Goal: Communication & Community: Answer question/provide support

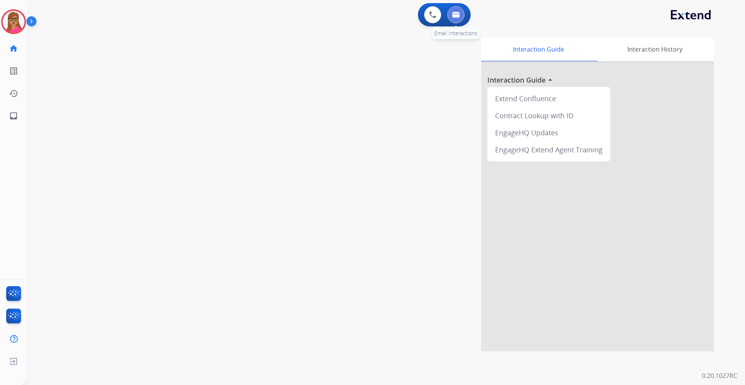
click at [455, 17] on img at bounding box center [456, 15] width 8 height 6
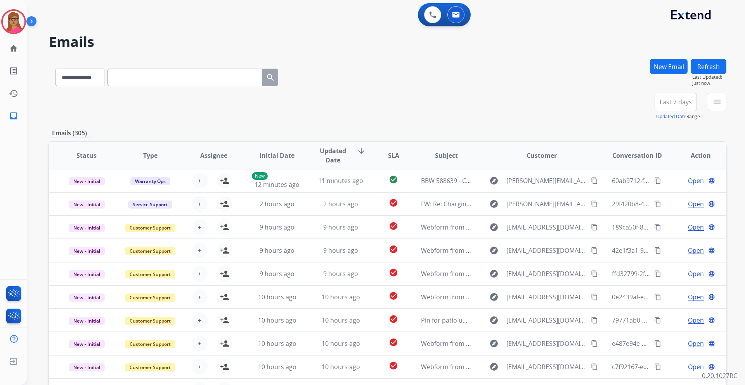
drag, startPoint x: 686, startPoint y: 103, endPoint x: 683, endPoint y: 114, distance: 11.9
click at [496, 103] on span "Last 7 days" at bounding box center [675, 101] width 32 height 3
click at [496, 194] on div "Last 90 days" at bounding box center [673, 196] width 43 height 12
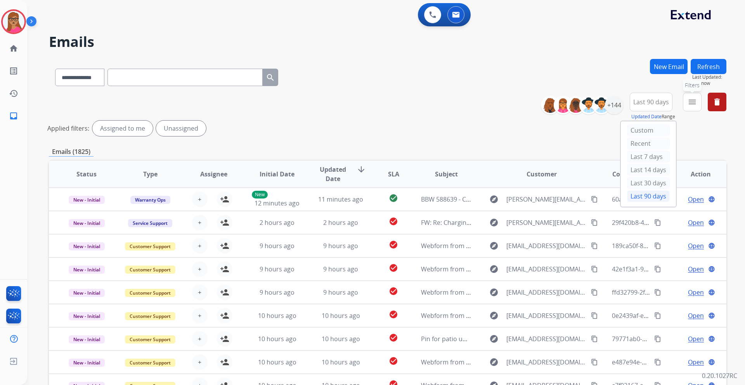
click at [496, 102] on button "menu Filters" at bounding box center [692, 102] width 19 height 19
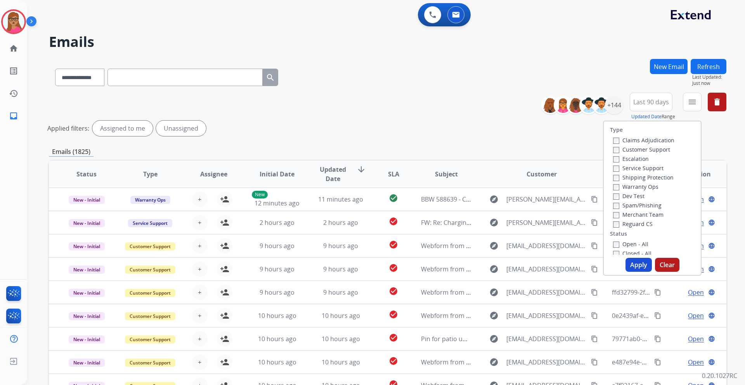
click at [496, 149] on label "Customer Support" at bounding box center [641, 149] width 57 height 7
click at [496, 178] on label "Shipping Protection" at bounding box center [643, 177] width 61 height 7
click at [496, 227] on div "Reguard CS" at bounding box center [643, 223] width 61 height 9
click at [496, 227] on label "Reguard CS" at bounding box center [633, 223] width 40 height 7
click at [496, 227] on button "Apply" at bounding box center [638, 265] width 26 height 14
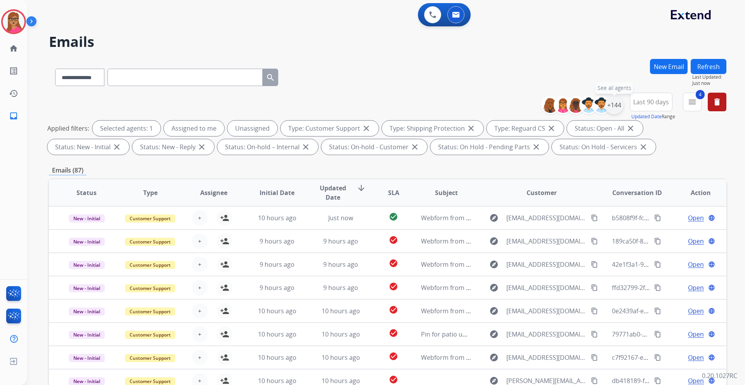
click at [496, 107] on div "+144" at bounding box center [614, 105] width 19 height 19
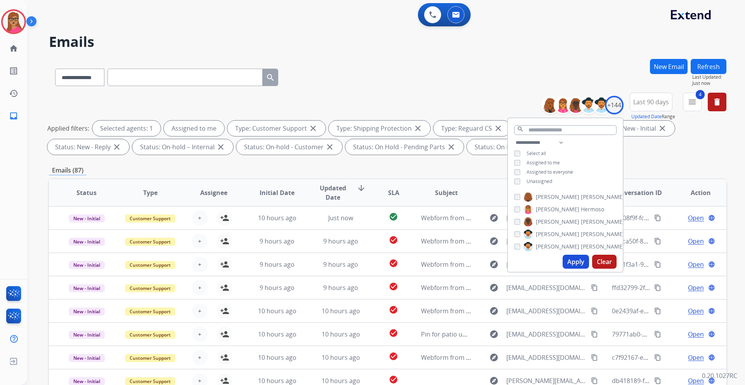
click at [496, 227] on button "Apply" at bounding box center [575, 262] width 26 height 14
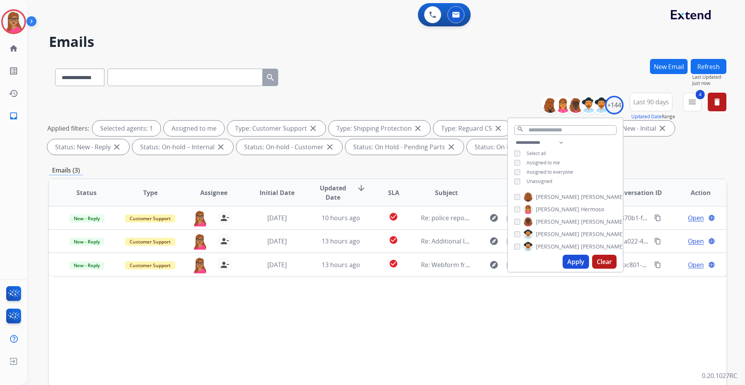
click at [469, 161] on div "**********" at bounding box center [387, 269] width 677 height 420
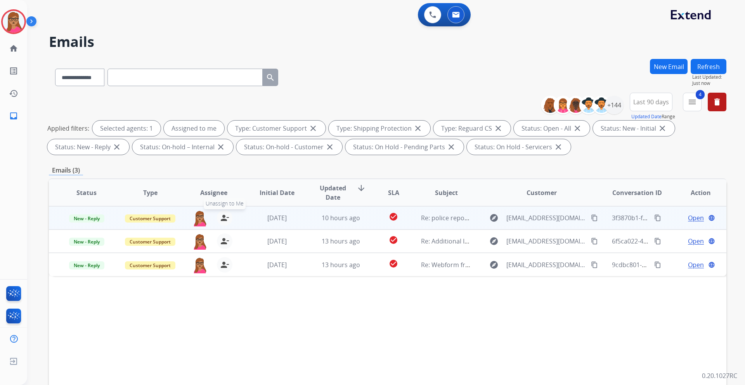
click at [222, 219] on mat-icon "person_remove" at bounding box center [224, 217] width 9 height 9
click at [222, 219] on mat-icon "person_add" at bounding box center [224, 217] width 9 height 9
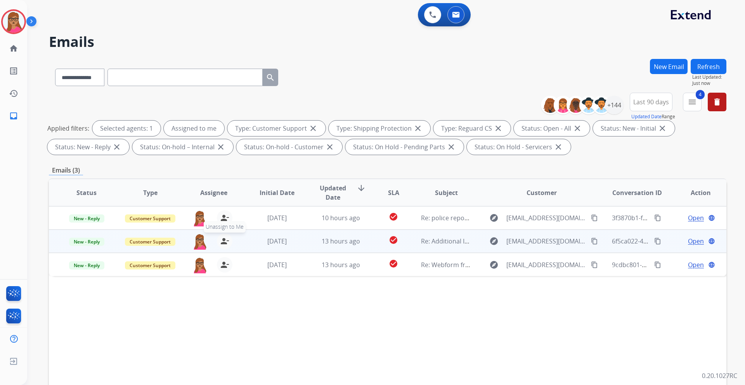
click at [222, 227] on mat-icon "person_remove" at bounding box center [224, 241] width 9 height 9
click at [222, 227] on mat-icon "person_add" at bounding box center [224, 241] width 9 height 9
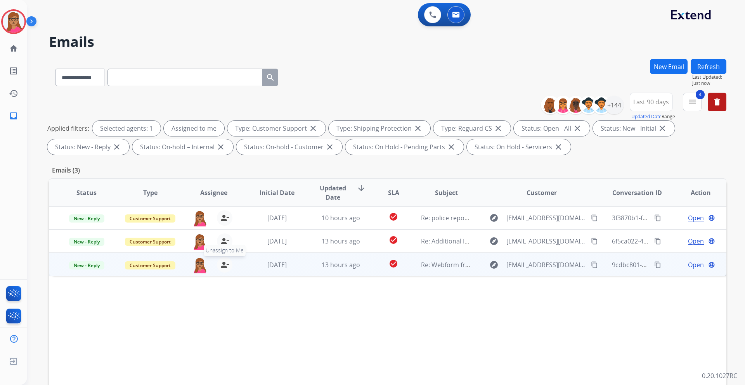
click at [222, 227] on mat-icon "person_remove" at bounding box center [224, 264] width 9 height 9
click at [222, 227] on mat-icon "person_add" at bounding box center [224, 264] width 9 height 9
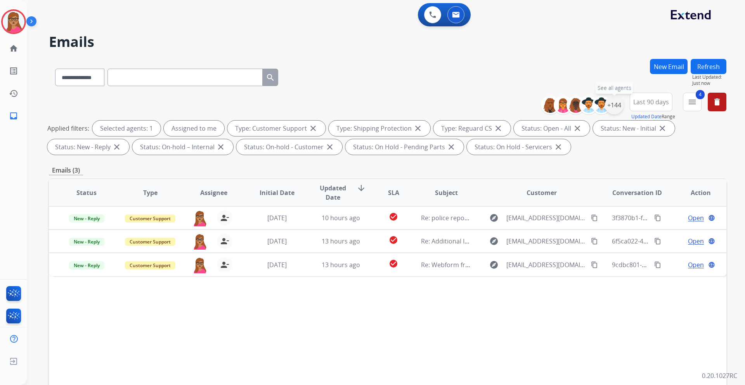
click at [496, 102] on div "+144" at bounding box center [614, 105] width 19 height 19
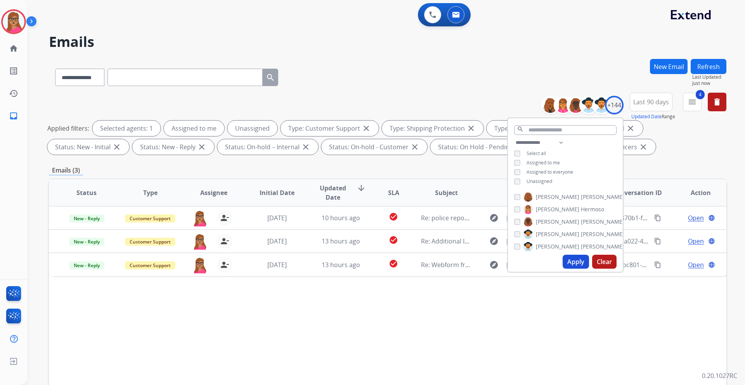
click at [496, 227] on button "Apply" at bounding box center [575, 262] width 26 height 14
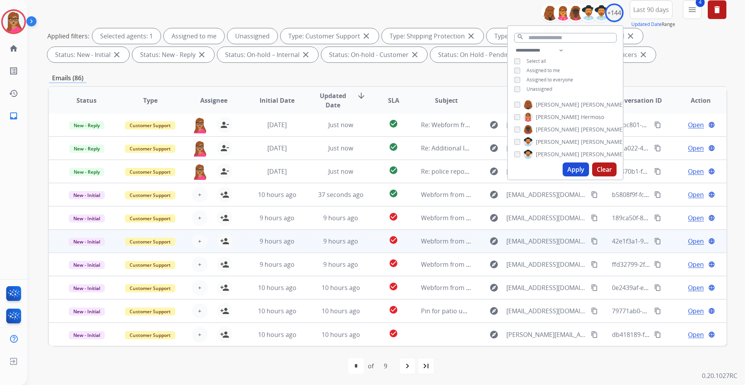
scroll to position [93, 0]
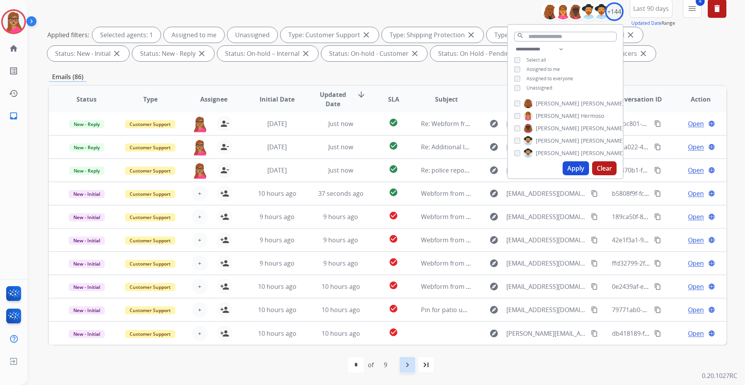
click at [400, 227] on div "navigate_next" at bounding box center [407, 364] width 17 height 17
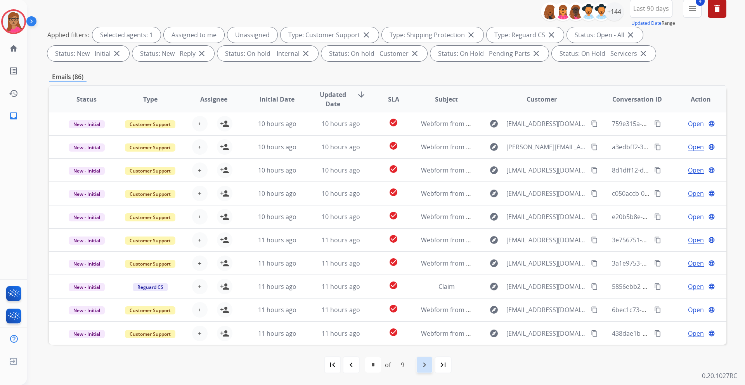
click at [424, 227] on mat-icon "navigate_next" at bounding box center [424, 364] width 9 height 9
click at [423, 227] on mat-icon "navigate_next" at bounding box center [424, 364] width 9 height 9
click at [424, 227] on mat-icon "navigate_next" at bounding box center [424, 364] width 9 height 9
click at [427, 227] on mat-icon "navigate_next" at bounding box center [424, 364] width 9 height 9
click at [426, 227] on mat-icon "navigate_next" at bounding box center [424, 364] width 9 height 9
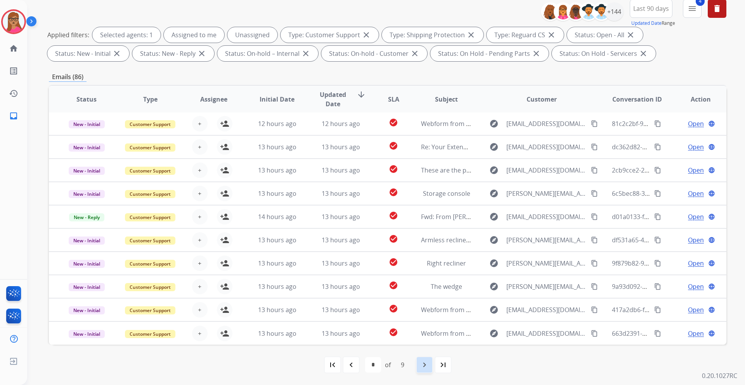
select select "*"
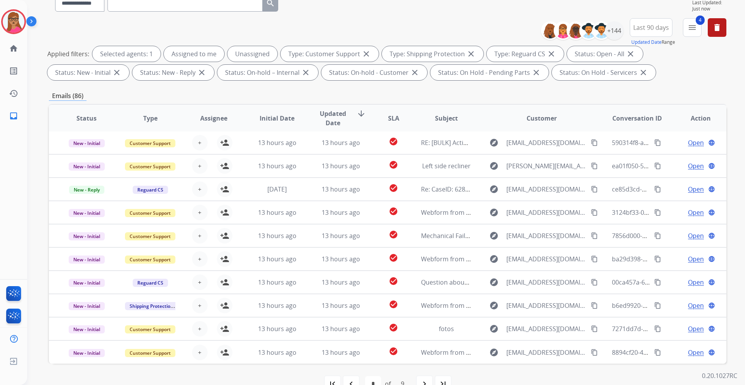
scroll to position [78, 0]
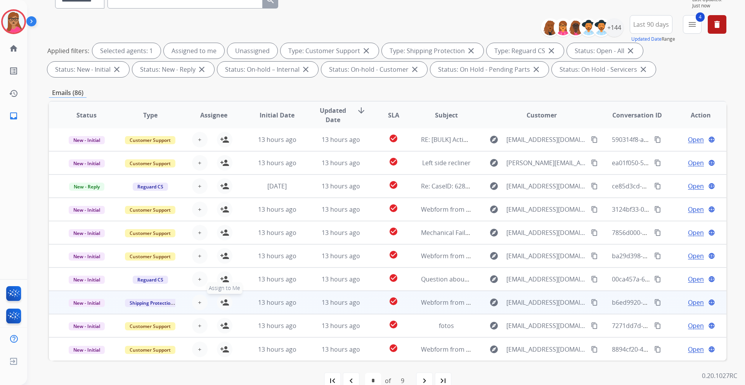
click at [222, 227] on mat-icon "person_add" at bounding box center [224, 302] width 9 height 9
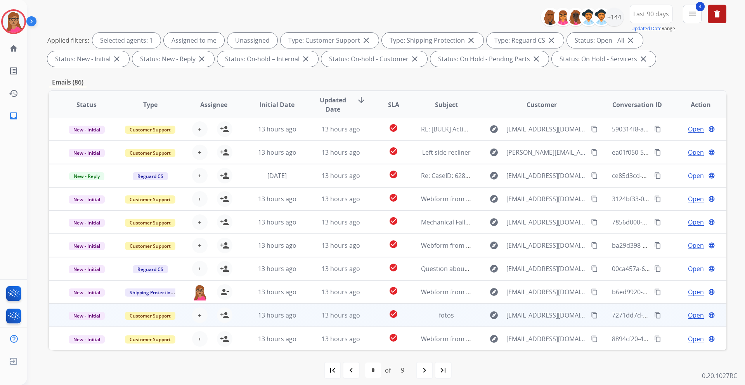
scroll to position [93, 0]
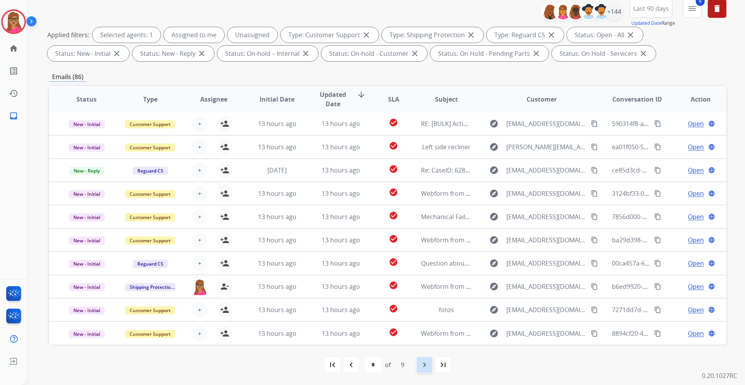
click at [422, 227] on mat-icon "navigate_next" at bounding box center [424, 364] width 9 height 9
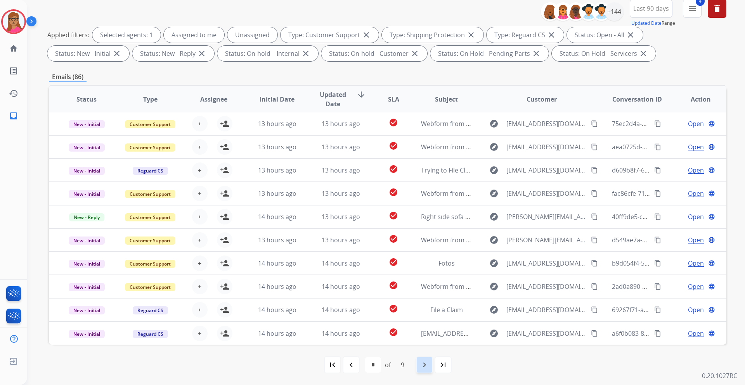
click at [422, 227] on mat-icon "navigate_next" at bounding box center [424, 364] width 9 height 9
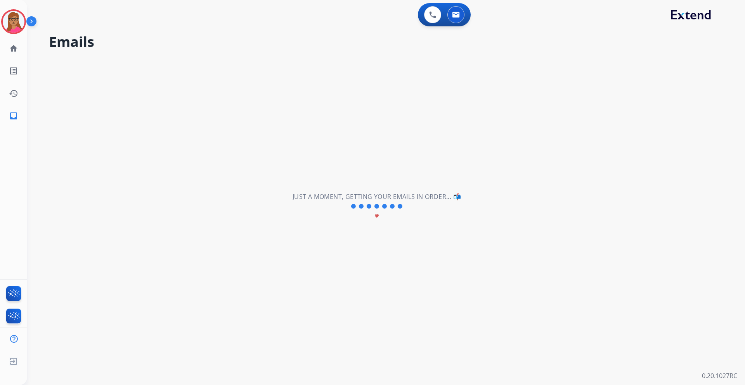
scroll to position [0, 0]
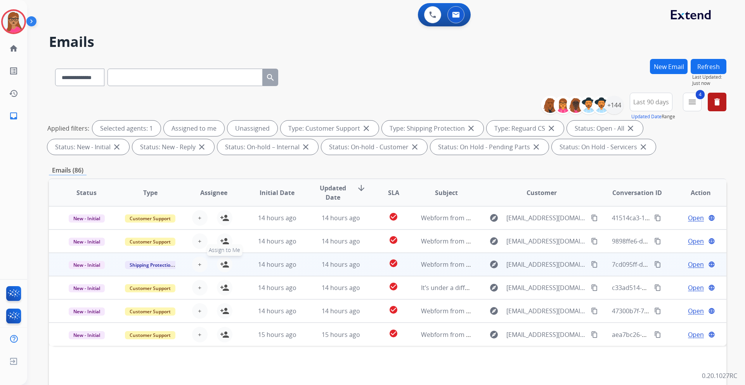
click at [225, 227] on mat-icon "person_add" at bounding box center [224, 264] width 9 height 9
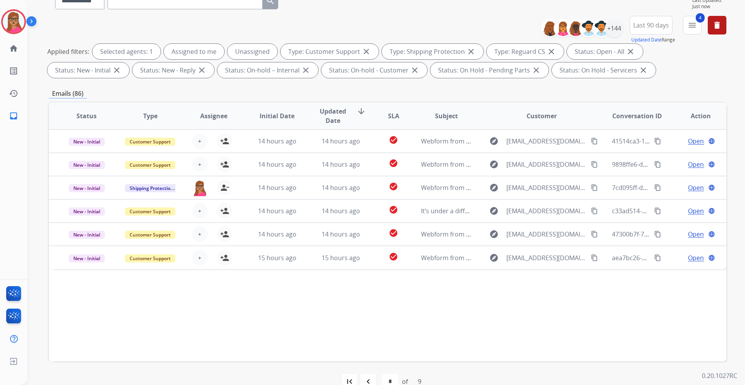
scroll to position [93, 0]
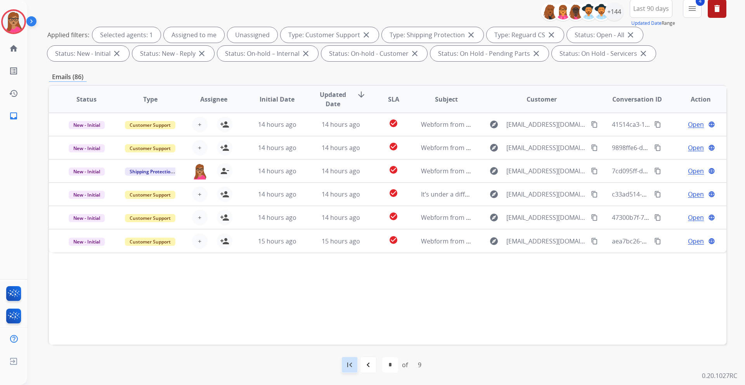
click at [354, 227] on div "first_page" at bounding box center [349, 364] width 17 height 17
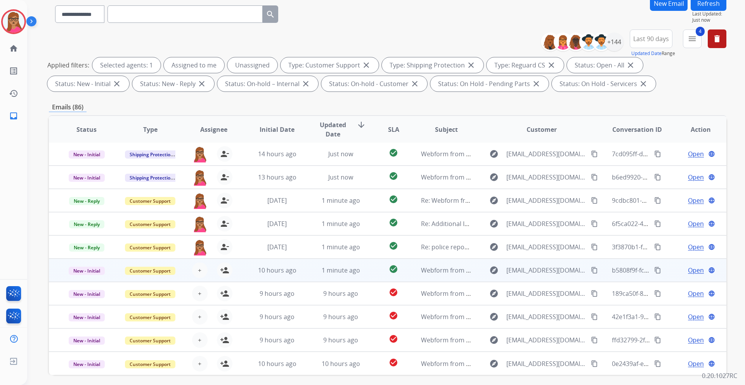
scroll to position [78, 0]
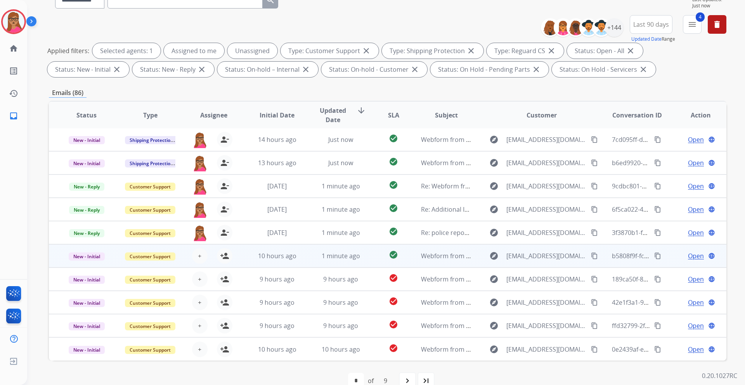
click at [83, 227] on td "New - Initial" at bounding box center [81, 255] width 64 height 23
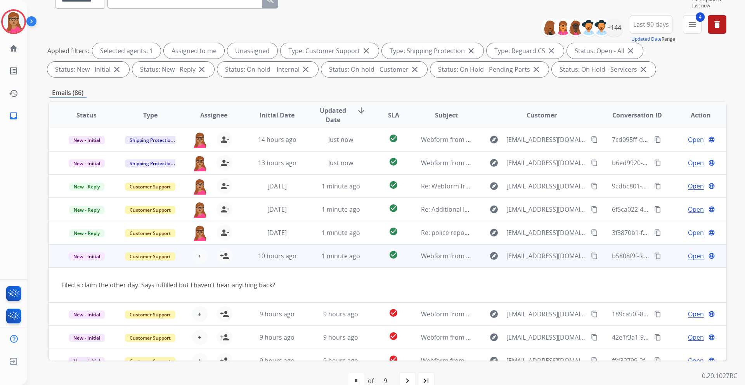
scroll to position [36, 0]
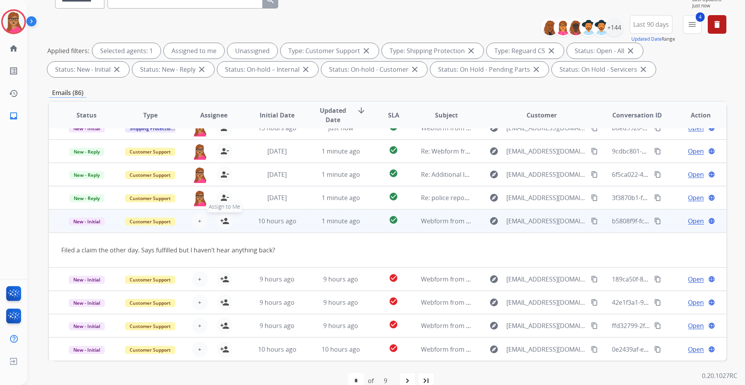
click at [222, 221] on mat-icon "person_add" at bounding box center [224, 220] width 9 height 9
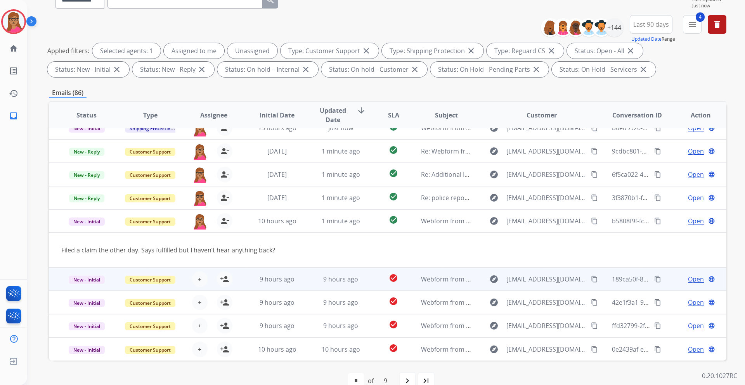
click at [85, 227] on td "New - Initial" at bounding box center [81, 279] width 64 height 23
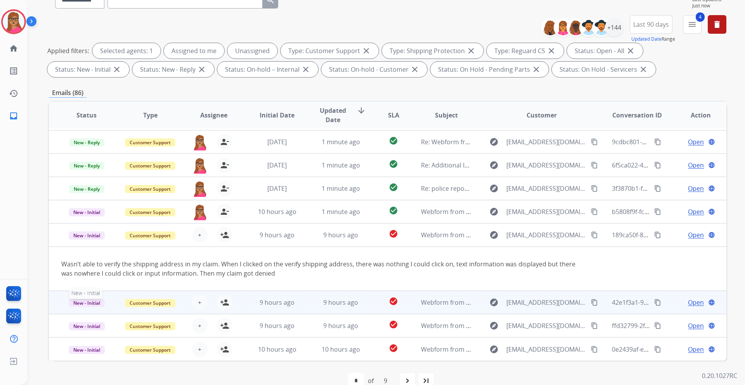
scroll to position [93, 0]
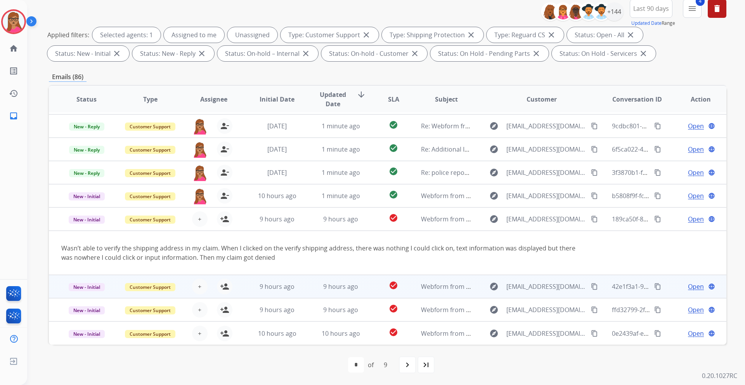
click at [88, 227] on td "New - Initial" at bounding box center [81, 286] width 64 height 23
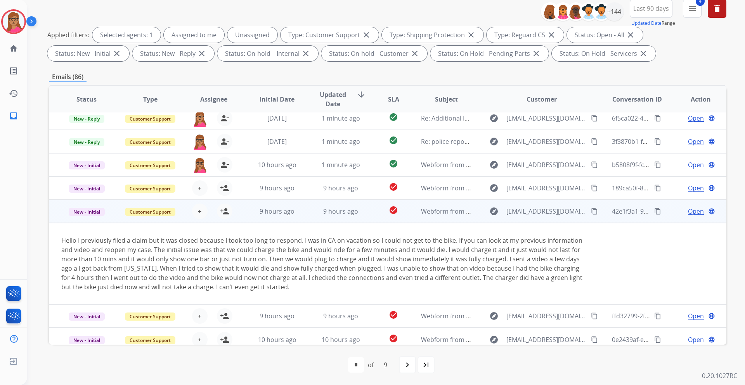
scroll to position [82, 0]
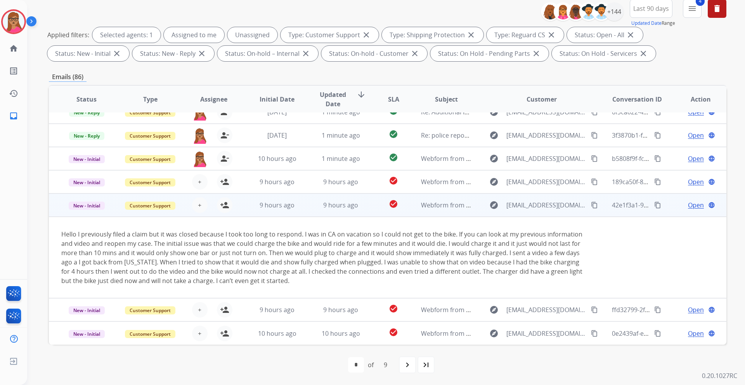
click at [87, 227] on td "Hello I previously filed a claim but it was closed because I took too long to r…" at bounding box center [324, 257] width 550 height 81
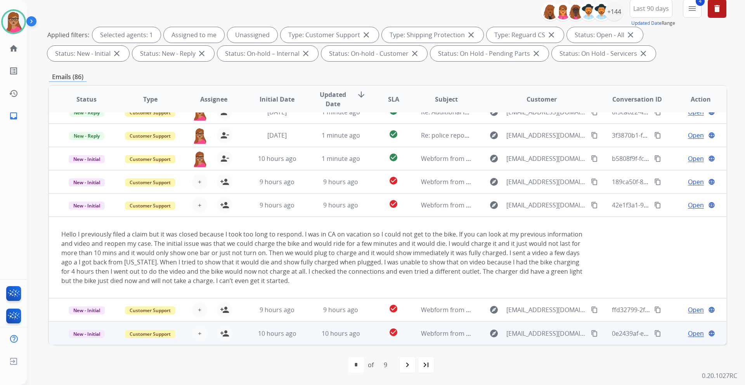
click at [87, 227] on td "New - Initial" at bounding box center [81, 333] width 64 height 23
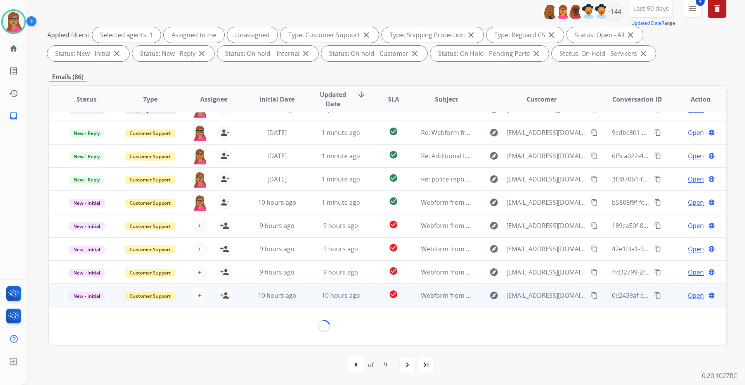
scroll to position [45, 0]
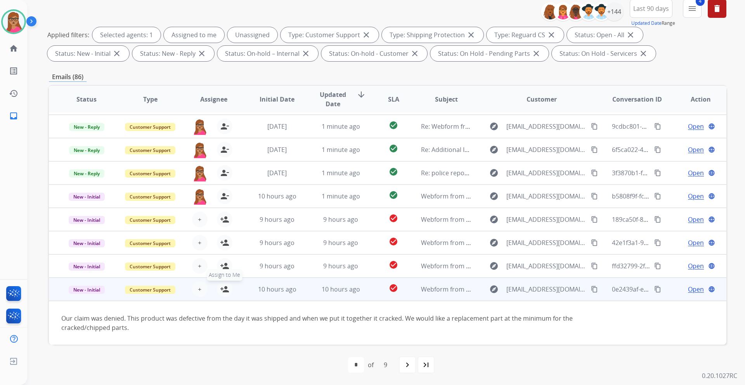
click at [220, 227] on mat-icon "person_add" at bounding box center [224, 289] width 9 height 9
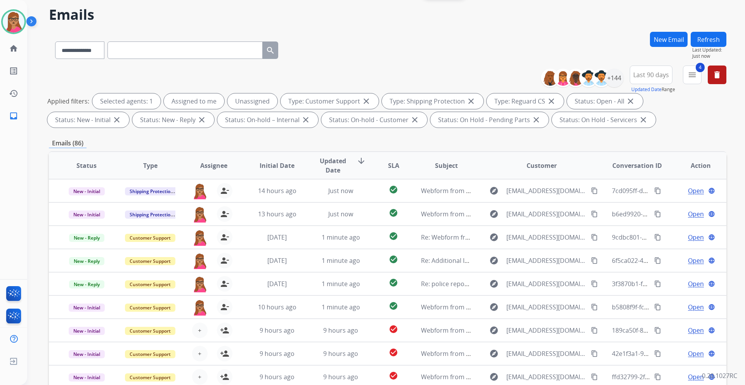
scroll to position [0, 0]
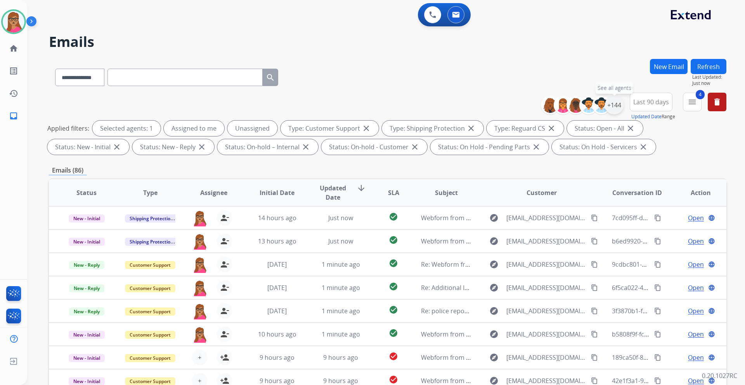
click at [496, 109] on div "+144" at bounding box center [614, 105] width 19 height 19
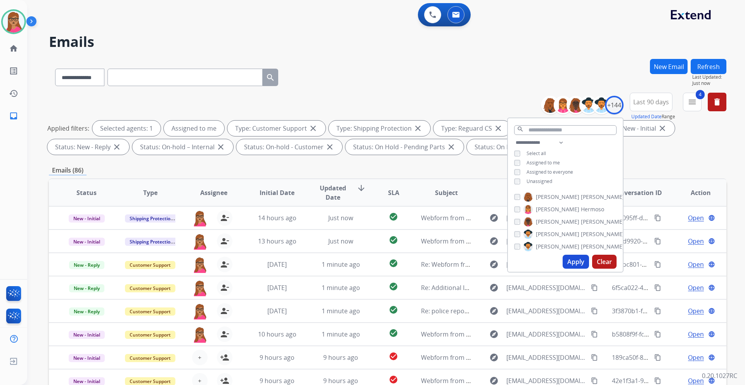
click at [496, 227] on button "Apply" at bounding box center [575, 262] width 26 height 14
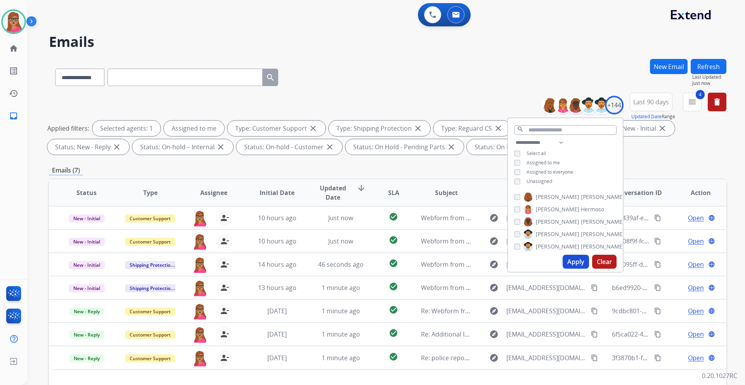
click at [496, 162] on div "**********" at bounding box center [387, 269] width 677 height 420
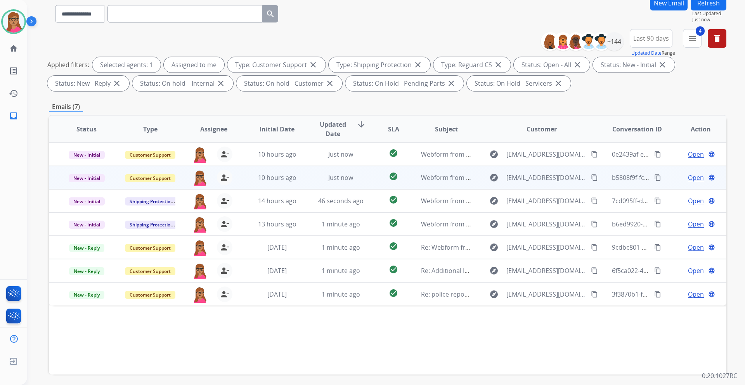
scroll to position [93, 0]
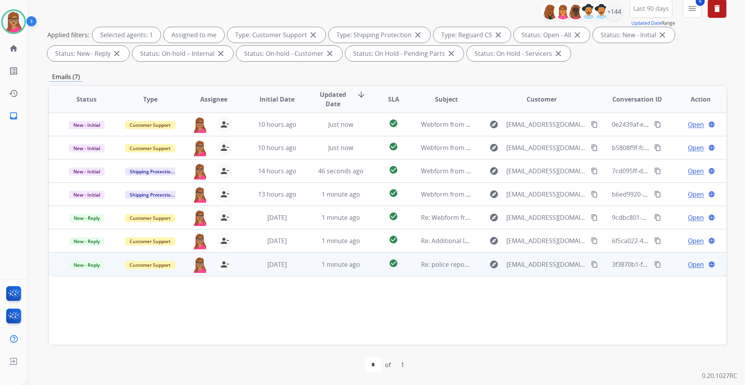
click at [496, 227] on span "Open" at bounding box center [696, 264] width 16 height 9
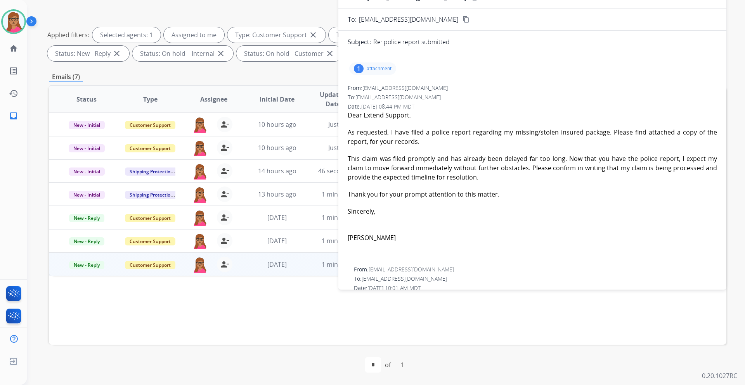
scroll to position [0, 0]
click at [368, 69] on p "attachment" at bounding box center [379, 70] width 25 height 6
click at [373, 90] on p "Print Report - CaSanJosePd.pdf" at bounding box center [400, 89] width 90 height 9
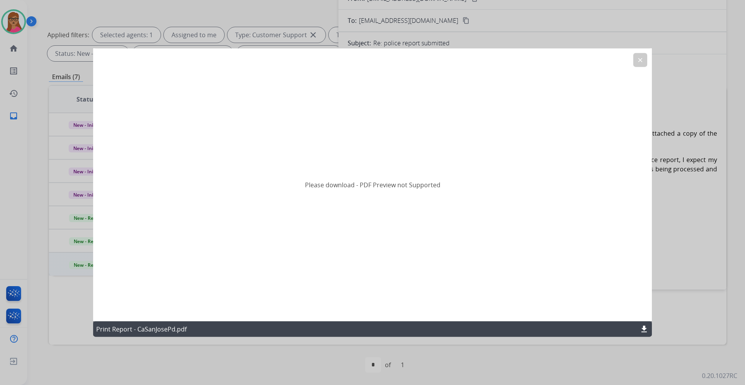
click at [496, 227] on div "Please download - PDF Preview not Supported" at bounding box center [372, 184] width 559 height 273
click at [496, 227] on mat-icon "download" at bounding box center [643, 329] width 9 height 9
click at [496, 57] on mat-icon "clear" at bounding box center [640, 59] width 7 height 7
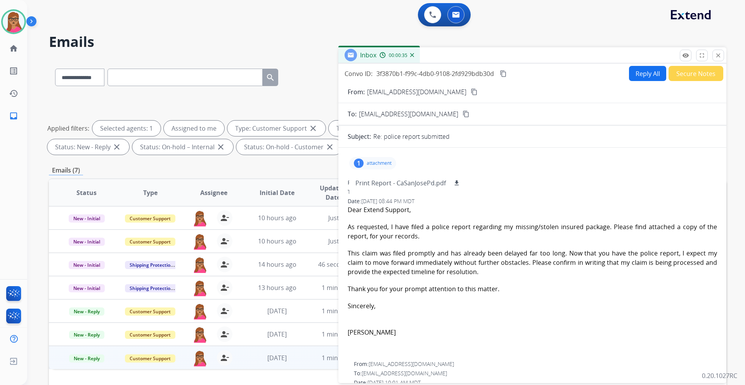
click at [496, 74] on button "Reply All" at bounding box center [647, 73] width 37 height 15
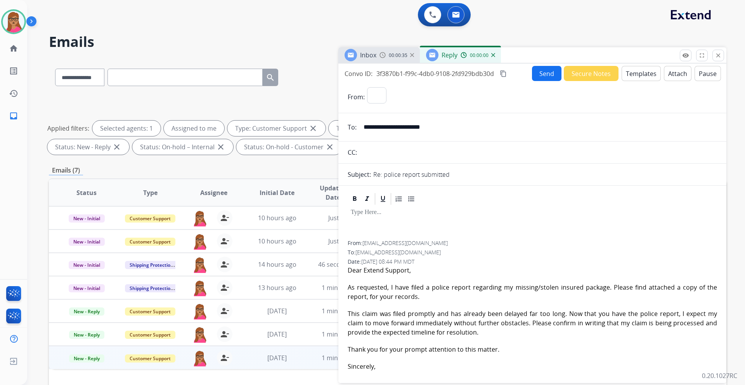
select select "**********"
click at [496, 71] on button "Templates" at bounding box center [640, 73] width 39 height 15
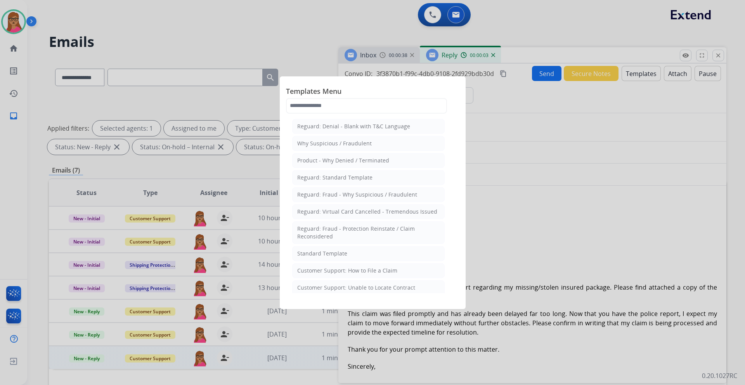
click at [496, 222] on div at bounding box center [372, 192] width 745 height 385
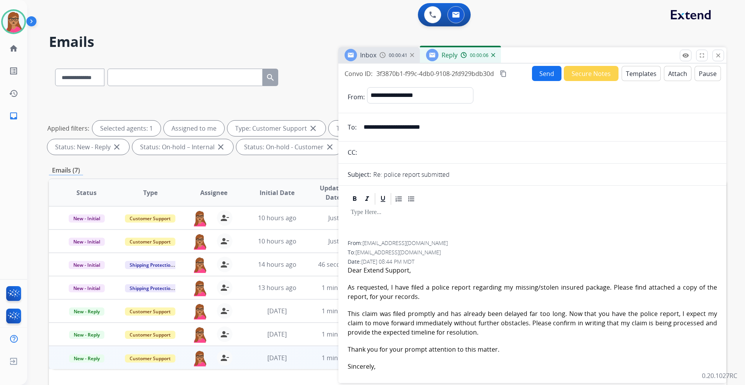
click at [496, 73] on button "Templates" at bounding box center [640, 73] width 39 height 15
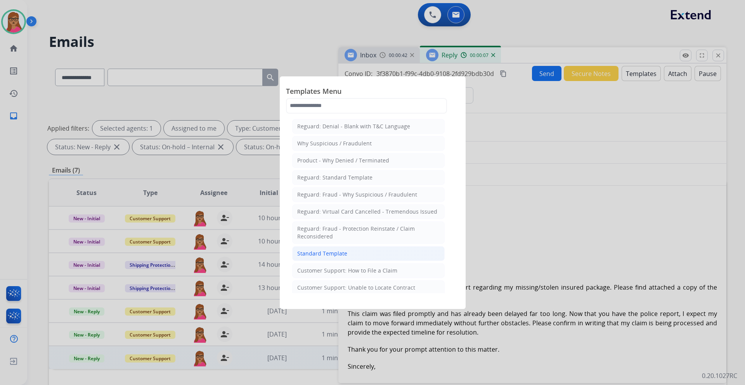
click at [359, 227] on li "Standard Template" at bounding box center [368, 253] width 152 height 15
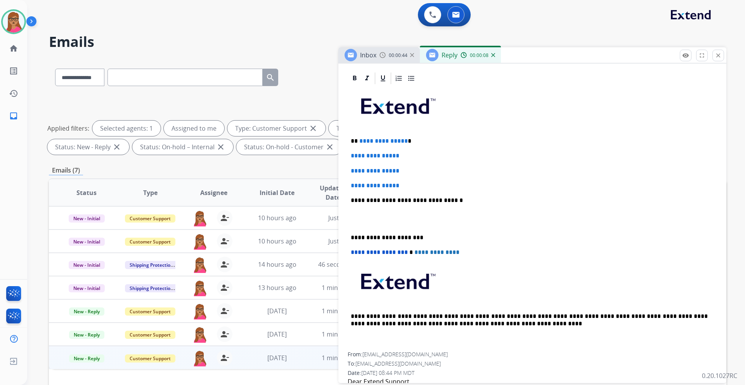
scroll to position [116, 0]
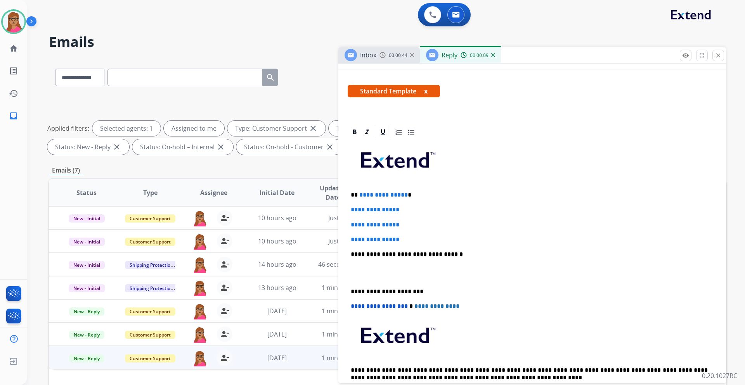
click at [377, 56] on div "Inbox 00:00:44" at bounding box center [378, 55] width 81 height 16
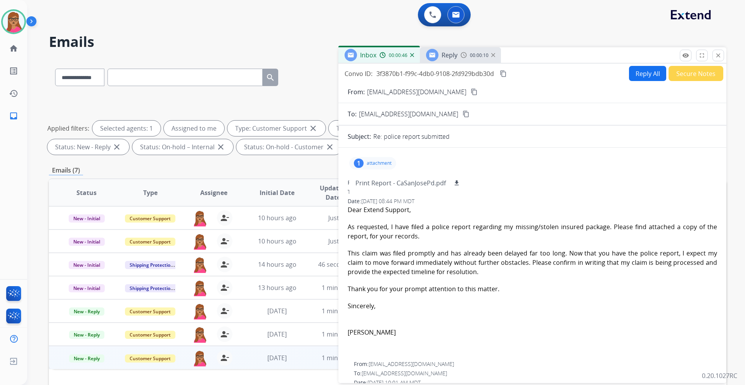
click at [471, 90] on mat-icon "content_copy" at bounding box center [474, 91] width 7 height 7
click at [471, 93] on mat-icon "content_copy" at bounding box center [474, 91] width 7 height 7
drag, startPoint x: 459, startPoint y: 52, endPoint x: 455, endPoint y: 59, distance: 8.3
click at [459, 52] on div "Reply 00:01:43" at bounding box center [460, 55] width 81 height 16
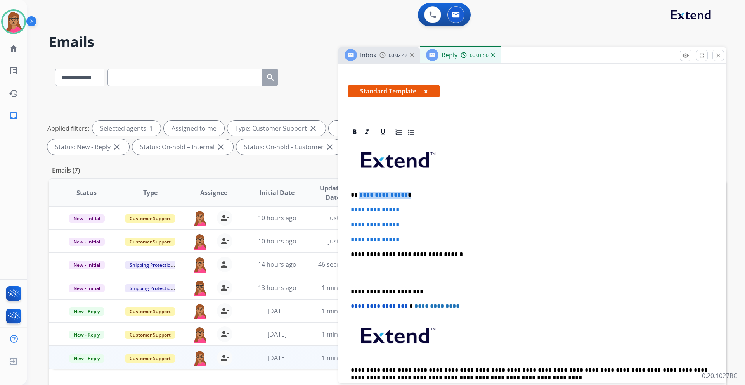
drag, startPoint x: 408, startPoint y: 195, endPoint x: 358, endPoint y: 195, distance: 50.0
click at [358, 195] on p "**********" at bounding box center [529, 195] width 357 height 7
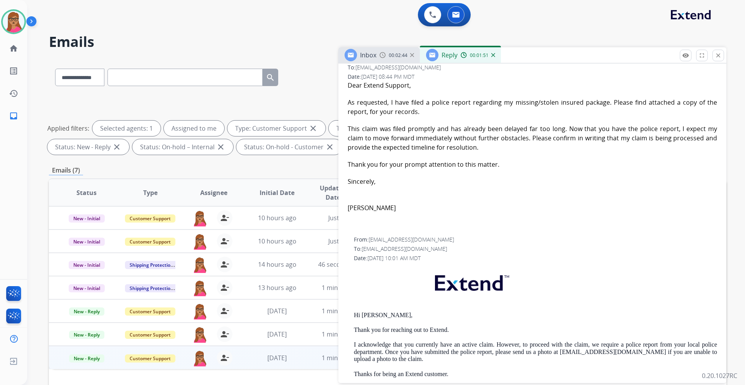
scroll to position [504, 0]
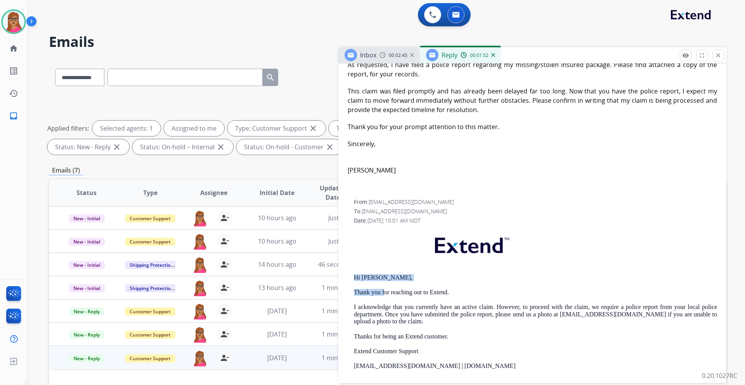
drag, startPoint x: 383, startPoint y: 283, endPoint x: 350, endPoint y: 278, distance: 33.7
click at [350, 227] on div "From: [EMAIL_ADDRESS][DOMAIN_NAME] To: [EMAIL_ADDRESS][DOMAIN_NAME] Date: [DATE…" at bounding box center [532, 324] width 369 height 252
click at [381, 227] on p "Hi [PERSON_NAME]," at bounding box center [535, 277] width 363 height 7
drag, startPoint x: 382, startPoint y: 278, endPoint x: 355, endPoint y: 276, distance: 27.2
click at [355, 227] on p "Hi [PERSON_NAME]," at bounding box center [535, 277] width 363 height 7
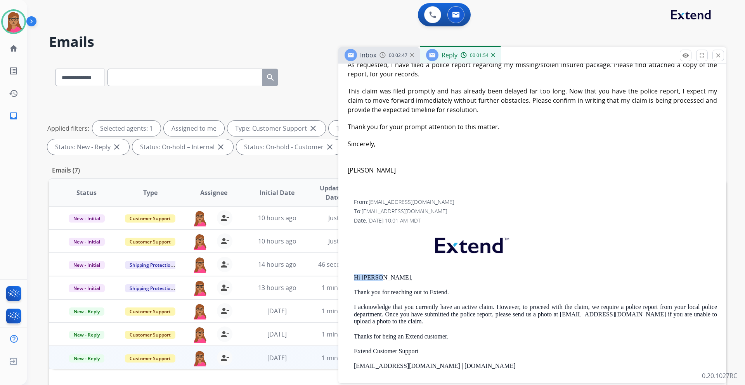
copy p "Hi [PERSON_NAME],"
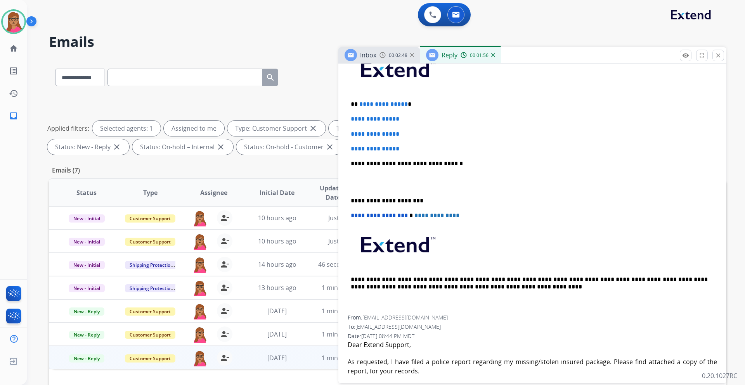
scroll to position [155, 0]
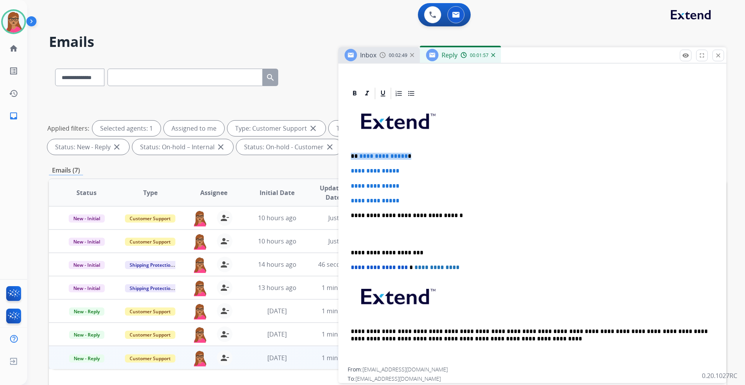
drag, startPoint x: 413, startPoint y: 154, endPoint x: 342, endPoint y: 155, distance: 71.4
paste div
drag, startPoint x: 350, startPoint y: 168, endPoint x: 403, endPoint y: 194, distance: 59.0
click at [403, 194] on div "**********" at bounding box center [532, 233] width 369 height 267
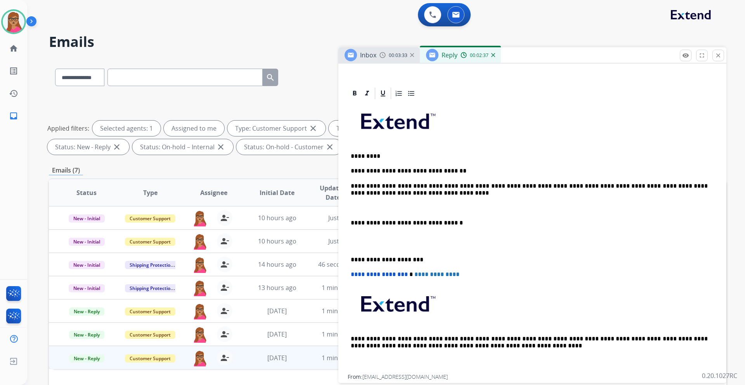
click at [396, 186] on p "**********" at bounding box center [529, 190] width 357 height 14
click at [409, 187] on p "**********" at bounding box center [529, 190] width 357 height 14
click at [411, 185] on p "**********" at bounding box center [529, 190] width 357 height 14
click at [348, 223] on div "**********" at bounding box center [532, 237] width 369 height 274
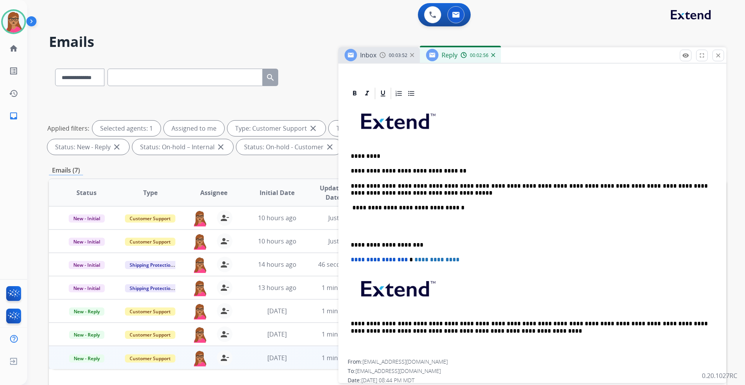
click at [350, 227] on div "**********" at bounding box center [532, 229] width 369 height 259
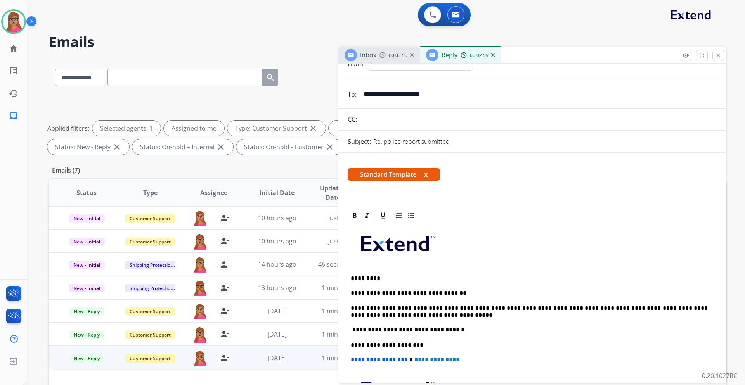
scroll to position [0, 0]
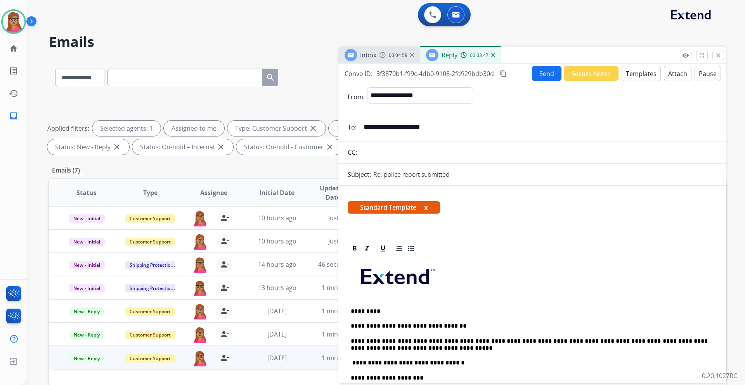
click at [496, 72] on mat-icon "content_copy" at bounding box center [503, 73] width 7 height 7
click at [496, 78] on button "Send" at bounding box center [546, 73] width 29 height 15
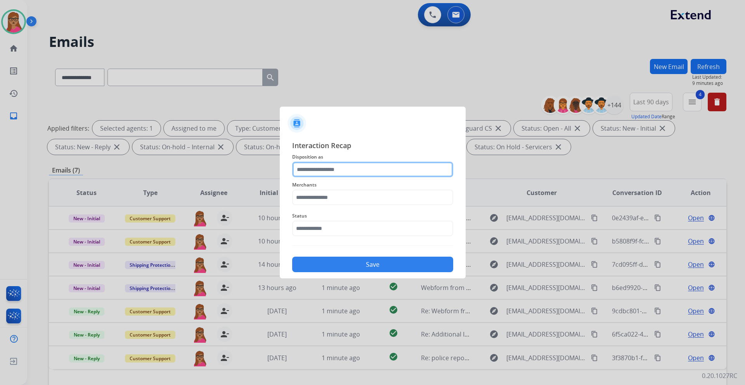
click at [329, 168] on input "text" at bounding box center [372, 170] width 161 height 16
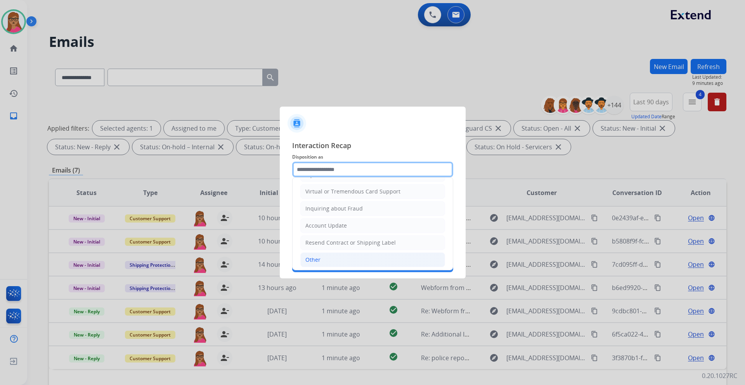
scroll to position [121, 0]
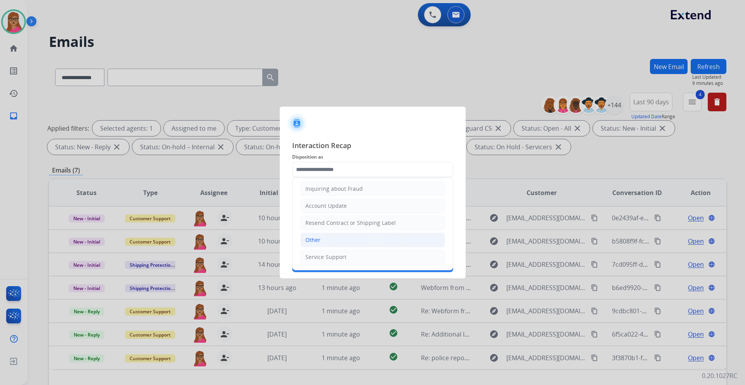
click at [320, 227] on li "Other" at bounding box center [372, 240] width 145 height 15
type input "*****"
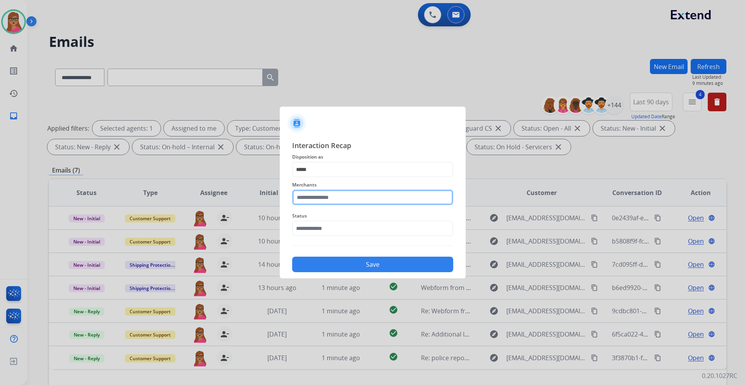
click at [339, 200] on input "text" at bounding box center [372, 198] width 161 height 16
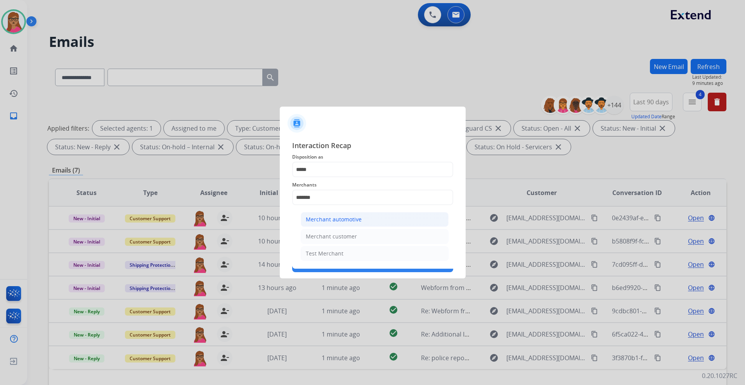
click at [339, 219] on div "Merchant automotive" at bounding box center [334, 220] width 56 height 8
type input "**********"
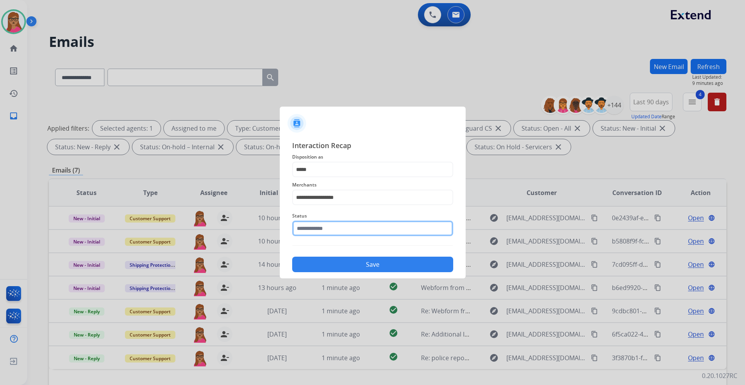
click at [332, 227] on input "text" at bounding box center [372, 229] width 161 height 16
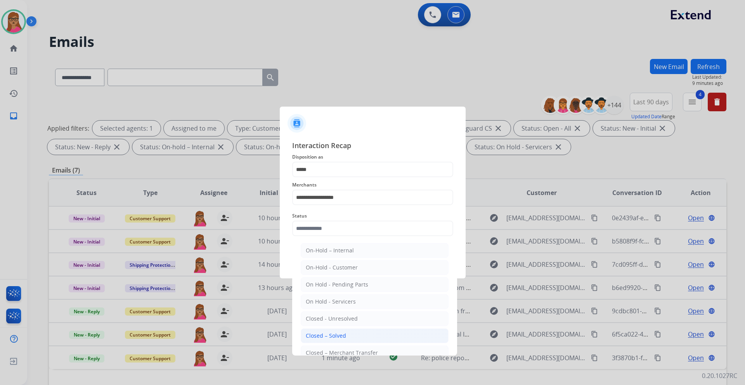
click at [337, 227] on div "Closed – Solved" at bounding box center [326, 336] width 40 height 8
type input "**********"
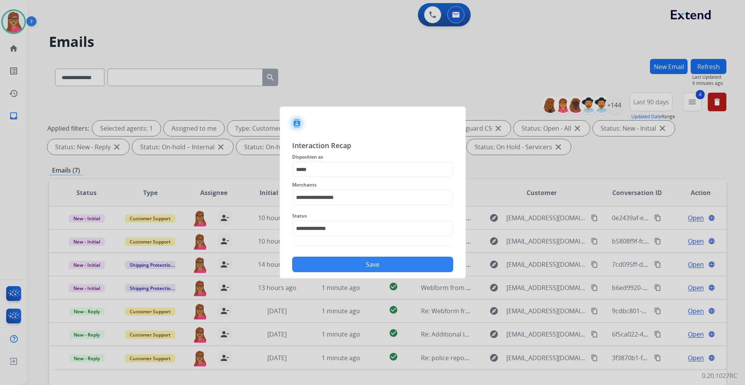
click at [356, 227] on button "Save" at bounding box center [372, 265] width 161 height 16
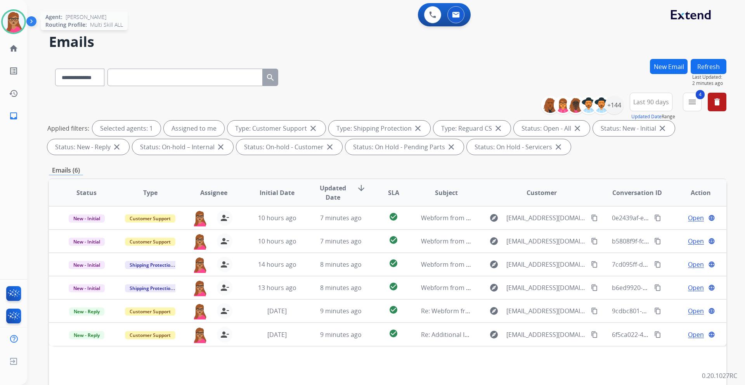
click at [11, 21] on img at bounding box center [14, 22] width 22 height 22
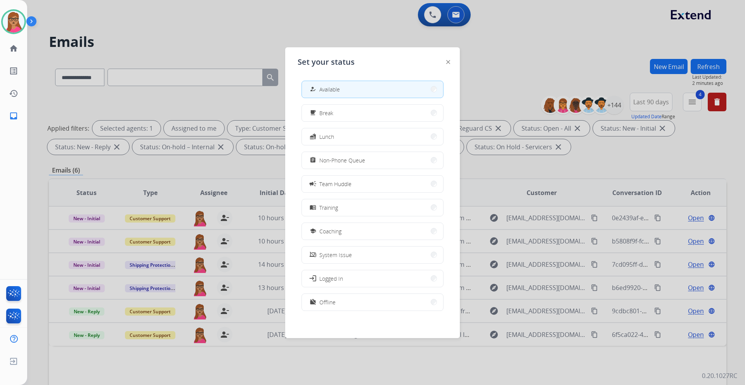
click at [184, 18] on div at bounding box center [372, 192] width 745 height 385
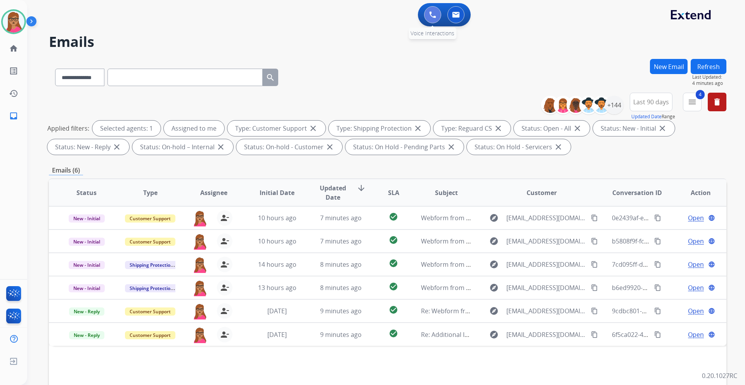
click at [430, 7] on button at bounding box center [432, 14] width 17 height 17
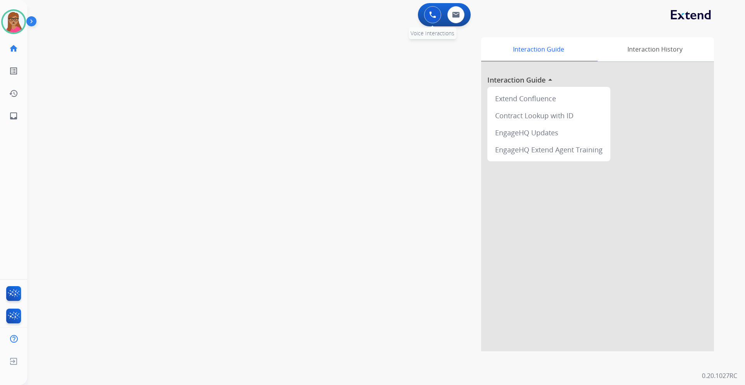
click at [430, 12] on img at bounding box center [432, 14] width 7 height 7
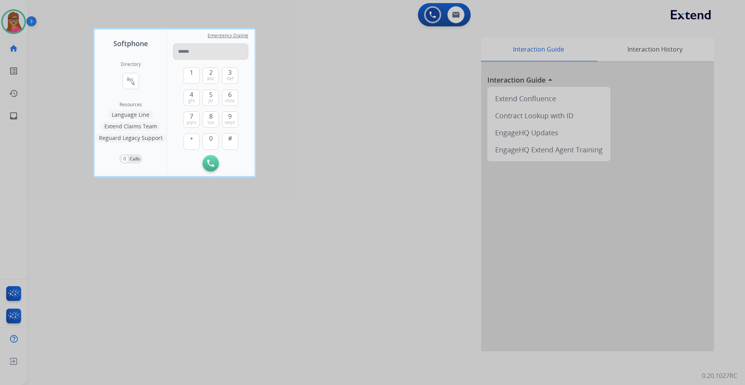
click at [205, 50] on input "tel" at bounding box center [210, 51] width 75 height 16
click at [190, 98] on span "ghi" at bounding box center [191, 101] width 7 height 6
click at [213, 146] on button "0" at bounding box center [210, 141] width 16 height 16
click at [213, 116] on button "8 tuv" at bounding box center [210, 119] width 16 height 16
click at [216, 74] on button "2 abc" at bounding box center [210, 75] width 16 height 16
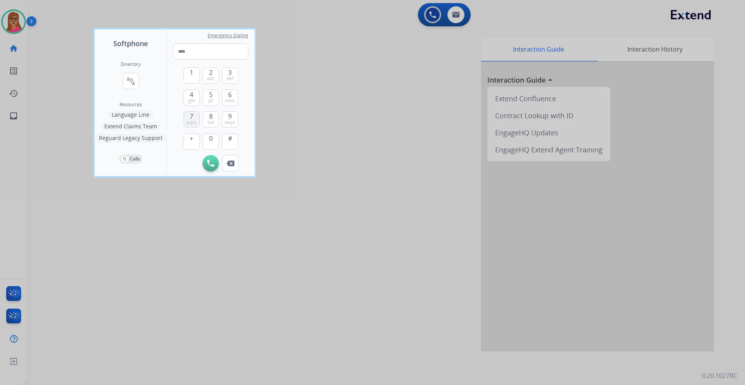
click at [189, 116] on button "7 pqrs" at bounding box center [191, 119] width 16 height 16
click at [208, 123] on span "tuv" at bounding box center [211, 122] width 7 height 6
click at [231, 122] on span "wxyz" at bounding box center [230, 122] width 10 height 6
click at [213, 140] on button "0" at bounding box center [210, 141] width 16 height 16
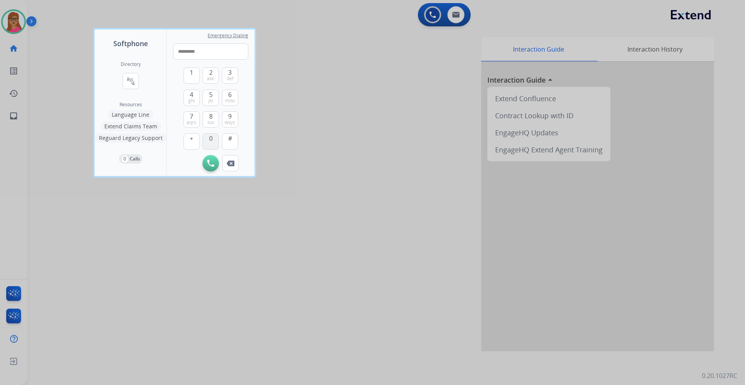
click at [213, 140] on button "0" at bounding box center [210, 141] width 16 height 16
type input "**********"
click at [209, 164] on img at bounding box center [210, 163] width 7 height 7
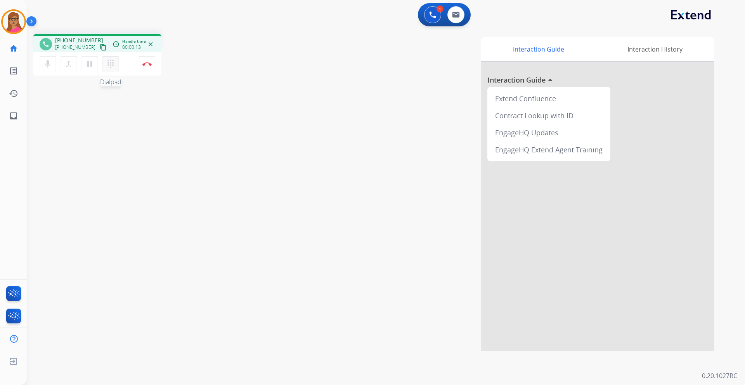
click at [109, 69] on button "dialpad Dialpad" at bounding box center [110, 64] width 16 height 16
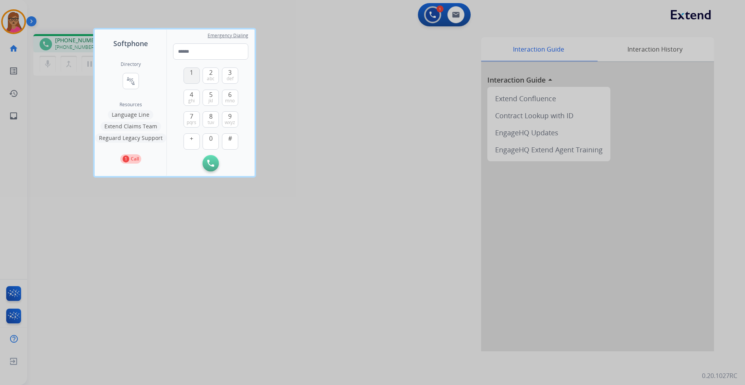
click at [193, 79] on button "1" at bounding box center [191, 75] width 16 height 16
click at [211, 145] on button "0" at bounding box center [210, 141] width 16 height 16
type input "**"
click at [325, 119] on div at bounding box center [372, 192] width 745 height 385
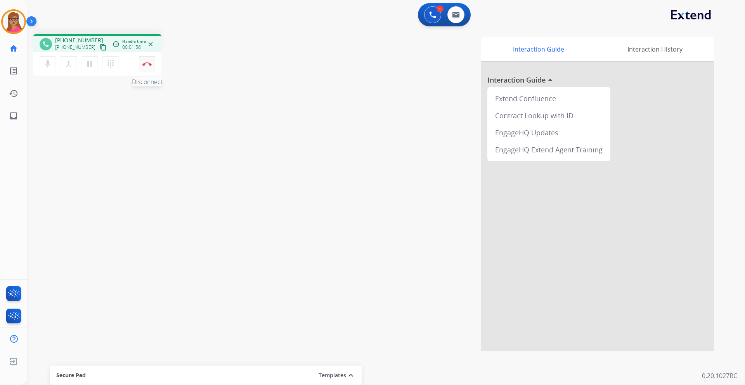
click at [148, 63] on img at bounding box center [146, 64] width 9 height 4
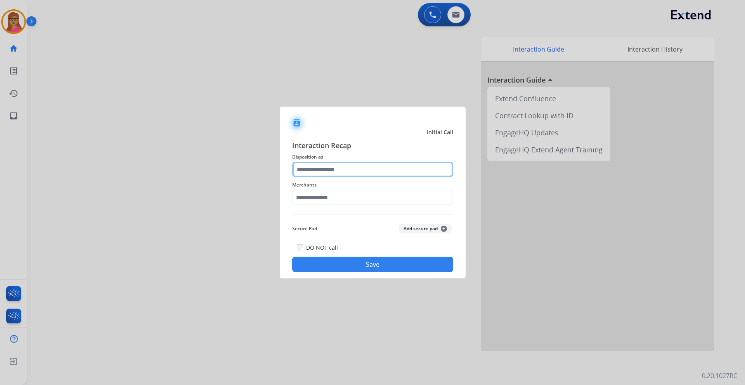
click at [325, 173] on input "text" at bounding box center [372, 170] width 161 height 16
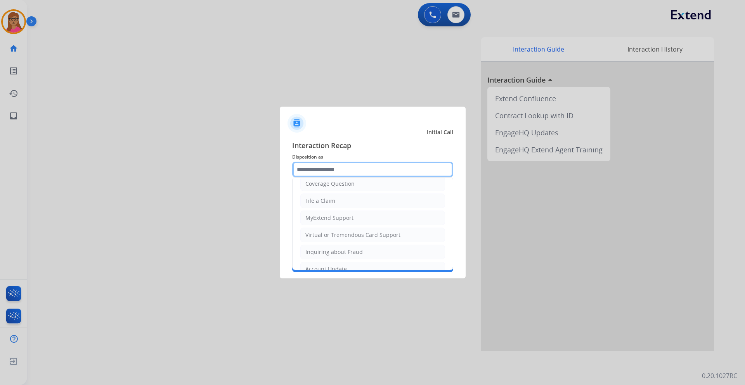
scroll to position [155, 0]
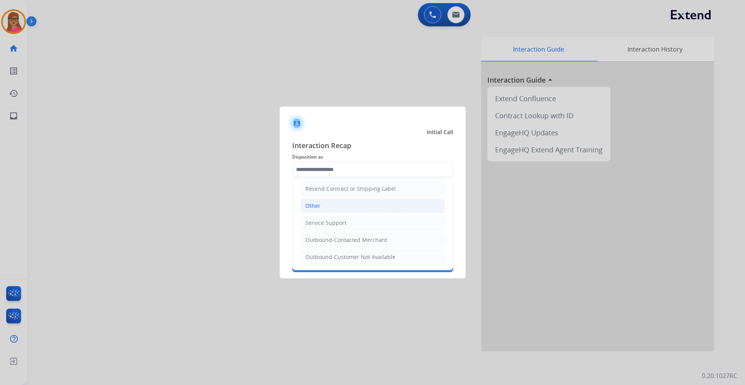
click at [331, 205] on li "Other" at bounding box center [372, 206] width 145 height 15
type input "*****"
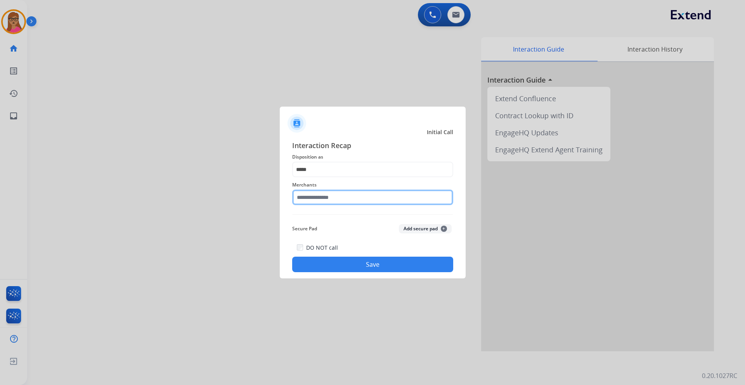
click at [334, 195] on input "text" at bounding box center [372, 198] width 161 height 16
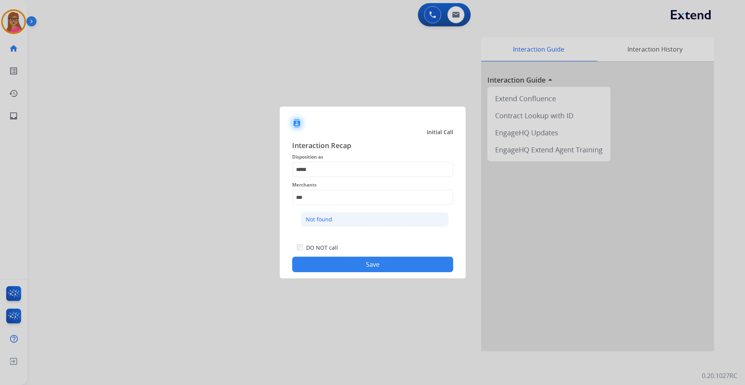
click at [328, 218] on div "Not found" at bounding box center [319, 220] width 26 height 8
type input "*********"
click at [361, 227] on button "Save" at bounding box center [372, 265] width 161 height 16
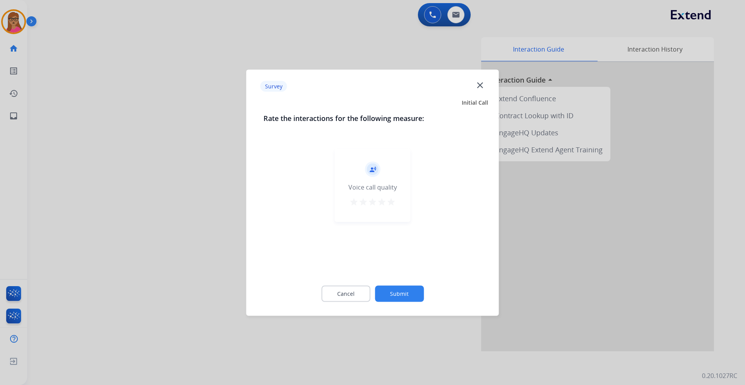
click at [116, 133] on div at bounding box center [372, 192] width 745 height 385
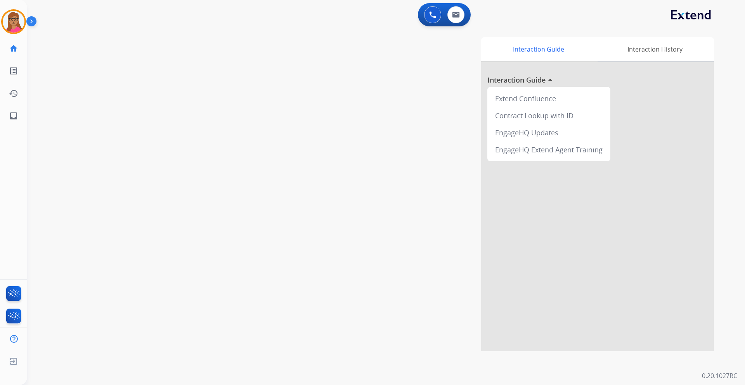
click at [116, 131] on div "swap_horiz Break voice bridge close_fullscreen Connect 3-Way Call merge_type Se…" at bounding box center [376, 190] width 699 height 324
click at [146, 65] on img at bounding box center [146, 64] width 9 height 4
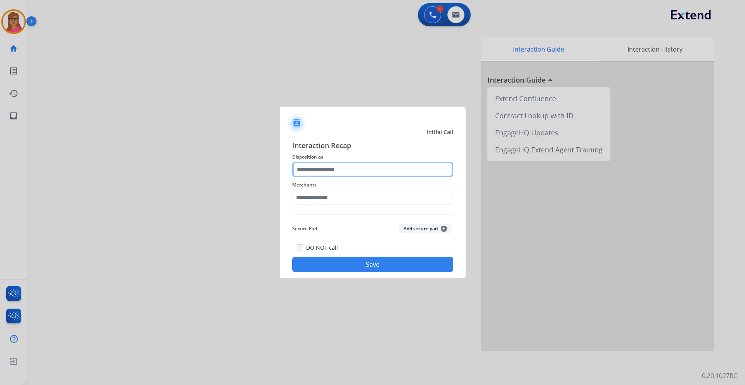
click at [343, 163] on input "text" at bounding box center [372, 170] width 161 height 16
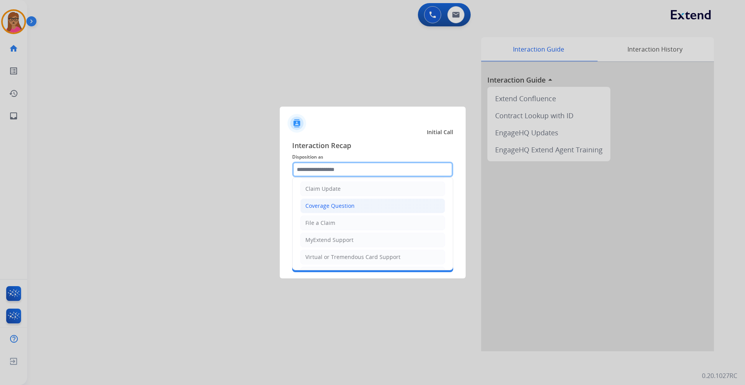
scroll to position [78, 0]
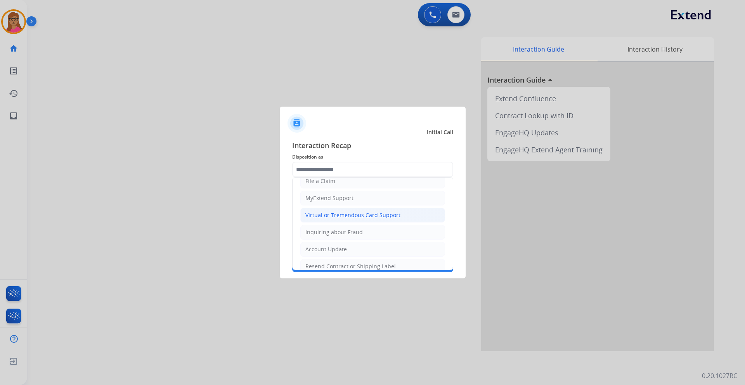
click at [368, 212] on div "Virtual or Tremendous Card Support" at bounding box center [352, 215] width 95 height 8
type input "**********"
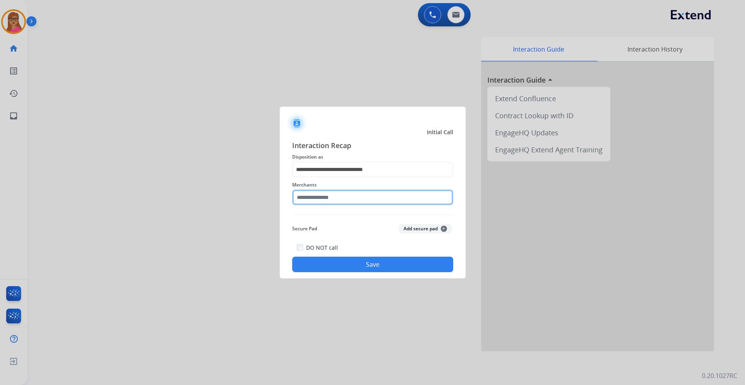
click at [346, 197] on input "text" at bounding box center [372, 198] width 161 height 16
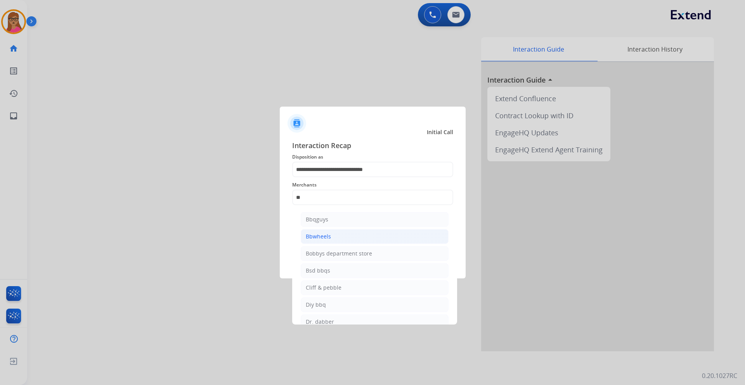
click at [334, 227] on li "Bbwheels" at bounding box center [375, 236] width 148 height 15
type input "********"
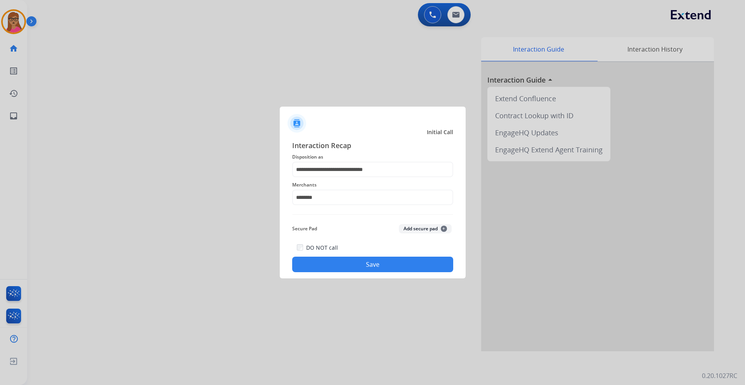
click at [371, 227] on button "Save" at bounding box center [372, 265] width 161 height 16
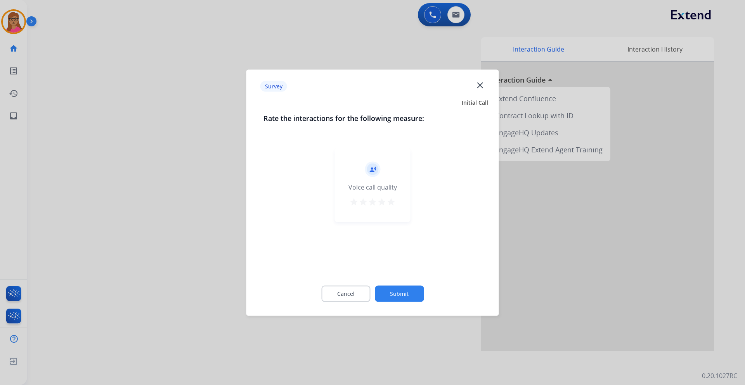
click at [159, 171] on div at bounding box center [372, 192] width 745 height 385
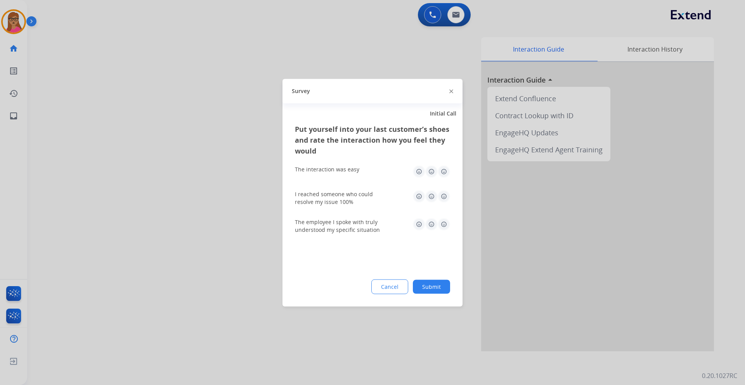
click at [159, 171] on div at bounding box center [372, 192] width 745 height 385
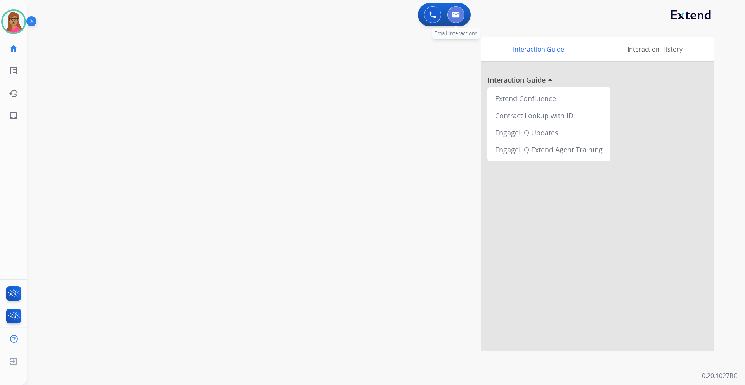
click at [451, 15] on button at bounding box center [455, 14] width 17 height 17
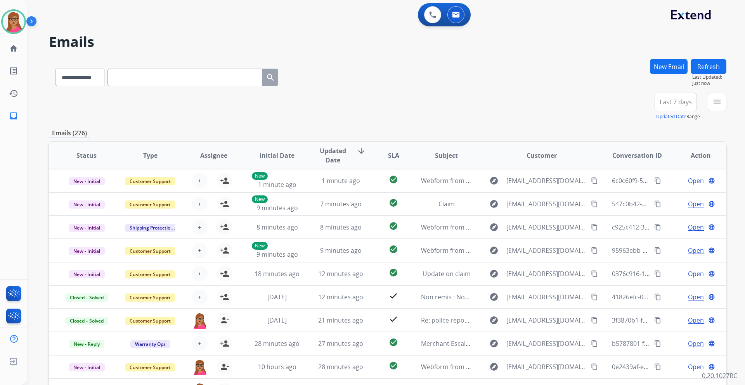
click at [496, 101] on span "Last 7 days" at bounding box center [675, 101] width 32 height 3
click at [496, 201] on div "Last 90 days" at bounding box center [673, 196] width 43 height 12
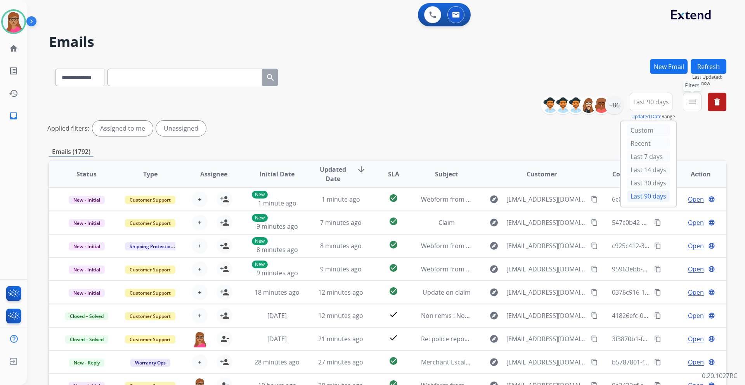
click at [496, 104] on mat-icon "menu" at bounding box center [691, 101] width 9 height 9
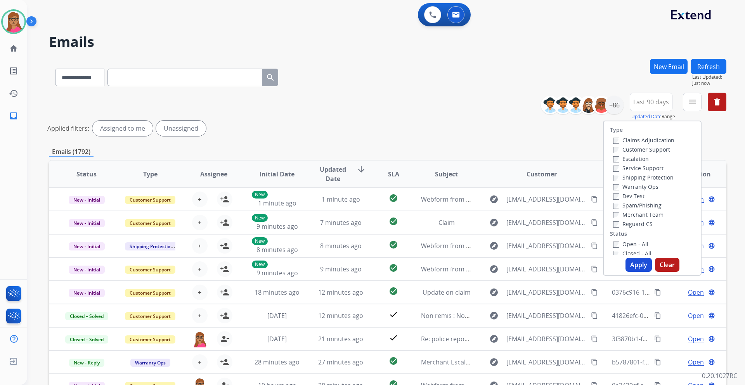
click at [496, 151] on label "Customer Support" at bounding box center [641, 149] width 57 height 7
click at [496, 176] on label "Shipping Protection" at bounding box center [643, 177] width 61 height 7
click at [496, 224] on label "Reguard CS" at bounding box center [633, 223] width 40 height 7
click at [496, 227] on button "Apply" at bounding box center [638, 265] width 26 height 14
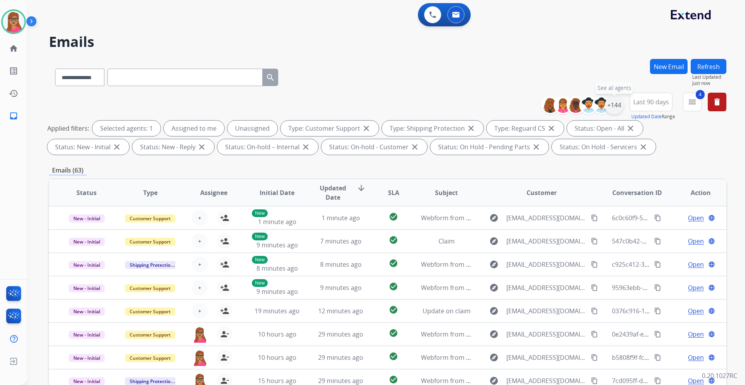
click at [496, 109] on div "+144" at bounding box center [614, 105] width 19 height 19
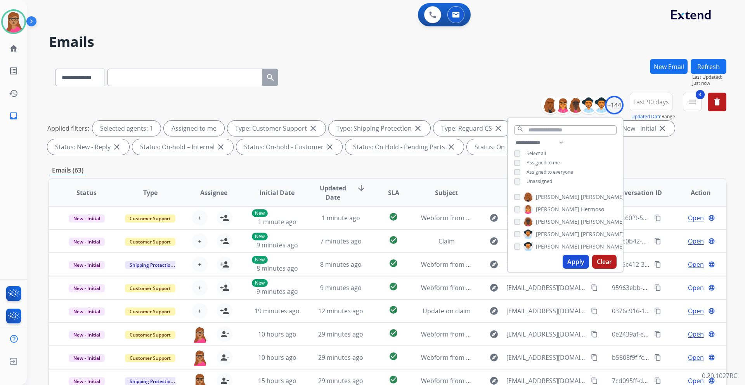
click at [496, 227] on button "Apply" at bounding box center [575, 262] width 26 height 14
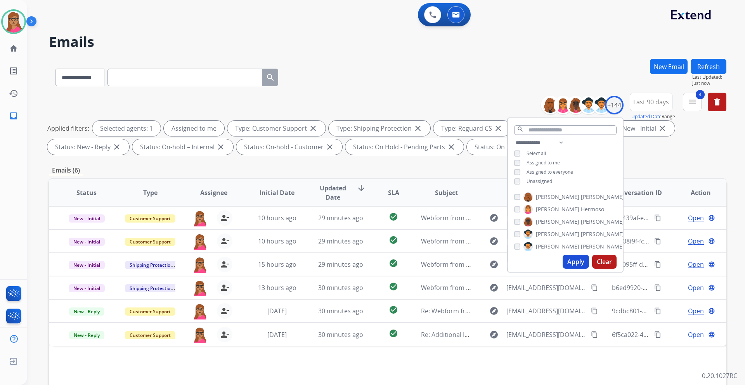
click at [447, 170] on div "Emails (6)" at bounding box center [387, 171] width 677 height 10
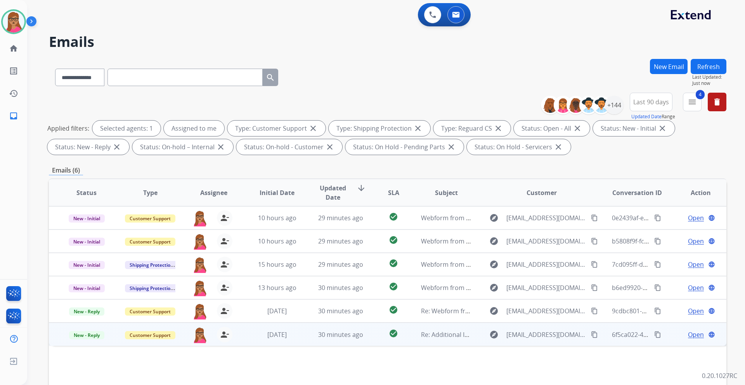
click at [496, 227] on span "Open" at bounding box center [696, 334] width 16 height 9
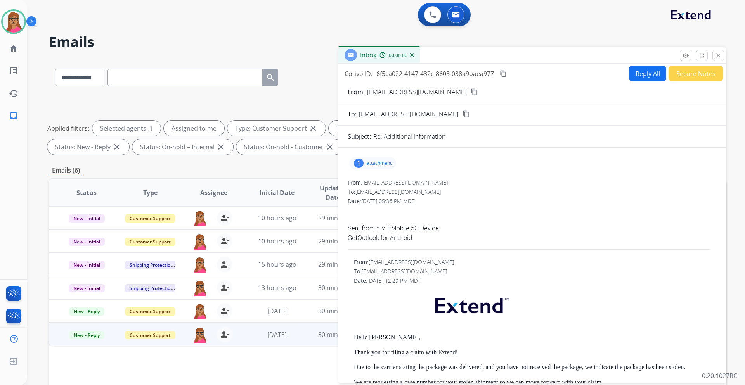
click at [363, 166] on div "1 attachment" at bounding box center [372, 163] width 47 height 12
click at [375, 182] on div at bounding box center [374, 183] width 39 height 27
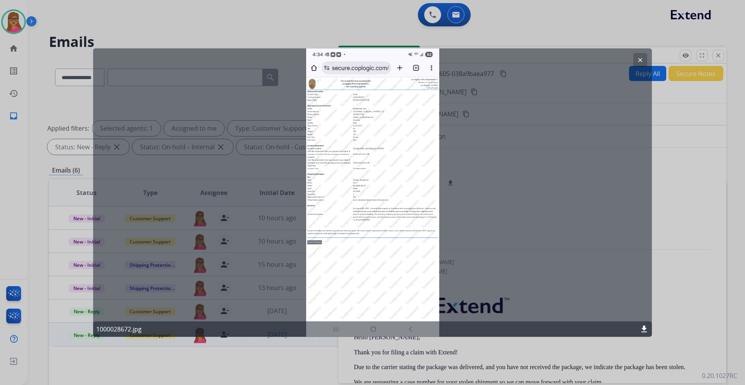
click at [496, 57] on mat-icon "clear" at bounding box center [640, 59] width 7 height 7
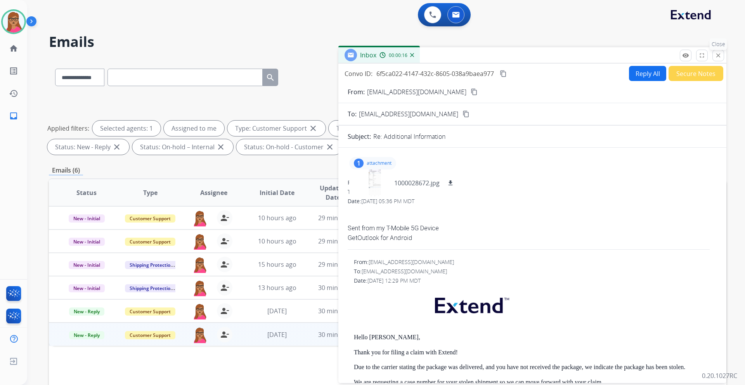
click at [496, 54] on mat-icon "close" at bounding box center [717, 55] width 7 height 7
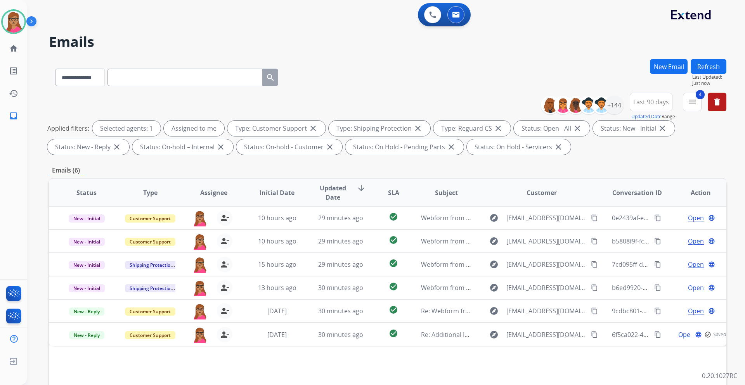
scroll to position [39, 0]
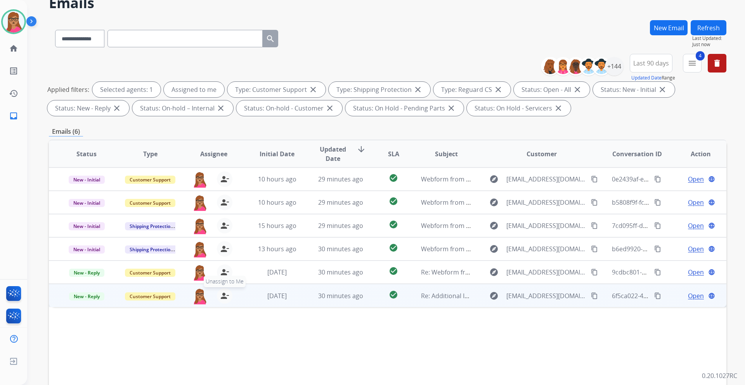
click at [225, 227] on mat-icon "person_remove" at bounding box center [224, 295] width 9 height 9
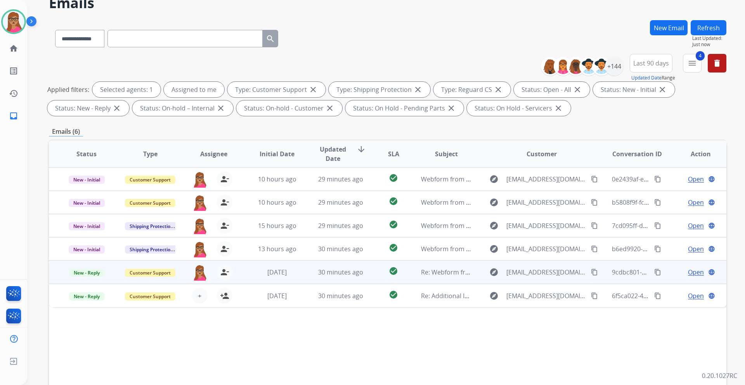
click at [496, 227] on span "Open" at bounding box center [696, 272] width 16 height 9
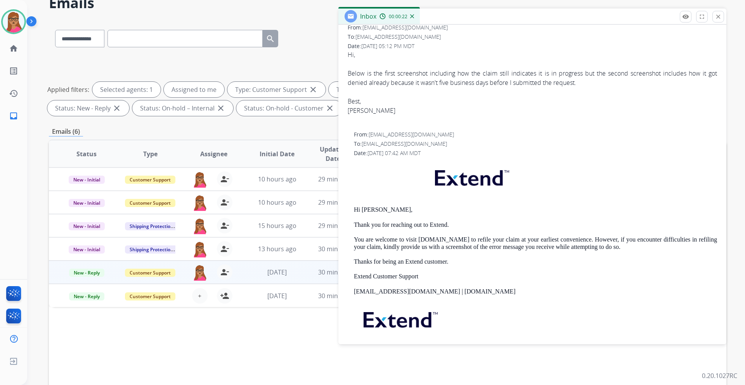
scroll to position [0, 0]
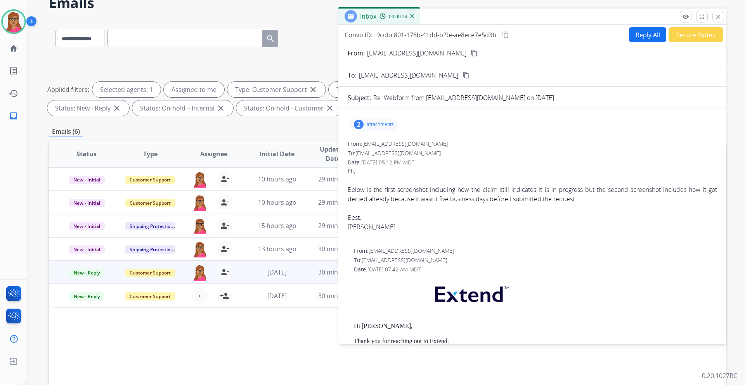
click at [378, 128] on div "2 attachments" at bounding box center [373, 124] width 49 height 12
click at [380, 146] on div at bounding box center [374, 144] width 39 height 27
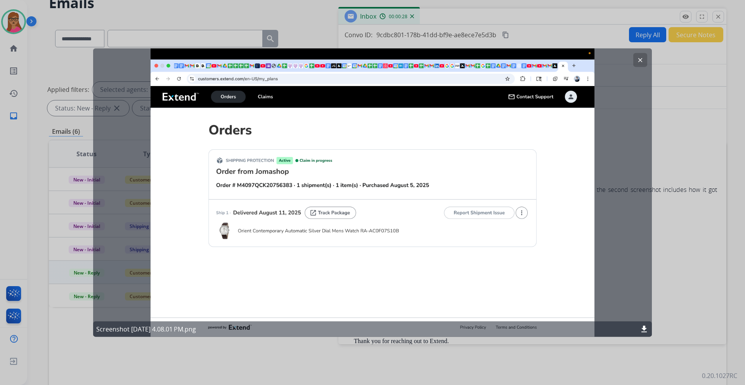
click at [496, 63] on mat-icon "clear" at bounding box center [640, 59] width 7 height 7
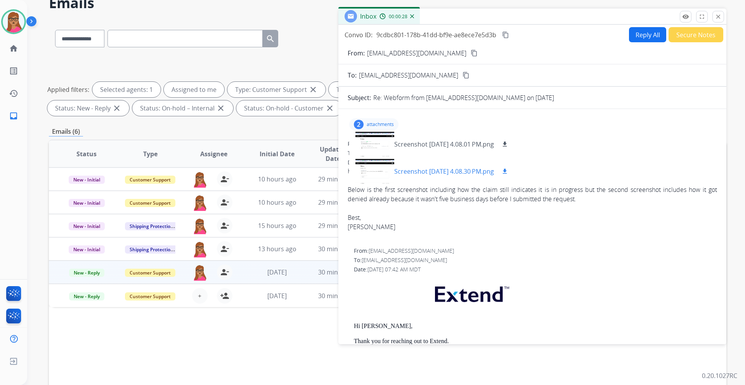
click at [377, 172] on div at bounding box center [374, 171] width 39 height 27
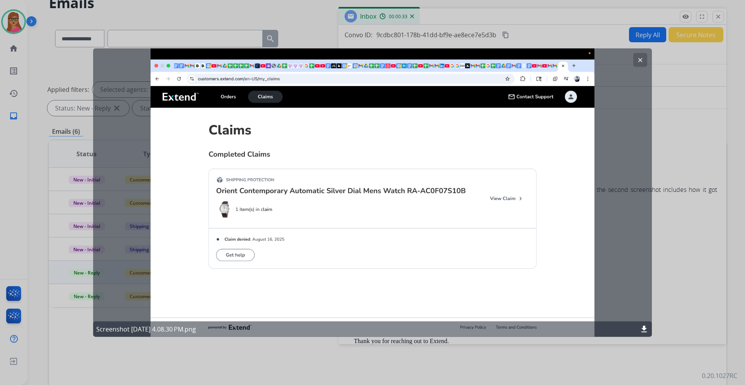
click at [496, 62] on mat-icon "clear" at bounding box center [640, 59] width 7 height 7
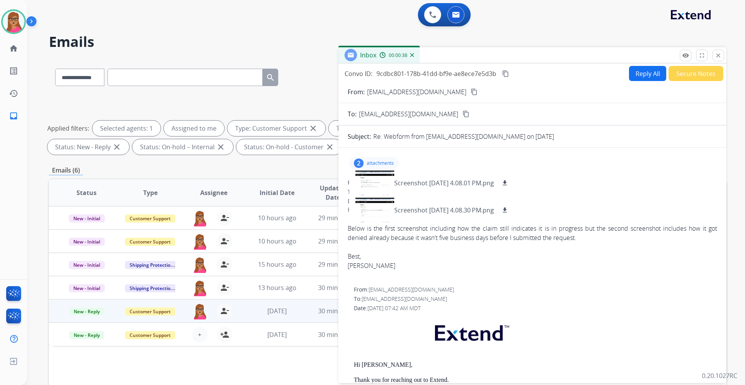
click at [471, 91] on mat-icon "content_copy" at bounding box center [474, 91] width 7 height 7
click at [496, 76] on button "Reply All" at bounding box center [647, 73] width 37 height 15
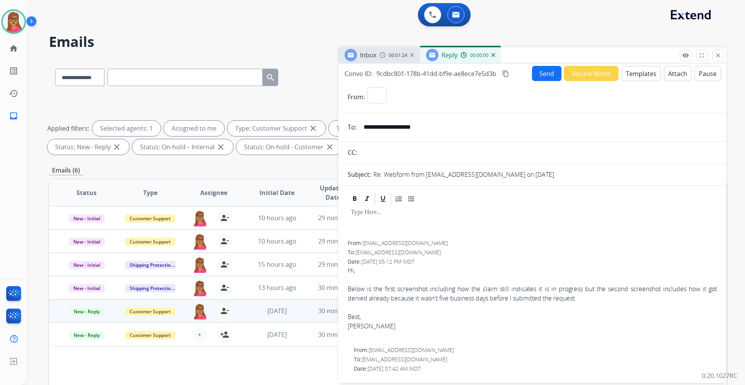
select select "**********"
click at [454, 55] on span "Reply" at bounding box center [449, 55] width 16 height 9
click at [496, 76] on button "Templates" at bounding box center [640, 73] width 39 height 15
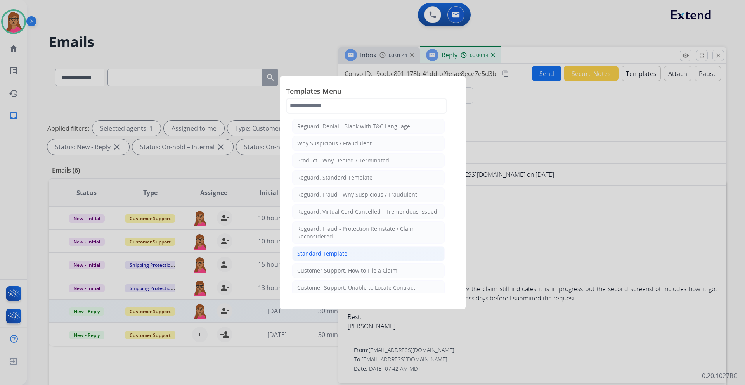
click at [355, 227] on li "Standard Template" at bounding box center [368, 253] width 152 height 15
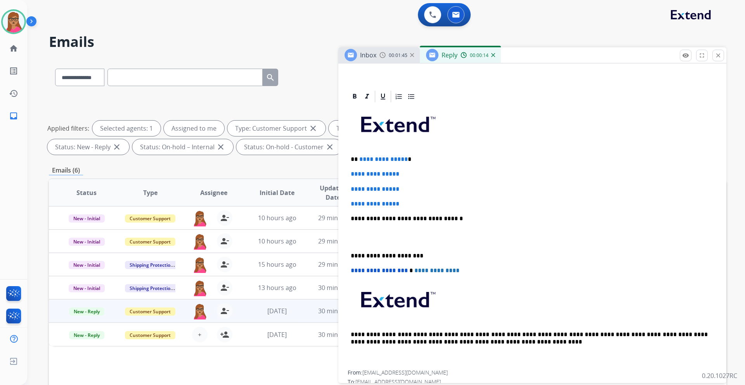
scroll to position [155, 0]
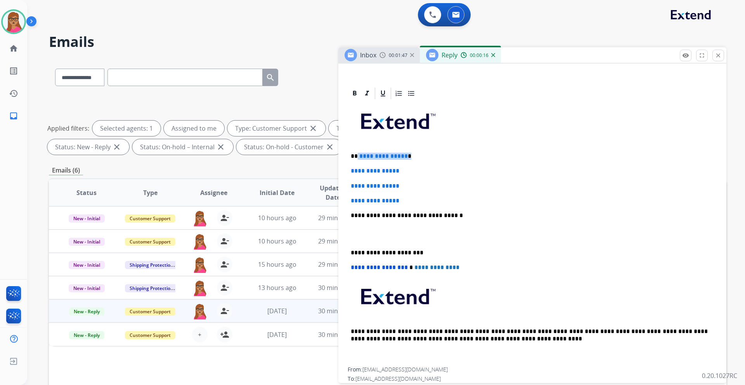
drag, startPoint x: 414, startPoint y: 156, endPoint x: 358, endPoint y: 157, distance: 56.2
click at [358, 157] on p "**********" at bounding box center [529, 156] width 357 height 7
drag, startPoint x: 349, startPoint y: 168, endPoint x: 411, endPoint y: 199, distance: 69.6
click at [411, 199] on div "**********" at bounding box center [532, 233] width 369 height 267
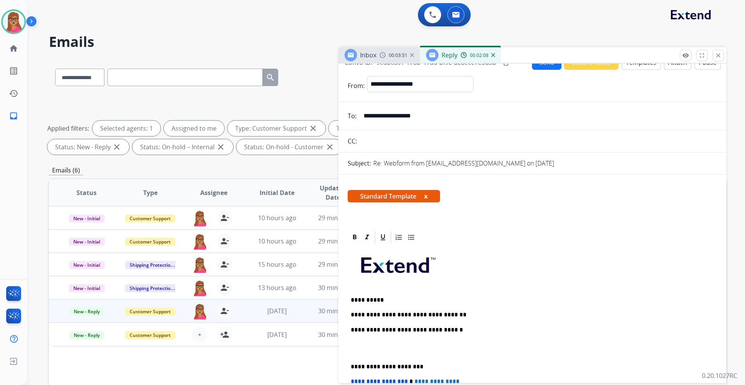
scroll to position [0, 0]
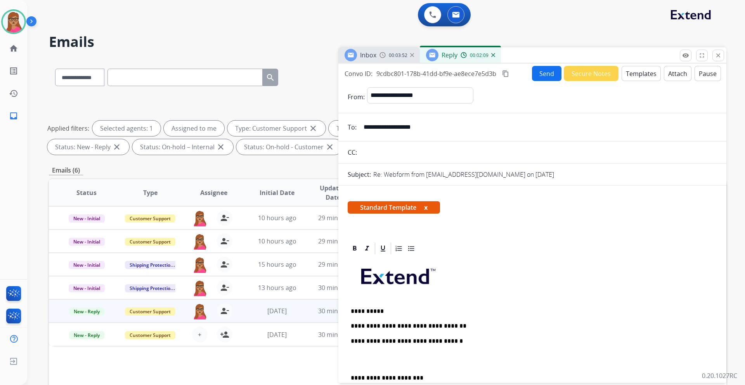
drag, startPoint x: 505, startPoint y: 74, endPoint x: 539, endPoint y: 18, distance: 65.8
click at [496, 74] on mat-icon "content_copy" at bounding box center [505, 73] width 7 height 7
click at [455, 227] on div "**********" at bounding box center [532, 374] width 369 height 237
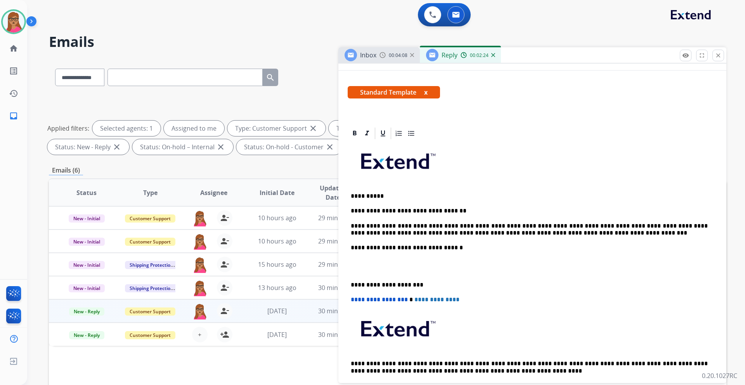
scroll to position [116, 0]
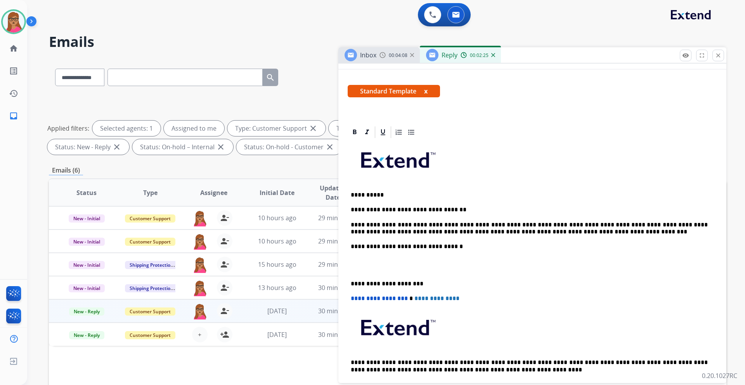
click at [350, 227] on div "**********" at bounding box center [532, 268] width 369 height 259
click at [488, 225] on p "**********" at bounding box center [529, 228] width 357 height 14
click at [349, 227] on div "**********" at bounding box center [532, 268] width 369 height 259
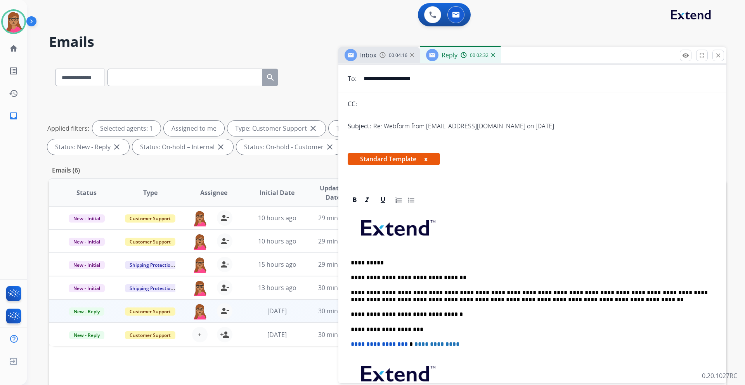
scroll to position [0, 0]
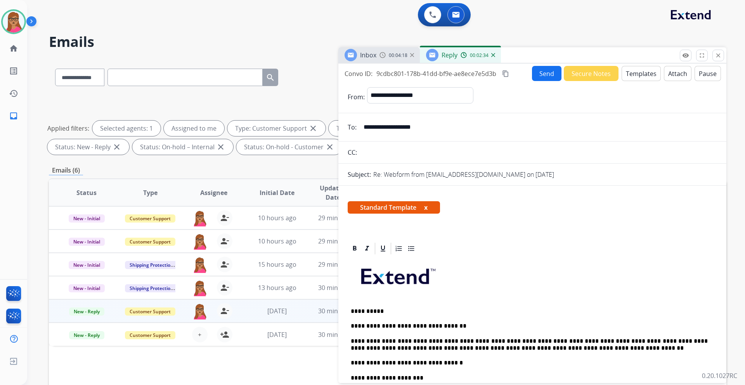
click at [496, 73] on button "Send" at bounding box center [546, 73] width 29 height 15
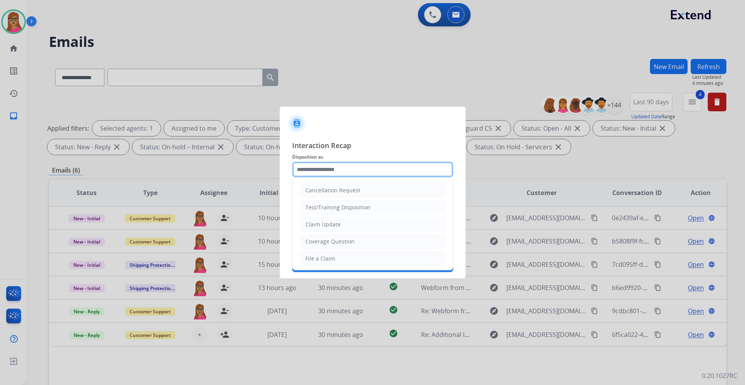
click at [339, 167] on input "text" at bounding box center [372, 170] width 161 height 16
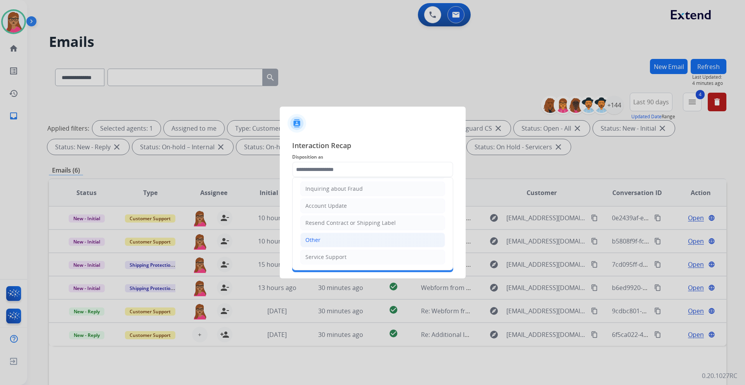
click at [314, 227] on div "Other" at bounding box center [312, 240] width 15 height 8
type input "*****"
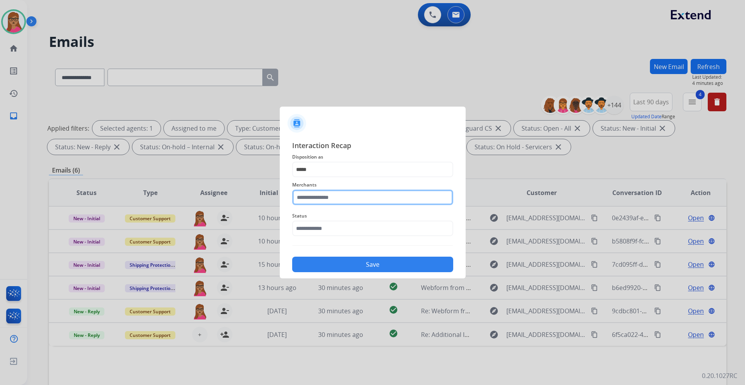
click at [325, 197] on input "text" at bounding box center [372, 198] width 161 height 16
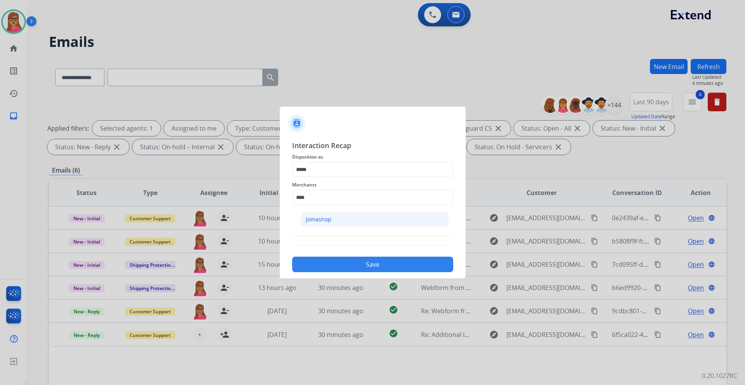
click at [319, 222] on div "Jomashop" at bounding box center [319, 220] width 26 height 8
type input "********"
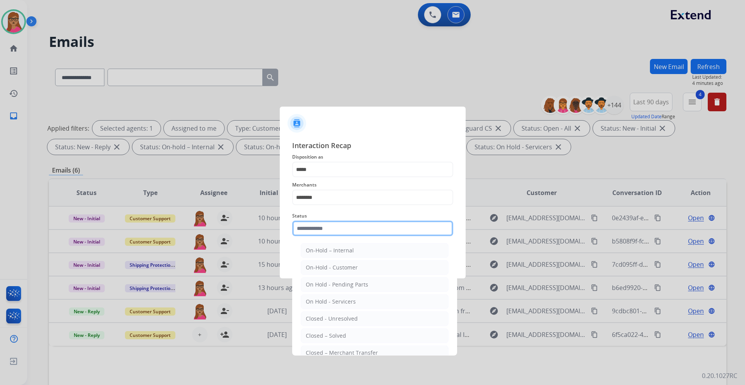
drag, startPoint x: 332, startPoint y: 227, endPoint x: 338, endPoint y: 239, distance: 13.9
click at [331, 227] on input "text" at bounding box center [372, 229] width 161 height 16
drag, startPoint x: 340, startPoint y: 337, endPoint x: 346, endPoint y: 320, distance: 18.4
click at [340, 227] on div "Closed – Solved" at bounding box center [326, 336] width 40 height 8
type input "**********"
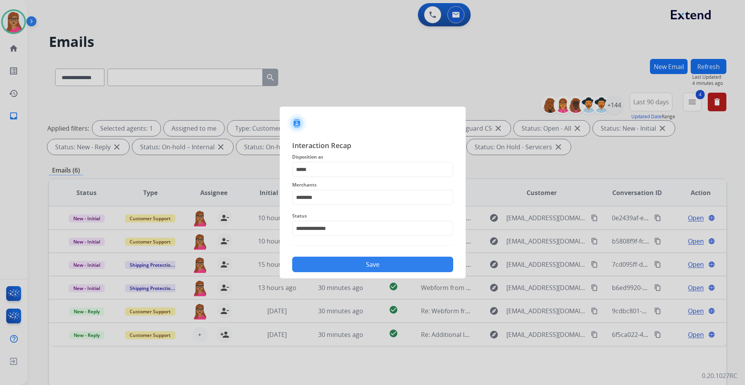
click at [365, 227] on button "Save" at bounding box center [372, 265] width 161 height 16
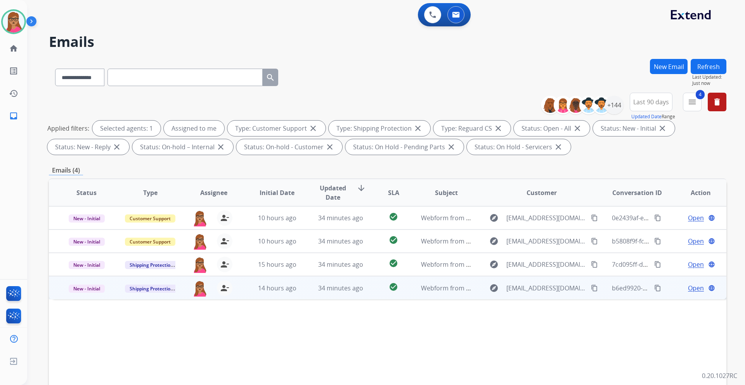
click at [496, 227] on span "Open" at bounding box center [696, 288] width 16 height 9
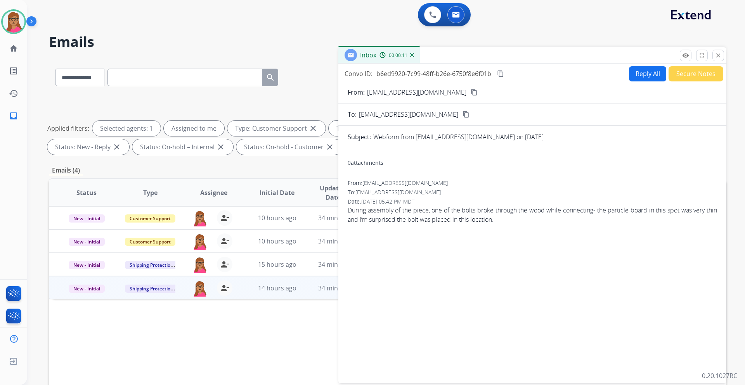
click at [471, 91] on mat-icon "content_copy" at bounding box center [474, 92] width 7 height 7
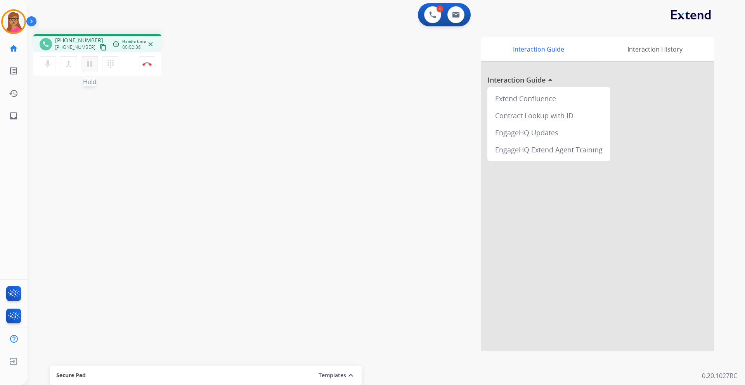
click at [91, 68] on mat-icon "pause" at bounding box center [89, 63] width 9 height 9
click at [92, 63] on mat-icon "play_arrow" at bounding box center [89, 63] width 9 height 9
click at [148, 68] on button "Disconnect" at bounding box center [147, 64] width 16 height 16
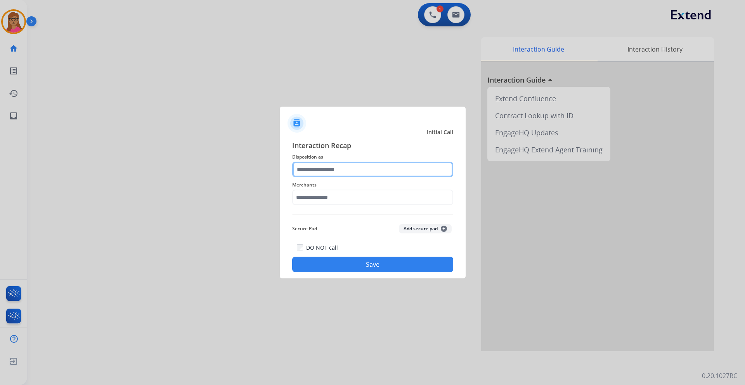
click at [346, 171] on input "text" at bounding box center [372, 170] width 161 height 16
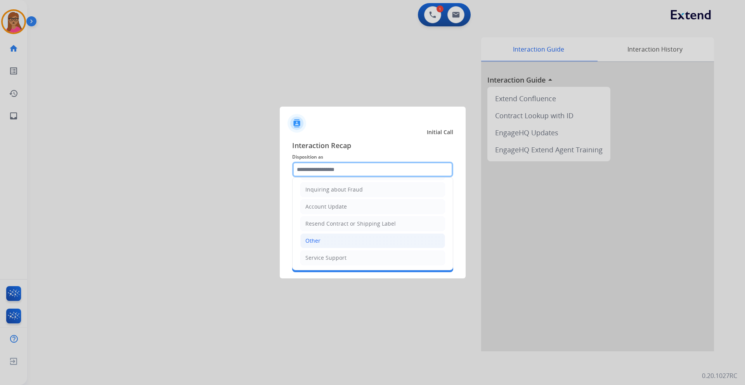
scroll to position [121, 0]
click at [325, 227] on li "Other" at bounding box center [372, 240] width 145 height 15
type input "*****"
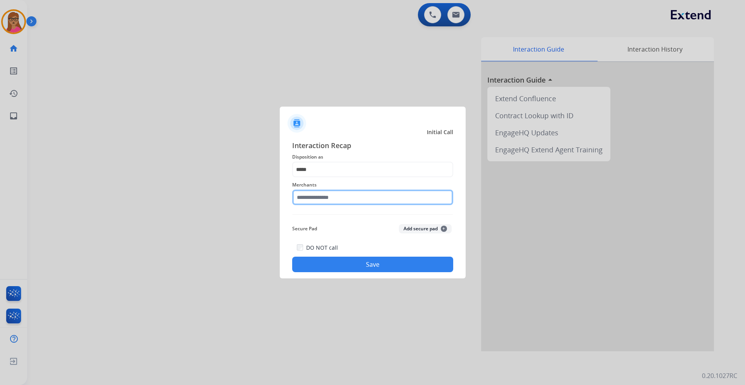
click at [321, 196] on input "text" at bounding box center [372, 198] width 161 height 16
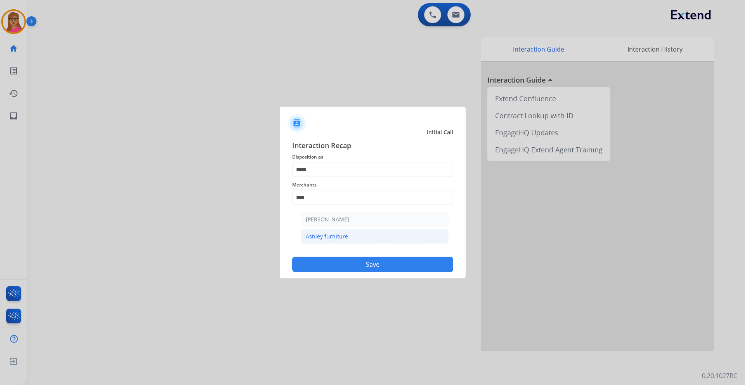
click at [323, 227] on div "Ashley furniture" at bounding box center [327, 237] width 42 height 8
type input "**********"
click at [368, 227] on button "Save" at bounding box center [372, 265] width 161 height 16
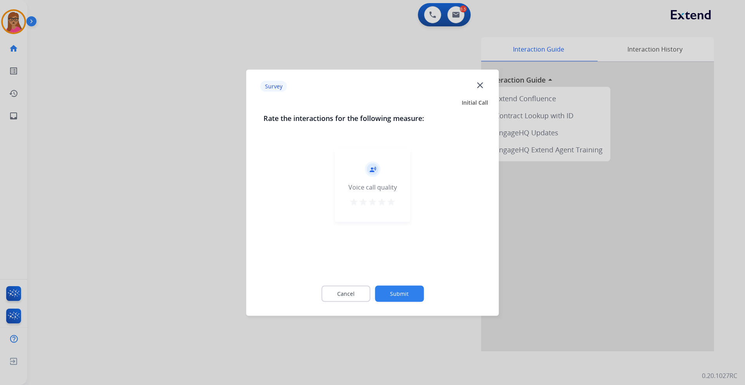
click at [168, 136] on div at bounding box center [372, 192] width 745 height 385
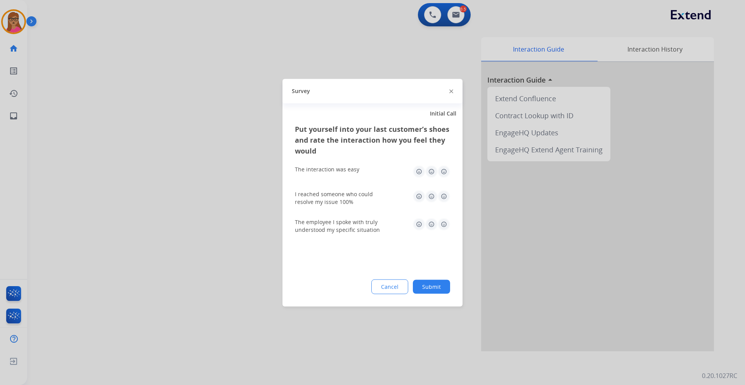
click at [168, 136] on div at bounding box center [372, 192] width 745 height 385
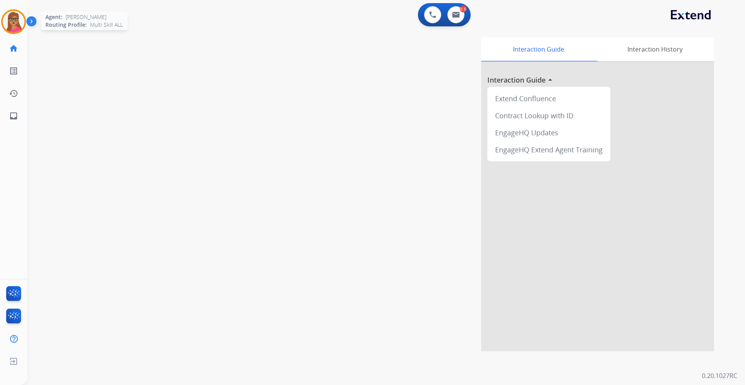
click at [10, 26] on img at bounding box center [14, 22] width 22 height 22
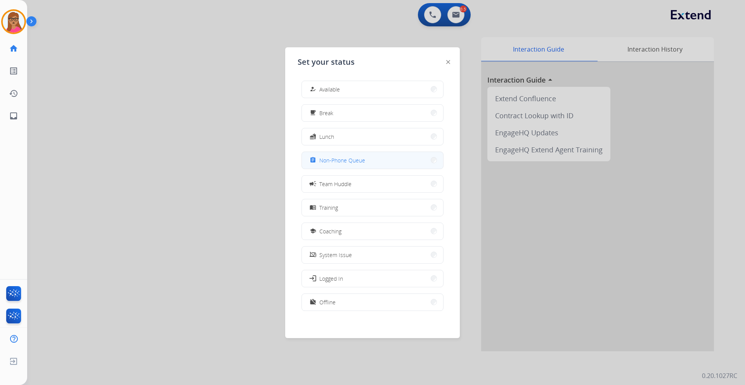
drag, startPoint x: 372, startPoint y: 163, endPoint x: 138, endPoint y: 6, distance: 282.3
click at [372, 162] on button "assignment Non-Phone Queue" at bounding box center [372, 160] width 141 height 17
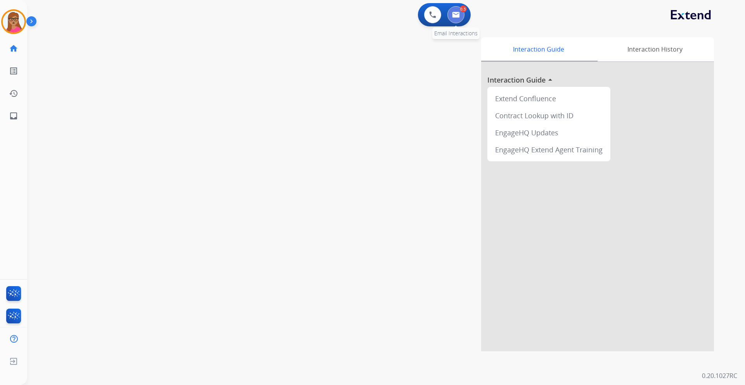
click at [458, 18] on button at bounding box center [455, 14] width 17 height 17
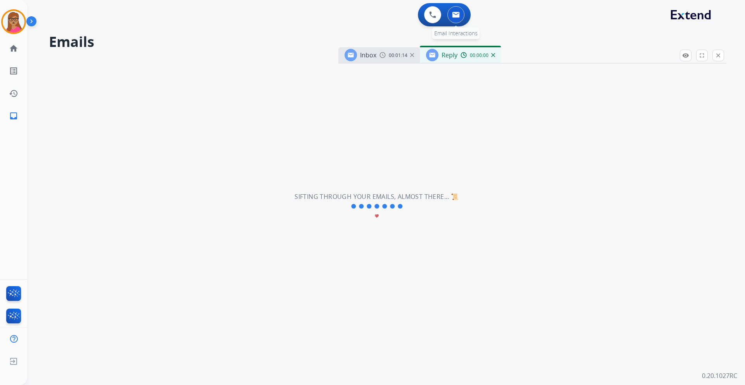
select select "**********"
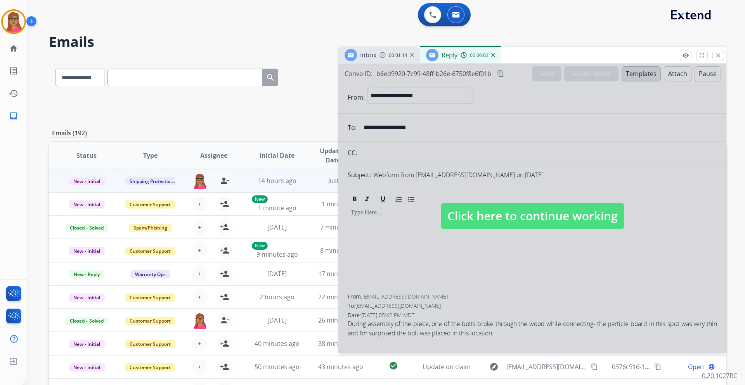
click at [496, 217] on span "Click here to continue working" at bounding box center [532, 216] width 183 height 26
select select
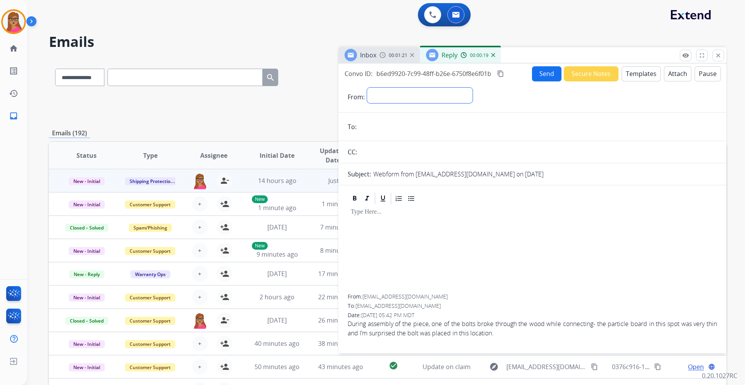
click at [389, 92] on select "**********" at bounding box center [420, 96] width 106 height 16
select select "**********"
click at [367, 88] on select "**********" at bounding box center [420, 96] width 106 height 16
click at [371, 58] on span "Inbox" at bounding box center [368, 55] width 16 height 9
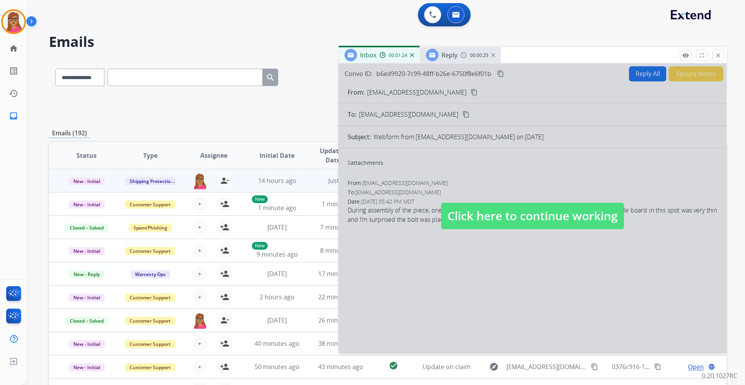
click at [482, 102] on div at bounding box center [532, 209] width 388 height 290
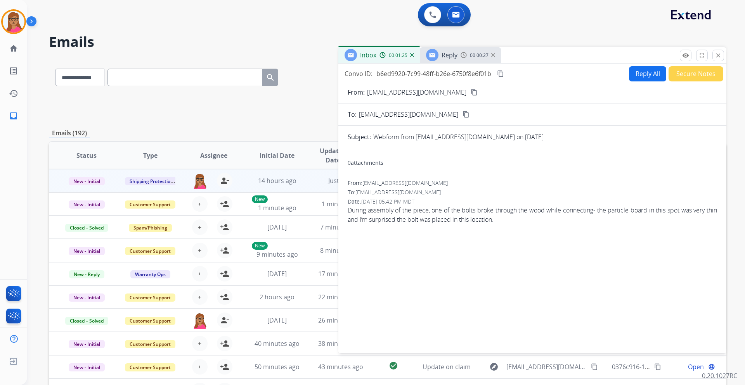
click at [471, 93] on mat-icon "content_copy" at bounding box center [474, 92] width 7 height 7
click at [440, 45] on h2 "Emails" at bounding box center [387, 42] width 677 height 16
click at [443, 54] on span "Reply" at bounding box center [449, 55] width 16 height 9
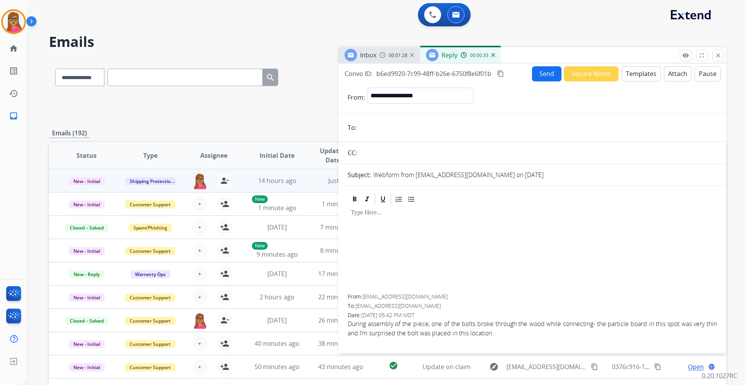
paste input "**********"
type input "**********"
click at [496, 76] on button "Templates" at bounding box center [640, 73] width 39 height 15
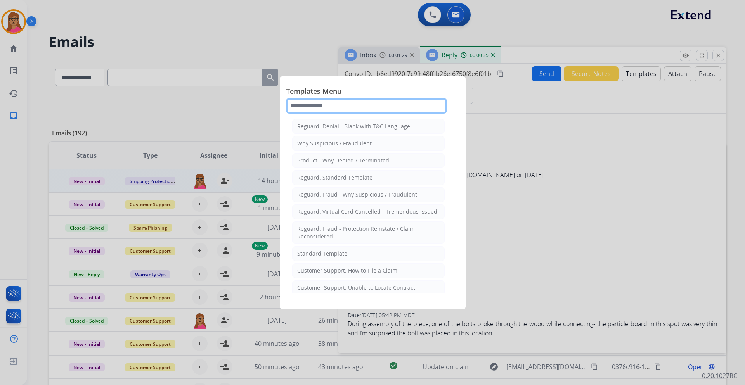
click at [400, 105] on input "text" at bounding box center [366, 106] width 161 height 16
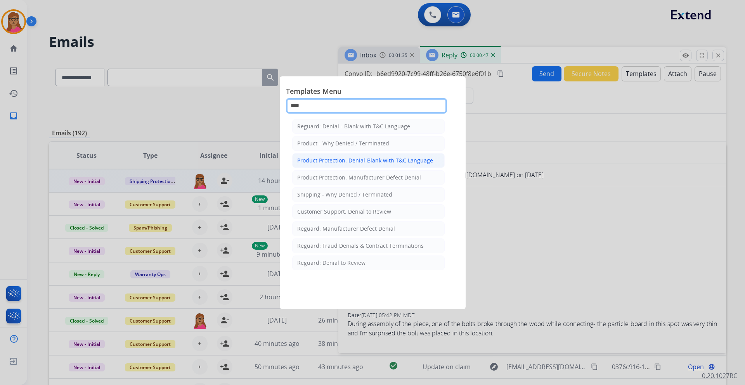
type input "****"
click at [320, 159] on div "Product Protection: Denial-Blank with T&C Language" at bounding box center [365, 161] width 136 height 8
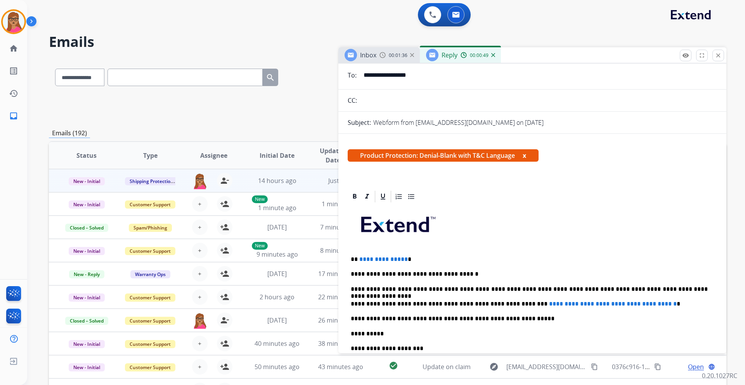
scroll to position [155, 0]
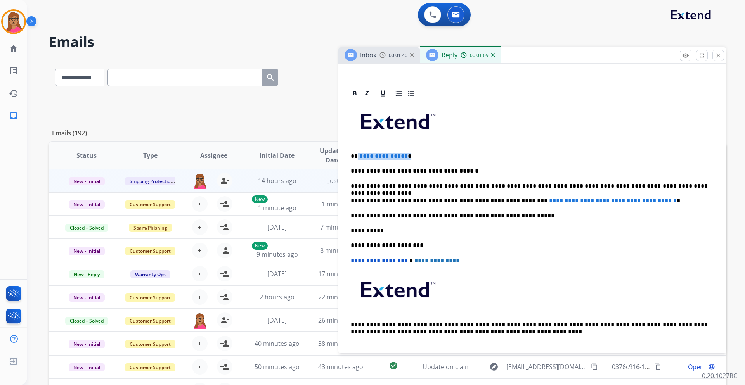
drag, startPoint x: 406, startPoint y: 157, endPoint x: 357, endPoint y: 157, distance: 48.5
click at [357, 157] on p "**********" at bounding box center [529, 156] width 357 height 7
paste div
click at [356, 156] on p "**********" at bounding box center [529, 156] width 357 height 7
click at [398, 152] on div "**********" at bounding box center [532, 230] width 369 height 260
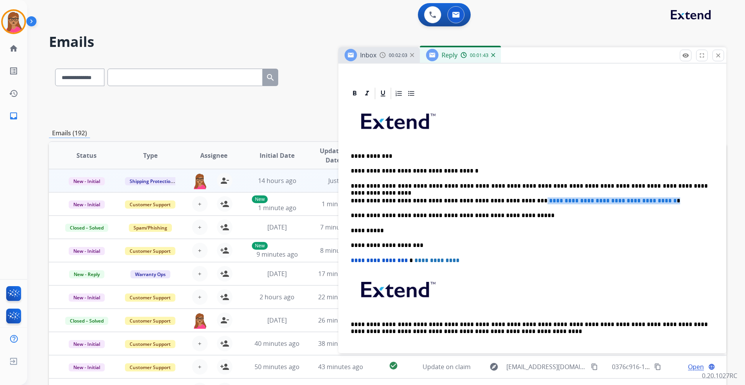
drag, startPoint x: 644, startPoint y: 201, endPoint x: 507, endPoint y: 200, distance: 136.9
click at [496, 200] on p "**********" at bounding box center [529, 200] width 357 height 7
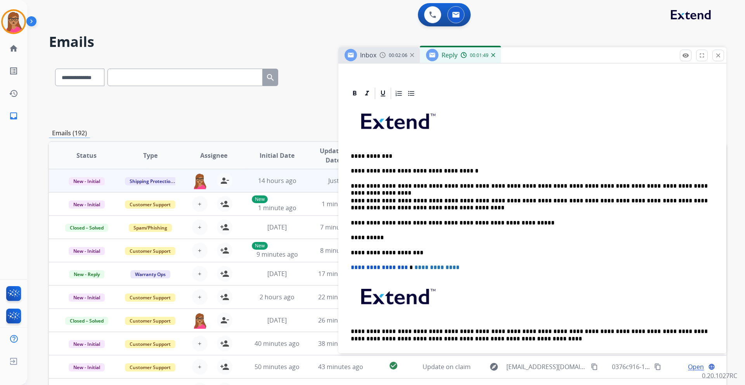
click at [496, 200] on p "**********" at bounding box center [529, 204] width 357 height 14
click at [450, 209] on p "**********" at bounding box center [529, 204] width 357 height 14
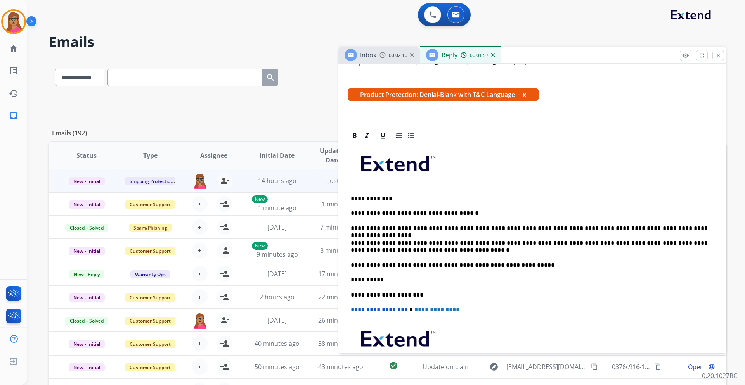
scroll to position [0, 0]
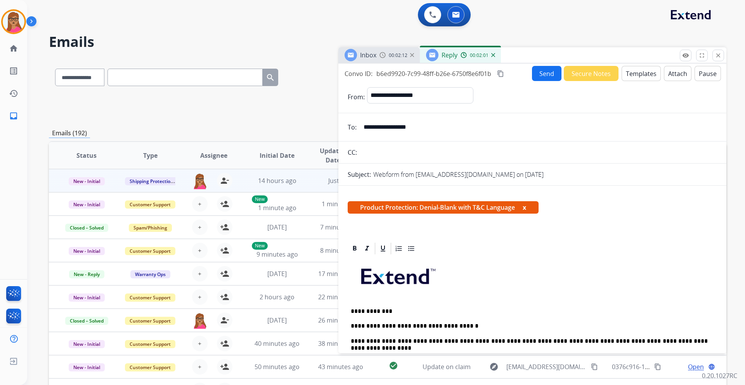
click at [369, 57] on span "Inbox" at bounding box center [368, 55] width 16 height 9
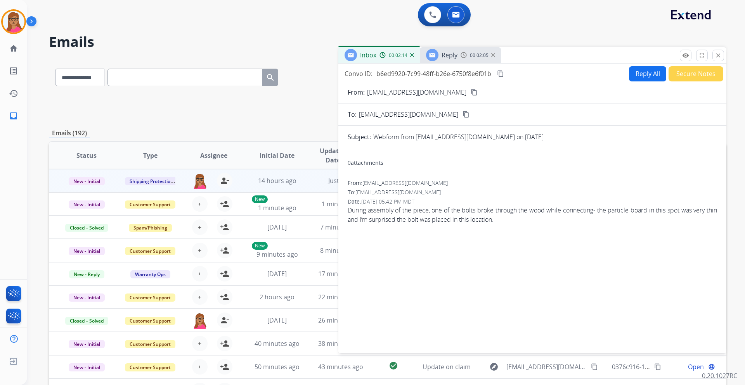
click at [455, 61] on div "Reply" at bounding box center [441, 55] width 31 height 12
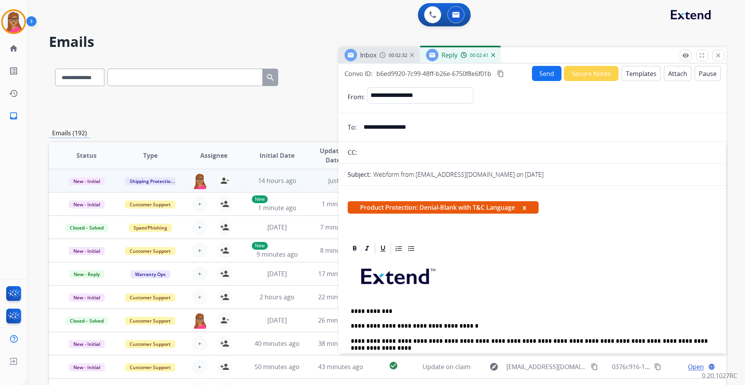
click at [496, 73] on mat-icon "content_copy" at bounding box center [500, 73] width 7 height 7
click at [496, 76] on button "Send" at bounding box center [546, 73] width 29 height 15
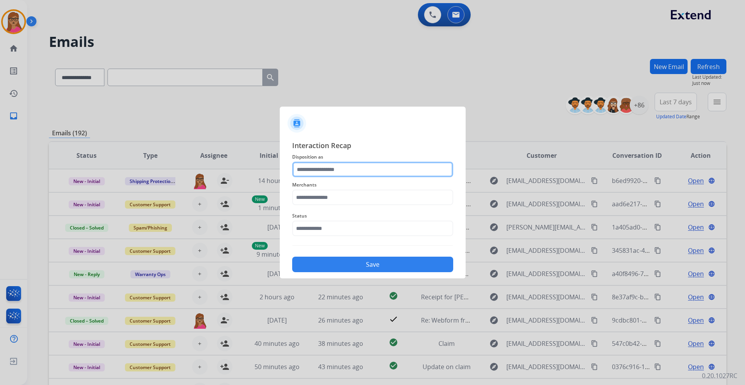
click at [305, 171] on input "text" at bounding box center [372, 170] width 161 height 16
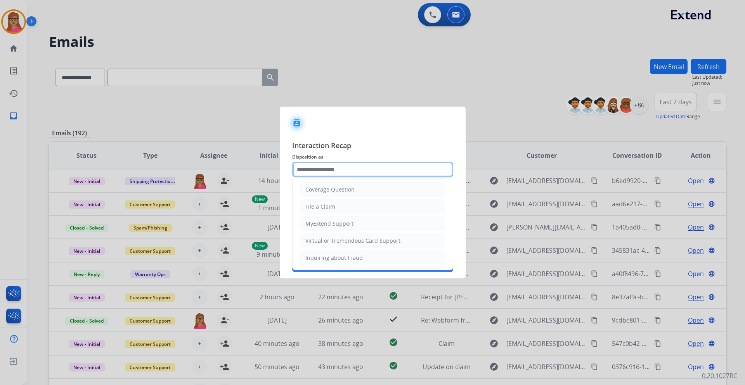
scroll to position [121, 0]
click at [329, 227] on li "Other" at bounding box center [372, 240] width 145 height 15
type input "*****"
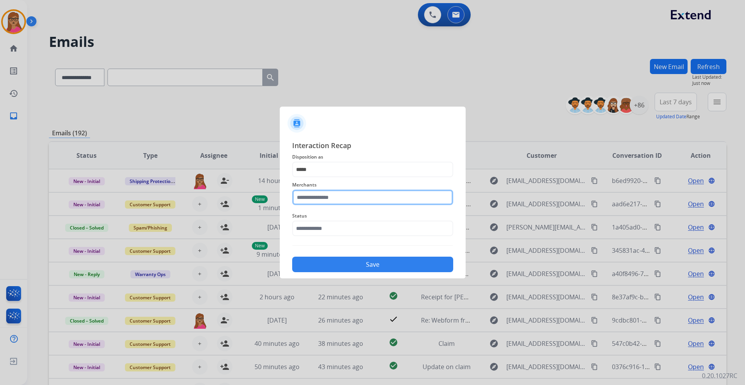
click at [329, 197] on input "text" at bounding box center [372, 198] width 161 height 16
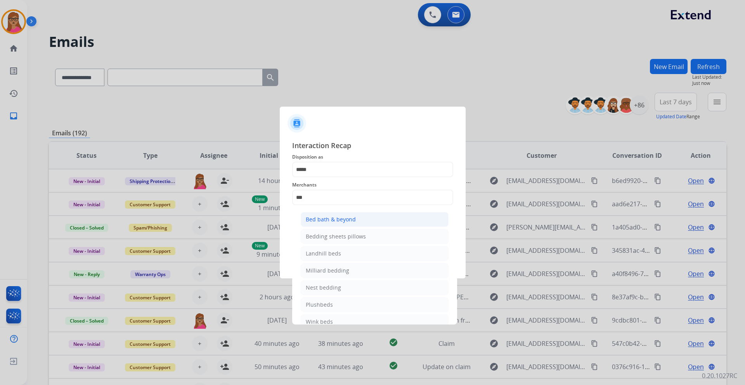
click at [324, 218] on div "Bed bath & beyond" at bounding box center [331, 220] width 50 height 8
type input "**********"
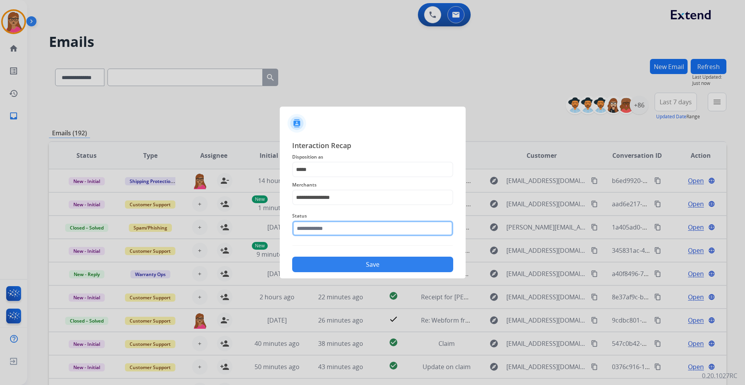
click at [331, 227] on input "text" at bounding box center [372, 229] width 161 height 16
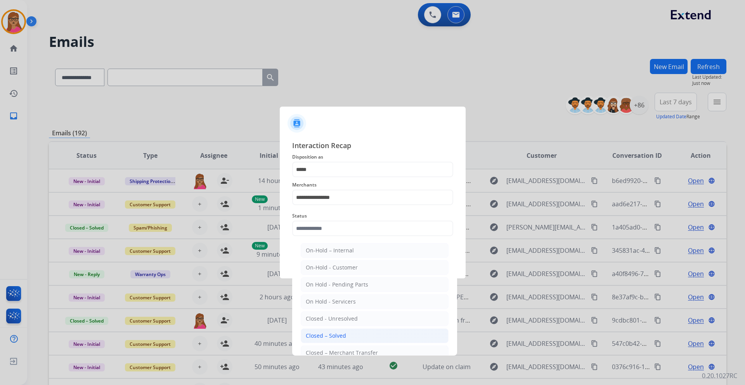
click at [342, 227] on div "Closed – Solved" at bounding box center [326, 336] width 40 height 8
type input "**********"
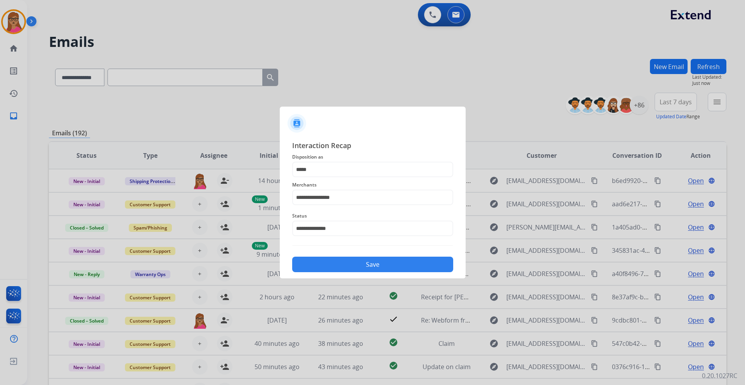
click at [357, 227] on button "Save" at bounding box center [372, 265] width 161 height 16
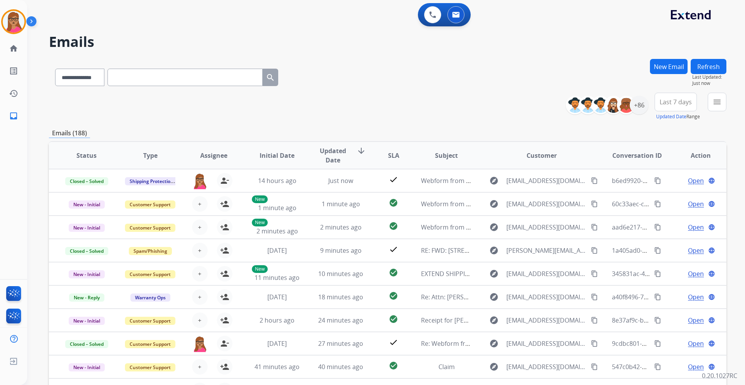
click at [496, 107] on button "Last 7 days" at bounding box center [675, 102] width 42 height 19
click at [496, 197] on div "Last 90 days" at bounding box center [673, 196] width 43 height 12
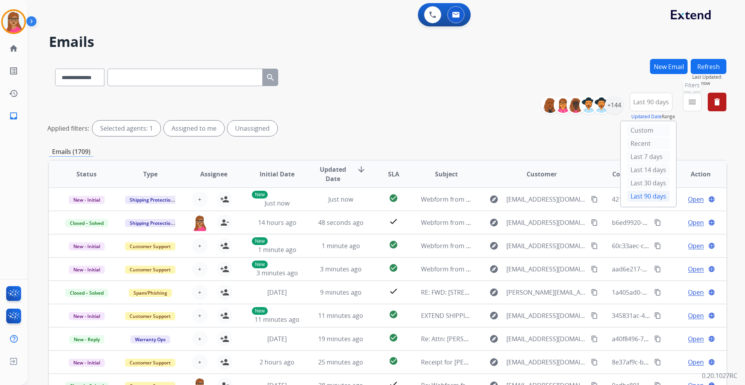
click at [496, 108] on button "menu Filters" at bounding box center [692, 102] width 19 height 19
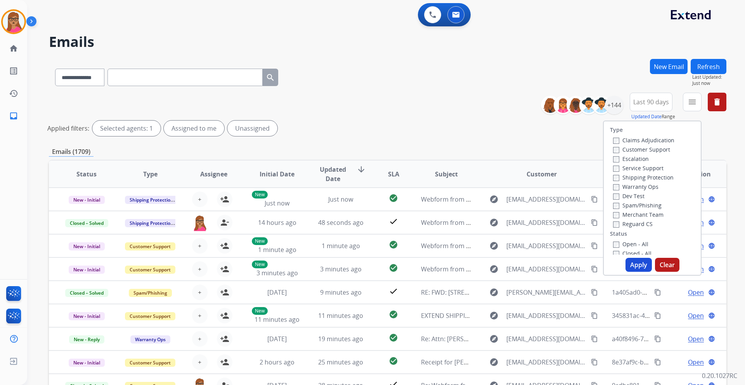
click at [496, 150] on label "Customer Support" at bounding box center [641, 149] width 57 height 7
click at [496, 178] on label "Shipping Protection" at bounding box center [643, 177] width 61 height 7
click at [496, 223] on label "Reguard CS" at bounding box center [633, 223] width 40 height 7
click at [496, 227] on button "Apply" at bounding box center [638, 265] width 26 height 14
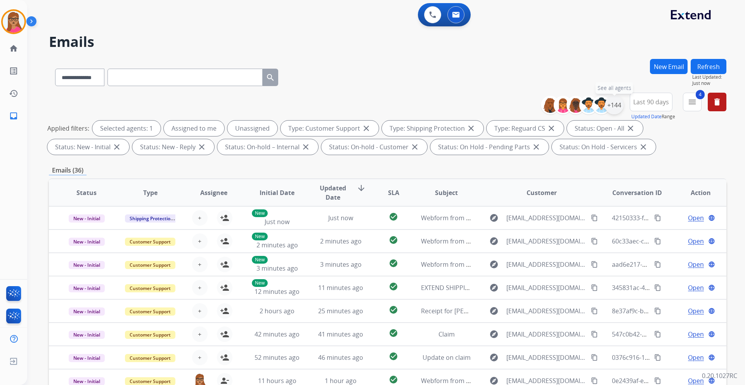
click at [496, 107] on div "+144" at bounding box center [614, 105] width 19 height 19
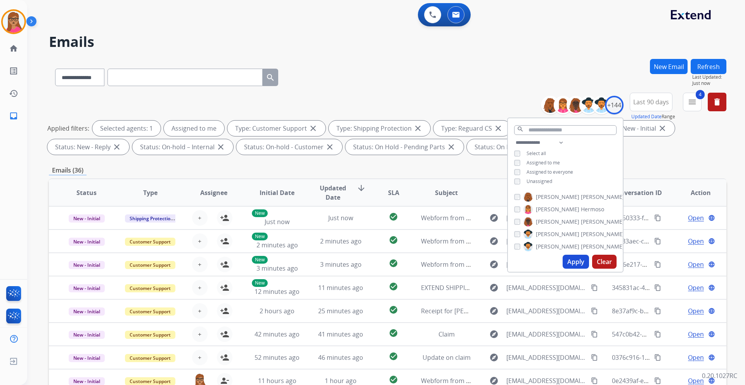
click at [496, 227] on button "Apply" at bounding box center [575, 262] width 26 height 14
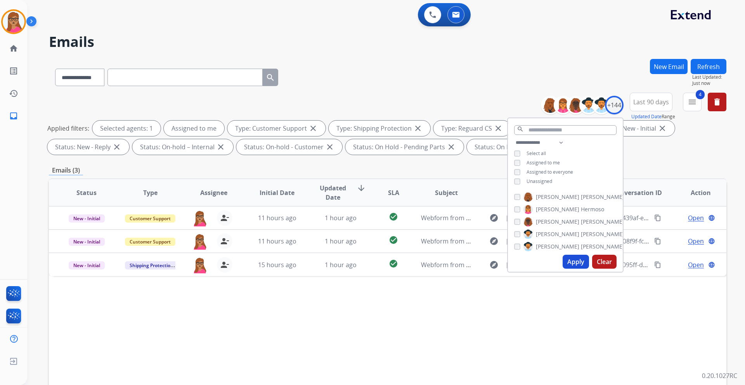
click at [496, 166] on div "Emails (3)" at bounding box center [387, 171] width 677 height 10
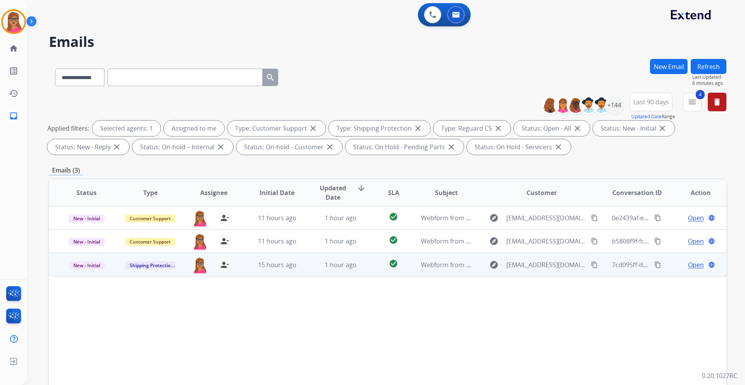
click at [496, 227] on span "Open" at bounding box center [696, 264] width 16 height 9
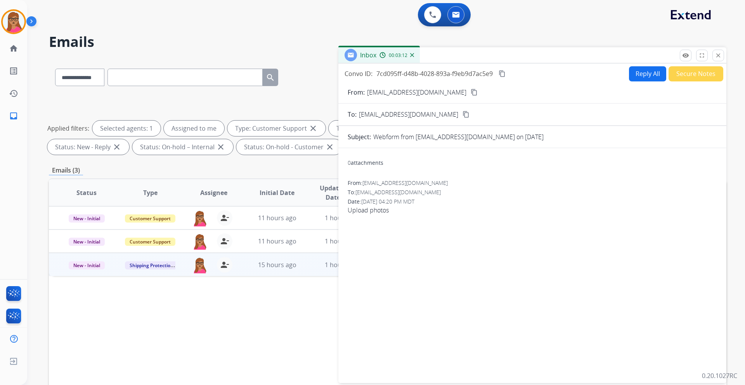
click at [471, 92] on mat-icon "content_copy" at bounding box center [474, 92] width 7 height 7
click at [496, 76] on button "Reply All" at bounding box center [647, 73] width 37 height 15
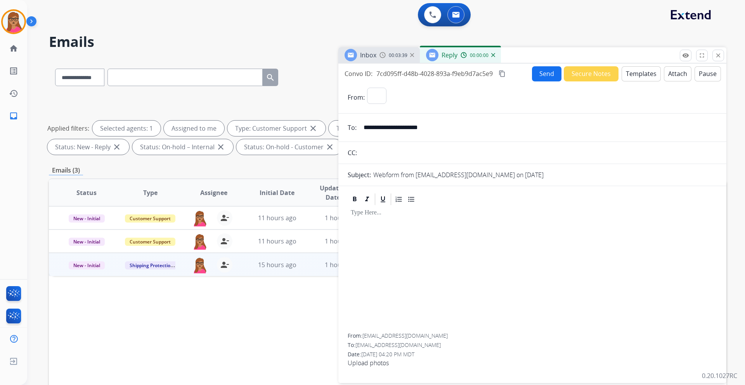
select select "**********"
click at [496, 78] on button "Templates" at bounding box center [640, 73] width 39 height 15
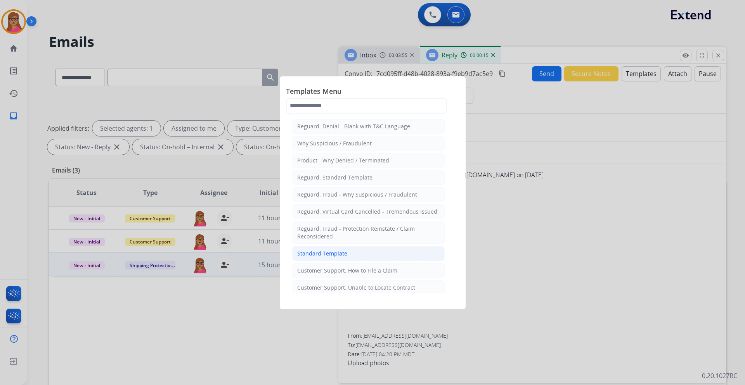
click at [341, 227] on div "Standard Template" at bounding box center [322, 254] width 50 height 8
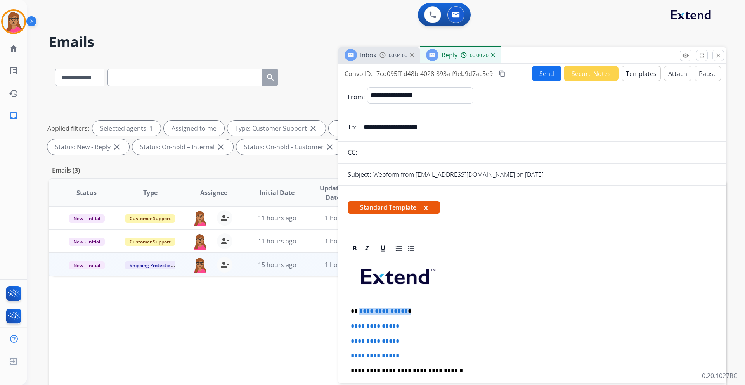
drag, startPoint x: 403, startPoint y: 311, endPoint x: 359, endPoint y: 311, distance: 44.6
click at [359, 227] on p "**********" at bounding box center [529, 311] width 357 height 7
click at [357, 227] on p "*********" at bounding box center [529, 311] width 357 height 7
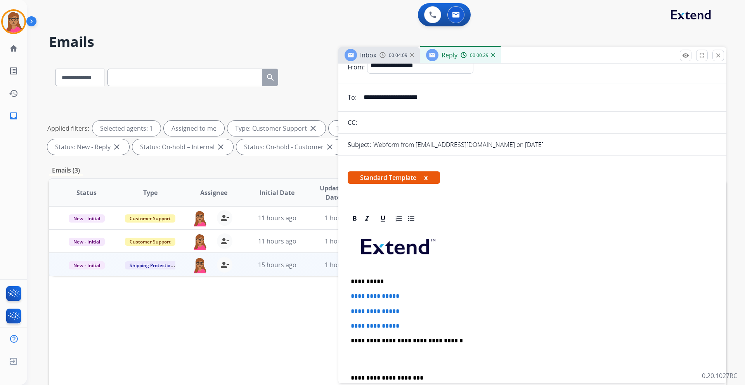
scroll to position [78, 0]
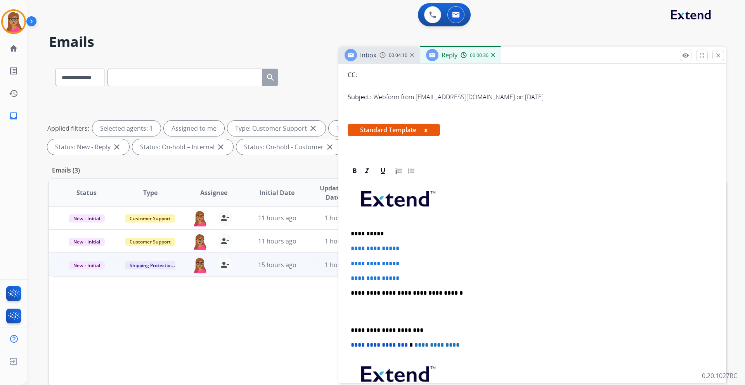
click at [347, 227] on div "**********" at bounding box center [532, 324] width 388 height 321
drag, startPoint x: 348, startPoint y: 246, endPoint x: 421, endPoint y: 279, distance: 80.4
click at [421, 227] on div "**********" at bounding box center [532, 311] width 369 height 267
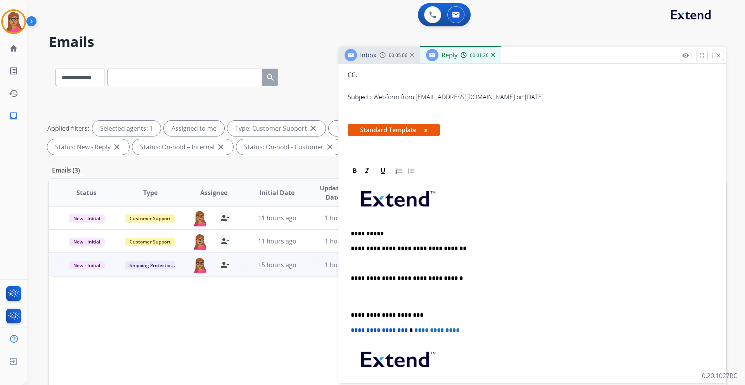
click at [365, 59] on span "Inbox" at bounding box center [368, 55] width 16 height 9
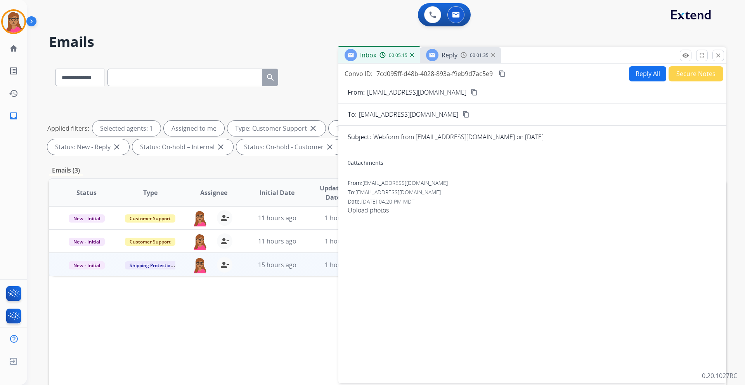
click at [493, 54] on img at bounding box center [493, 55] width 4 height 4
click at [496, 75] on button "Secure Notes" at bounding box center [695, 73] width 55 height 15
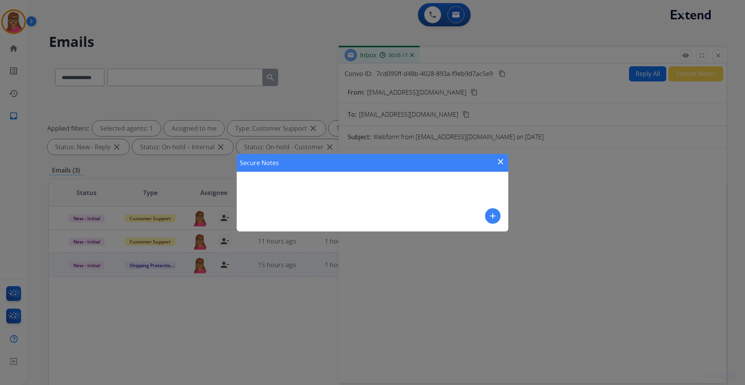
click at [496, 219] on button "add" at bounding box center [493, 216] width 16 height 16
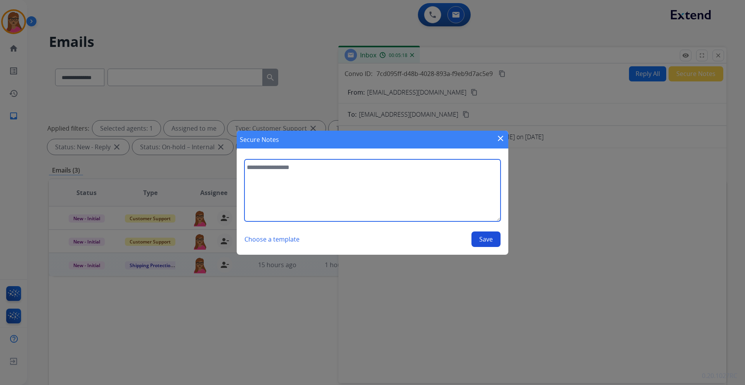
click at [372, 197] on textarea at bounding box center [372, 190] width 256 height 62
type textarea "**********"
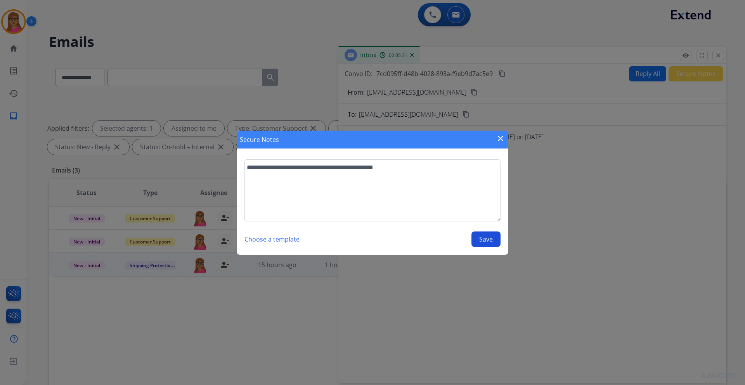
click at [487, 227] on button "Save" at bounding box center [485, 240] width 29 height 16
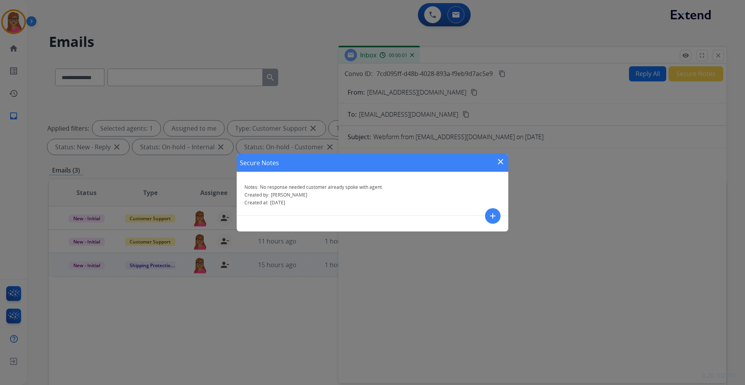
click at [496, 160] on mat-icon "close" at bounding box center [500, 161] width 9 height 9
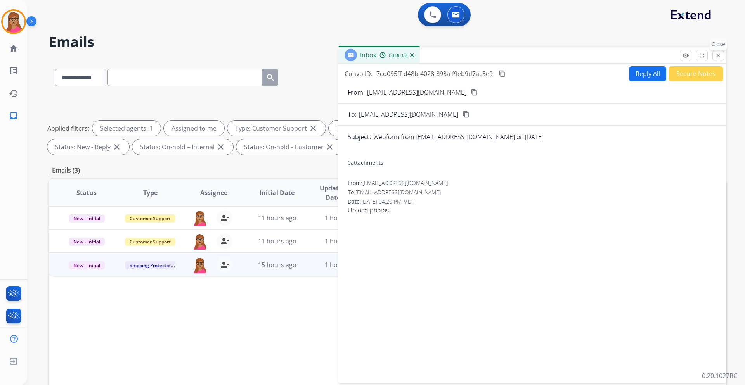
click at [496, 57] on mat-icon "close" at bounding box center [717, 55] width 7 height 7
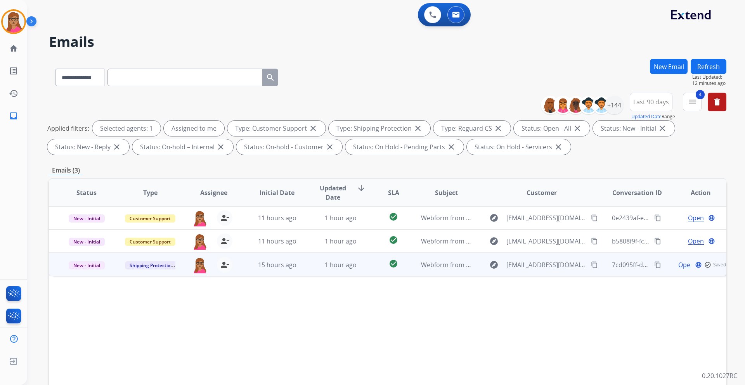
click at [90, 227] on span "New - Initial" at bounding box center [87, 265] width 36 height 8
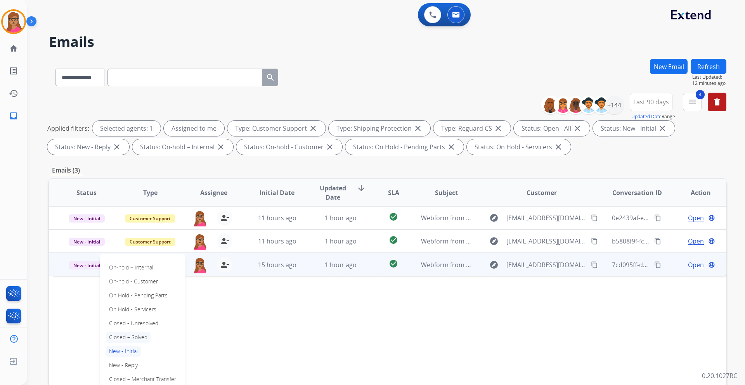
click at [144, 227] on p "Closed – Solved" at bounding box center [128, 337] width 45 height 11
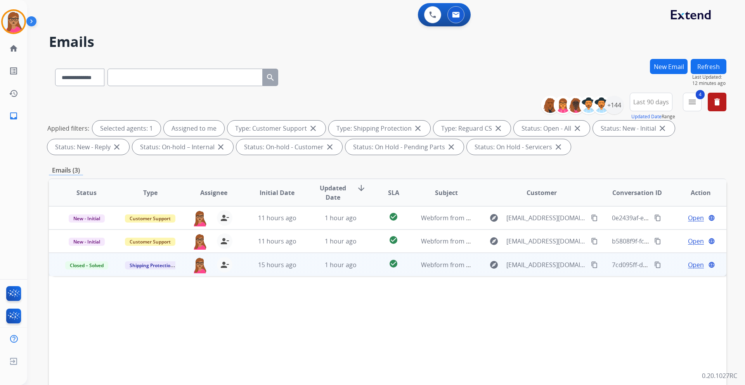
click at [496, 65] on button "Refresh" at bounding box center [708, 66] width 36 height 15
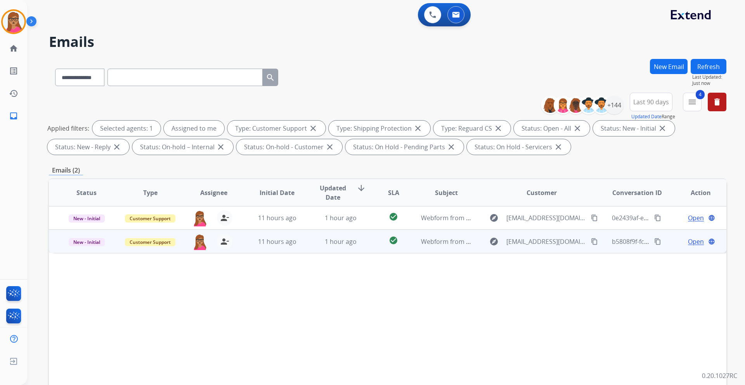
click at [496, 227] on span "Open" at bounding box center [696, 241] width 16 height 9
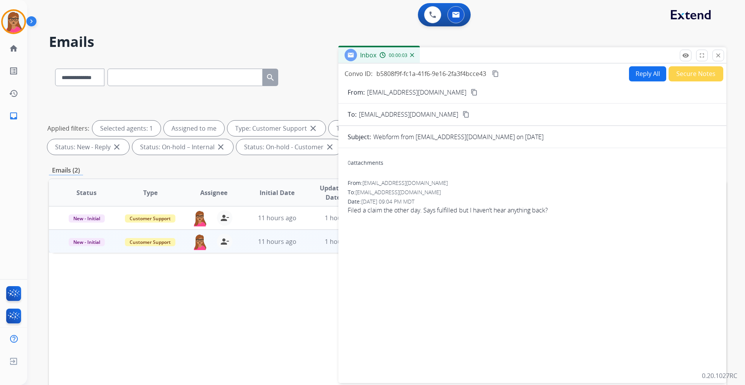
click at [471, 91] on mat-icon "content_copy" at bounding box center [474, 92] width 7 height 7
click at [496, 73] on button "Reply All" at bounding box center [647, 73] width 37 height 15
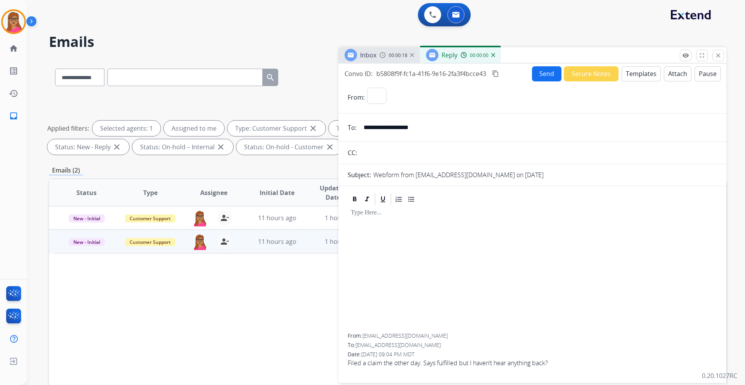
select select "**********"
click at [496, 72] on button "Templates" at bounding box center [640, 73] width 39 height 15
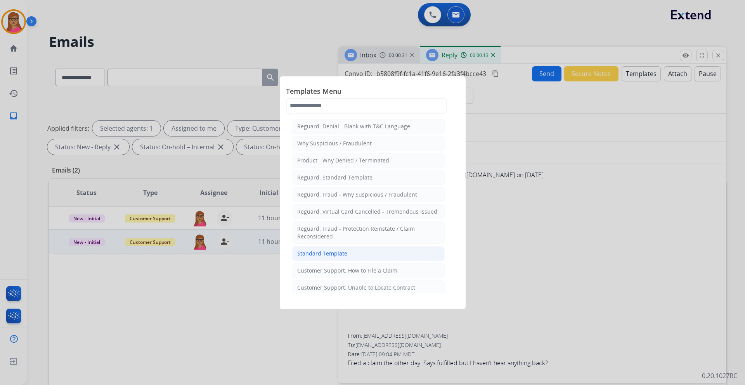
click at [333, 227] on div "Standard Template" at bounding box center [322, 254] width 50 height 8
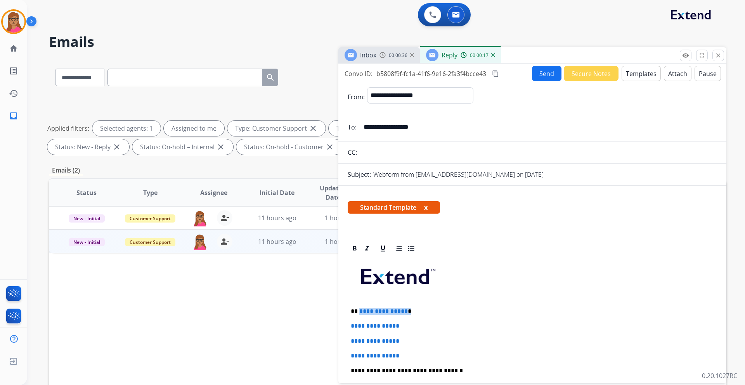
drag, startPoint x: 413, startPoint y: 311, endPoint x: 359, endPoint y: 309, distance: 54.0
click at [359, 227] on p "**********" at bounding box center [529, 311] width 357 height 7
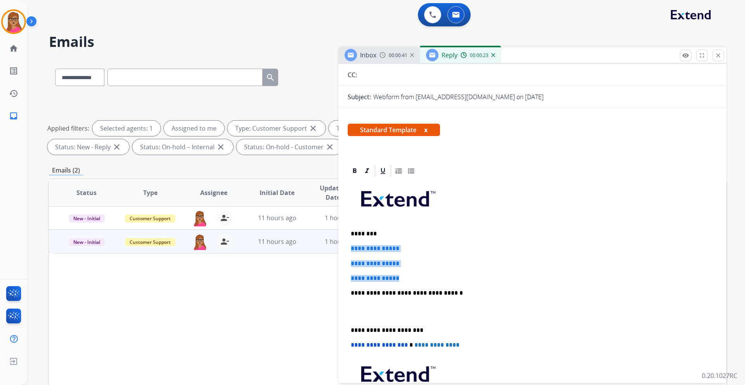
drag, startPoint x: 349, startPoint y: 246, endPoint x: 415, endPoint y: 279, distance: 73.2
click at [415, 227] on div "**********" at bounding box center [532, 311] width 369 height 267
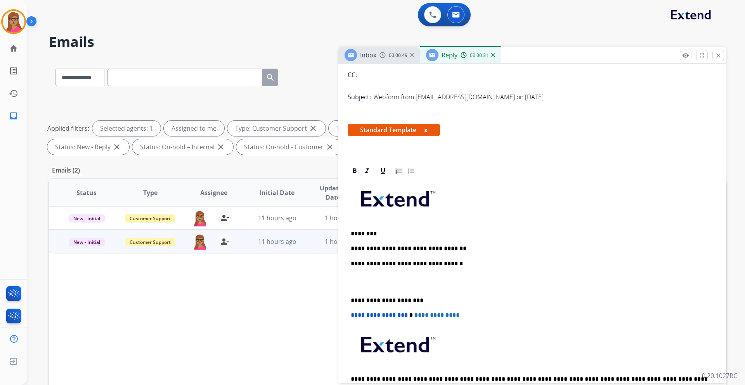
click at [360, 58] on div "Inbox" at bounding box center [360, 55] width 32 height 12
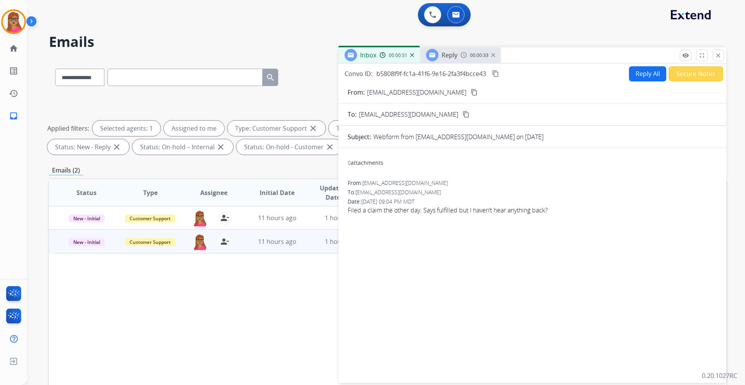
drag, startPoint x: 450, startPoint y: 61, endPoint x: 453, endPoint y: 3, distance: 57.5
click at [450, 59] on div "Reply" at bounding box center [441, 55] width 31 height 12
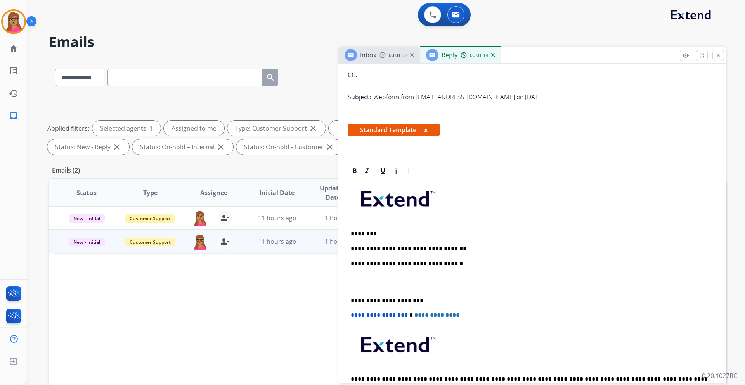
click at [372, 53] on span "Inbox" at bounding box center [368, 55] width 16 height 9
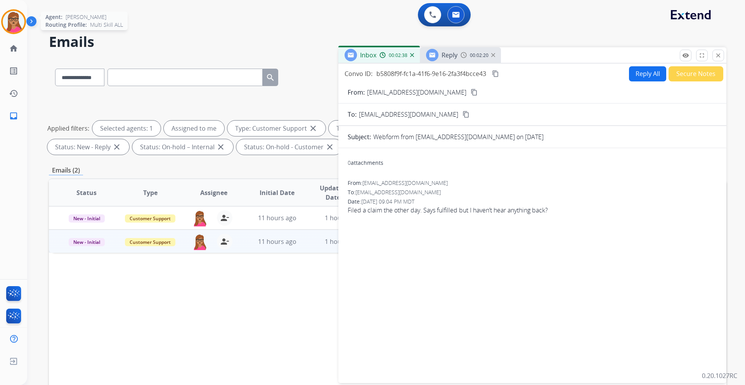
click at [17, 28] on img at bounding box center [14, 22] width 22 height 22
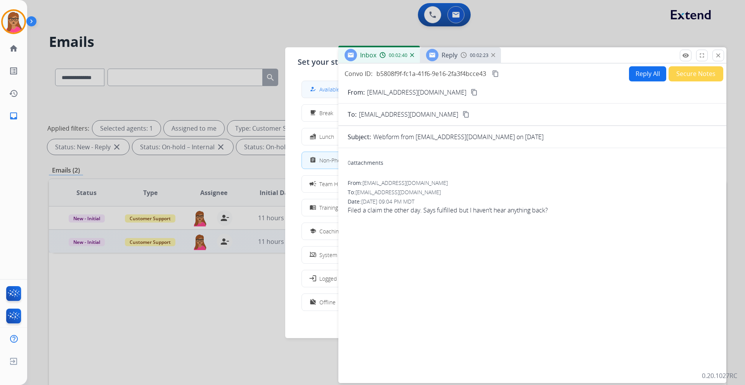
click at [324, 92] on span "Available" at bounding box center [329, 89] width 21 height 8
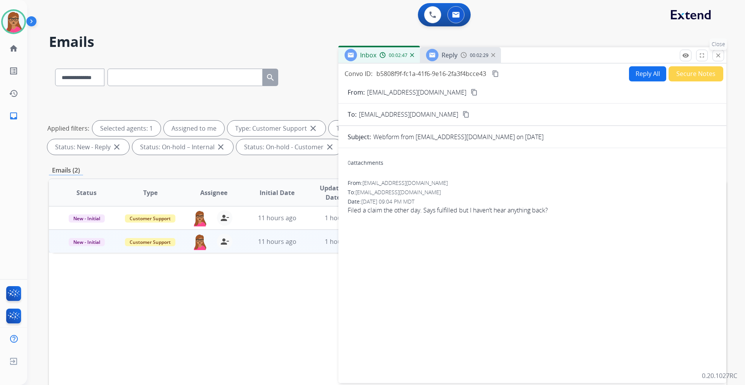
click at [496, 56] on mat-icon "close" at bounding box center [717, 55] width 7 height 7
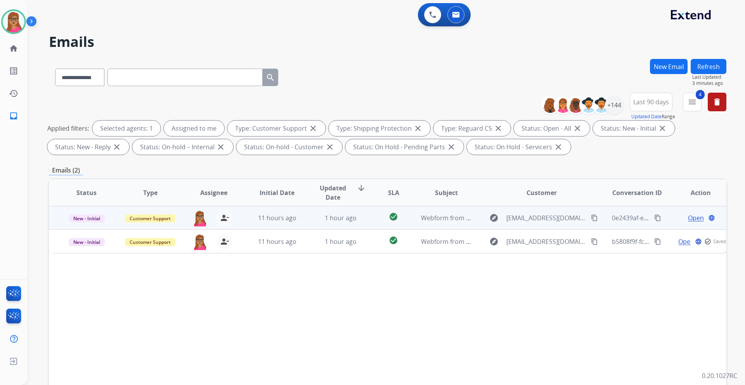
click at [496, 218] on span "Open" at bounding box center [696, 217] width 16 height 9
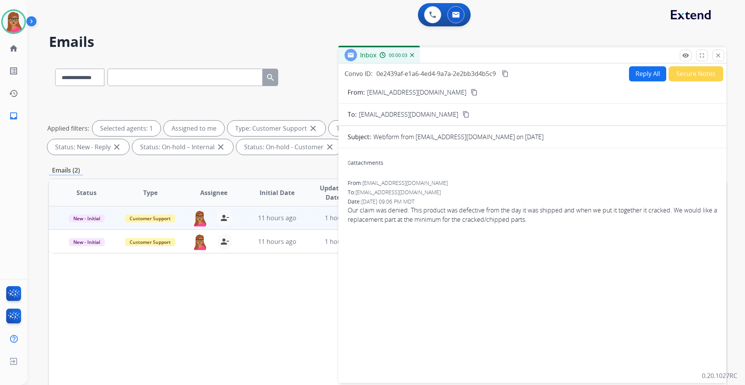
click at [471, 92] on mat-icon "content_copy" at bounding box center [474, 92] width 7 height 7
click at [496, 70] on button "Reply All" at bounding box center [647, 73] width 37 height 15
select select "**********"
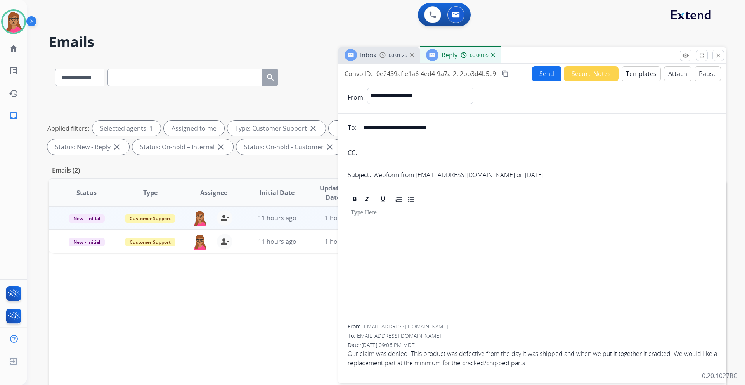
click at [496, 76] on button "Templates" at bounding box center [640, 73] width 39 height 15
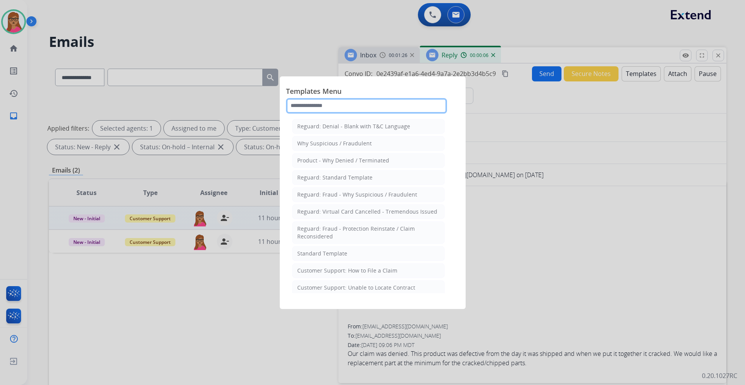
click at [372, 106] on input "text" at bounding box center [366, 106] width 161 height 16
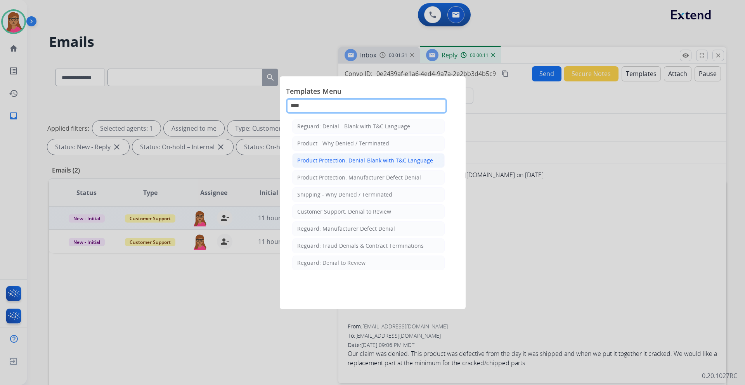
type input "****"
click at [344, 160] on div "Product Protection: Denial-Blank with T&C Language" at bounding box center [365, 161] width 136 height 8
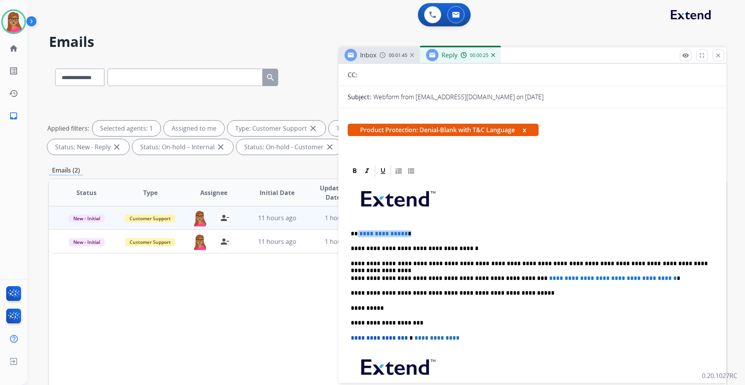
drag, startPoint x: 412, startPoint y: 235, endPoint x: 356, endPoint y: 233, distance: 55.5
click at [356, 227] on p "**********" at bounding box center [529, 233] width 357 height 7
paste div
click at [358, 227] on p "**********" at bounding box center [529, 233] width 357 height 7
click at [407, 227] on p "**********" at bounding box center [529, 233] width 357 height 7
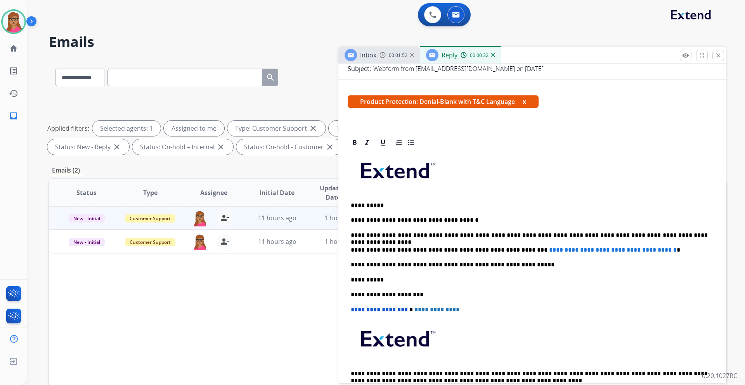
scroll to position [155, 0]
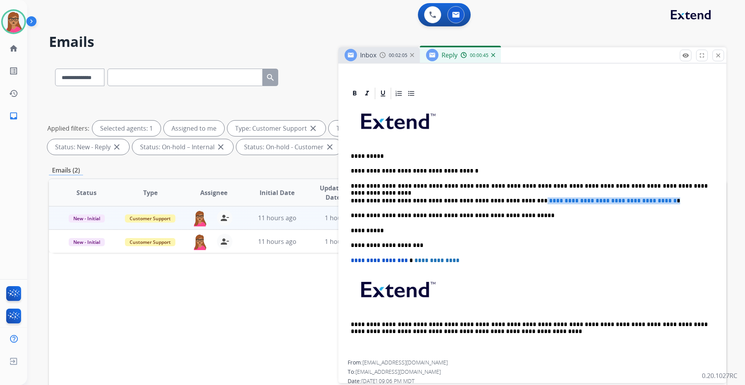
drag, startPoint x: 667, startPoint y: 201, endPoint x: 508, endPoint y: 199, distance: 159.4
click at [496, 199] on p "**********" at bounding box center [529, 200] width 357 height 7
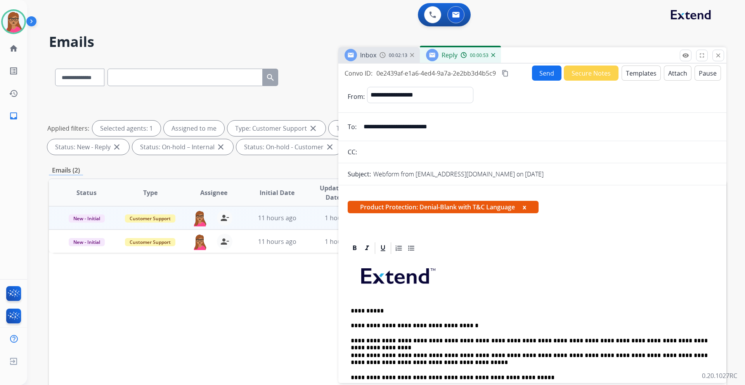
scroll to position [0, 0]
click at [496, 74] on mat-icon "content_copy" at bounding box center [505, 73] width 7 height 7
click at [496, 76] on button "Send" at bounding box center [546, 73] width 29 height 15
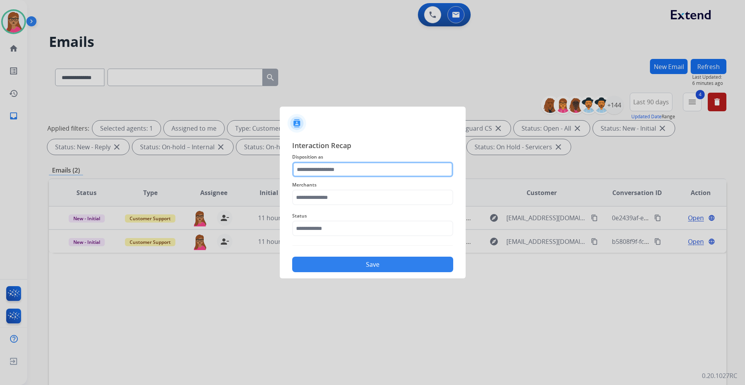
click at [338, 170] on input "text" at bounding box center [372, 170] width 161 height 16
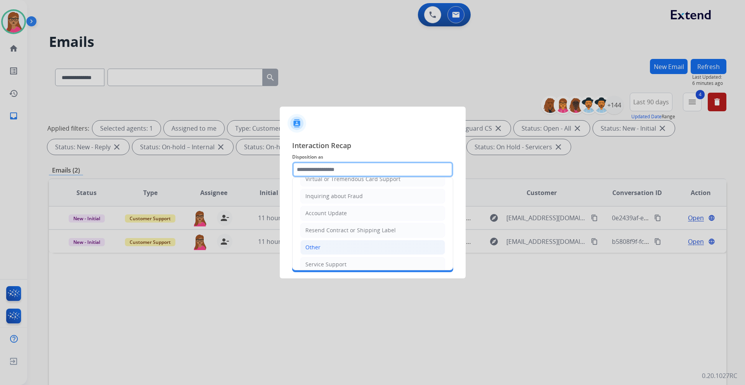
scroll to position [116, 0]
click at [325, 227] on li "Other" at bounding box center [372, 244] width 145 height 15
type input "*****"
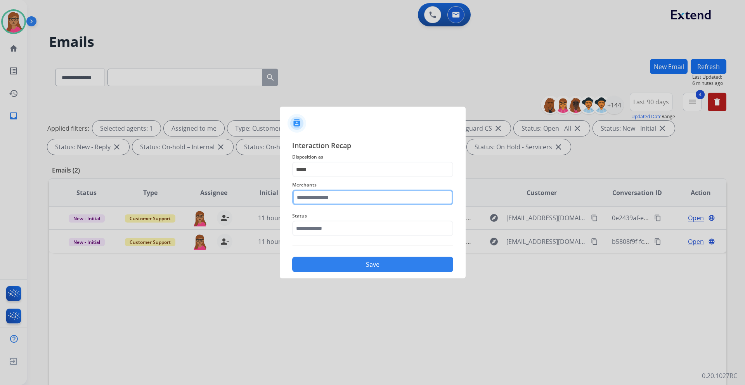
click at [335, 201] on input "text" at bounding box center [372, 198] width 161 height 16
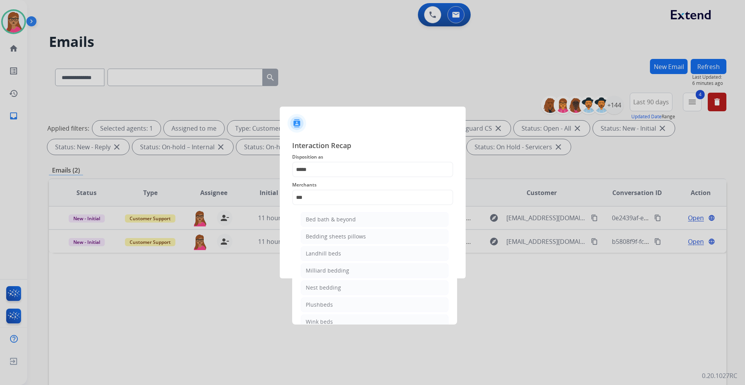
click at [347, 220] on div "Bed bath & beyond" at bounding box center [331, 220] width 50 height 8
type input "**********"
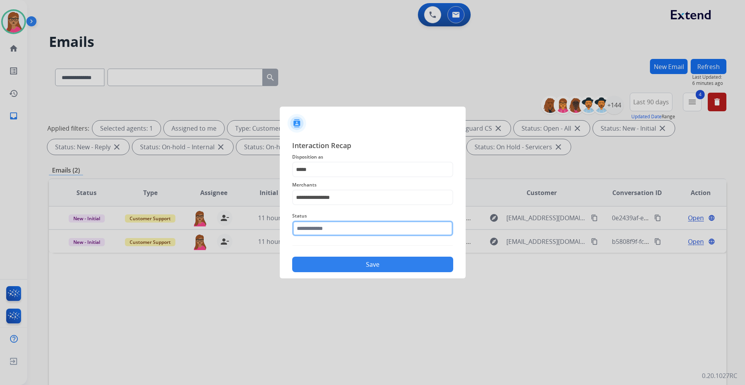
click at [330, 227] on input "text" at bounding box center [372, 229] width 161 height 16
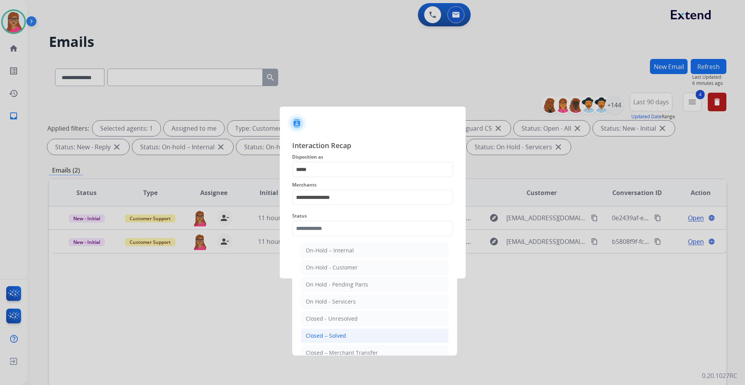
click at [339, 227] on li "Closed – Solved" at bounding box center [375, 336] width 148 height 15
type input "**********"
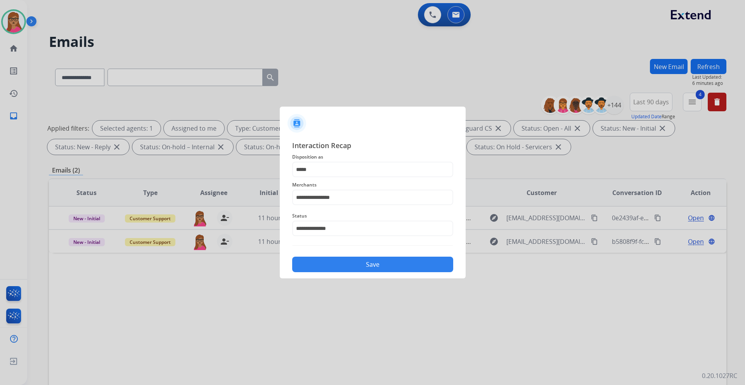
click at [358, 227] on button "Save" at bounding box center [372, 265] width 161 height 16
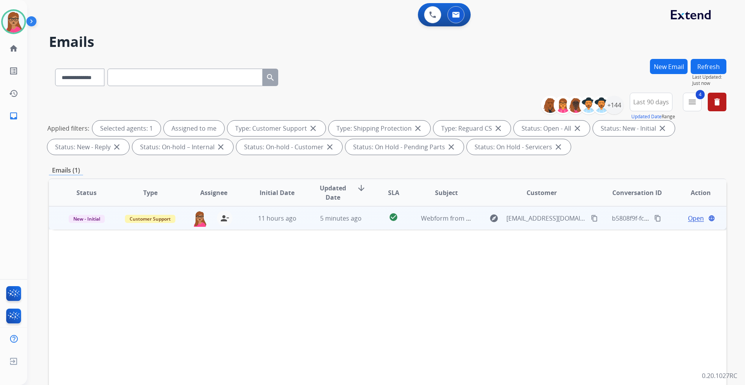
click at [496, 221] on span "Open" at bounding box center [696, 218] width 16 height 9
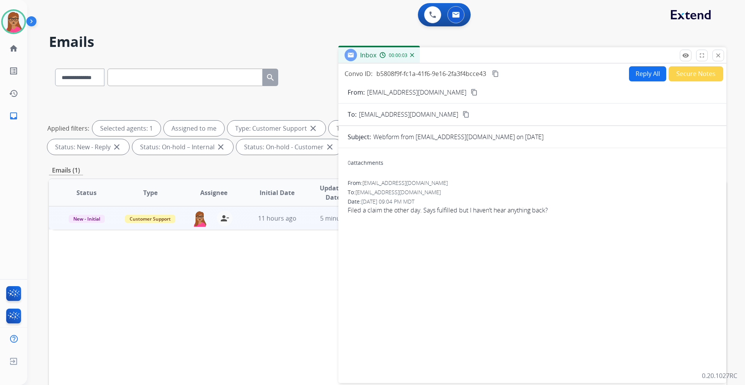
click at [471, 93] on mat-icon "content_copy" at bounding box center [474, 92] width 7 height 7
click at [17, 14] on img at bounding box center [14, 22] width 22 height 22
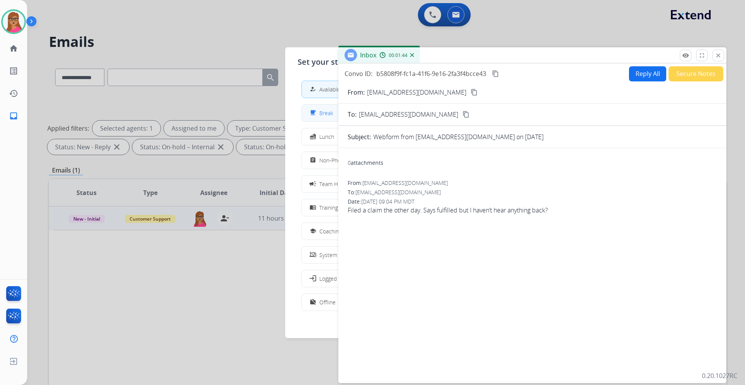
click at [324, 111] on span "Break" at bounding box center [326, 113] width 14 height 8
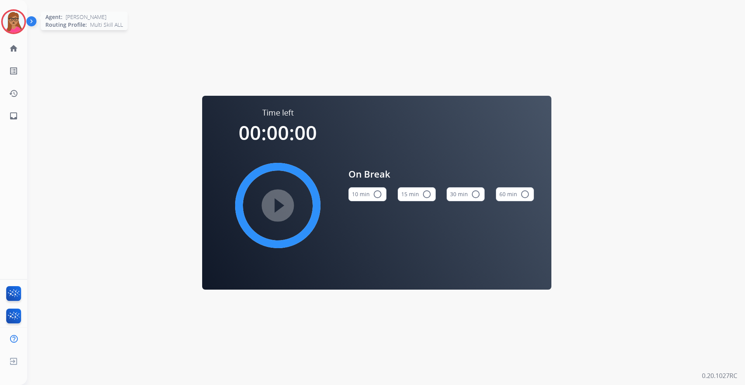
click at [7, 24] on img at bounding box center [14, 22] width 22 height 22
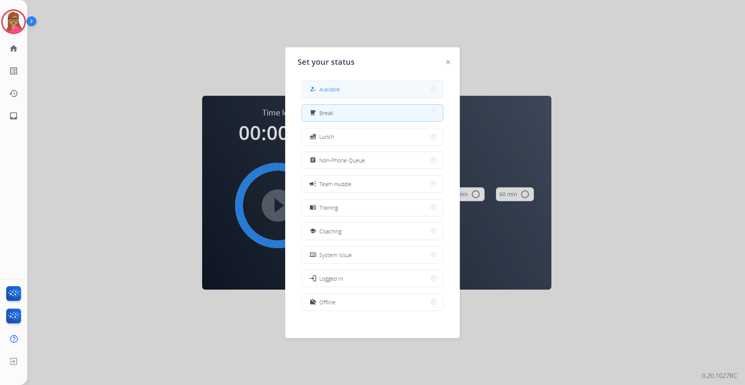
click at [341, 87] on button "how_to_reg Available" at bounding box center [372, 89] width 141 height 17
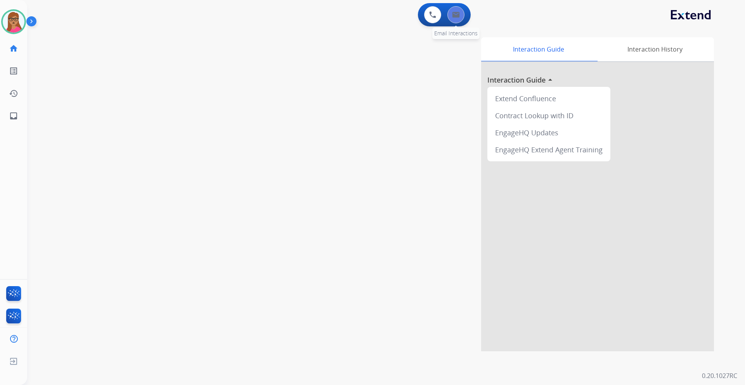
click at [453, 18] on button at bounding box center [455, 14] width 17 height 17
select select "**********"
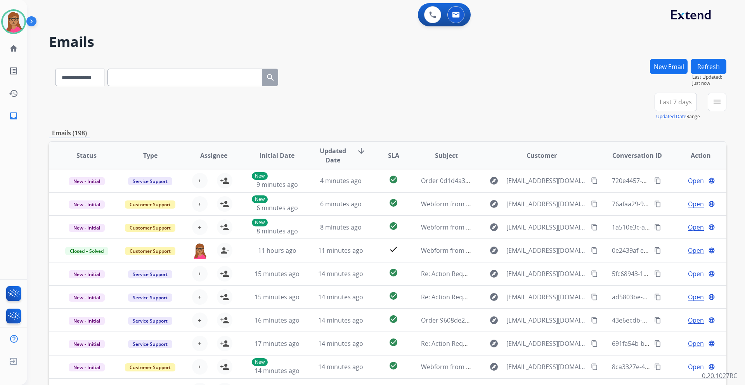
click at [496, 109] on button "Last 7 days" at bounding box center [675, 102] width 42 height 19
click at [496, 192] on div "Last 90 days" at bounding box center [673, 196] width 43 height 12
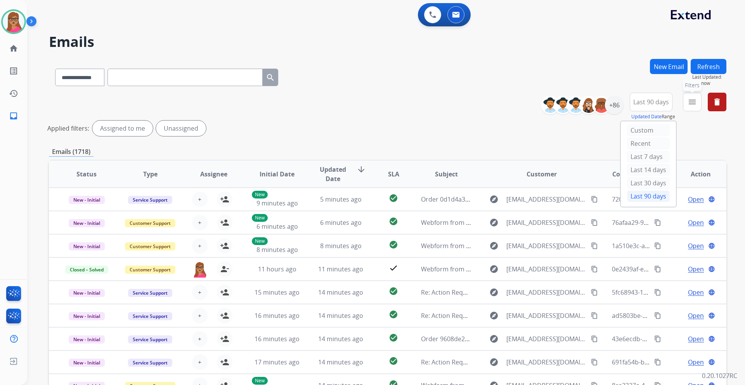
click at [496, 104] on mat-icon "menu" at bounding box center [691, 101] width 9 height 9
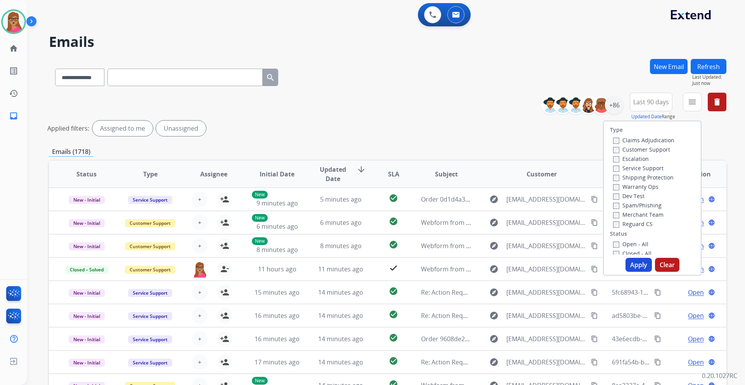
click at [496, 149] on label "Customer Support" at bounding box center [641, 149] width 57 height 7
click at [496, 181] on div "Shipping Protection" at bounding box center [643, 177] width 61 height 9
click at [496, 178] on label "Shipping Protection" at bounding box center [643, 177] width 61 height 7
click at [496, 224] on label "Reguard CS" at bounding box center [633, 223] width 40 height 7
click at [496, 227] on button "Apply" at bounding box center [638, 265] width 26 height 14
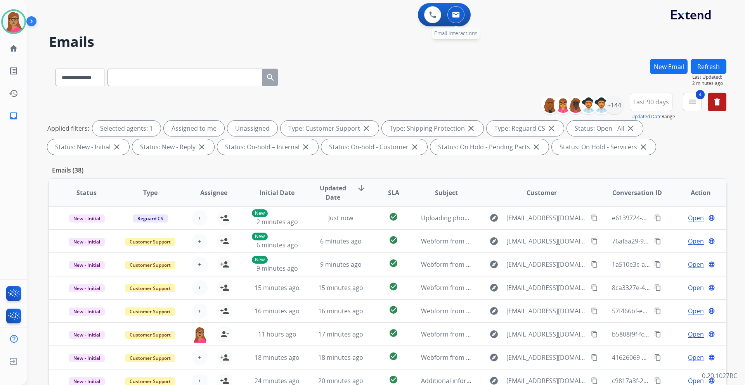
click at [457, 15] on img at bounding box center [456, 15] width 8 height 6
click at [496, 107] on div "+144" at bounding box center [614, 105] width 19 height 19
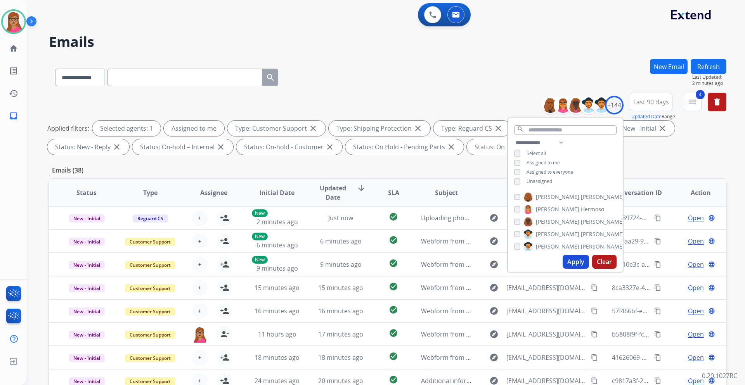
click at [496, 227] on button "Apply" at bounding box center [575, 262] width 26 height 14
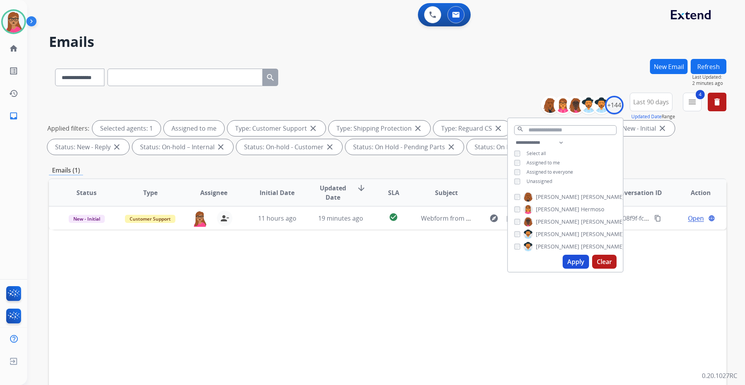
click at [496, 227] on div "Status Type Assignee Initial Date Updated Date arrow_downward SLA Subject Custo…" at bounding box center [387, 308] width 677 height 260
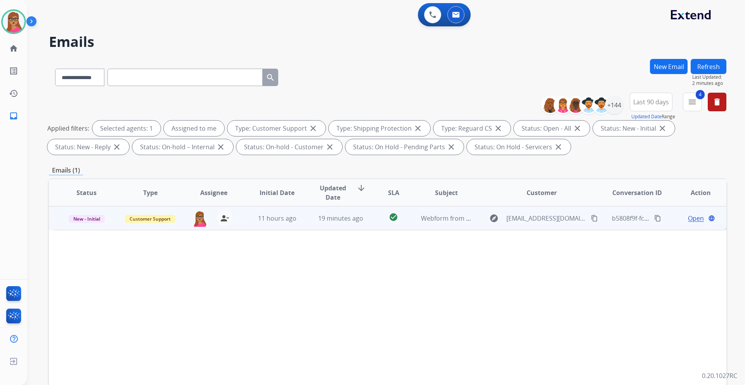
click at [496, 218] on span "Open" at bounding box center [696, 218] width 16 height 9
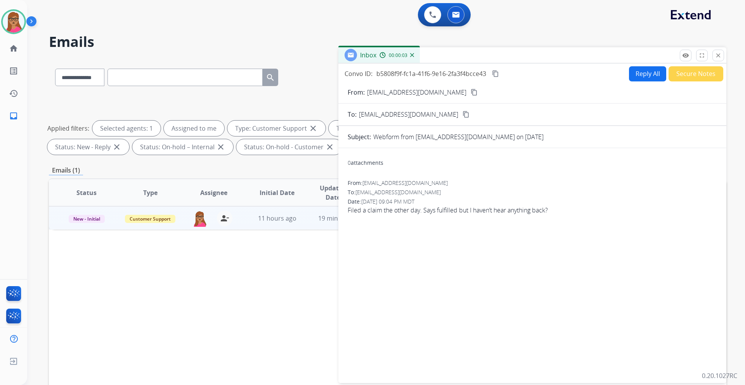
click at [496, 71] on button "Reply All" at bounding box center [647, 73] width 37 height 15
select select "**********"
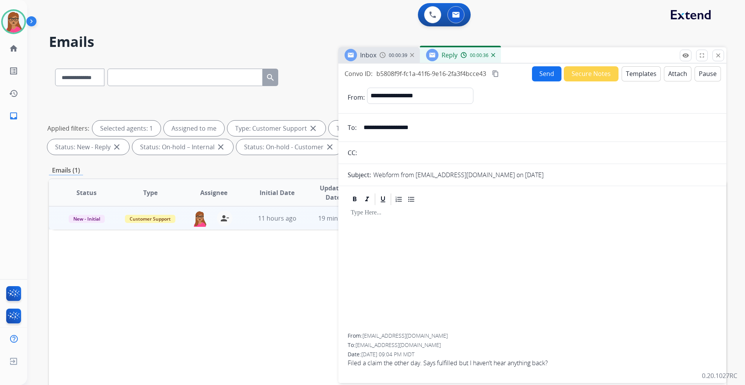
click at [496, 76] on button "Templates" at bounding box center [640, 73] width 39 height 15
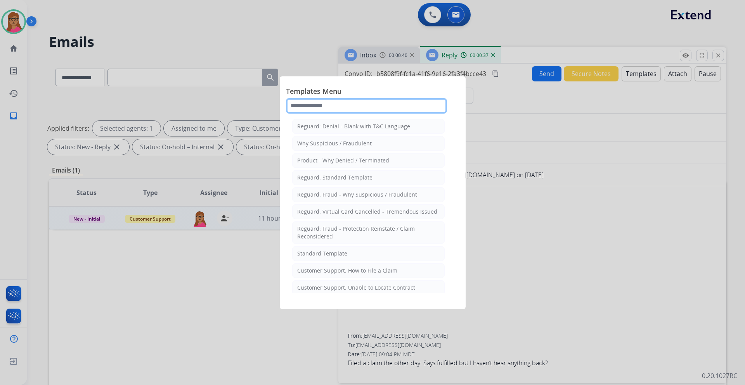
click at [396, 107] on input "text" at bounding box center [366, 106] width 161 height 16
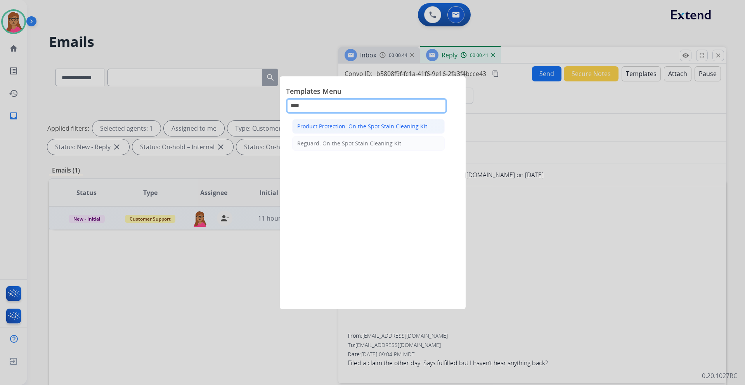
type input "****"
click at [362, 124] on div "Product Protection: On the Spot Stain Cleaning Kit" at bounding box center [362, 127] width 130 height 8
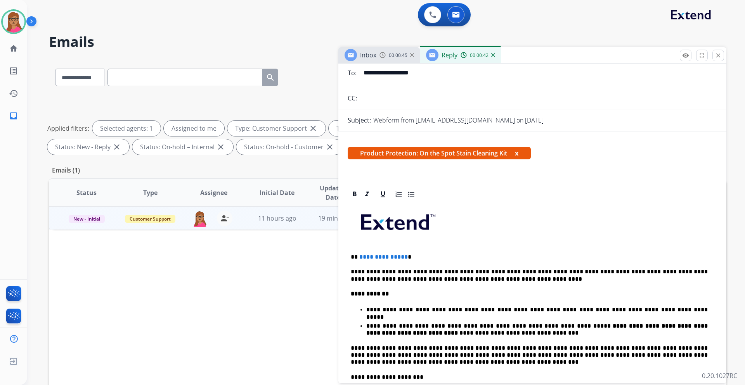
scroll to position [78, 0]
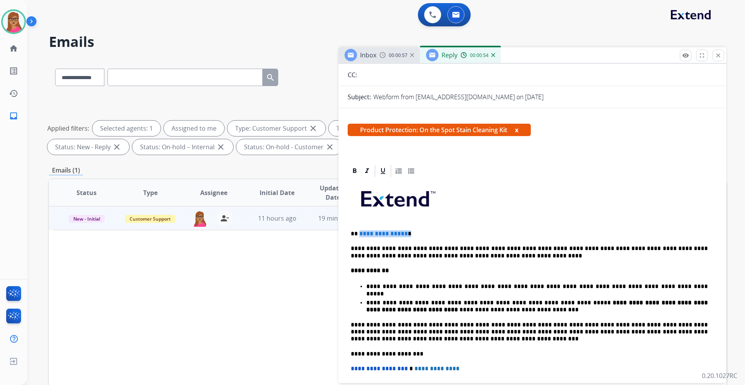
drag, startPoint x: 410, startPoint y: 234, endPoint x: 358, endPoint y: 234, distance: 52.4
click at [358, 227] on p "**********" at bounding box center [529, 233] width 357 height 7
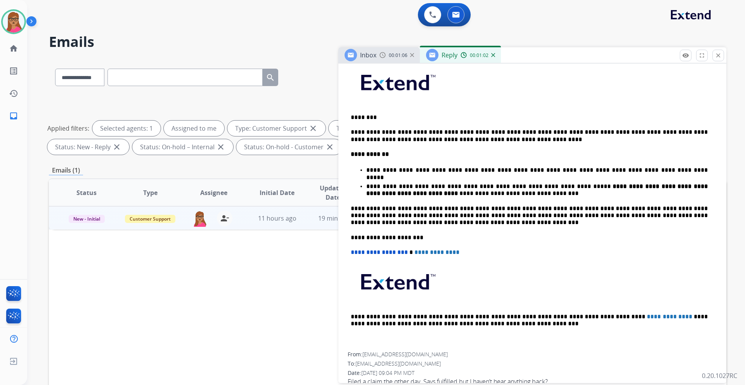
scroll to position [0, 0]
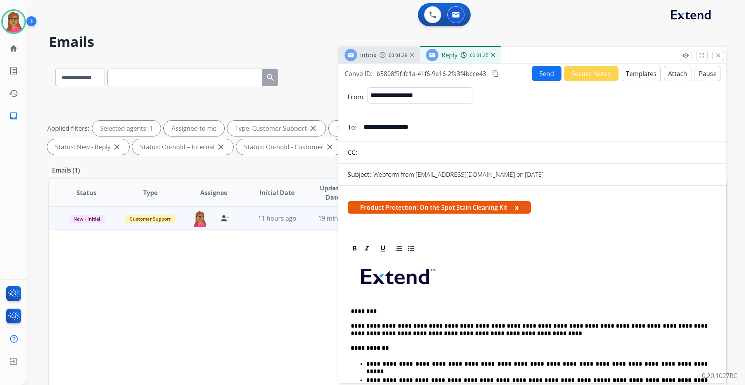
click at [492, 74] on button "content_copy" at bounding box center [495, 73] width 9 height 9
click at [496, 69] on button "Send" at bounding box center [546, 73] width 29 height 15
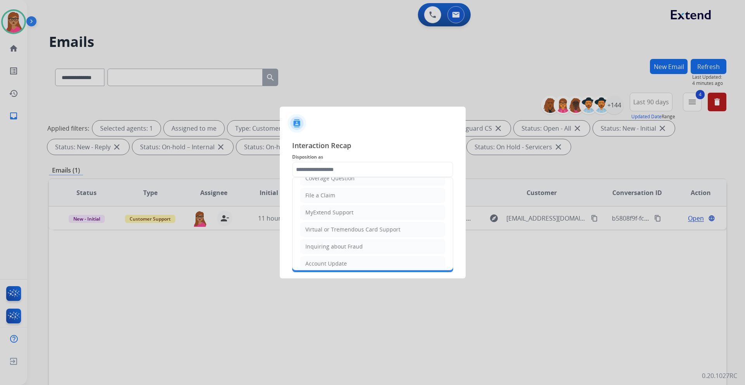
scroll to position [121, 0]
click at [318, 227] on li "Other" at bounding box center [372, 240] width 145 height 15
type input "*****"
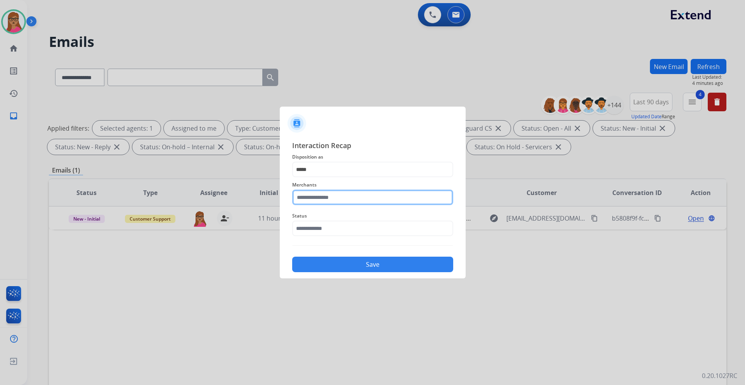
click at [354, 197] on input "text" at bounding box center [372, 198] width 161 height 16
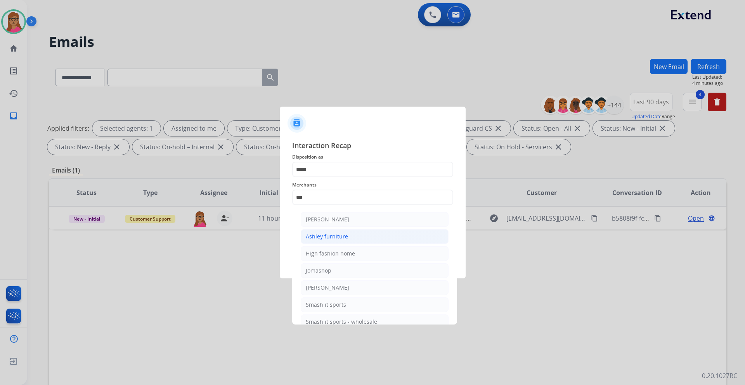
click at [326, 227] on div "Ashley furniture" at bounding box center [327, 237] width 42 height 8
type input "**********"
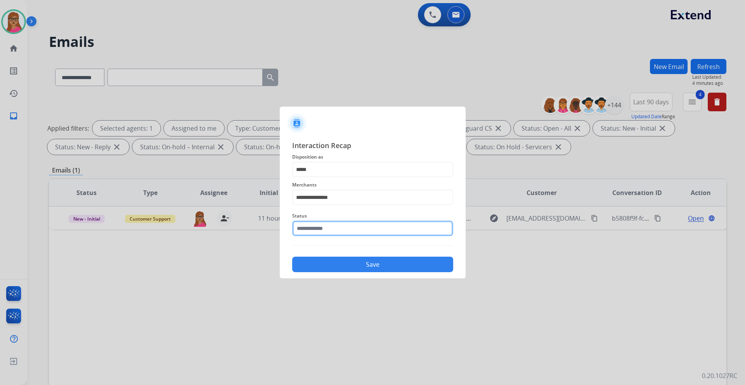
click at [313, 227] on input "text" at bounding box center [372, 229] width 161 height 16
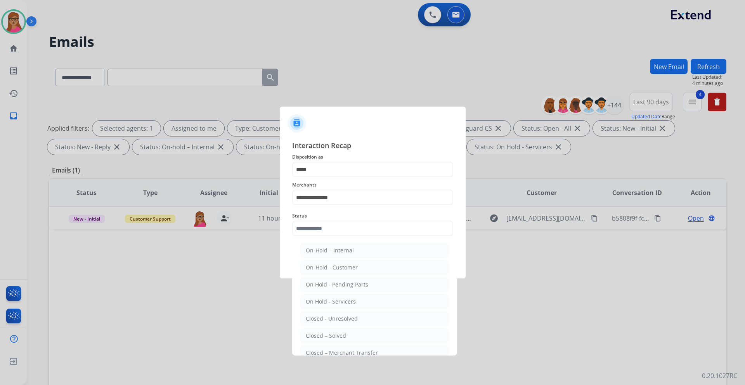
click at [345, 227] on li "Closed – Solved" at bounding box center [375, 336] width 148 height 15
type input "**********"
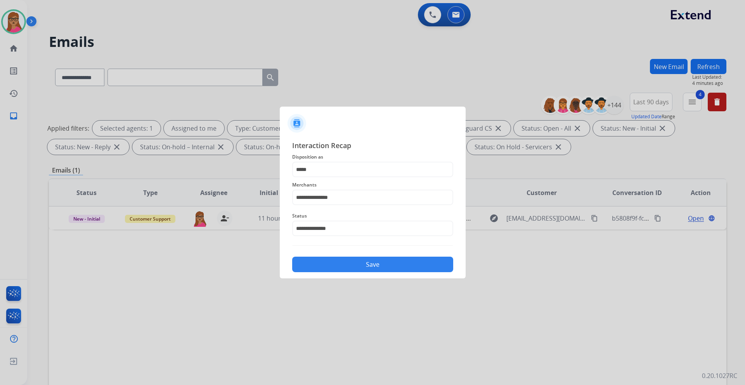
click at [359, 227] on button "Save" at bounding box center [372, 265] width 161 height 16
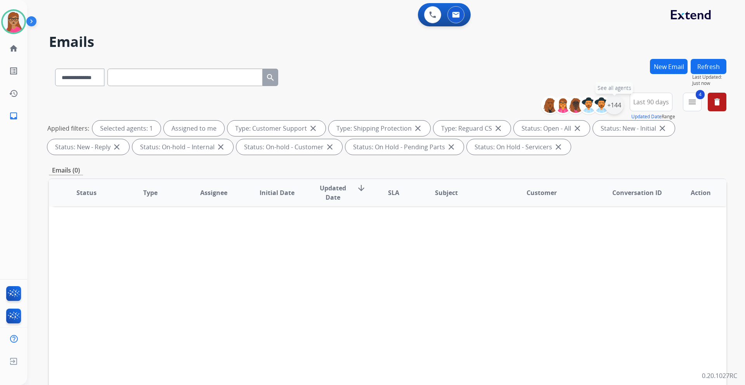
click at [496, 106] on div "+144" at bounding box center [614, 105] width 19 height 19
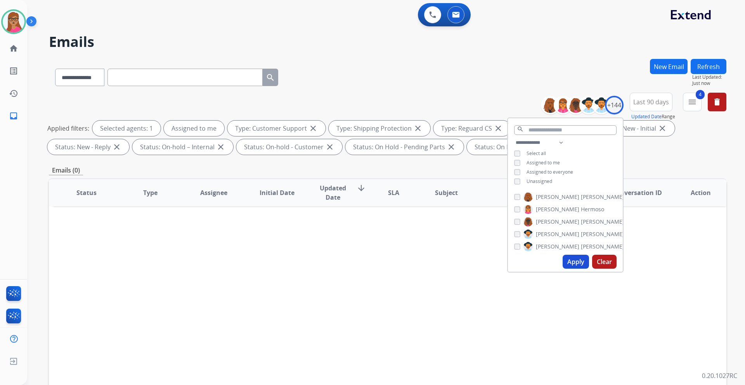
click at [496, 182] on div "Unassigned" at bounding box center [533, 181] width 38 height 6
click at [496, 227] on button "Apply" at bounding box center [575, 262] width 26 height 14
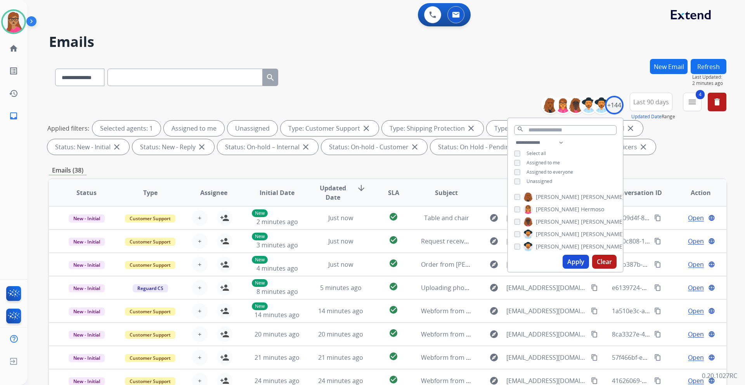
click at [422, 175] on div "Emails (38)" at bounding box center [387, 171] width 677 height 10
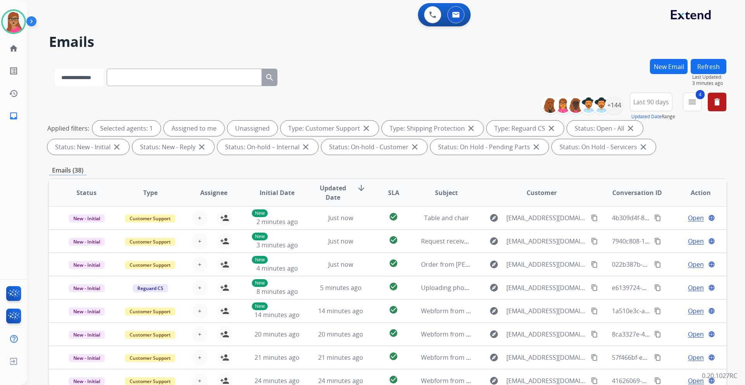
click at [96, 80] on select "**********" at bounding box center [79, 77] width 48 height 17
select select "**********"
click at [55, 69] on select "**********" at bounding box center [79, 77] width 48 height 17
paste input "**********"
type input "**********"
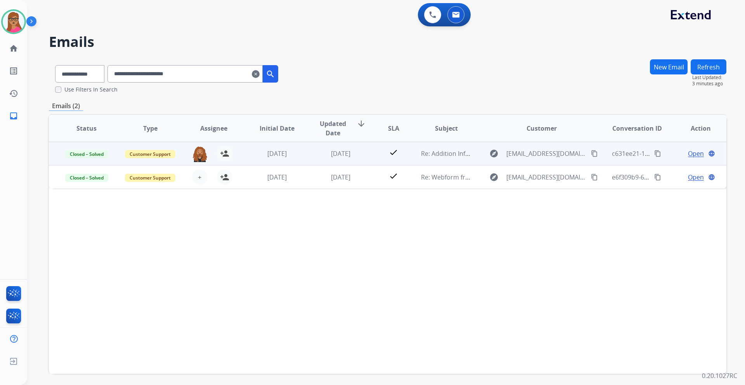
click at [496, 149] on span "Open" at bounding box center [696, 153] width 16 height 9
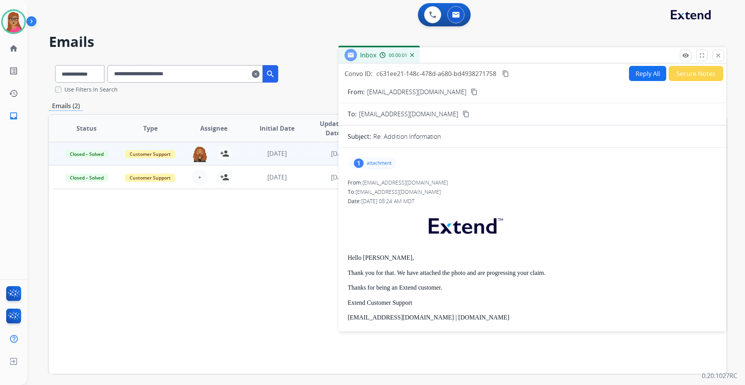
click at [377, 161] on p "attachment" at bounding box center [379, 163] width 25 height 6
click at [377, 184] on div at bounding box center [374, 183] width 39 height 27
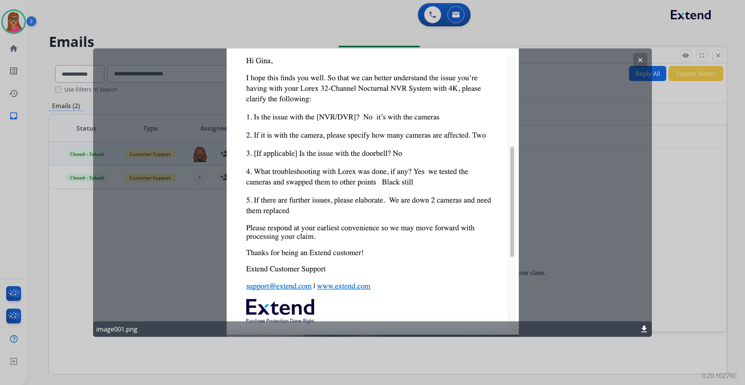
drag, startPoint x: 246, startPoint y: 114, endPoint x: 258, endPoint y: 119, distance: 13.0
click at [309, 115] on div "clear image001.png download" at bounding box center [372, 192] width 559 height 289
drag, startPoint x: 246, startPoint y: 118, endPoint x: 429, endPoint y: 133, distance: 184.1
click at [429, 133] on div "clear image001.png download" at bounding box center [372, 192] width 559 height 289
drag, startPoint x: 225, startPoint y: 110, endPoint x: 462, endPoint y: 140, distance: 238.5
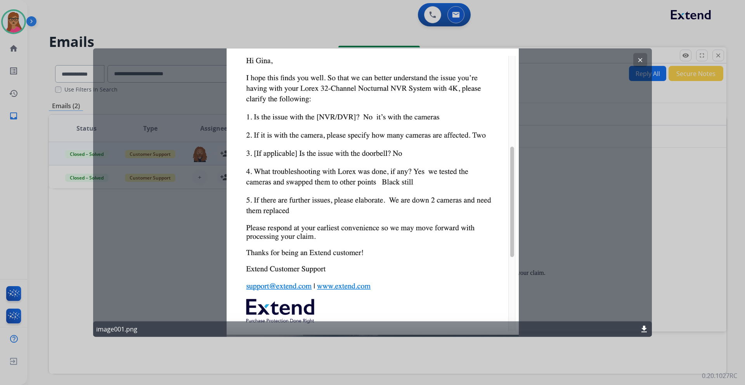
click at [462, 140] on div "clear image001.png download" at bounding box center [372, 192] width 559 height 289
drag, startPoint x: 244, startPoint y: 115, endPoint x: 397, endPoint y: 261, distance: 211.8
click at [433, 227] on div "clear image001.png download" at bounding box center [372, 192] width 559 height 289
drag, startPoint x: 242, startPoint y: 118, endPoint x: 442, endPoint y: 228, distance: 229.0
click at [464, 227] on div "clear image001.png download" at bounding box center [372, 192] width 559 height 289
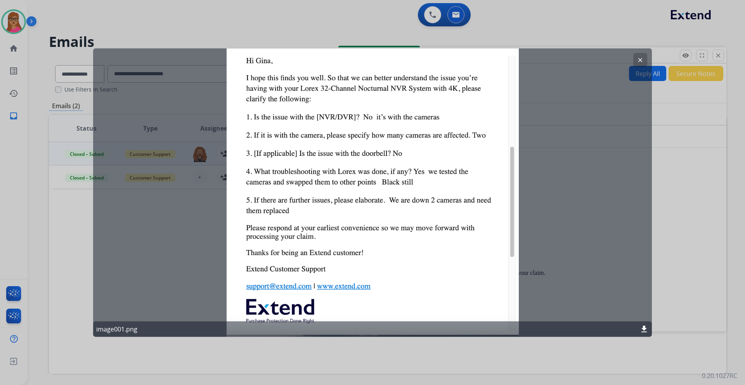
drag, startPoint x: 242, startPoint y: 115, endPoint x: 435, endPoint y: 239, distance: 229.9
click at [435, 227] on div "clear image001.png download" at bounding box center [372, 192] width 559 height 289
drag, startPoint x: 246, startPoint y: 115, endPoint x: 462, endPoint y: 249, distance: 254.7
click at [462, 227] on div "clear image001.png download" at bounding box center [372, 192] width 559 height 289
drag, startPoint x: 302, startPoint y: 123, endPoint x: 439, endPoint y: 226, distance: 171.0
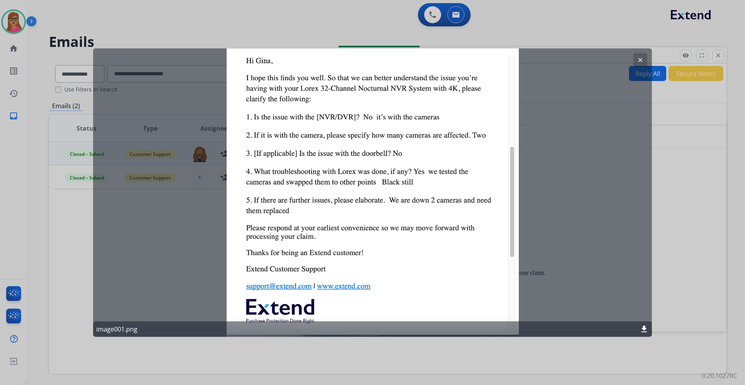
click at [443, 227] on div "clear image001.png download" at bounding box center [372, 192] width 559 height 289
click at [496, 138] on div "clear image001.png download" at bounding box center [372, 192] width 559 height 289
drag, startPoint x: 640, startPoint y: 58, endPoint x: 567, endPoint y: 74, distance: 75.0
click at [496, 57] on mat-icon "clear" at bounding box center [640, 59] width 7 height 7
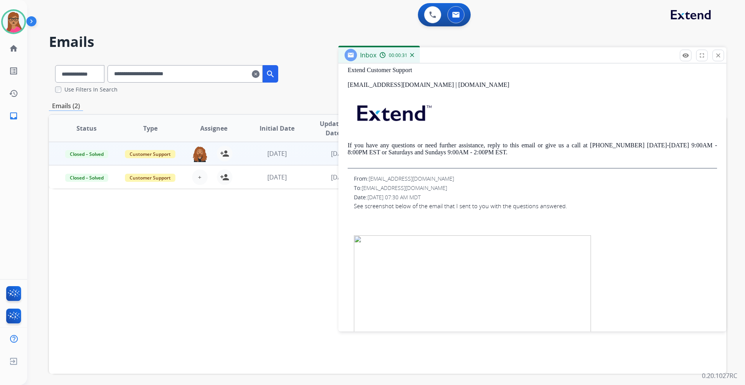
scroll to position [0, 0]
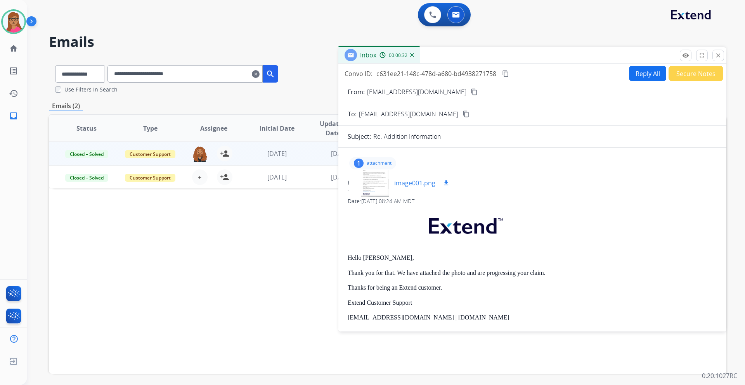
click at [377, 175] on div at bounding box center [374, 183] width 39 height 27
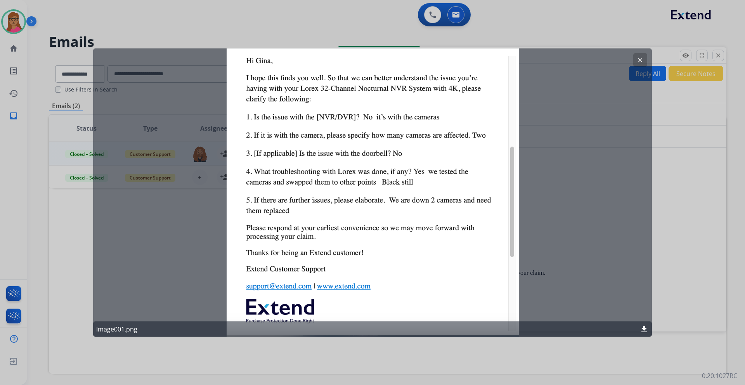
click at [16, 26] on div at bounding box center [372, 192] width 745 height 385
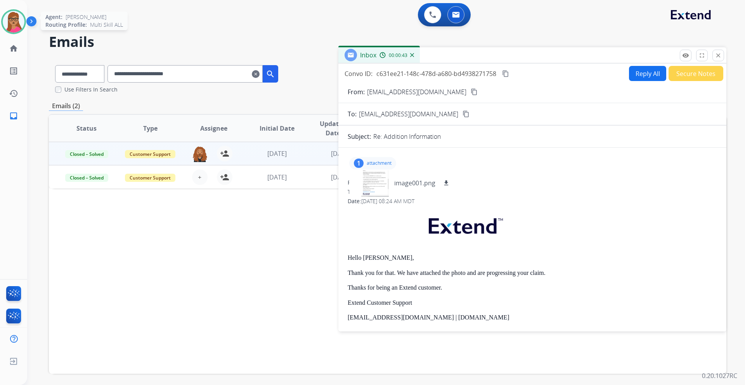
click at [18, 27] on img at bounding box center [14, 22] width 22 height 22
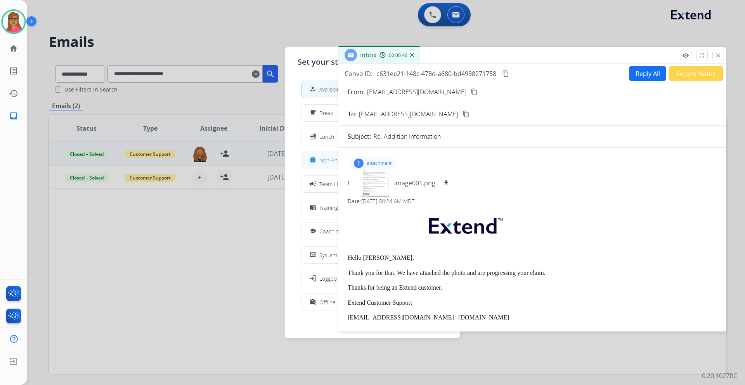
click at [324, 161] on span "Non-Phone Queue" at bounding box center [342, 160] width 46 height 8
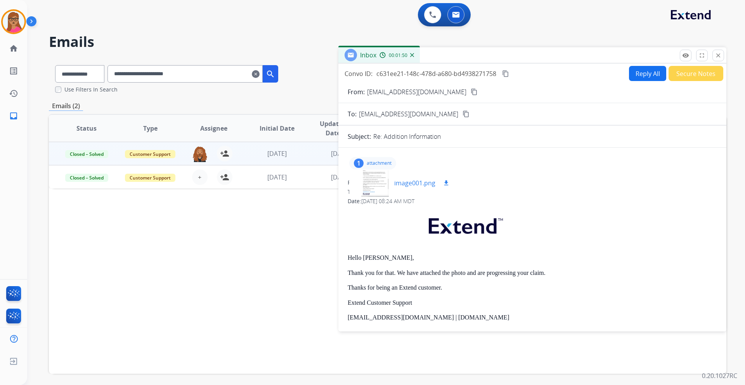
click at [368, 176] on div at bounding box center [374, 183] width 39 height 27
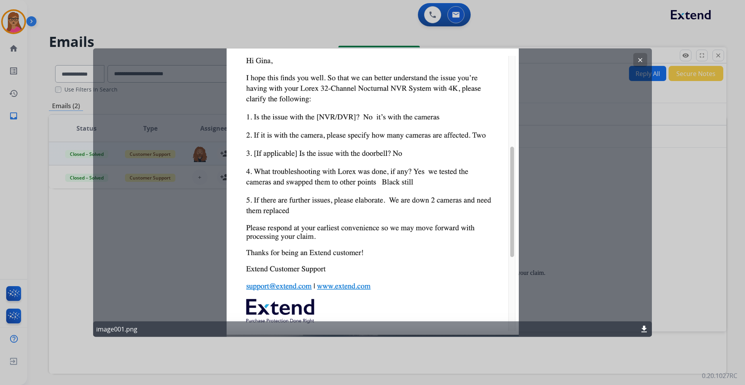
click at [354, 45] on div at bounding box center [372, 192] width 745 height 385
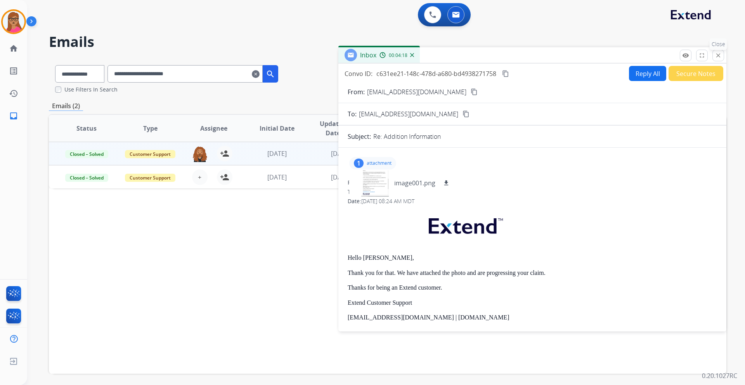
click at [496, 52] on button "close Close" at bounding box center [718, 56] width 12 height 12
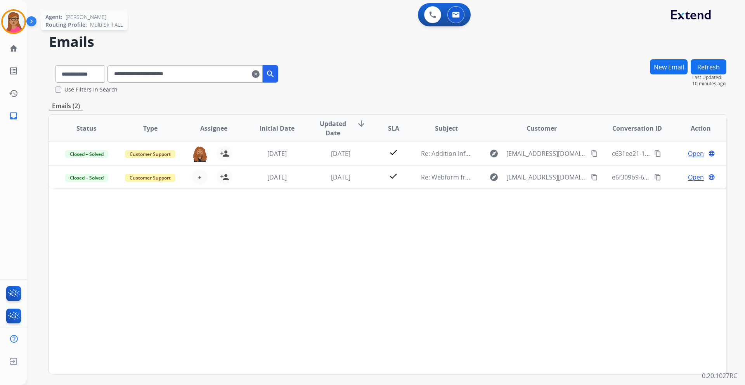
click at [17, 20] on img at bounding box center [14, 22] width 22 height 22
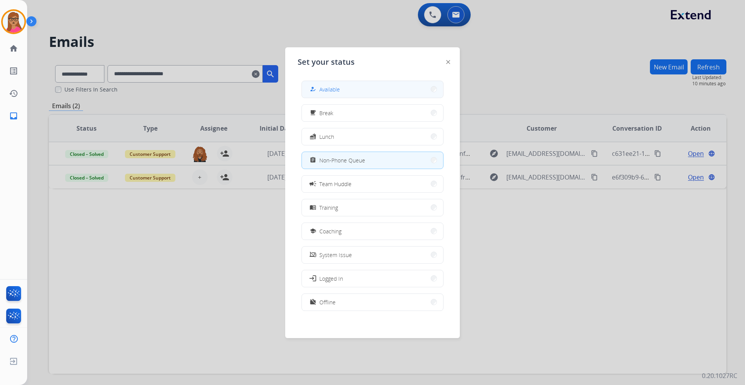
click at [355, 85] on button "how_to_reg Available" at bounding box center [372, 89] width 141 height 17
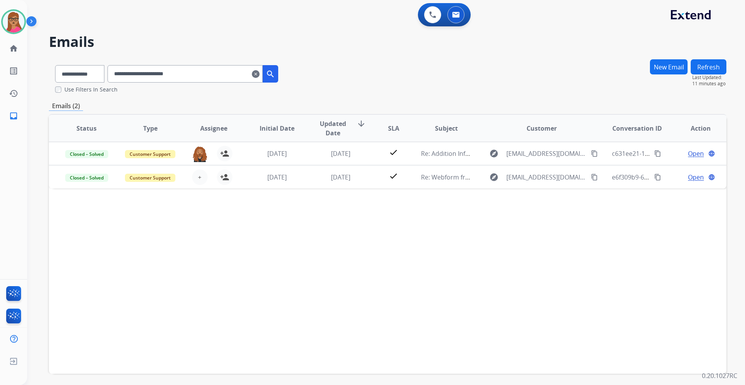
click at [260, 72] on mat-icon "clear" at bounding box center [256, 73] width 8 height 9
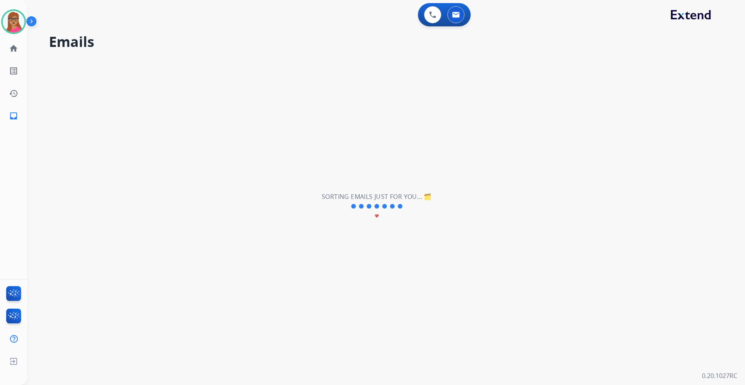
select select "**********"
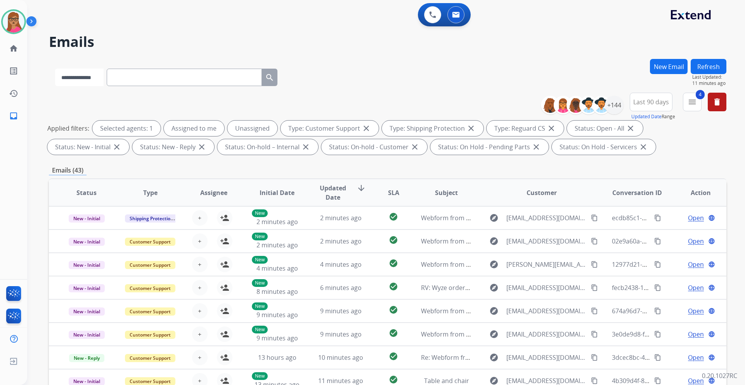
click at [72, 80] on select "**********" at bounding box center [79, 77] width 48 height 17
select select "**********"
click at [55, 69] on select "**********" at bounding box center [79, 77] width 48 height 17
paste input "**********"
type input "**********"
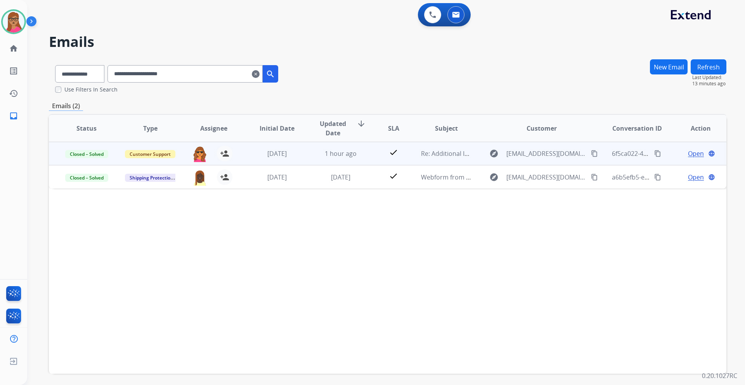
click at [496, 154] on span "Open" at bounding box center [696, 153] width 16 height 9
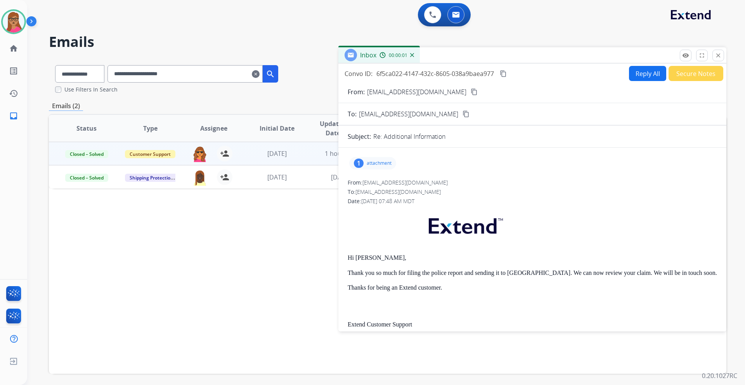
click at [368, 161] on p "attachment" at bounding box center [379, 163] width 25 height 6
click at [379, 185] on div at bounding box center [374, 183] width 39 height 27
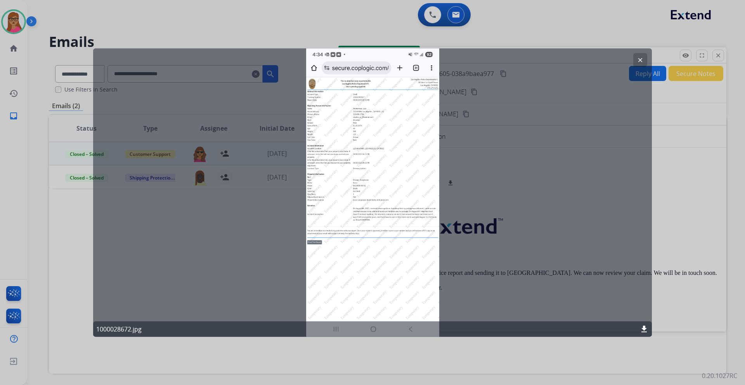
click at [374, 176] on div "clear 1000028672.jpg download" at bounding box center [372, 192] width 559 height 289
click at [394, 119] on div "clear 1000028672.jpg download" at bounding box center [372, 192] width 559 height 289
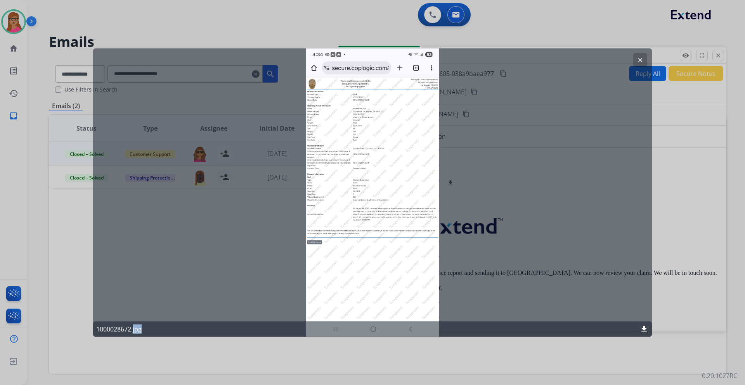
click at [394, 119] on div "clear 1000028672.jpg download" at bounding box center [372, 192] width 559 height 289
click at [381, 227] on div "clear 1000028672.jpg download" at bounding box center [372, 192] width 559 height 289
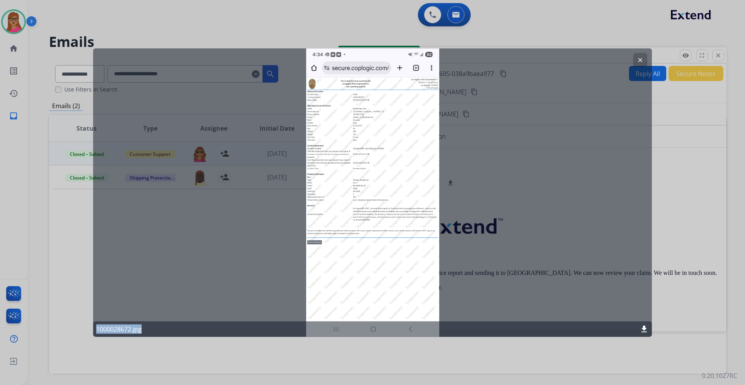
click at [381, 227] on div "clear 1000028672.jpg download" at bounding box center [372, 192] width 559 height 289
click at [496, 60] on mat-icon "clear" at bounding box center [640, 59] width 7 height 7
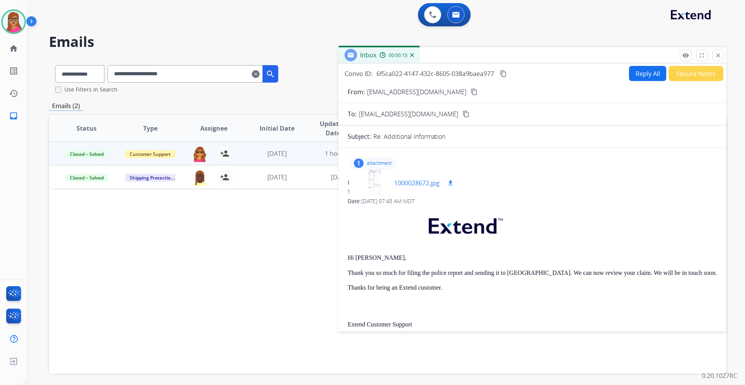
click at [382, 180] on div at bounding box center [374, 183] width 39 height 27
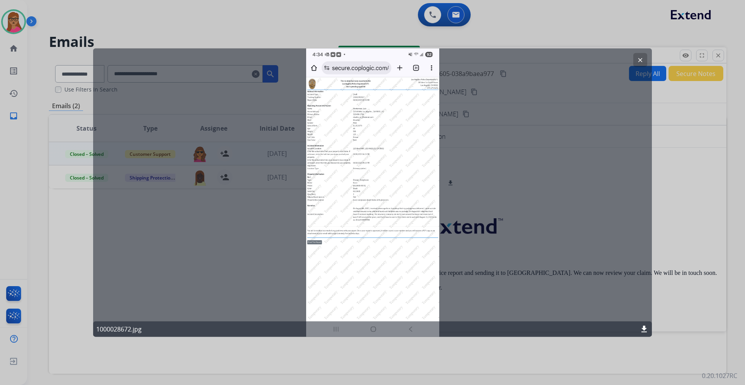
click at [362, 138] on div "clear 1000028672.jpg download" at bounding box center [372, 192] width 559 height 289
click at [496, 58] on mat-icon "clear" at bounding box center [640, 59] width 7 height 7
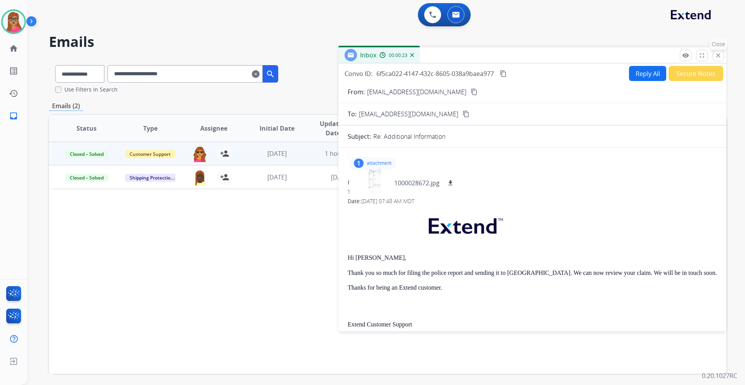
click at [496, 55] on mat-icon "close" at bounding box center [717, 55] width 7 height 7
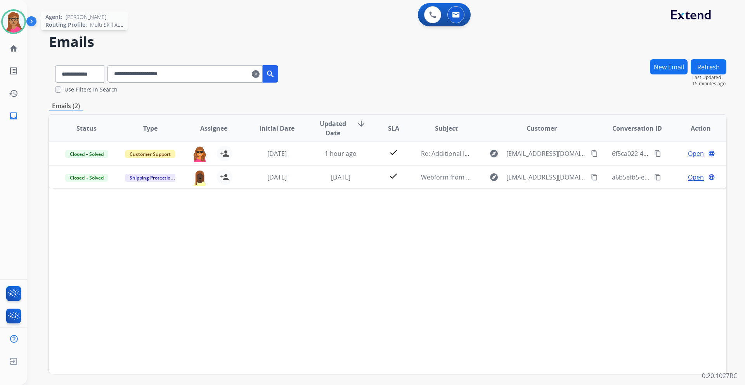
click at [13, 19] on img at bounding box center [14, 22] width 22 height 22
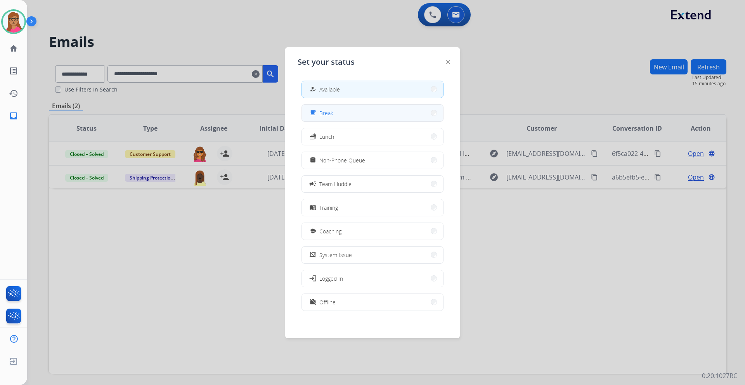
click at [360, 121] on div "free_breakfast Break" at bounding box center [372, 112] width 142 height 17
click at [375, 110] on button "free_breakfast Break" at bounding box center [372, 113] width 141 height 17
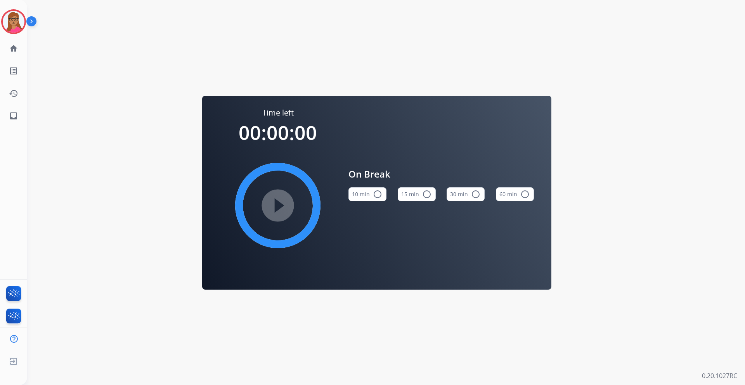
click at [422, 188] on button "15 min radio_button_unchecked" at bounding box center [417, 194] width 38 height 14
click at [282, 204] on mat-icon "play_circle_filled" at bounding box center [277, 205] width 9 height 9
click at [22, 25] on img at bounding box center [14, 22] width 22 height 22
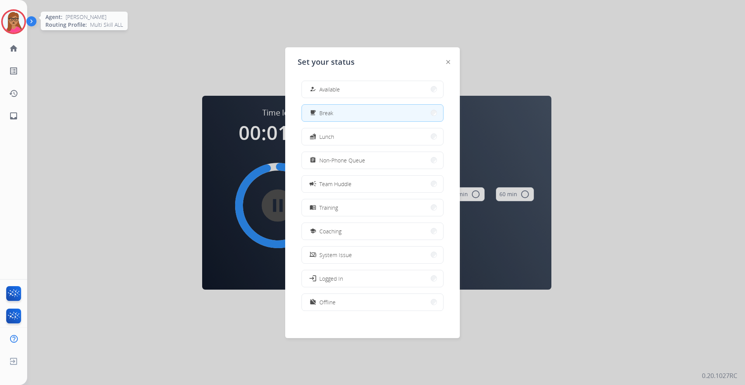
click at [17, 19] on img at bounding box center [14, 22] width 22 height 22
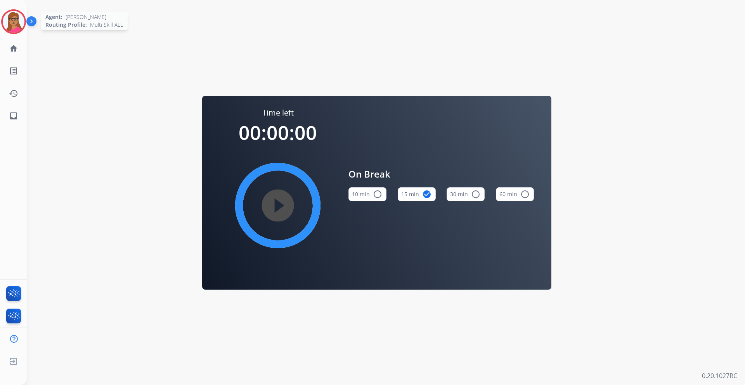
click at [19, 19] on img at bounding box center [14, 22] width 22 height 22
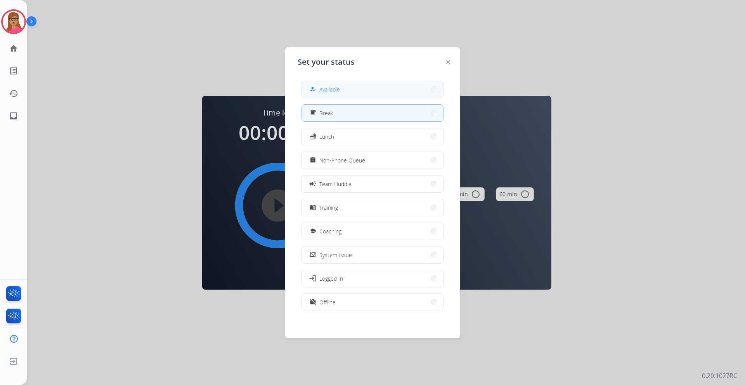
click at [377, 90] on button "how_to_reg Available" at bounding box center [372, 89] width 141 height 17
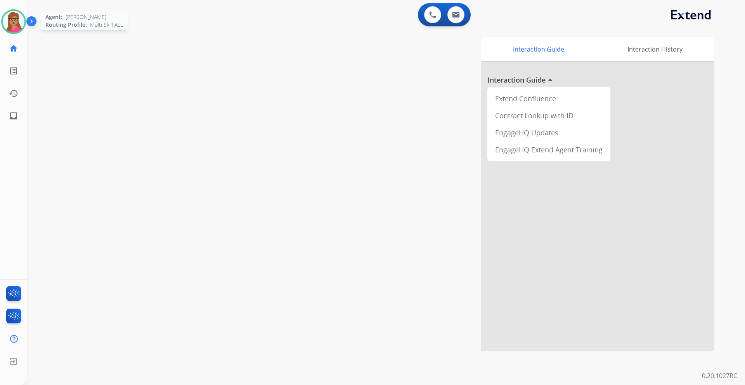
click at [19, 20] on img at bounding box center [14, 22] width 22 height 22
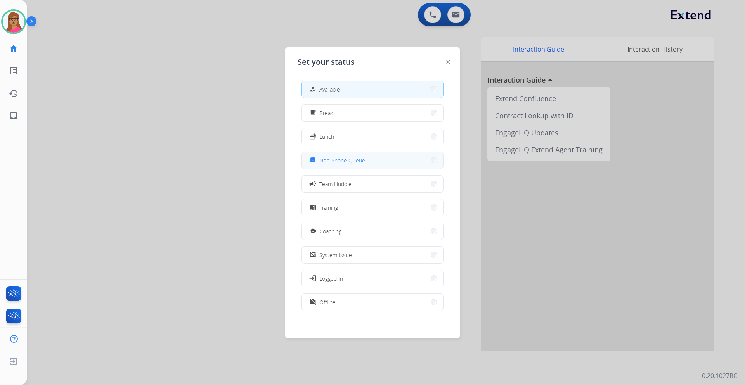
click at [380, 154] on button "assignment Non-Phone Queue" at bounding box center [372, 160] width 141 height 17
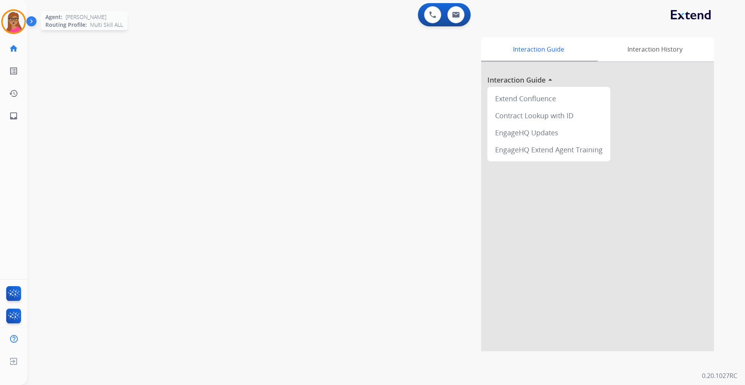
click at [20, 23] on img at bounding box center [14, 22] width 22 height 22
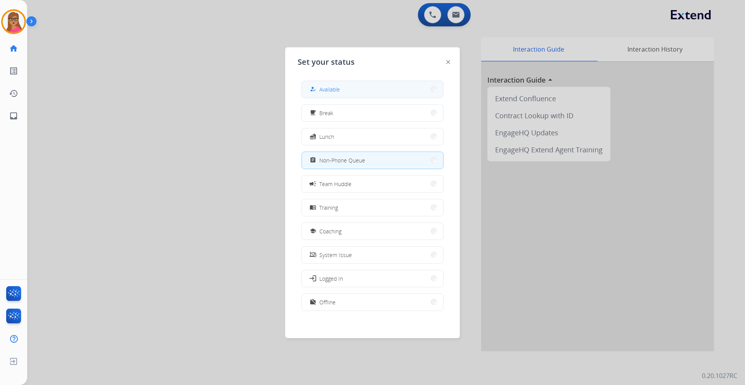
click at [381, 85] on button "how_to_reg Available" at bounding box center [372, 89] width 141 height 17
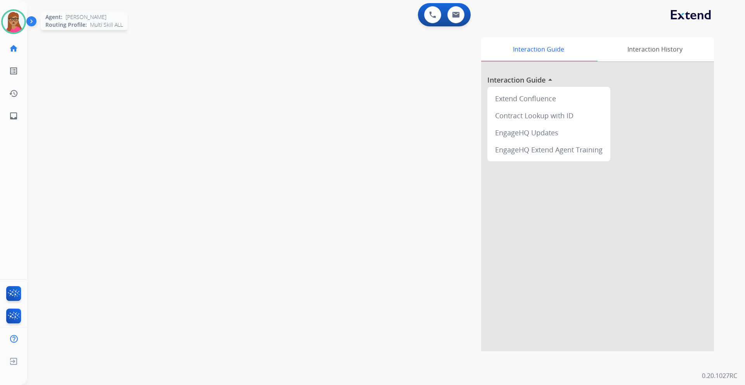
click at [20, 22] on img at bounding box center [14, 22] width 22 height 22
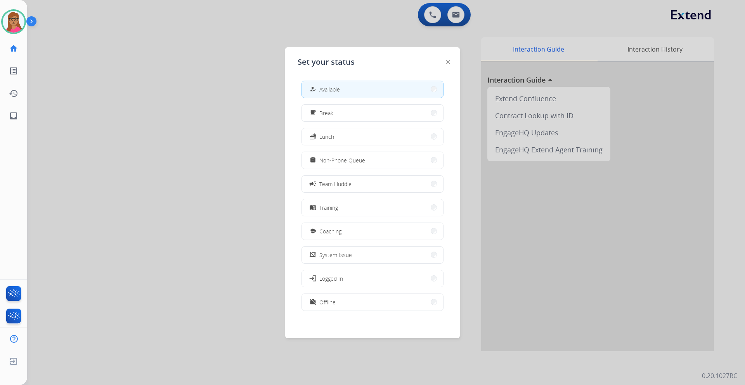
click at [459, 12] on div at bounding box center [372, 192] width 745 height 385
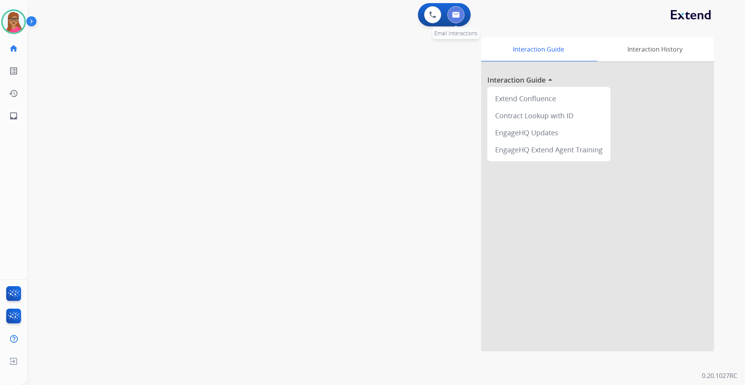
click at [454, 14] on img at bounding box center [456, 15] width 8 height 6
select select "**********"
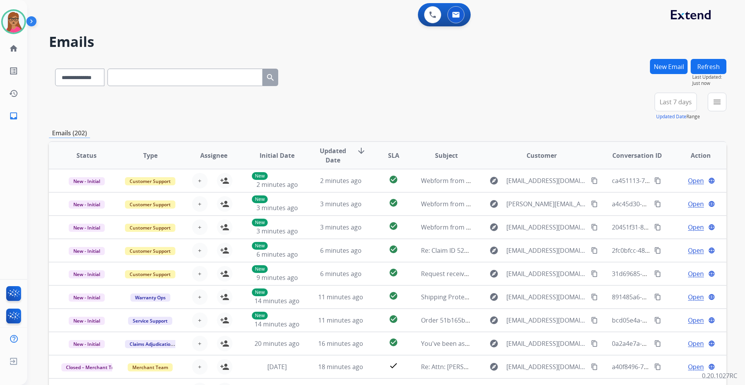
click at [496, 67] on button "New Email" at bounding box center [669, 66] width 38 height 15
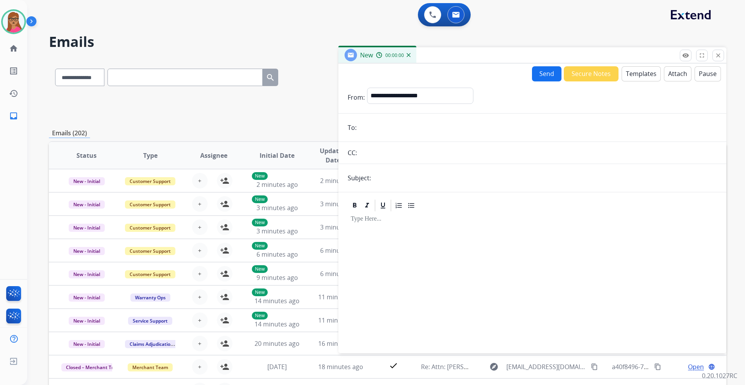
drag, startPoint x: 374, startPoint y: 138, endPoint x: 375, endPoint y: 129, distance: 9.5
paste input "**********"
type input "**********"
click at [432, 93] on select "**********" at bounding box center [420, 96] width 106 height 16
select select "**********"
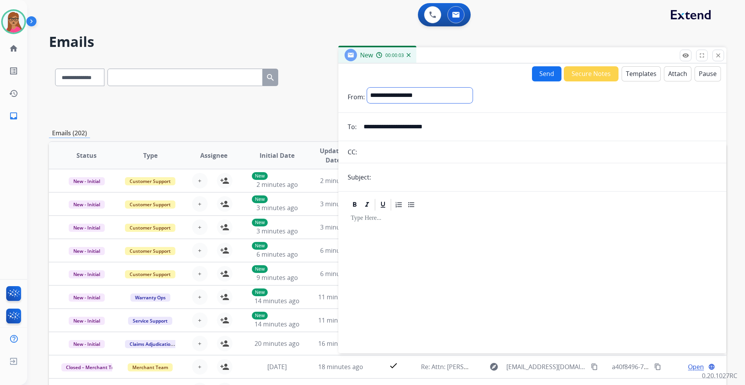
click at [367, 88] on select "**********" at bounding box center [420, 96] width 106 height 16
drag, startPoint x: 389, startPoint y: 179, endPoint x: 396, endPoint y: 180, distance: 7.0
click at [389, 179] on input "text" at bounding box center [545, 178] width 344 height 16
type input "**********"
click at [403, 218] on p at bounding box center [532, 219] width 363 height 7
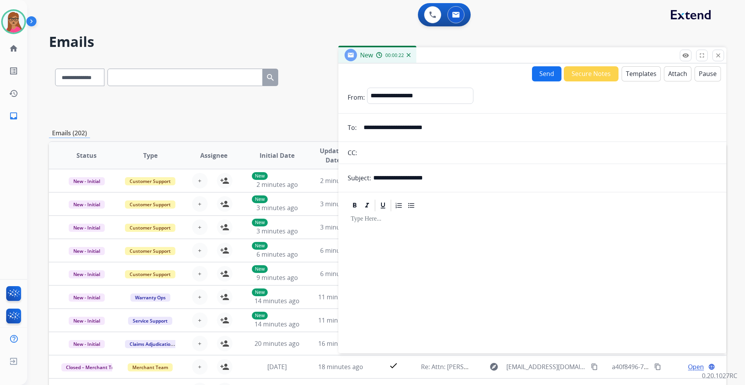
click at [496, 80] on button "Templates" at bounding box center [640, 73] width 39 height 15
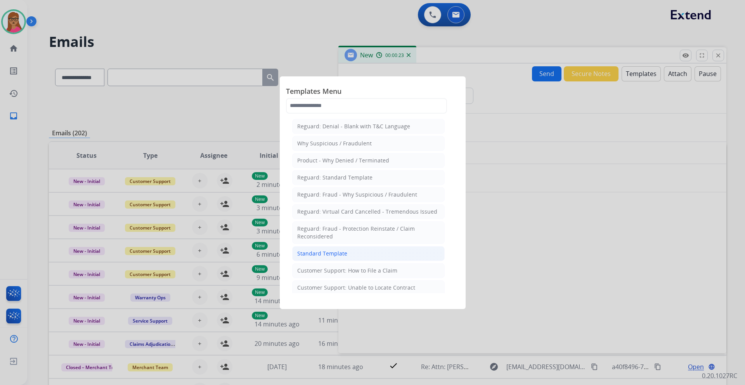
click at [325, 227] on div "Standard Template" at bounding box center [322, 254] width 50 height 8
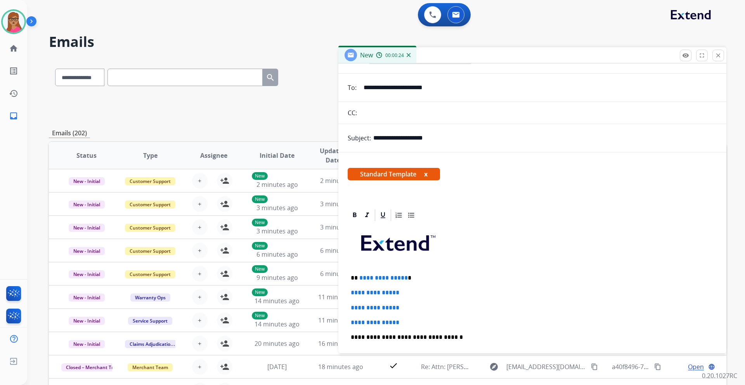
scroll to position [116, 0]
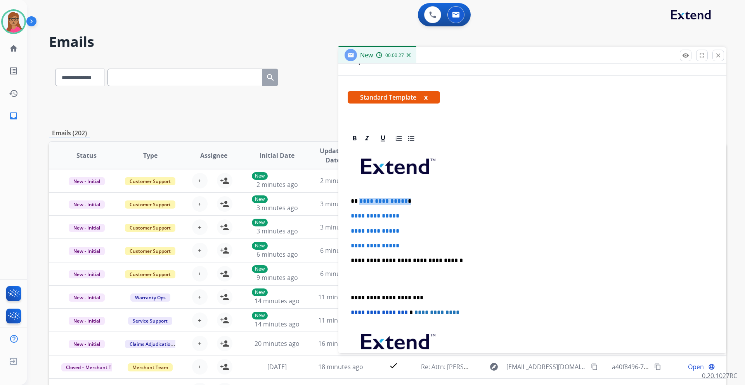
drag, startPoint x: 416, startPoint y: 199, endPoint x: 358, endPoint y: 202, distance: 57.9
click at [358, 202] on p "**********" at bounding box center [529, 201] width 357 height 7
drag, startPoint x: 348, startPoint y: 213, endPoint x: 404, endPoint y: 242, distance: 63.2
click at [404, 227] on div "**********" at bounding box center [532, 278] width 369 height 267
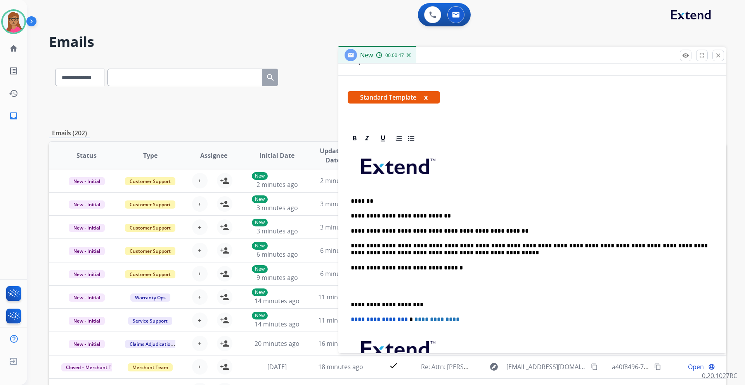
click at [347, 227] on div "**********" at bounding box center [532, 274] width 388 height 287
click at [348, 227] on div "**********" at bounding box center [532, 282] width 369 height 274
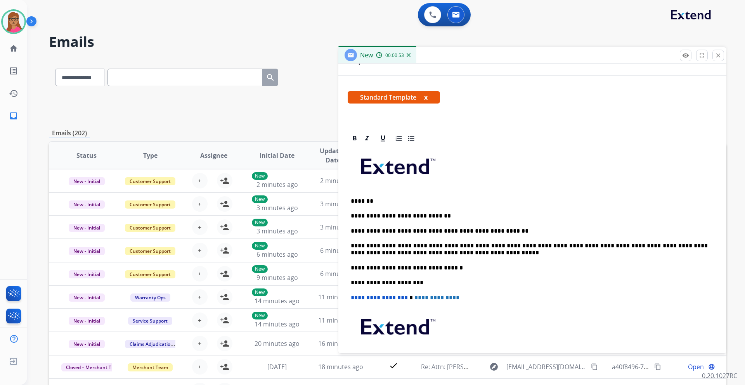
click at [413, 227] on p "**********" at bounding box center [529, 231] width 357 height 7
click at [496, 227] on p "**********" at bounding box center [529, 231] width 357 height 7
click at [453, 227] on p "**********" at bounding box center [529, 249] width 357 height 14
click at [496, 227] on p "**********" at bounding box center [529, 249] width 357 height 14
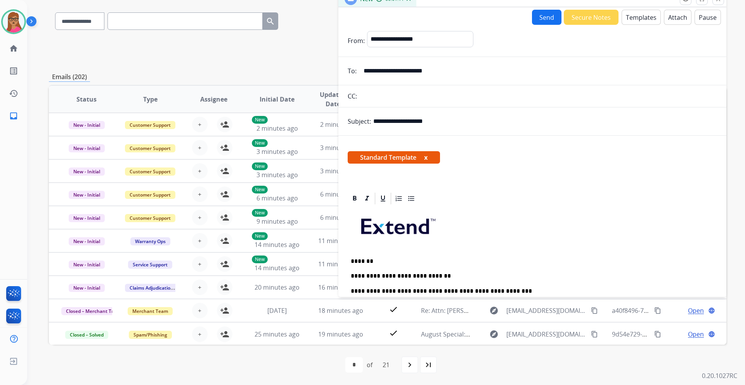
scroll to position [0, 0]
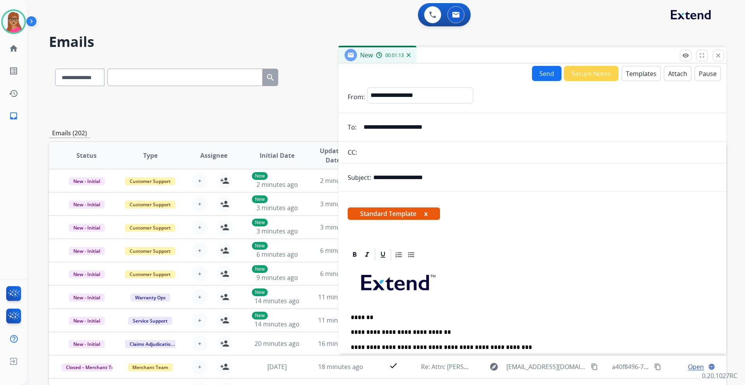
click at [496, 75] on button "Send" at bounding box center [546, 73] width 29 height 15
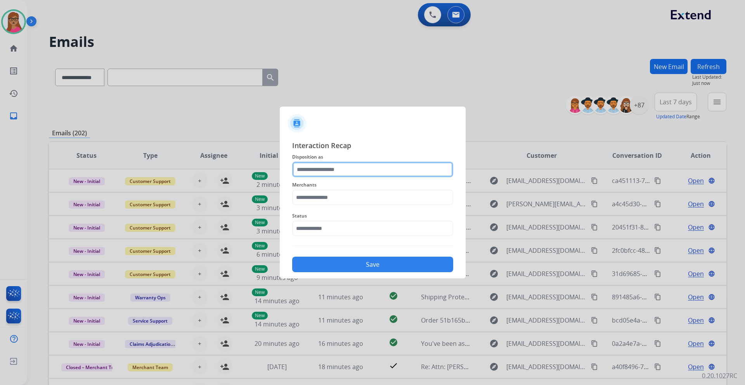
click at [324, 170] on input "text" at bounding box center [372, 170] width 161 height 16
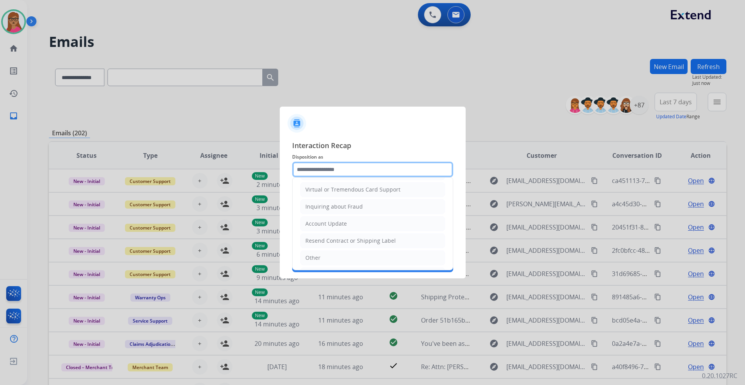
scroll to position [121, 0]
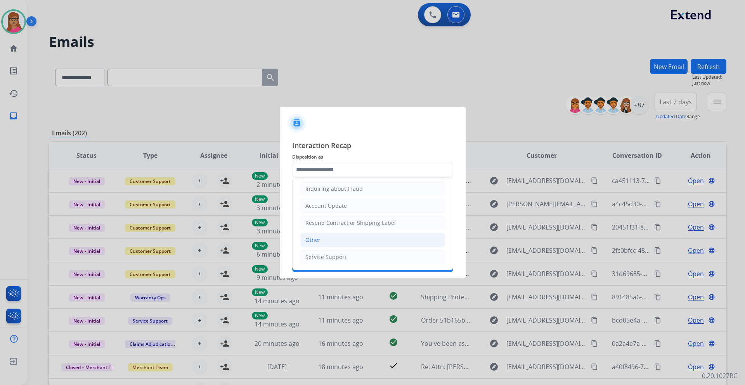
click at [321, 227] on li "Other" at bounding box center [372, 240] width 145 height 15
type input "*****"
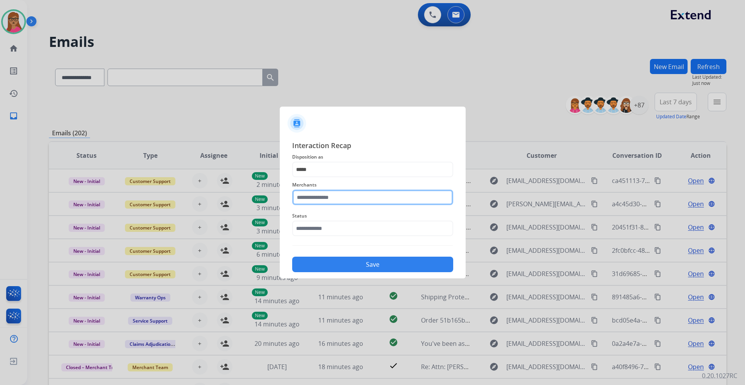
click at [327, 198] on input "text" at bounding box center [372, 198] width 161 height 16
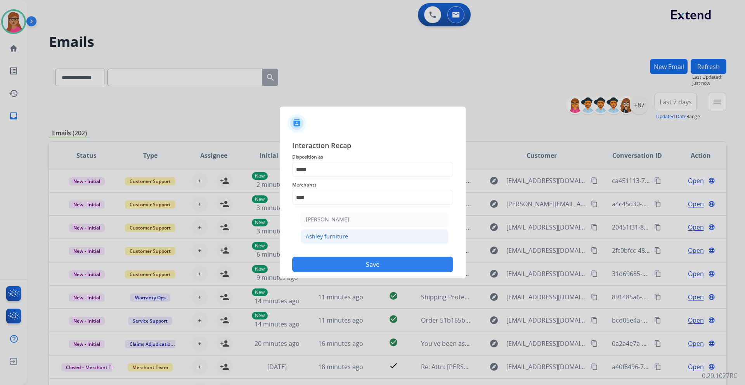
click at [337, 227] on div "Ashley furniture" at bounding box center [327, 237] width 42 height 8
type input "**********"
click at [336, 227] on input "text" at bounding box center [372, 229] width 161 height 16
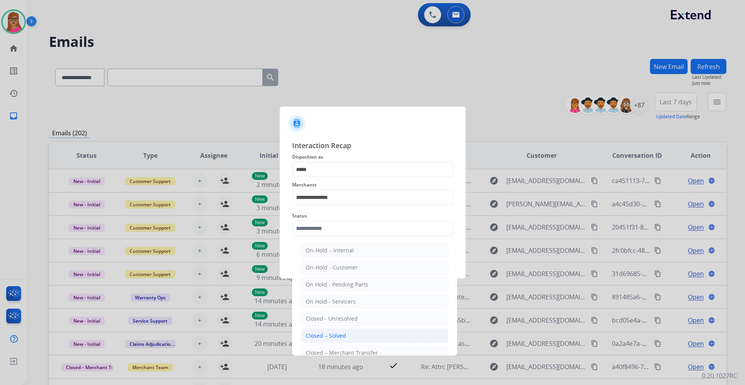
click at [334, 227] on div "Closed – Solved" at bounding box center [326, 336] width 40 height 8
type input "**********"
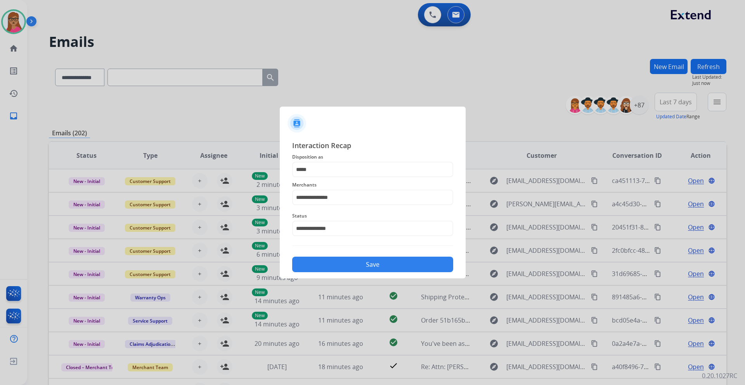
click at [369, 227] on button "Save" at bounding box center [372, 265] width 161 height 16
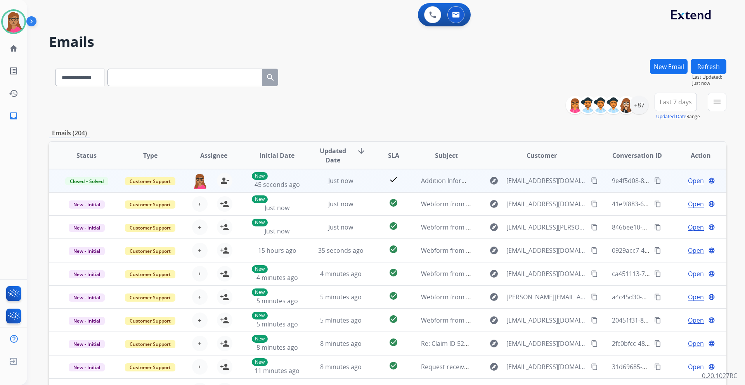
click at [496, 182] on mat-icon "content_copy" at bounding box center [657, 180] width 7 height 7
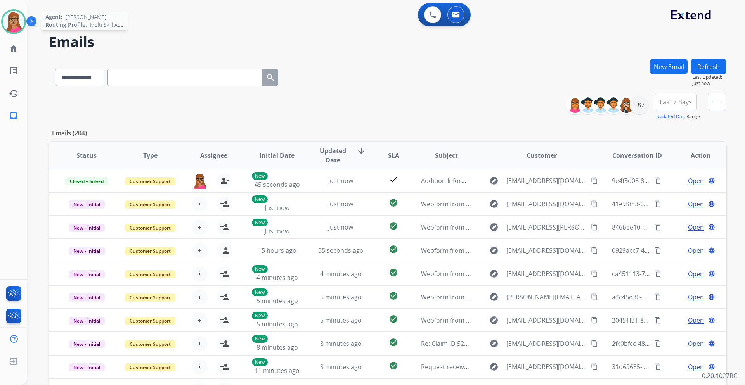
click at [11, 19] on img at bounding box center [14, 22] width 22 height 22
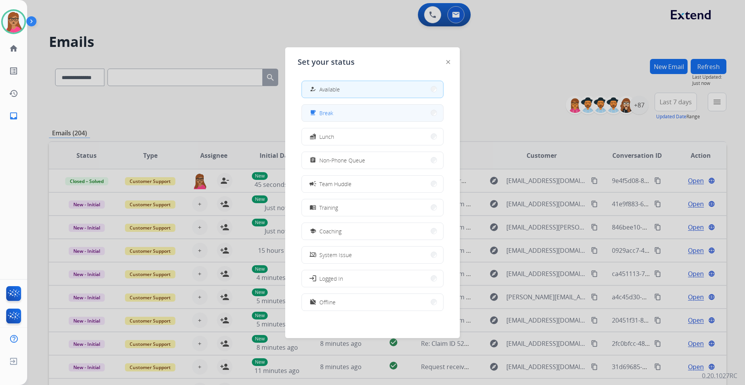
click at [353, 109] on button "free_breakfast Break" at bounding box center [372, 113] width 141 height 17
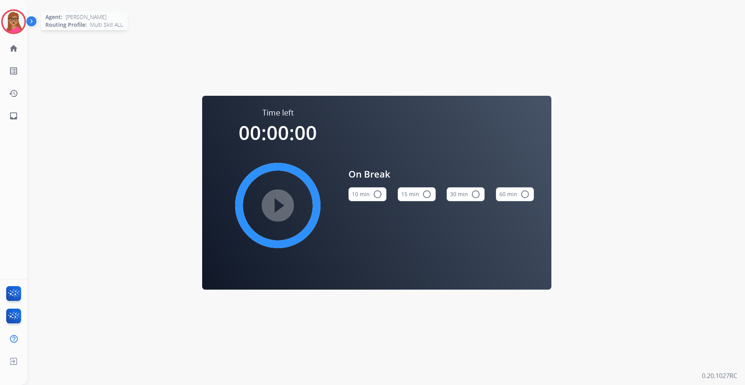
click at [11, 14] on img at bounding box center [14, 22] width 22 height 22
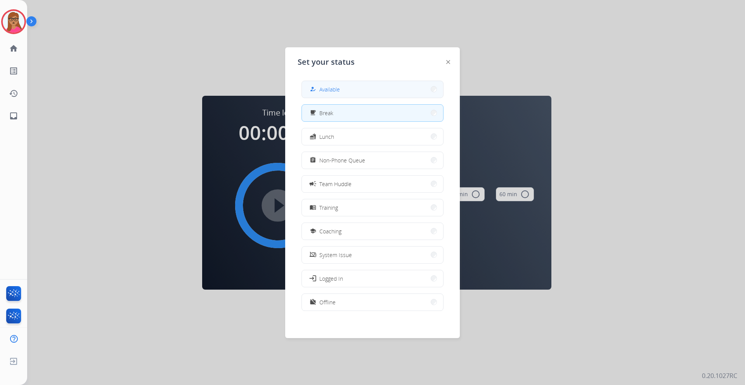
click at [344, 95] on button "how_to_reg Available" at bounding box center [372, 89] width 141 height 17
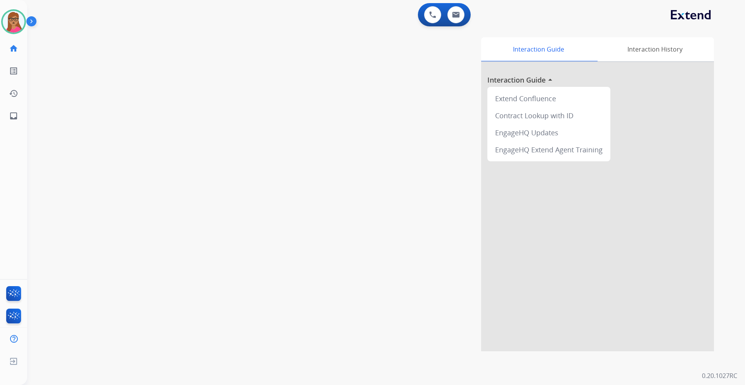
click at [194, 64] on div "swap_horiz Break voice bridge close_fullscreen Connect 3-Way Call merge_type Se…" at bounding box center [376, 190] width 699 height 324
click at [15, 24] on img at bounding box center [14, 22] width 22 height 22
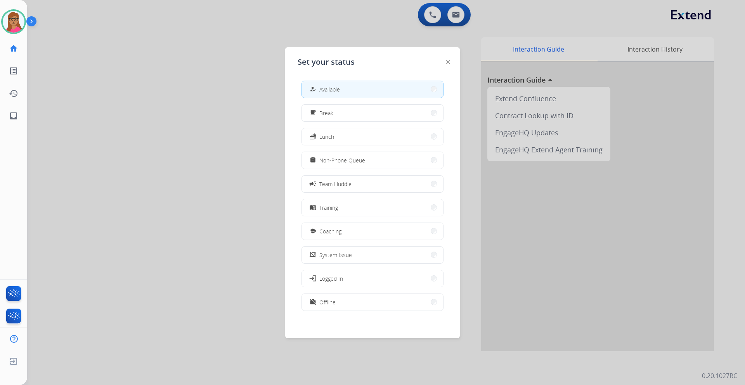
click at [220, 78] on div at bounding box center [372, 192] width 745 height 385
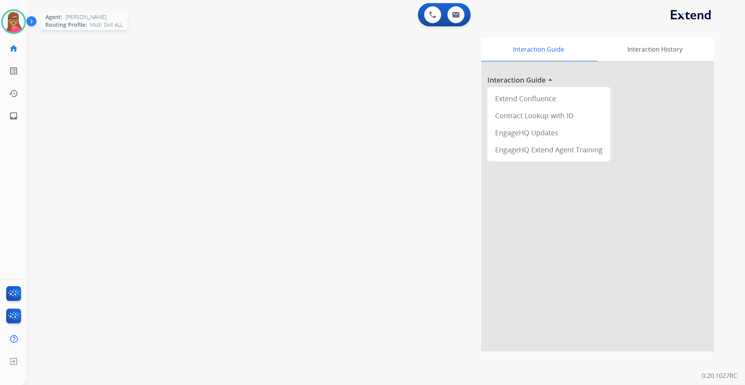
click at [14, 23] on img at bounding box center [14, 22] width 22 height 22
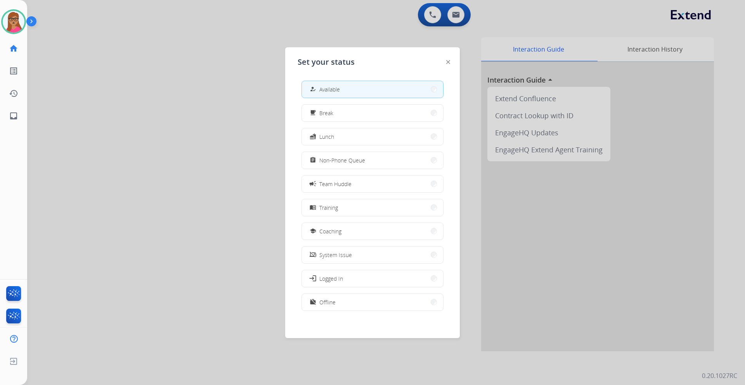
drag, startPoint x: 219, startPoint y: 54, endPoint x: 239, endPoint y: 29, distance: 31.7
click at [219, 54] on div at bounding box center [372, 192] width 745 height 385
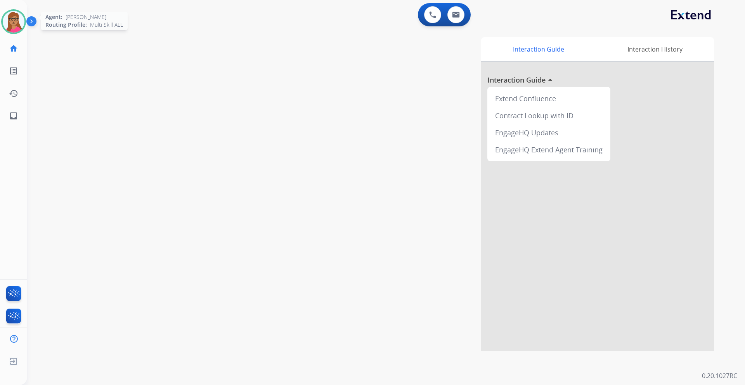
click at [22, 27] on img at bounding box center [14, 22] width 22 height 22
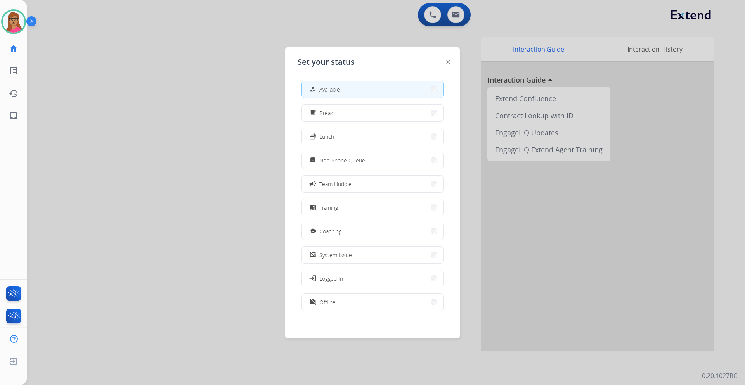
click at [133, 84] on div at bounding box center [372, 192] width 745 height 385
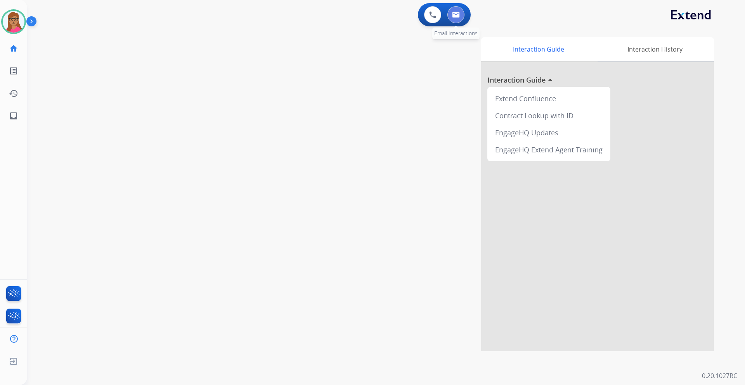
click at [463, 17] on button at bounding box center [455, 14] width 17 height 17
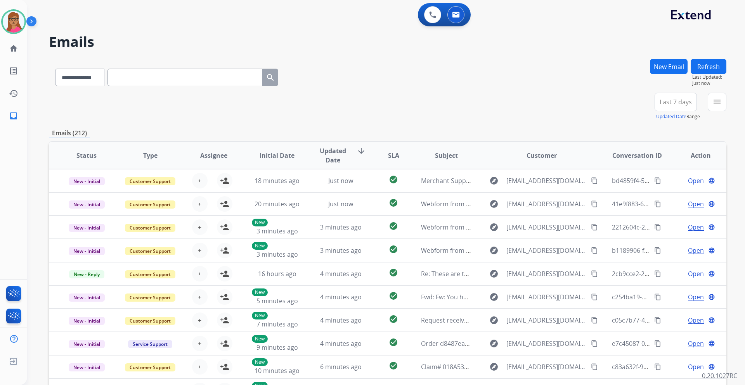
click at [496, 103] on span "Last 7 days" at bounding box center [675, 101] width 32 height 3
click at [496, 194] on div "Last 90 days" at bounding box center [673, 196] width 43 height 12
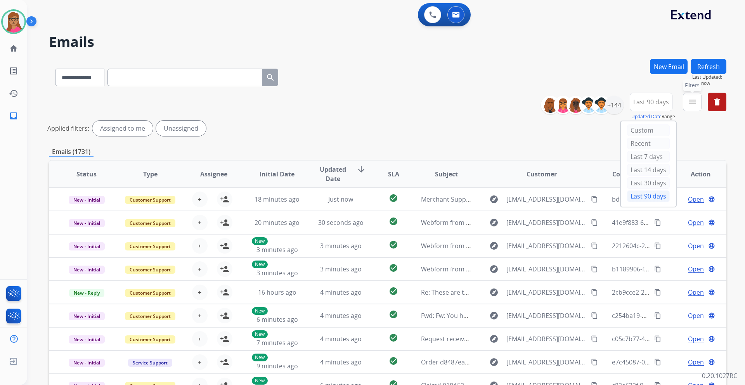
click at [496, 104] on mat-icon "menu" at bounding box center [691, 101] width 9 height 9
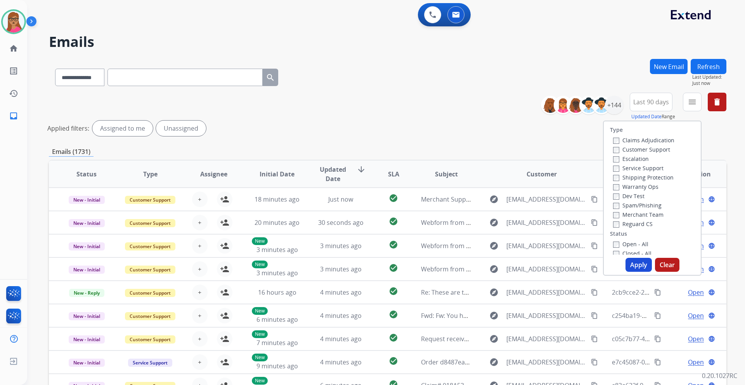
click at [496, 149] on label "Customer Support" at bounding box center [641, 149] width 57 height 7
click at [496, 180] on label "Shipping Protection" at bounding box center [643, 177] width 61 height 7
click at [496, 223] on label "Reguard CS" at bounding box center [633, 223] width 40 height 7
click at [496, 227] on label "Open - All" at bounding box center [630, 243] width 35 height 7
click at [496, 227] on button "Apply" at bounding box center [638, 265] width 26 height 14
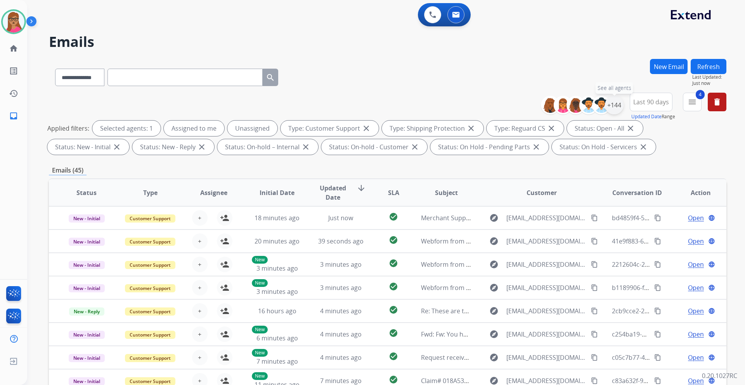
click at [496, 106] on div "+144" at bounding box center [614, 105] width 19 height 19
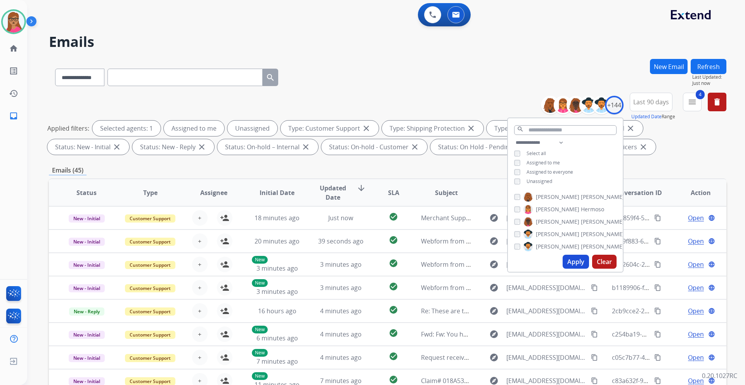
click at [496, 181] on div "**********" at bounding box center [565, 163] width 115 height 50
click at [496, 227] on button "Apply" at bounding box center [575, 262] width 26 height 14
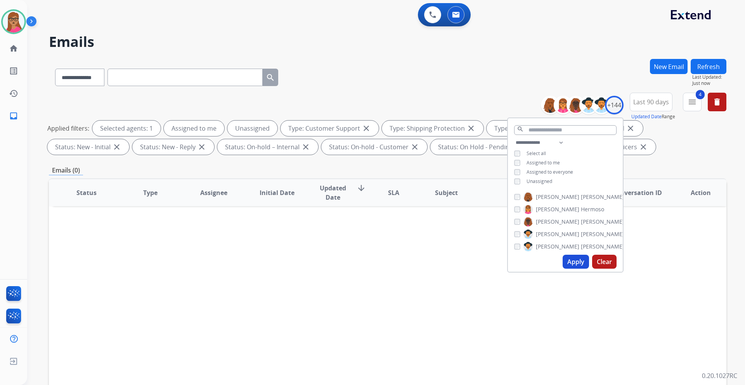
click at [496, 227] on button "Apply" at bounding box center [575, 262] width 26 height 14
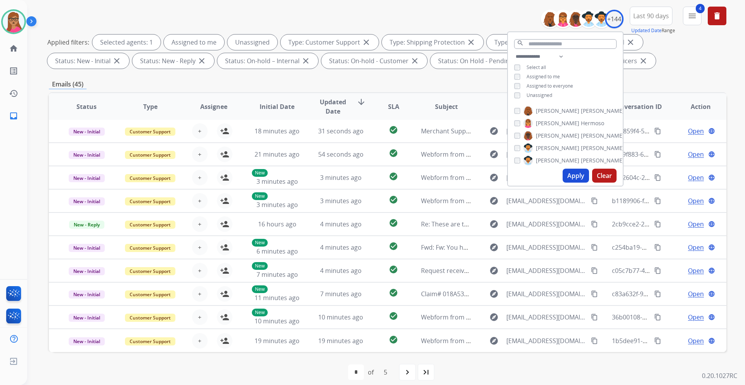
scroll to position [93, 0]
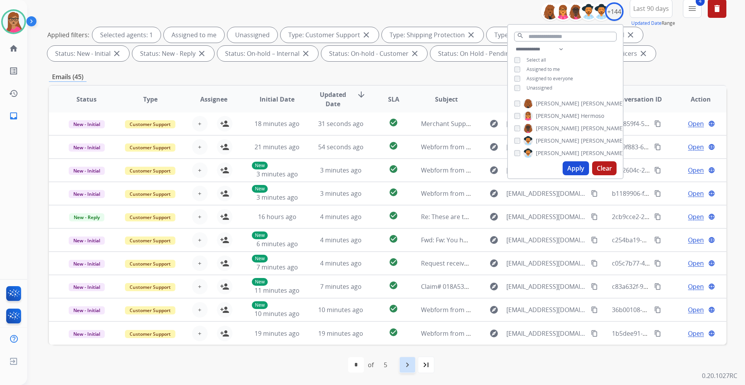
click at [407, 227] on mat-icon "navigate_next" at bounding box center [407, 364] width 9 height 9
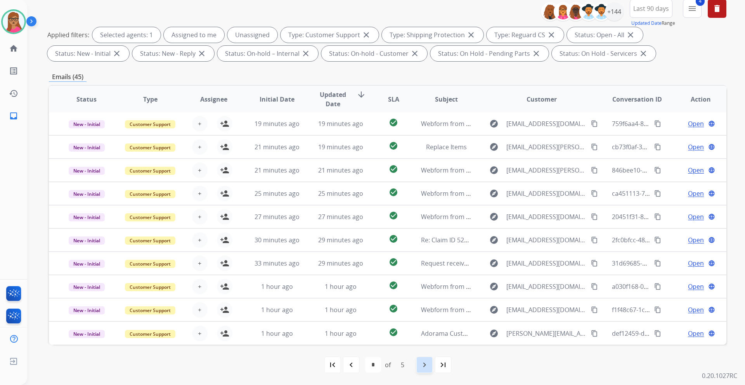
click at [423, 227] on mat-icon "navigate_next" at bounding box center [424, 364] width 9 height 9
click at [424, 227] on mat-icon "navigate_next" at bounding box center [424, 364] width 9 height 9
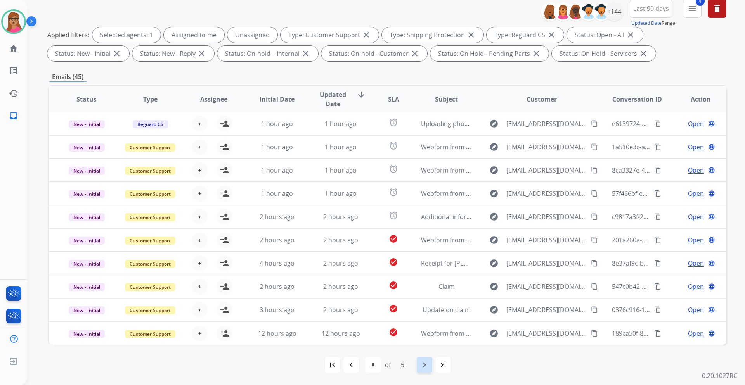
click at [426, 227] on mat-icon "navigate_next" at bounding box center [424, 364] width 9 height 9
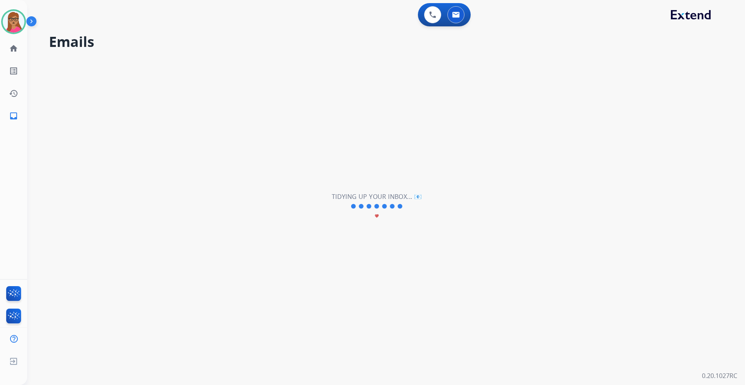
scroll to position [0, 0]
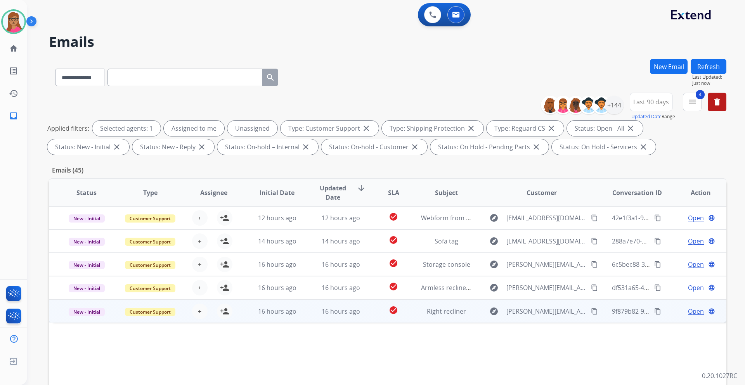
click at [114, 227] on td "Customer Support" at bounding box center [144, 310] width 64 height 23
click at [84, 227] on td "[PERSON_NAME] Sent from my iPhone" at bounding box center [324, 340] width 550 height 35
click at [83, 227] on td "New - Initial" at bounding box center [81, 310] width 64 height 23
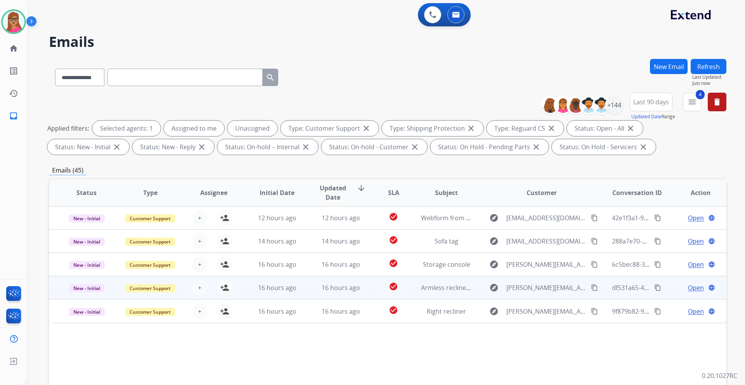
click at [93, 227] on td "New - Initial" at bounding box center [81, 287] width 64 height 23
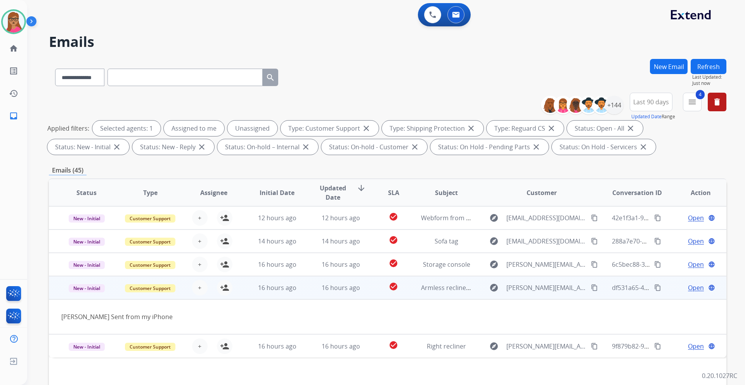
click at [93, 227] on td "New - Initial" at bounding box center [81, 287] width 64 height 23
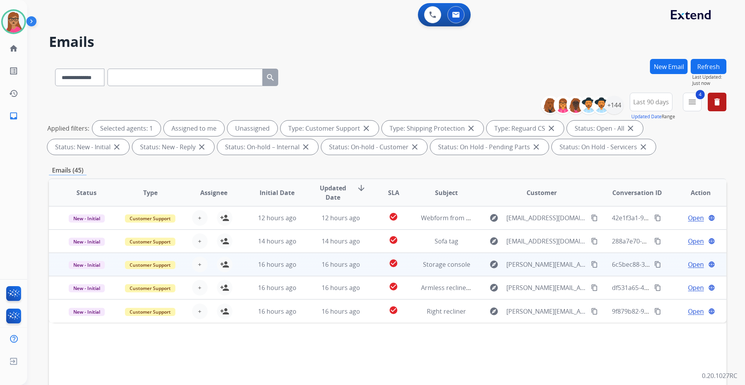
click at [87, 227] on td "New - Initial" at bounding box center [81, 264] width 64 height 23
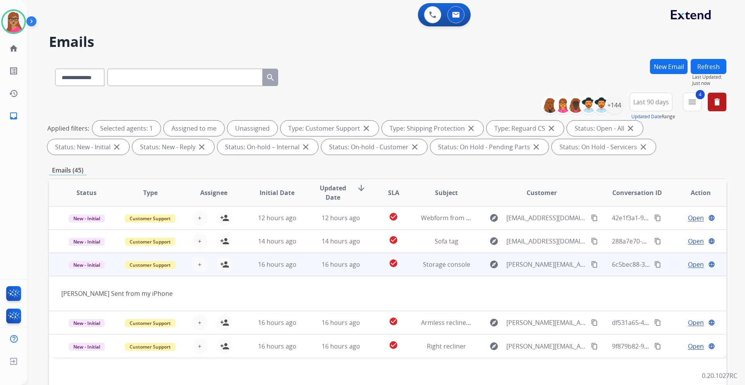
click at [86, 227] on td "New - Initial" at bounding box center [81, 264] width 64 height 23
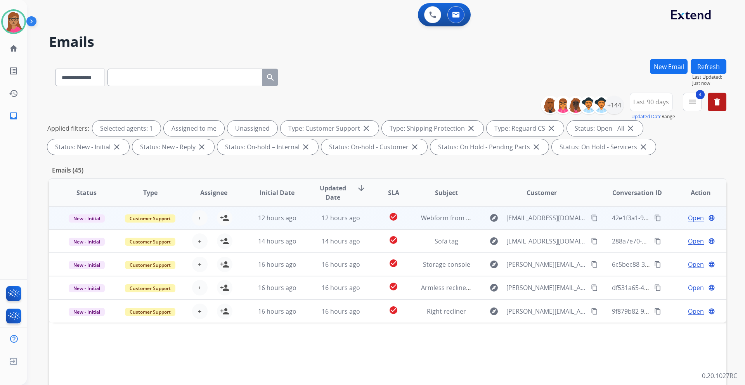
click at [90, 227] on td "New - Initial" at bounding box center [81, 217] width 64 height 23
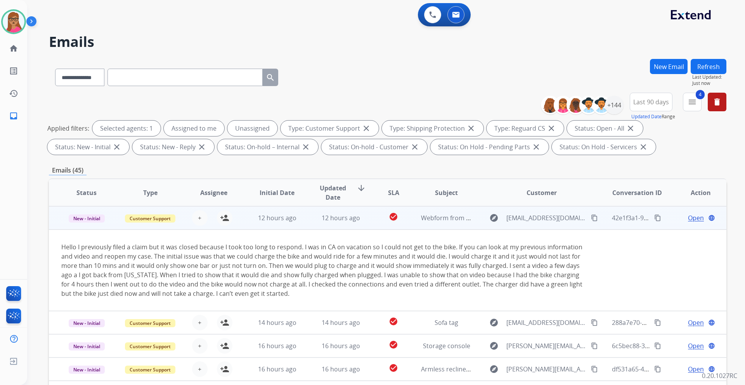
click at [90, 227] on td "New - Initial" at bounding box center [81, 217] width 64 height 23
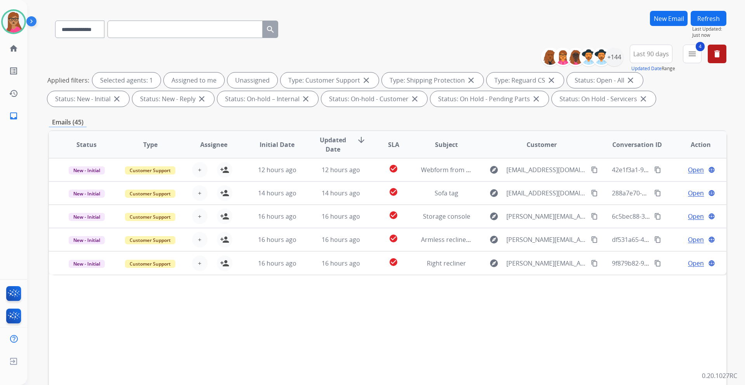
scroll to position [93, 0]
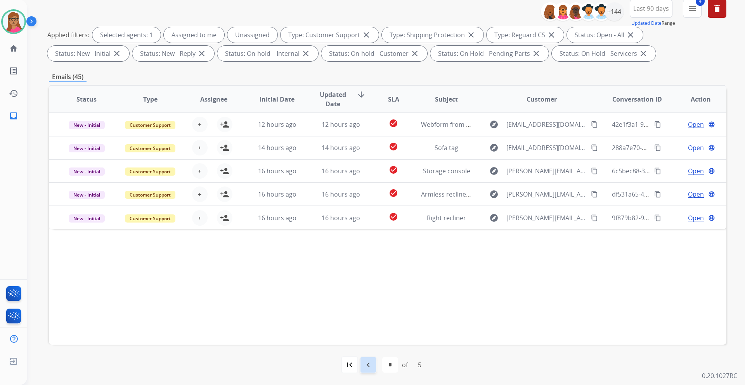
click at [373, 227] on div "navigate_before" at bounding box center [368, 364] width 17 height 17
select select "*"
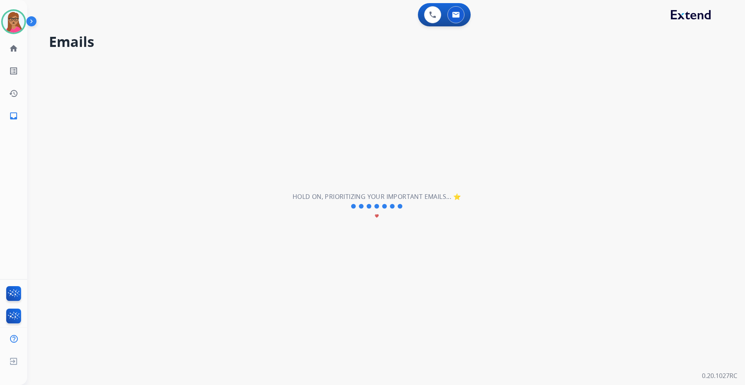
scroll to position [0, 0]
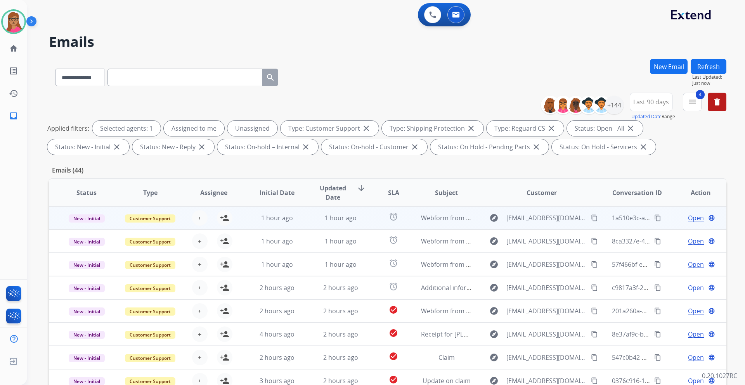
click at [82, 227] on td "New - Initial" at bounding box center [81, 217] width 64 height 23
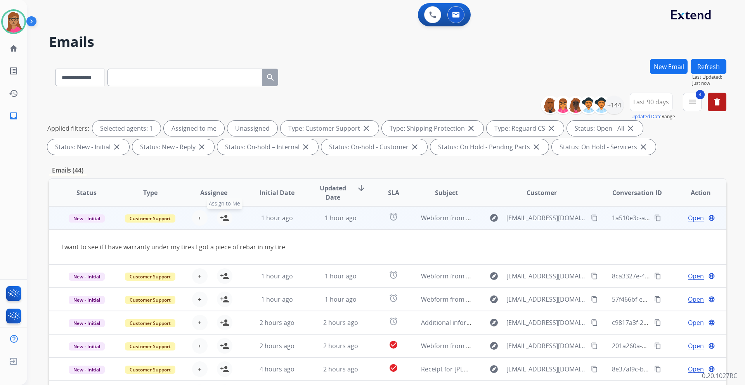
click at [221, 221] on mat-icon "person_add" at bounding box center [224, 217] width 9 height 9
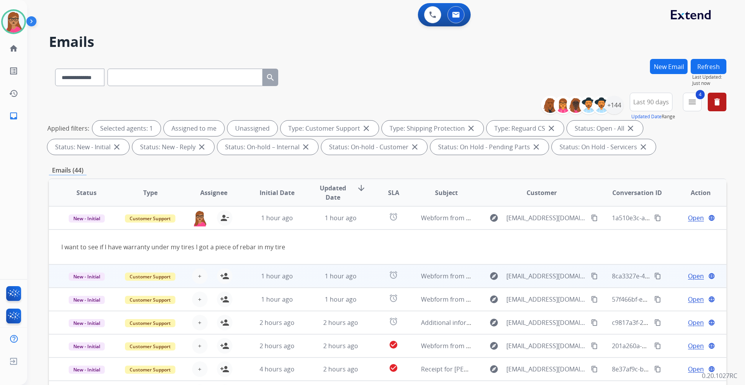
click at [84, 227] on td "New - Initial" at bounding box center [81, 276] width 64 height 23
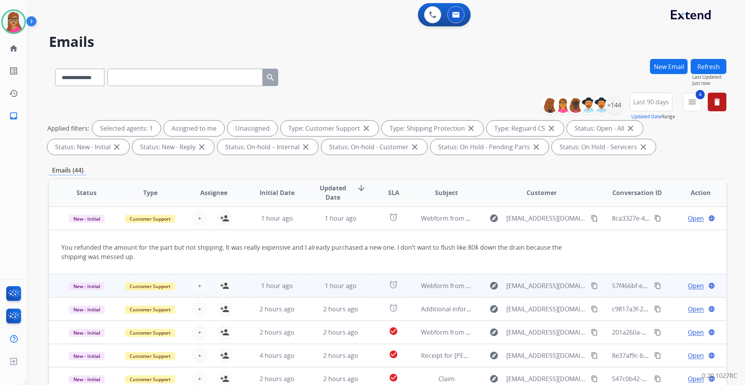
scroll to position [23, 0]
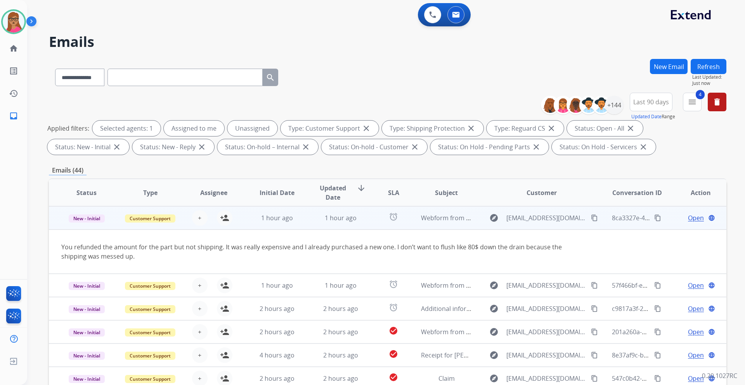
click at [90, 226] on td "New - Initial" at bounding box center [81, 217] width 64 height 23
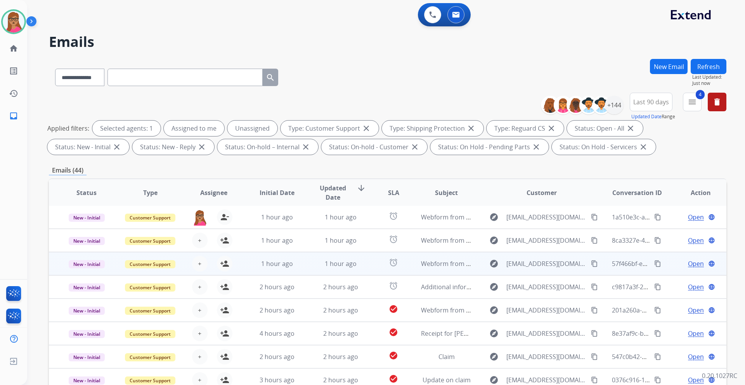
click at [88, 227] on td "New - Initial" at bounding box center [81, 263] width 64 height 23
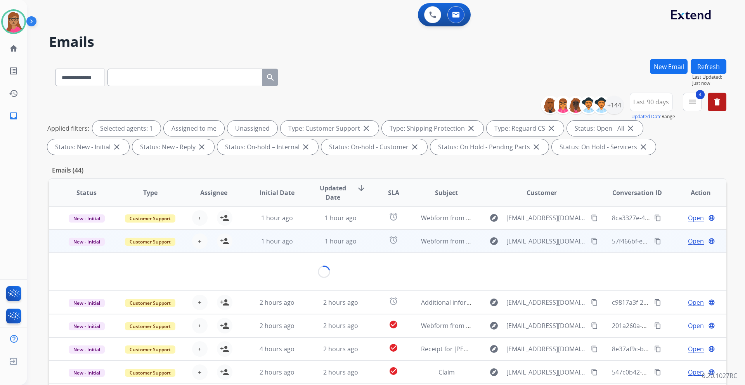
scroll to position [36, 0]
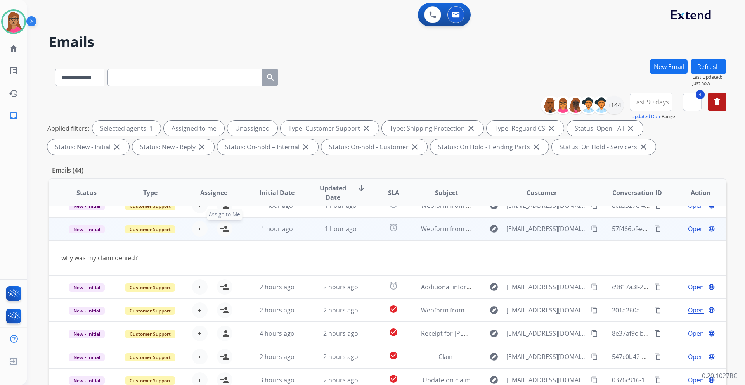
click at [221, 227] on mat-icon "person_add" at bounding box center [224, 228] width 9 height 9
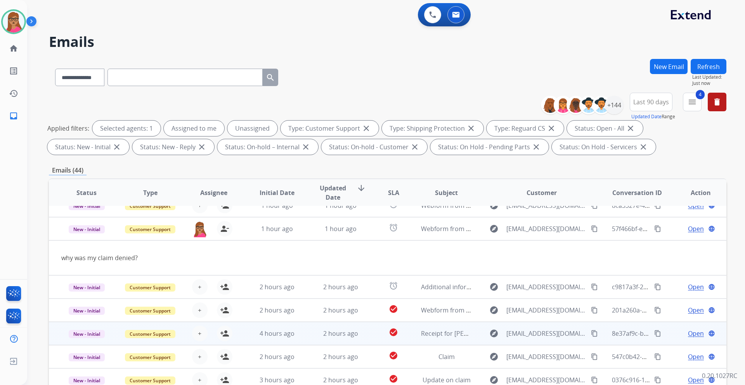
scroll to position [39, 0]
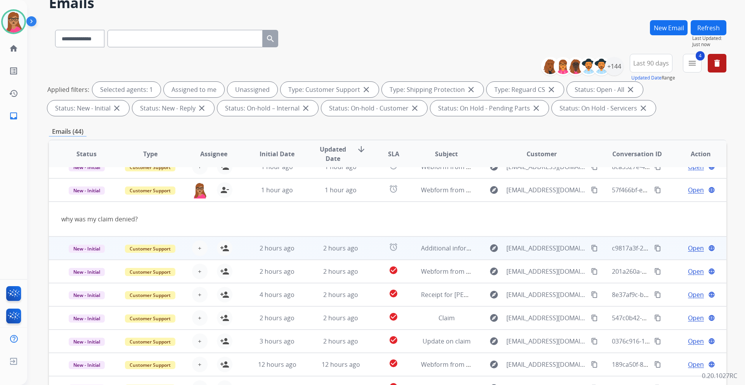
click at [94, 227] on td "New - Initial" at bounding box center [81, 248] width 64 height 23
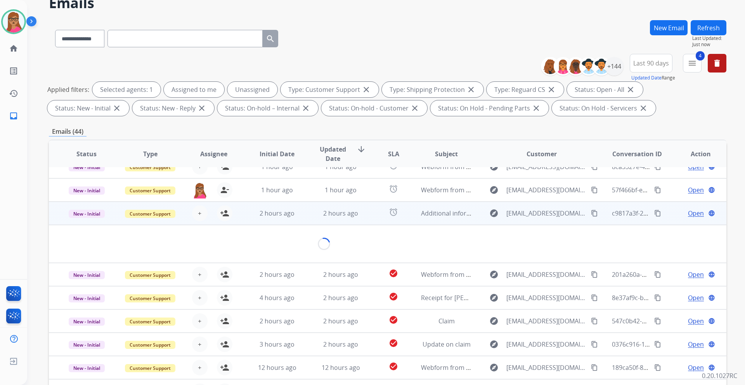
scroll to position [26, 0]
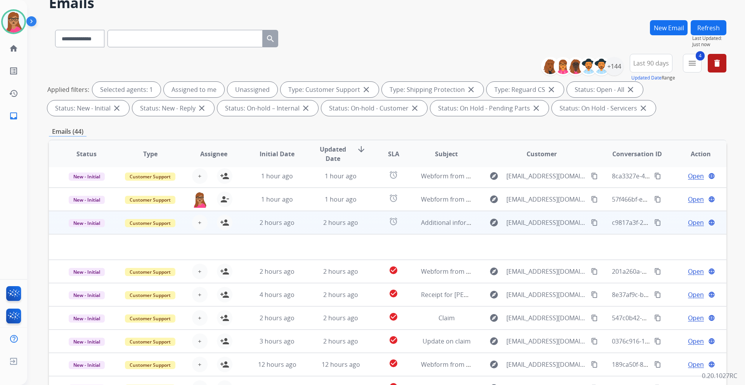
click at [86, 227] on td "New - Initial" at bounding box center [81, 222] width 64 height 23
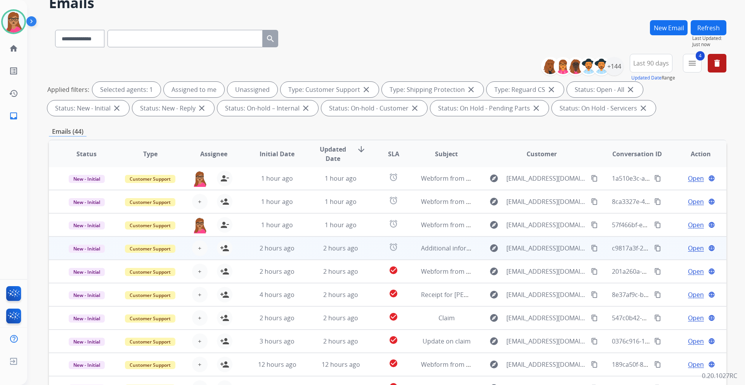
scroll to position [1, 0]
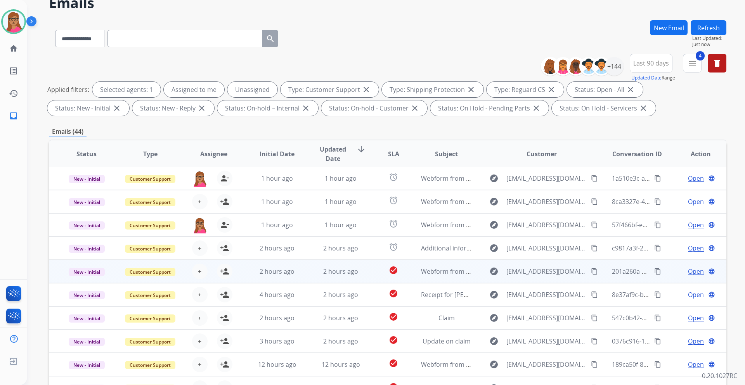
click at [88, 227] on td "New - Initial" at bounding box center [81, 271] width 64 height 23
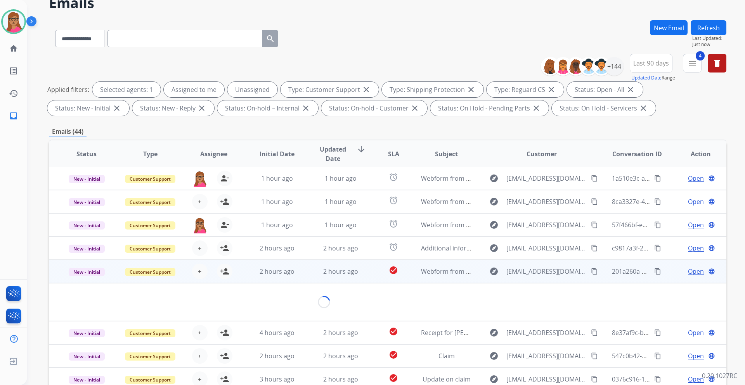
scroll to position [36, 0]
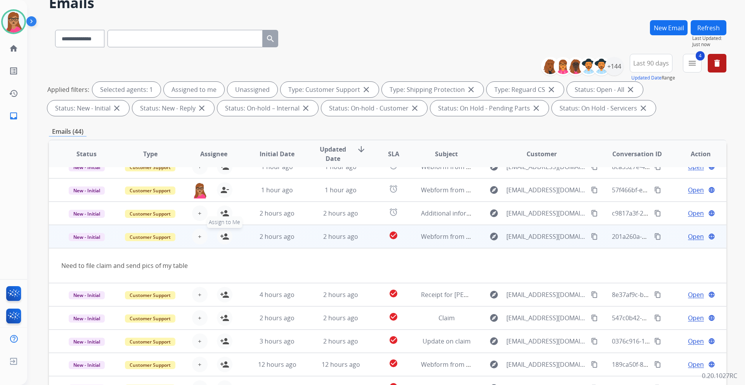
click at [223, 227] on mat-icon "person_add" at bounding box center [224, 236] width 9 height 9
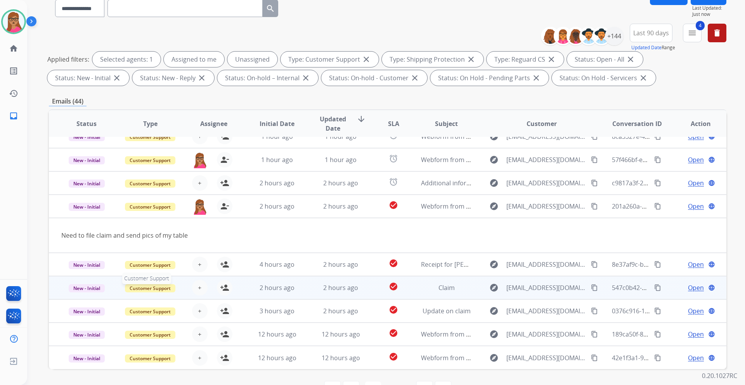
scroll to position [78, 0]
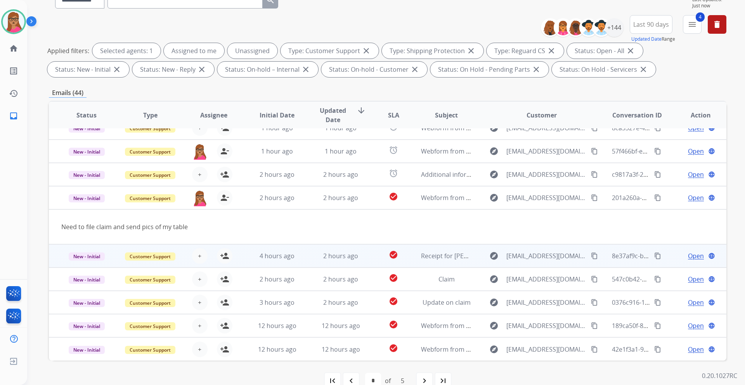
click at [85, 227] on td "New - Initial" at bounding box center [81, 255] width 64 height 23
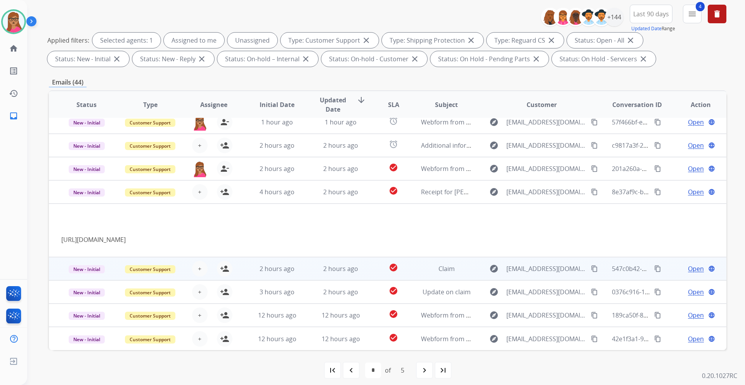
scroll to position [93, 0]
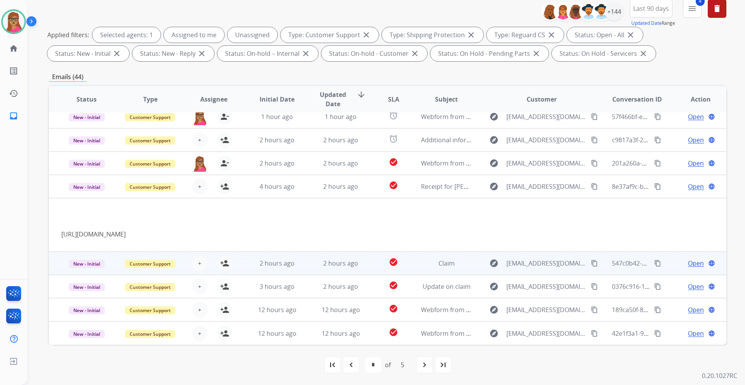
click at [85, 227] on td "New - Initial" at bounding box center [81, 263] width 64 height 23
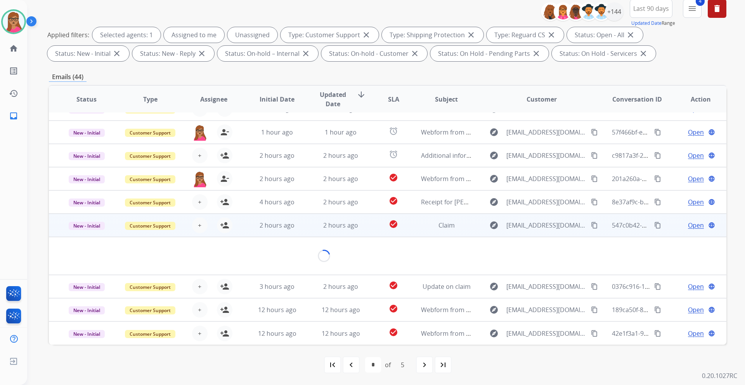
scroll to position [36, 0]
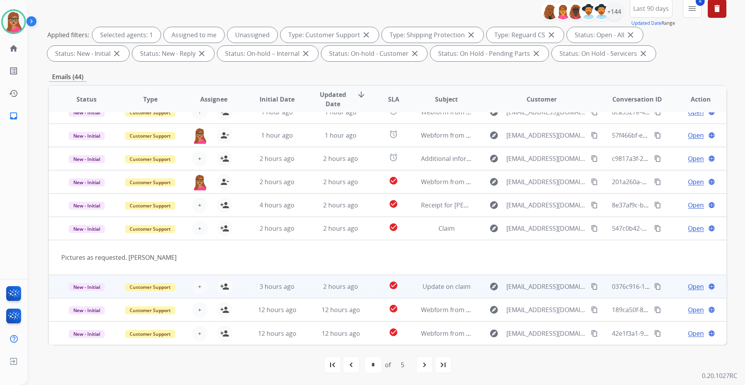
click at [85, 227] on td "New - Initial" at bounding box center [81, 286] width 64 height 23
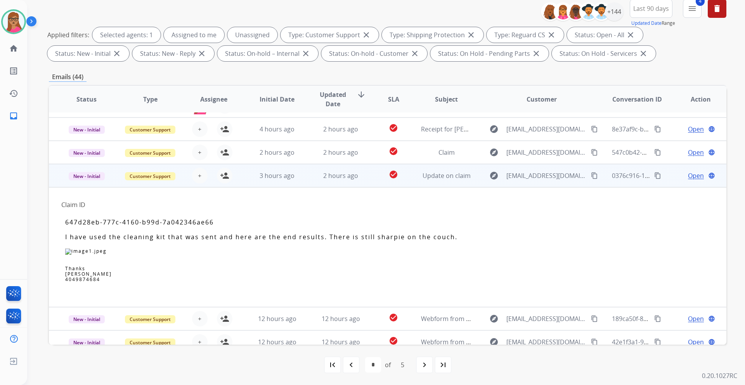
scroll to position [121, 0]
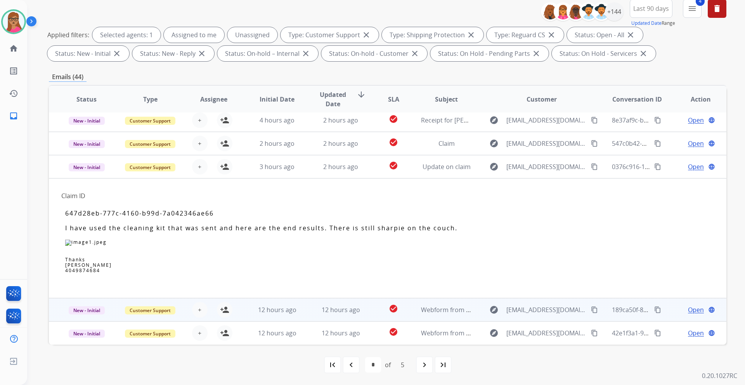
click at [87, 227] on td "New - Initial" at bounding box center [81, 309] width 64 height 23
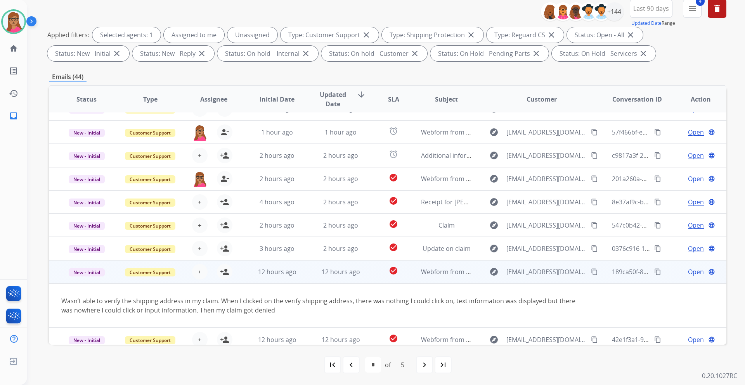
scroll to position [45, 0]
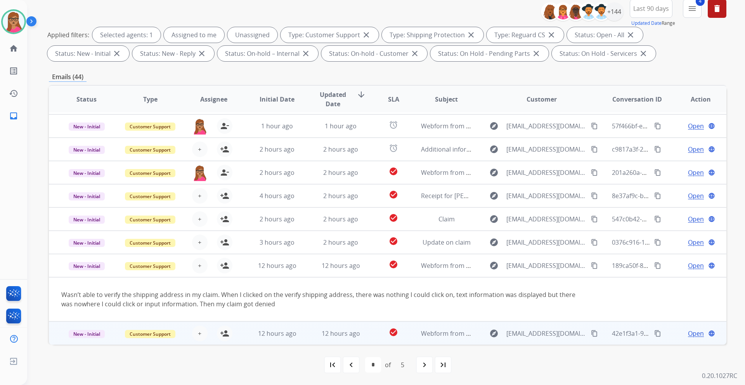
click at [85, 227] on td "New - Initial" at bounding box center [81, 333] width 64 height 23
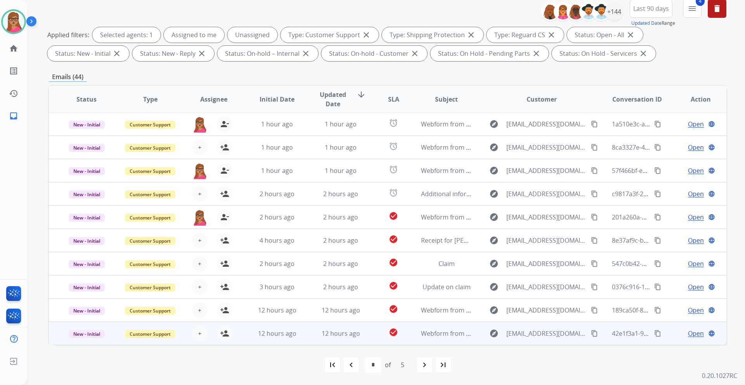
scroll to position [0, 0]
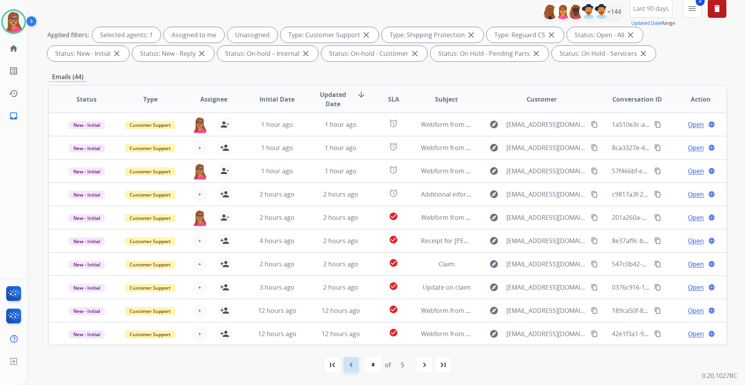
click at [351, 227] on mat-icon "navigate_before" at bounding box center [350, 364] width 9 height 9
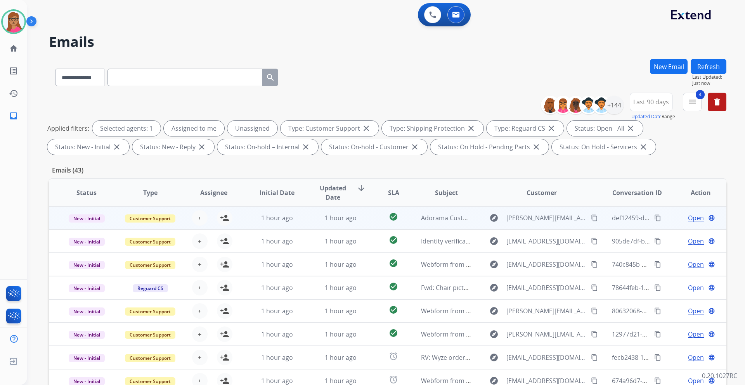
click at [88, 226] on td "New - Initial" at bounding box center [81, 217] width 64 height 23
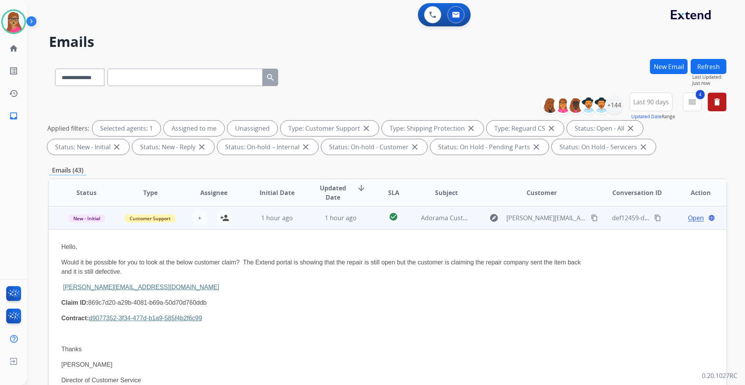
click at [87, 226] on td "New - Initial" at bounding box center [81, 217] width 64 height 23
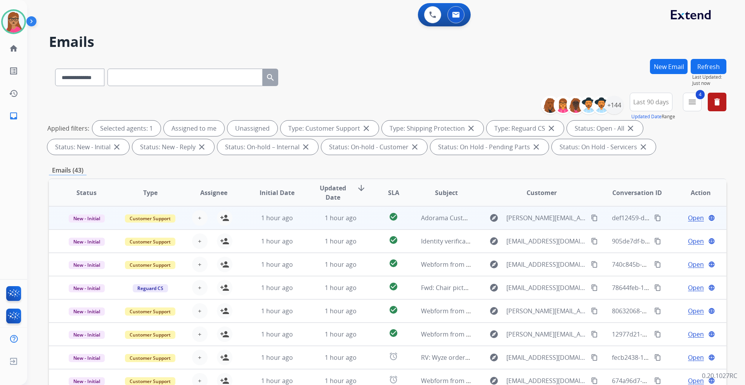
click at [87, 226] on td "New - Initial" at bounding box center [81, 217] width 64 height 23
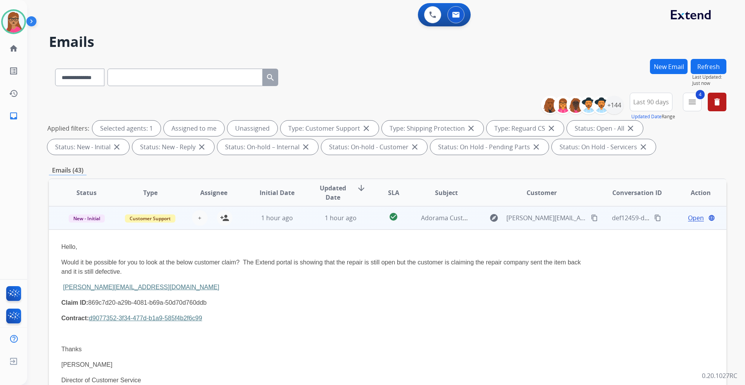
click at [86, 225] on td "New - Initial" at bounding box center [81, 217] width 64 height 23
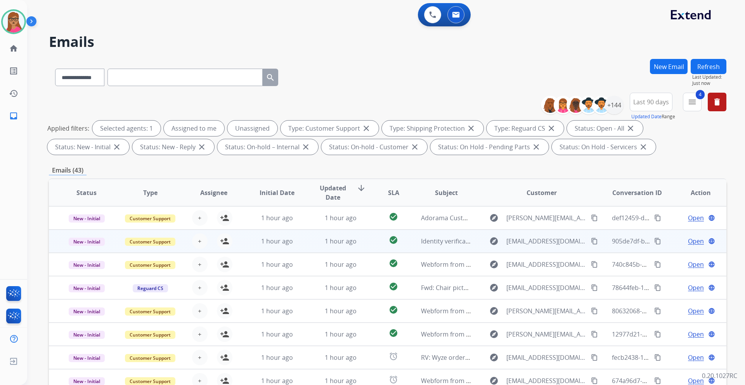
click at [85, 227] on td "New - Initial" at bounding box center [81, 241] width 64 height 23
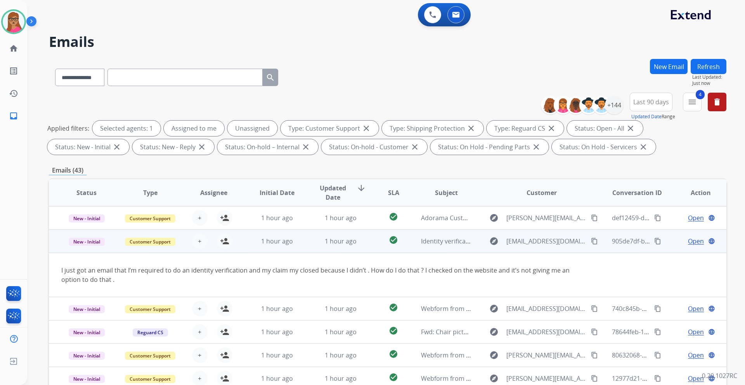
scroll to position [23, 0]
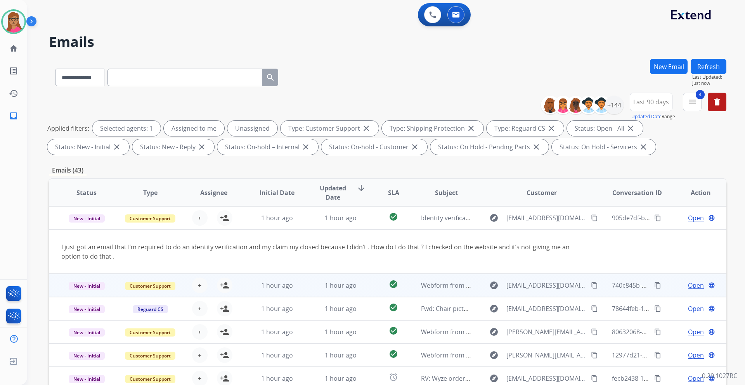
click at [80, 227] on td "New - Initial" at bounding box center [81, 285] width 64 height 23
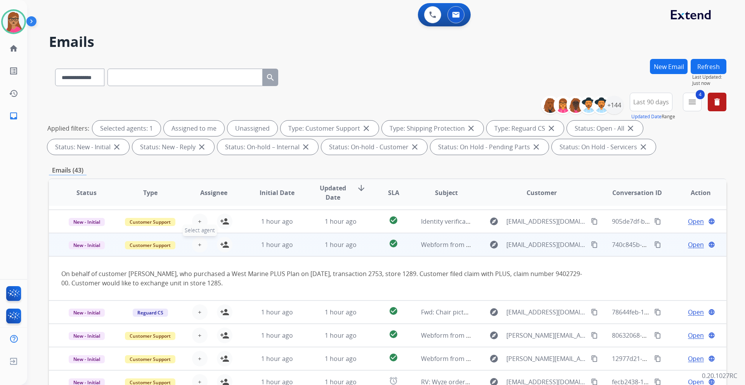
scroll to position [0, 0]
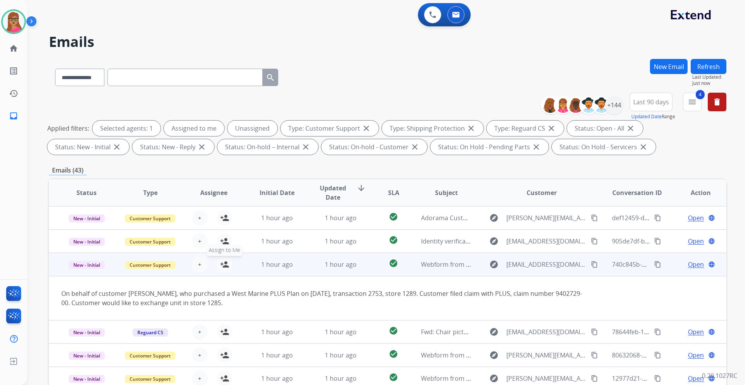
click at [221, 227] on mat-icon "person_add" at bounding box center [224, 264] width 9 height 9
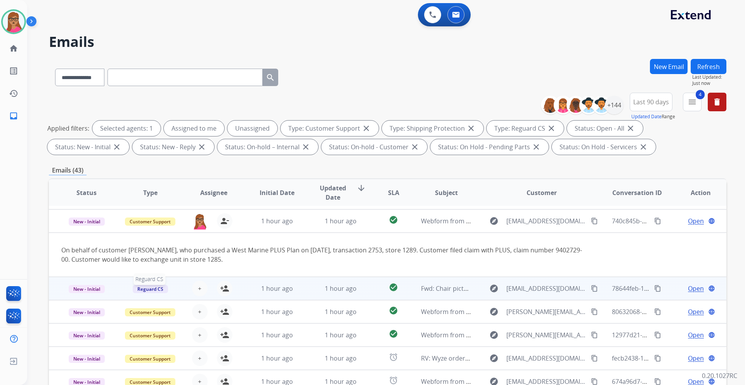
scroll to position [45, 0]
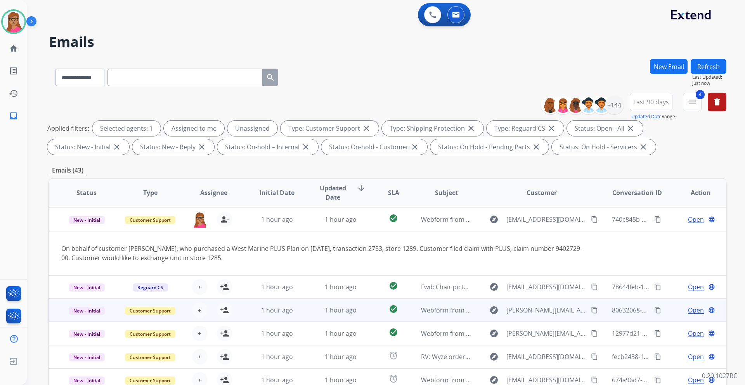
click at [89, 227] on td "New - Initial" at bounding box center [81, 310] width 64 height 23
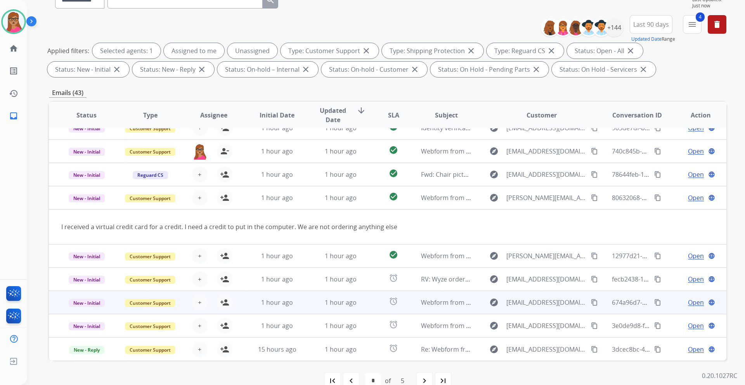
scroll to position [36, 0]
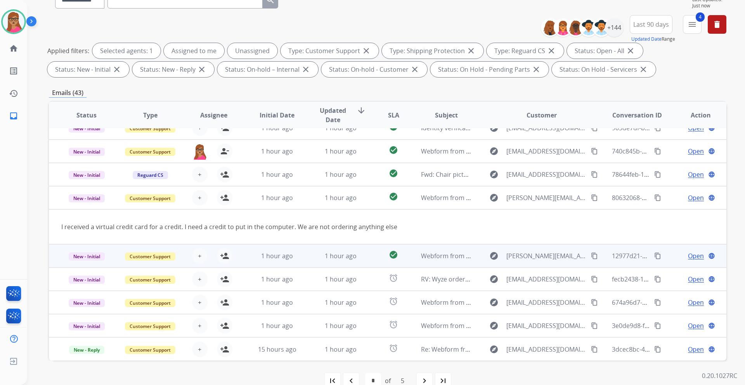
click at [94, 227] on td "New - Initial" at bounding box center [81, 255] width 64 height 23
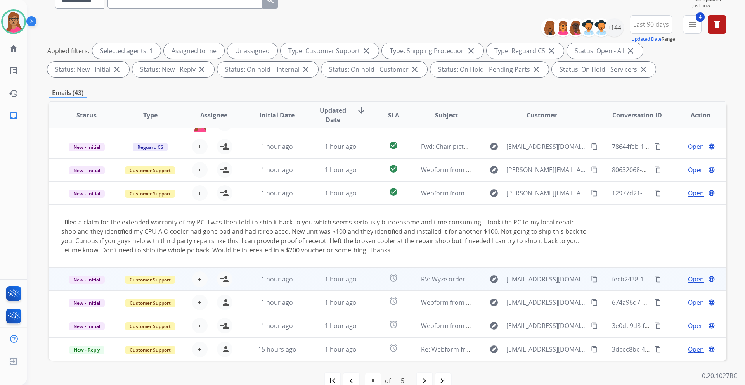
scroll to position [93, 0]
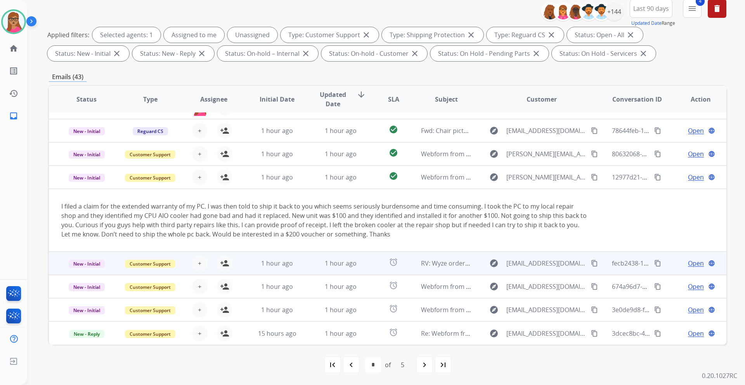
click at [89, 227] on td "New - Initial" at bounding box center [81, 263] width 64 height 23
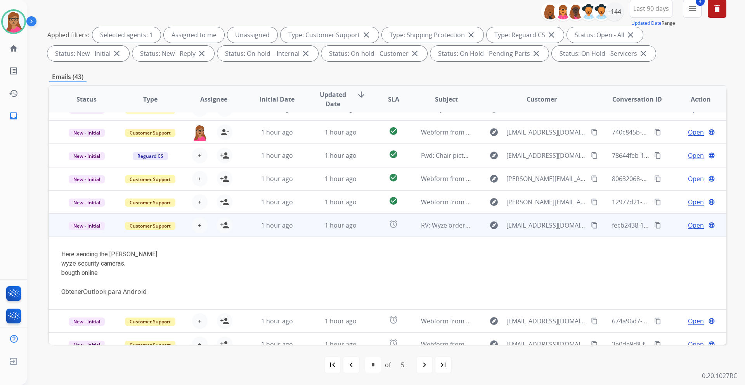
scroll to position [73, 0]
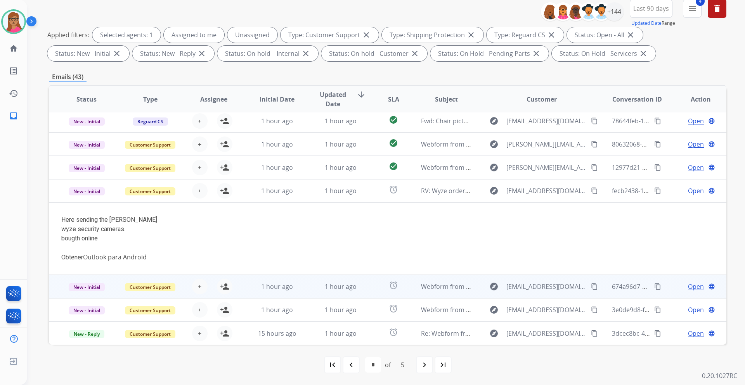
click at [85, 227] on td "New - Initial" at bounding box center [81, 286] width 64 height 23
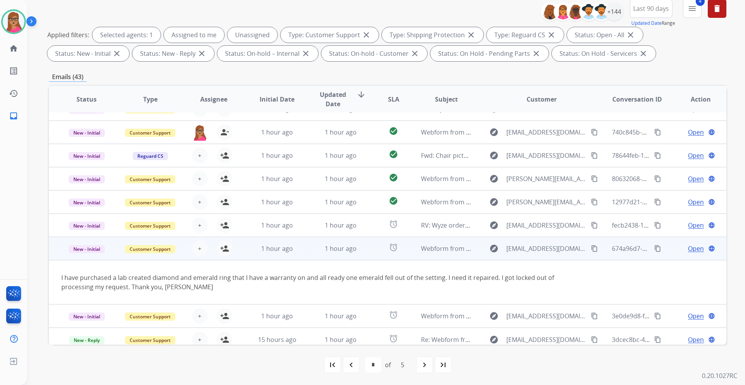
scroll to position [45, 0]
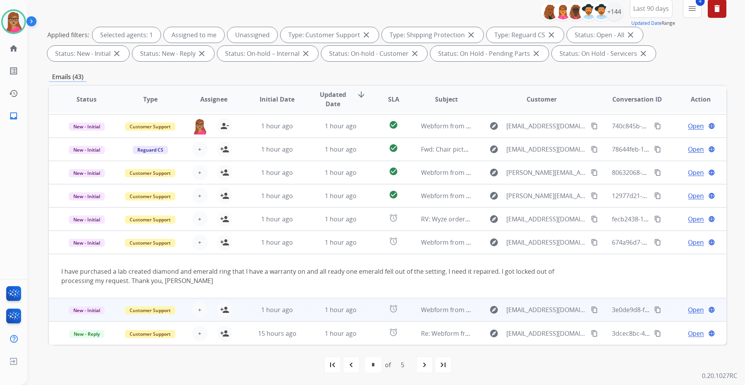
click at [95, 227] on td "New - Initial" at bounding box center [81, 309] width 64 height 23
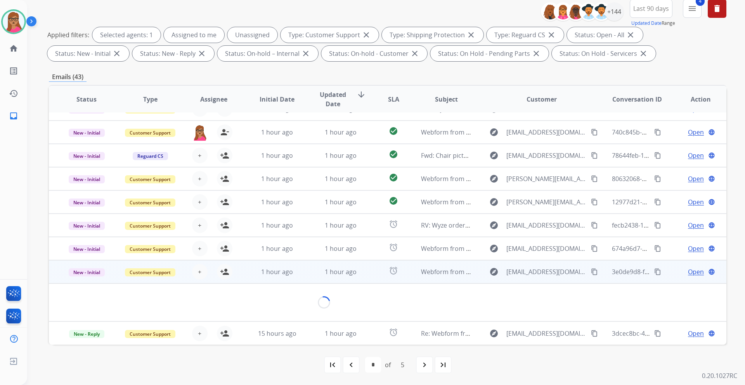
scroll to position [36, 0]
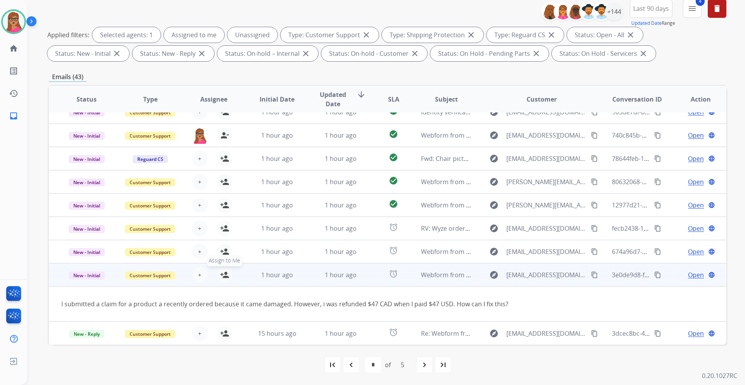
click at [225, 227] on mat-icon "person_add" at bounding box center [224, 274] width 9 height 9
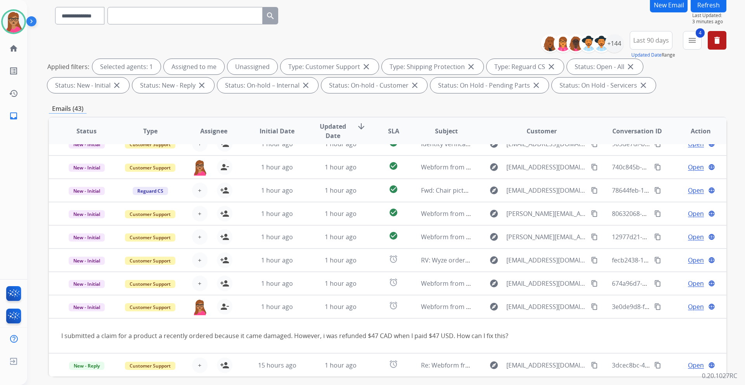
scroll to position [0, 0]
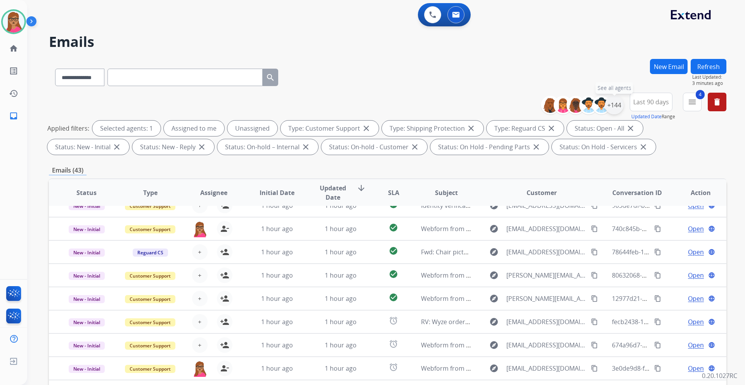
click at [496, 107] on div "+144" at bounding box center [614, 105] width 19 height 19
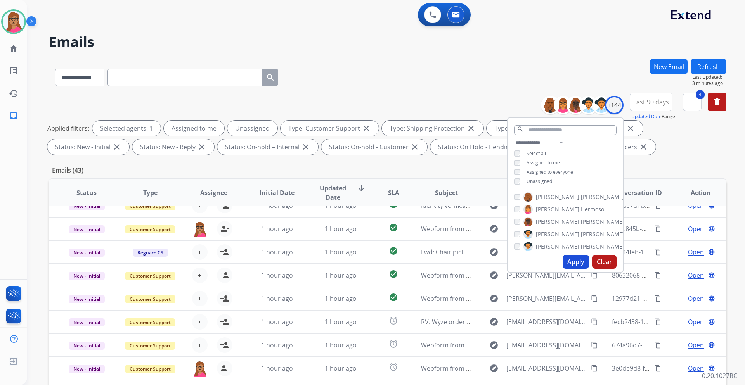
click at [496, 181] on div "**********" at bounding box center [565, 163] width 115 height 50
click at [496, 227] on button "Apply" at bounding box center [575, 262] width 26 height 14
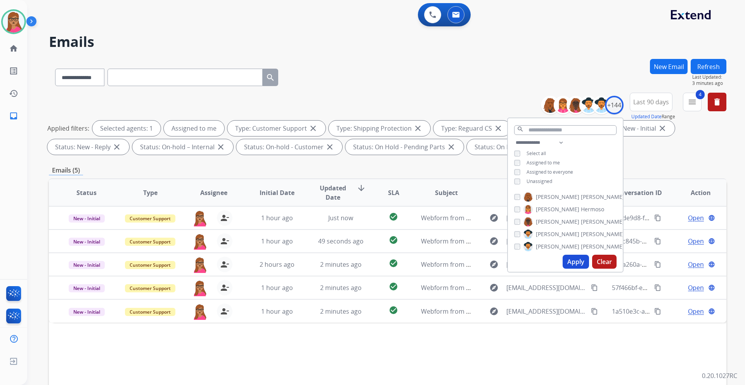
click at [280, 227] on div "Status Type Assignee Initial Date Updated Date arrow_downward SLA Subject Custo…" at bounding box center [387, 308] width 677 height 260
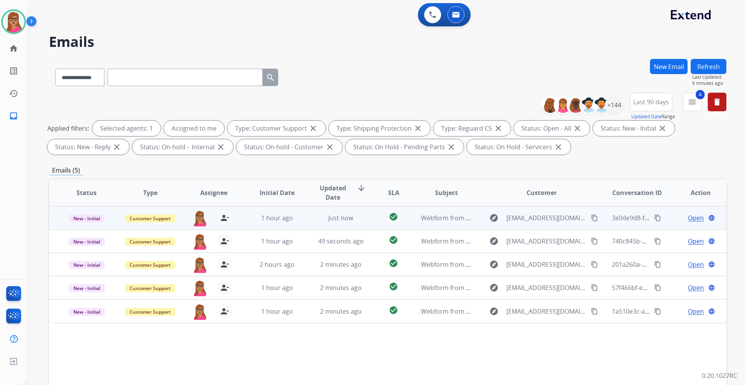
click at [496, 216] on span "Open" at bounding box center [696, 217] width 16 height 9
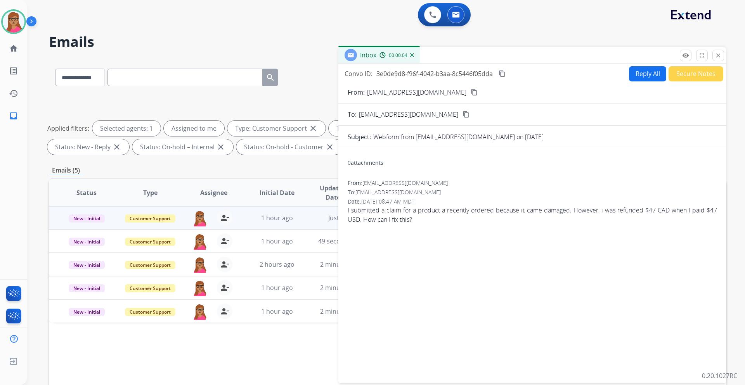
click at [471, 93] on mat-icon "content_copy" at bounding box center [474, 92] width 7 height 7
drag, startPoint x: 631, startPoint y: 73, endPoint x: 593, endPoint y: 14, distance: 69.9
click at [496, 72] on button "Reply All" at bounding box center [647, 73] width 37 height 15
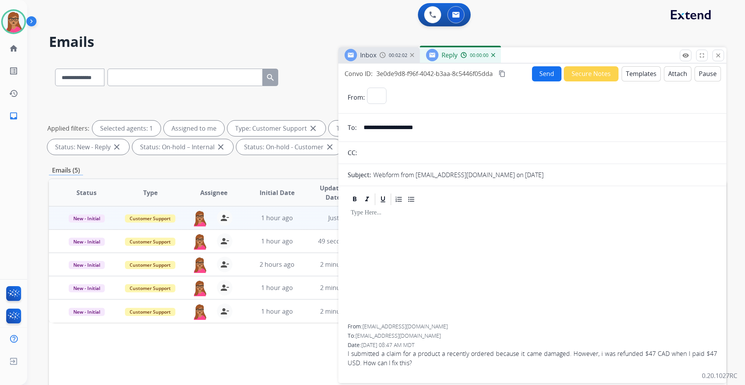
select select "**********"
click at [496, 77] on button "Templates" at bounding box center [640, 73] width 39 height 15
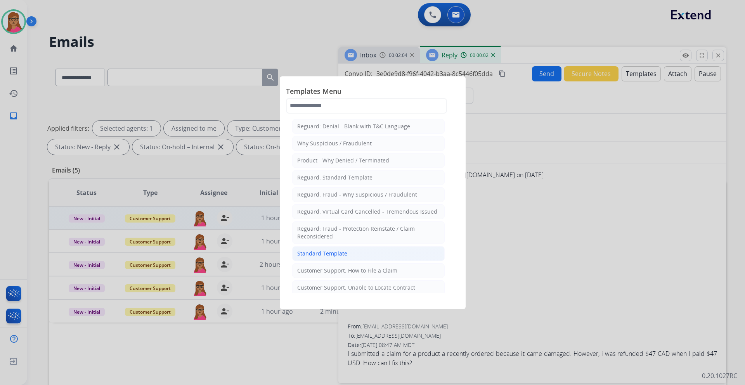
click at [331, 227] on div "Standard Template" at bounding box center [322, 254] width 50 height 8
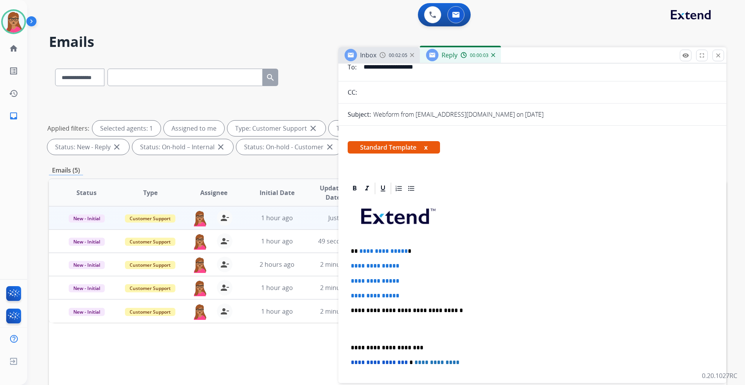
scroll to position [78, 0]
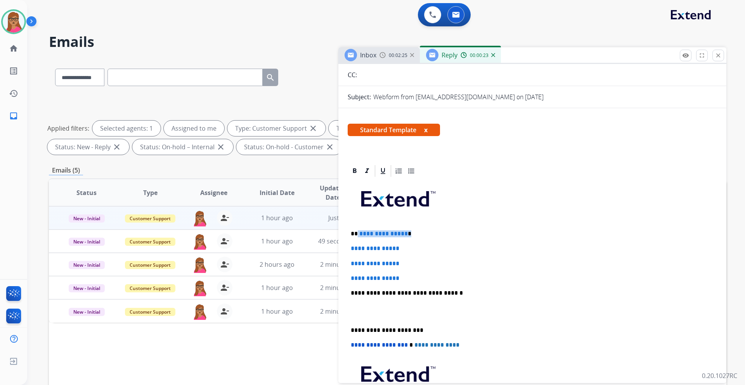
drag, startPoint x: 410, startPoint y: 233, endPoint x: 358, endPoint y: 235, distance: 52.4
click at [358, 227] on p "**********" at bounding box center [529, 233] width 357 height 7
paste div
click at [358, 227] on p "**********" at bounding box center [529, 233] width 357 height 7
click at [402, 227] on p "**********" at bounding box center [529, 233] width 357 height 7
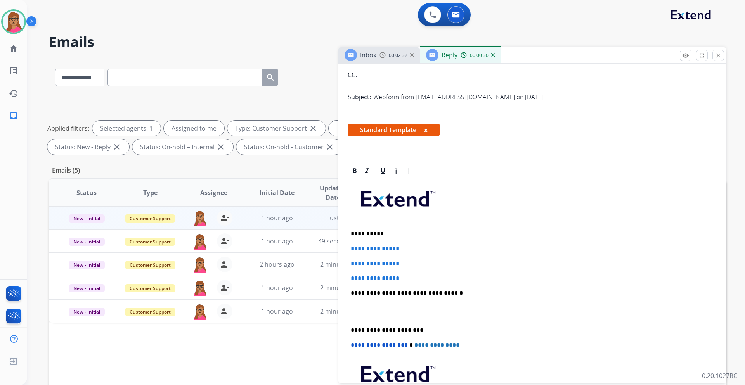
scroll to position [155, 0]
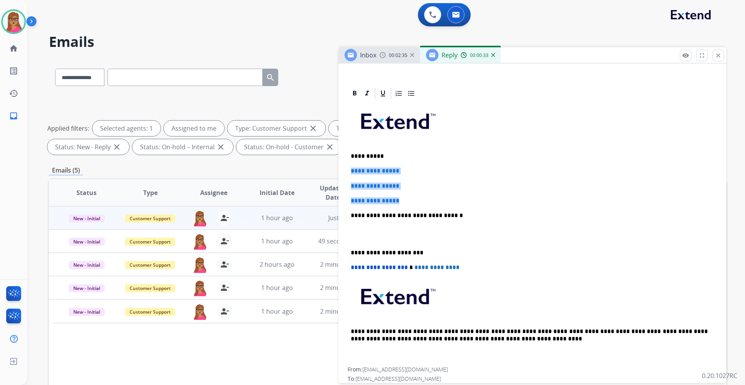
drag, startPoint x: 349, startPoint y: 170, endPoint x: 410, endPoint y: 200, distance: 67.5
click at [410, 200] on div "**********" at bounding box center [532, 233] width 369 height 267
drag, startPoint x: 362, startPoint y: 171, endPoint x: 450, endPoint y: 147, distance: 91.3
click at [450, 147] on div "**********" at bounding box center [532, 233] width 369 height 267
drag, startPoint x: 349, startPoint y: 168, endPoint x: 414, endPoint y: 202, distance: 73.2
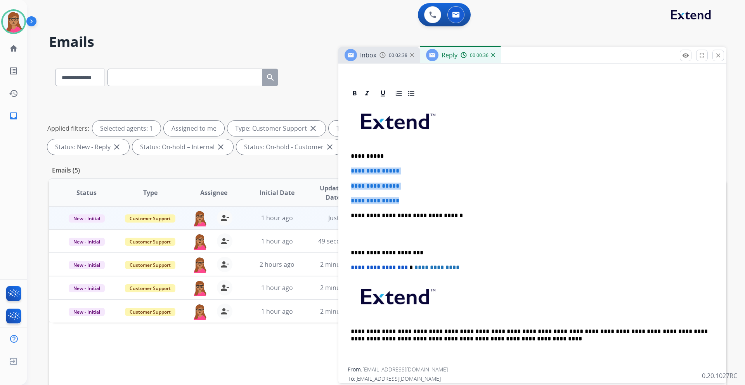
click at [414, 202] on div "**********" at bounding box center [532, 233] width 369 height 267
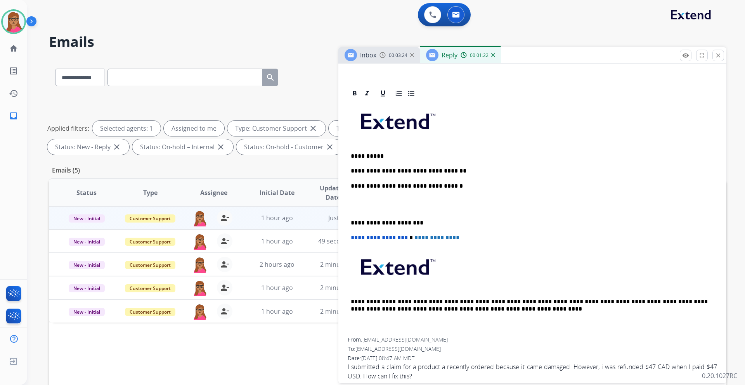
click at [374, 57] on span "Inbox" at bounding box center [368, 55] width 16 height 9
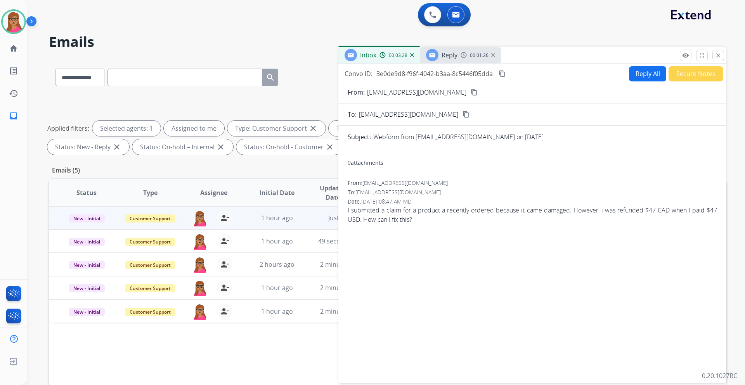
click at [443, 53] on span "Reply" at bounding box center [449, 55] width 16 height 9
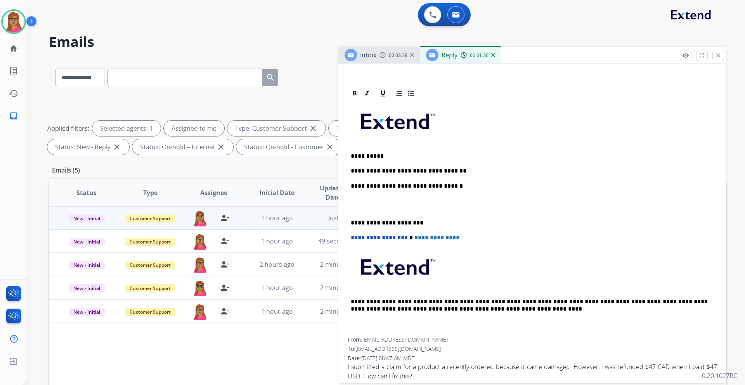
click at [457, 170] on p "**********" at bounding box center [529, 171] width 357 height 7
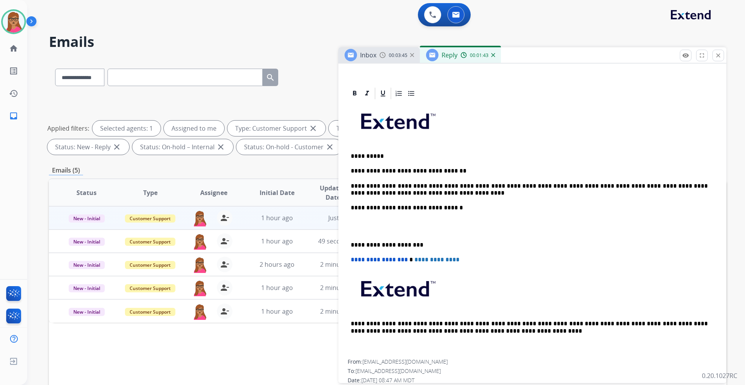
click at [350, 227] on div "**********" at bounding box center [532, 229] width 369 height 259
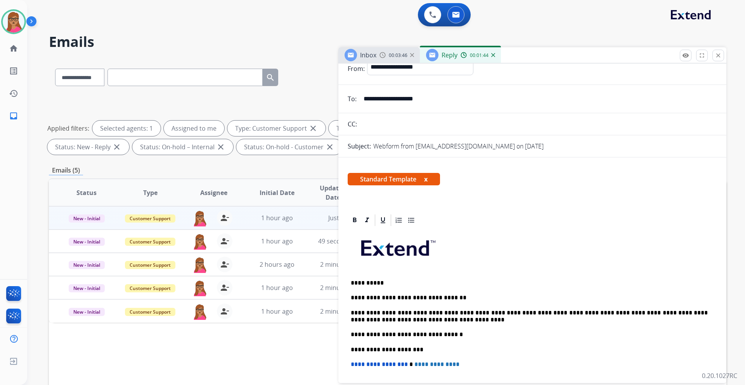
scroll to position [0, 0]
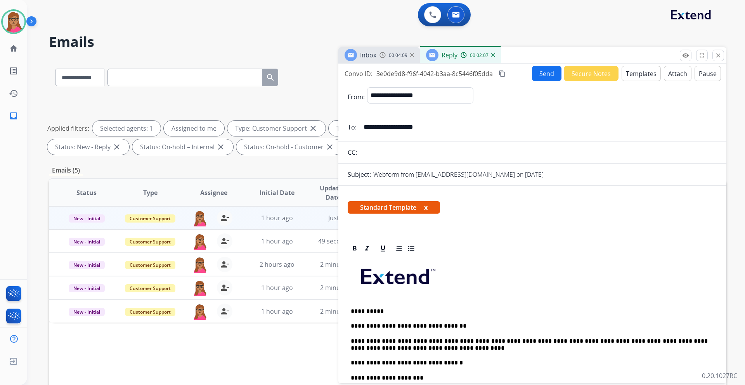
click at [496, 76] on mat-icon "content_copy" at bounding box center [501, 73] width 7 height 7
click at [496, 73] on button "Send" at bounding box center [546, 73] width 29 height 15
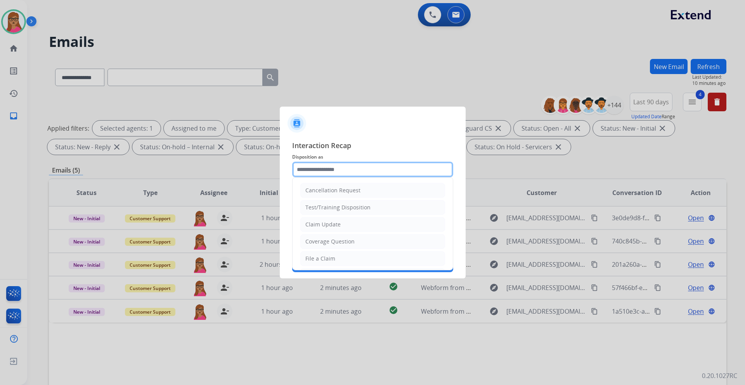
click at [354, 165] on input "text" at bounding box center [372, 170] width 161 height 16
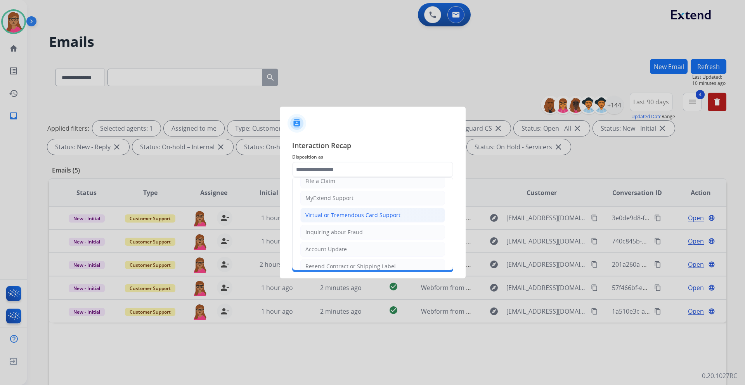
click at [368, 214] on div "Virtual or Tremendous Card Support" at bounding box center [352, 215] width 95 height 8
type input "**********"
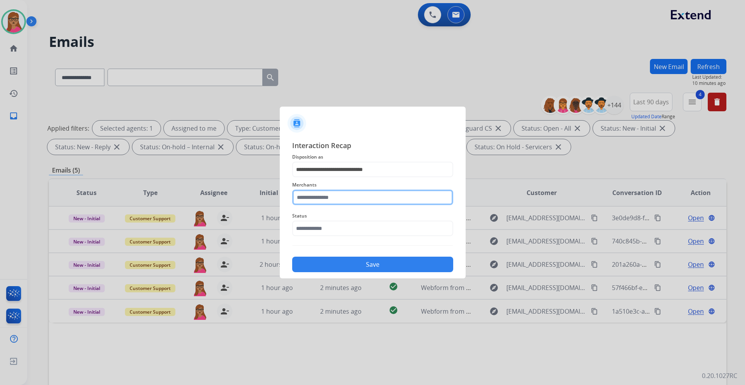
click at [358, 193] on input "text" at bounding box center [372, 198] width 161 height 16
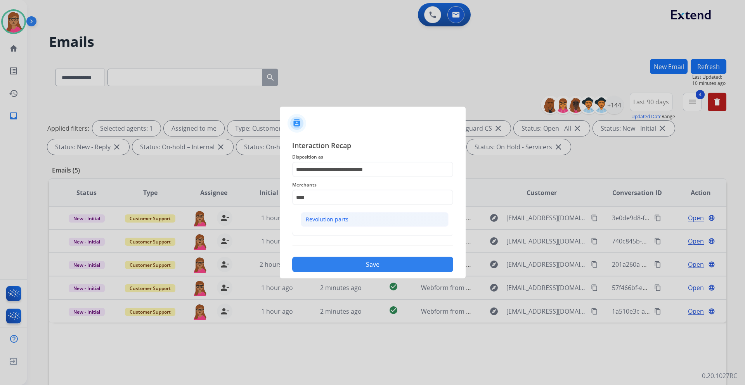
click at [339, 218] on div "Revolution parts" at bounding box center [327, 220] width 43 height 8
type input "**********"
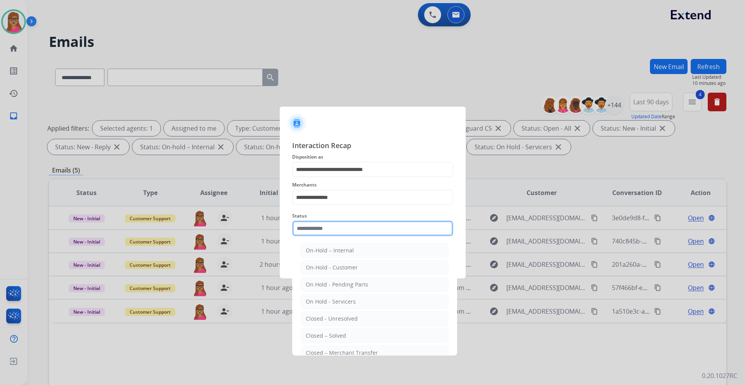
click at [321, 227] on input "text" at bounding box center [372, 229] width 161 height 16
drag, startPoint x: 343, startPoint y: 337, endPoint x: 343, endPoint y: 307, distance: 29.9
click at [343, 227] on div "Closed – Solved" at bounding box center [326, 336] width 40 height 8
type input "**********"
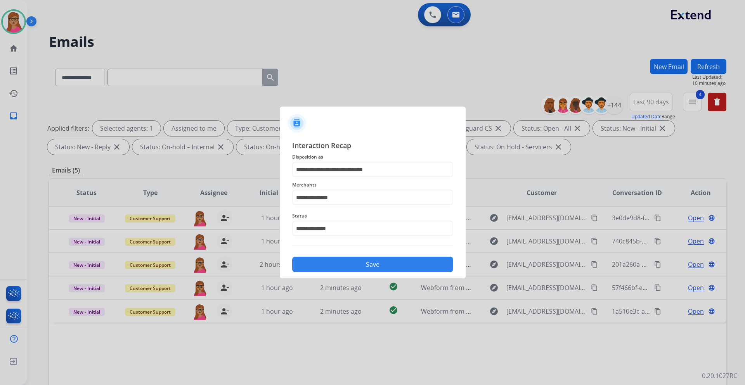
click at [354, 227] on button "Save" at bounding box center [372, 265] width 161 height 16
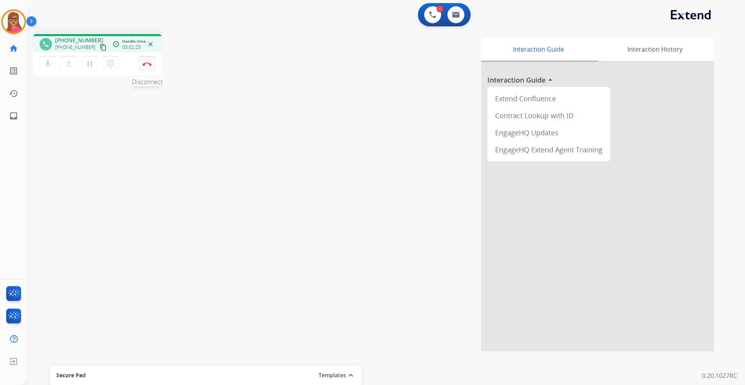
click at [151, 64] on img at bounding box center [146, 64] width 9 height 4
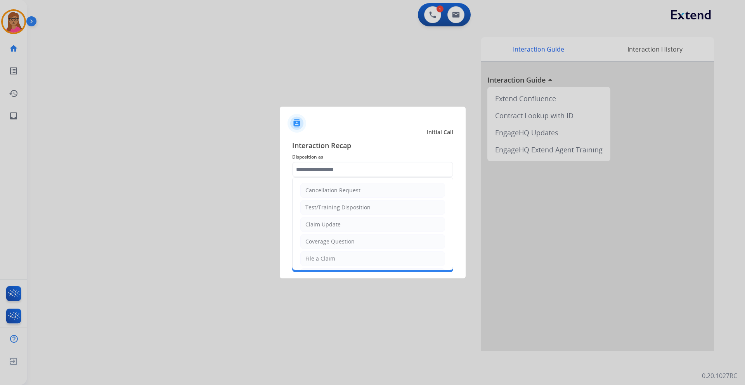
click at [350, 170] on input "text" at bounding box center [372, 170] width 161 height 16
click at [352, 216] on div "Virtual or Tremendous Card Support" at bounding box center [352, 215] width 95 height 8
type input "**********"
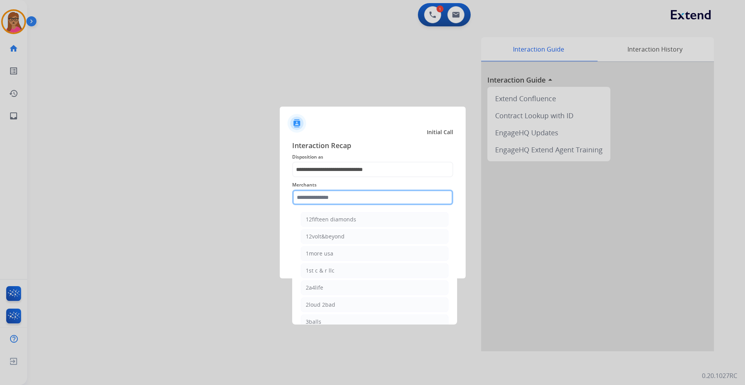
click at [349, 192] on input "text" at bounding box center [372, 198] width 161 height 16
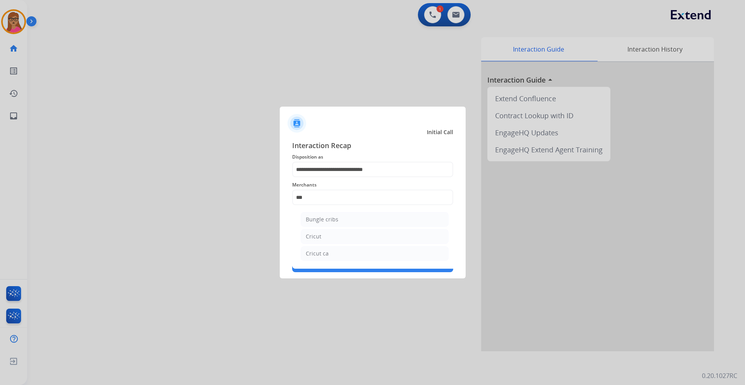
click at [319, 227] on div "Cricut" at bounding box center [314, 237] width 16 height 8
type input "******"
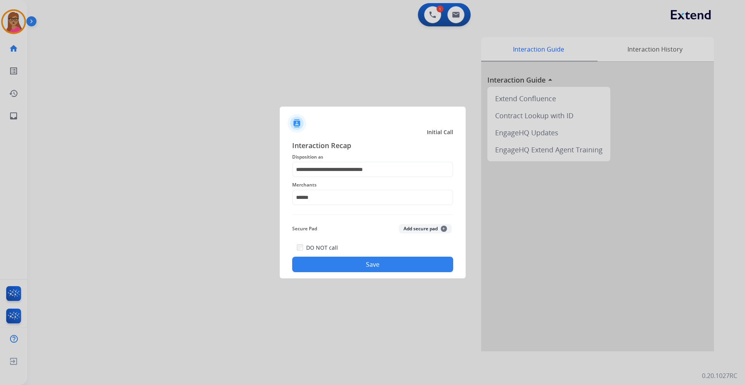
click at [326, 220] on div "**********" at bounding box center [372, 206] width 161 height 132
click at [349, 227] on button "Save" at bounding box center [372, 265] width 161 height 16
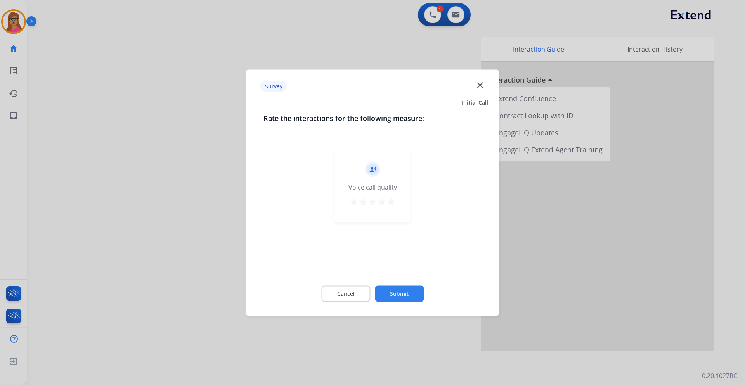
click at [185, 215] on div at bounding box center [372, 192] width 745 height 385
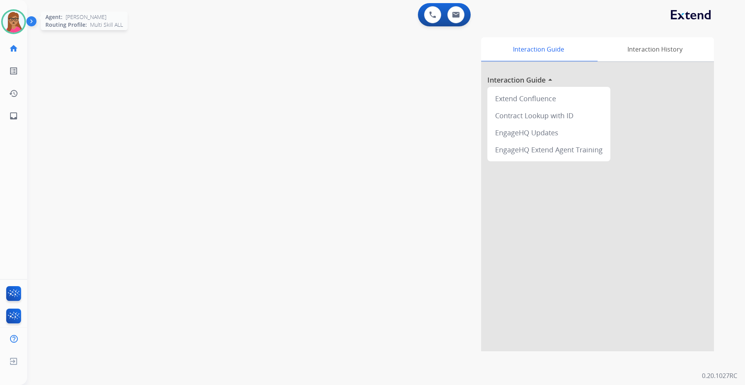
click at [17, 23] on img at bounding box center [14, 22] width 22 height 22
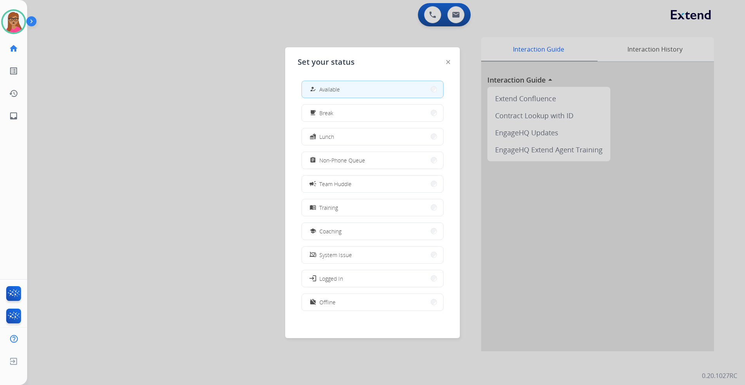
click at [199, 71] on div at bounding box center [372, 192] width 745 height 385
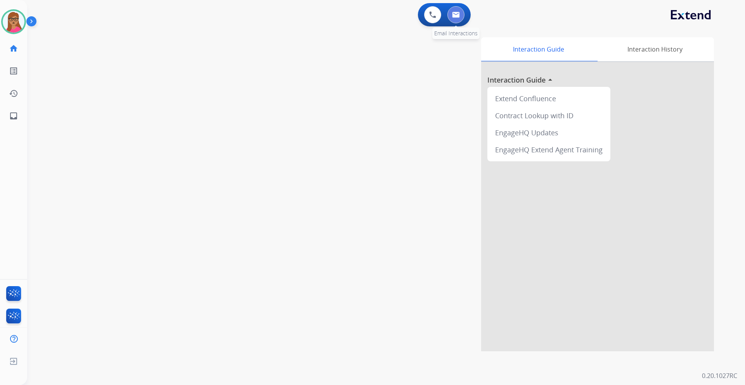
click at [456, 18] on button at bounding box center [455, 14] width 17 height 17
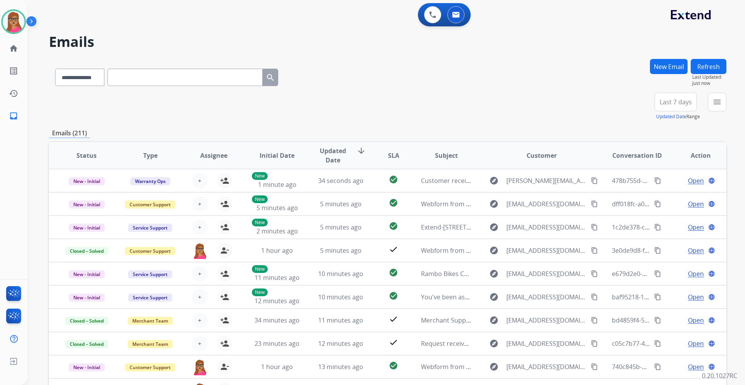
click at [496, 104] on span "Last 7 days" at bounding box center [675, 101] width 32 height 3
click at [496, 201] on div "Last 90 days" at bounding box center [673, 196] width 43 height 12
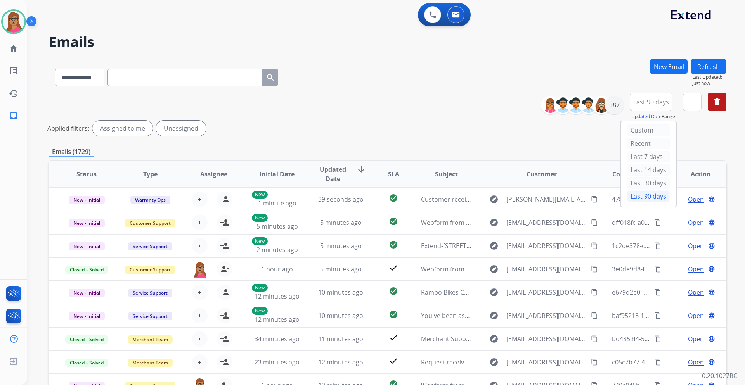
click at [496, 109] on button "menu" at bounding box center [692, 102] width 19 height 19
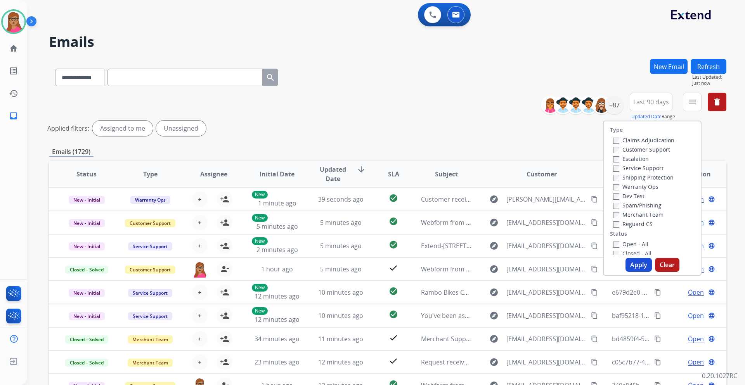
click at [496, 149] on label "Customer Support" at bounding box center [641, 149] width 57 height 7
click at [496, 180] on label "Shipping Protection" at bounding box center [643, 177] width 61 height 7
drag, startPoint x: 643, startPoint y: 223, endPoint x: 636, endPoint y: 227, distance: 7.8
click at [496, 224] on label "Reguard CS" at bounding box center [633, 223] width 40 height 7
click at [496, 227] on label "Open - All" at bounding box center [630, 243] width 35 height 7
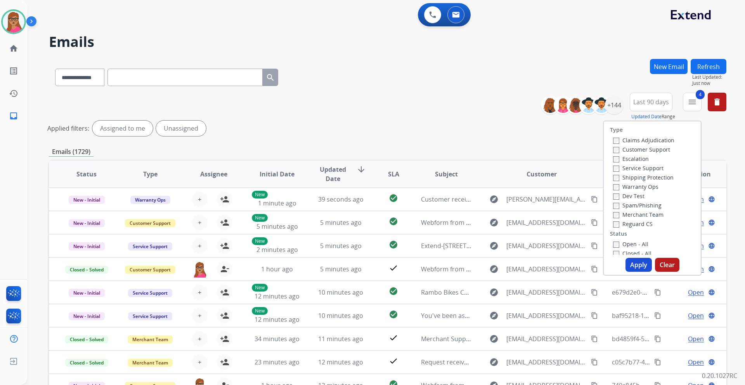
click at [496, 227] on button "Apply" at bounding box center [638, 265] width 26 height 14
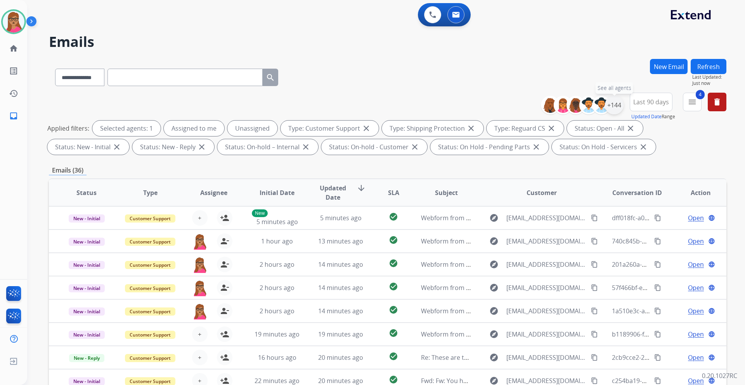
click at [496, 110] on div "+144" at bounding box center [614, 105] width 19 height 19
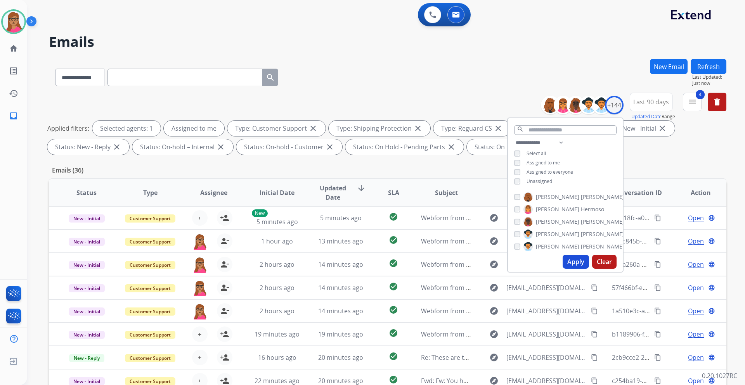
click at [496, 227] on button "Apply" at bounding box center [575, 262] width 26 height 14
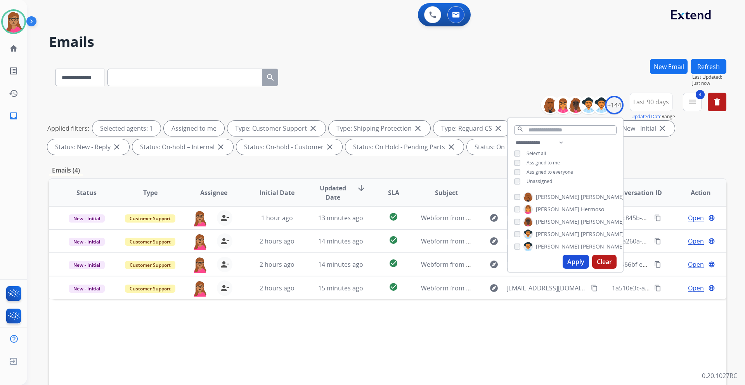
click at [496, 102] on span "Last 90 days" at bounding box center [651, 101] width 36 height 3
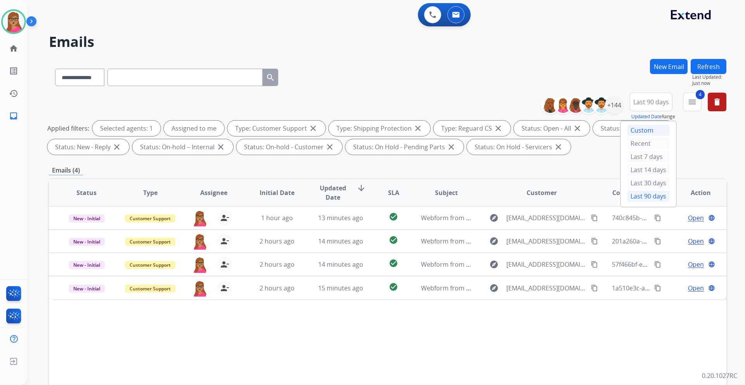
click at [496, 132] on div "Custom" at bounding box center [648, 131] width 43 height 12
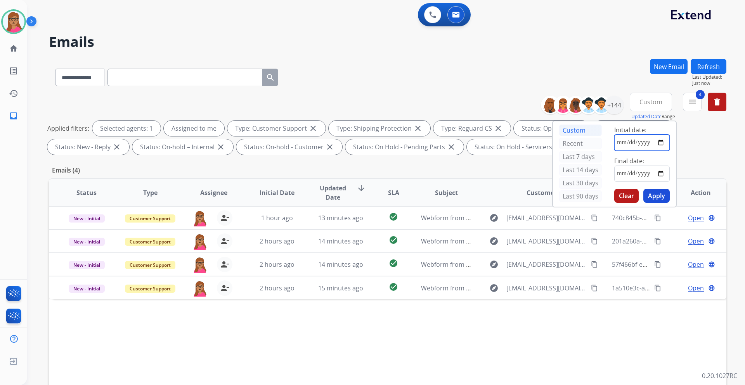
click at [496, 140] on input "date" at bounding box center [641, 143] width 55 height 16
type input "**********"
click at [496, 132] on div "Applied filters: Selected agents: 1 Assigned to me Type: Customer Support close…" at bounding box center [385, 138] width 677 height 34
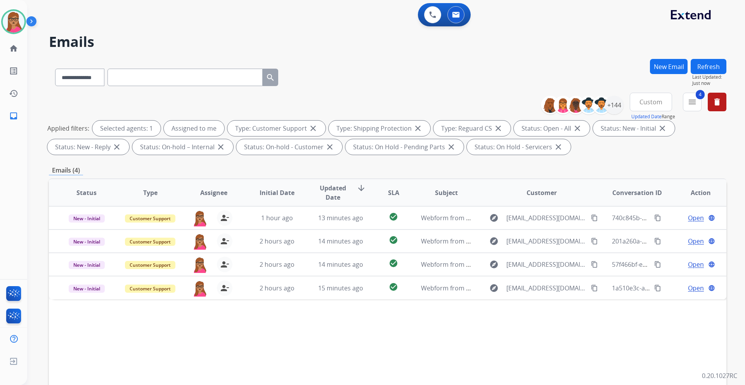
click at [496, 107] on button "Custom" at bounding box center [651, 102] width 42 height 19
click at [496, 197] on div "Last 90 days" at bounding box center [648, 196] width 43 height 12
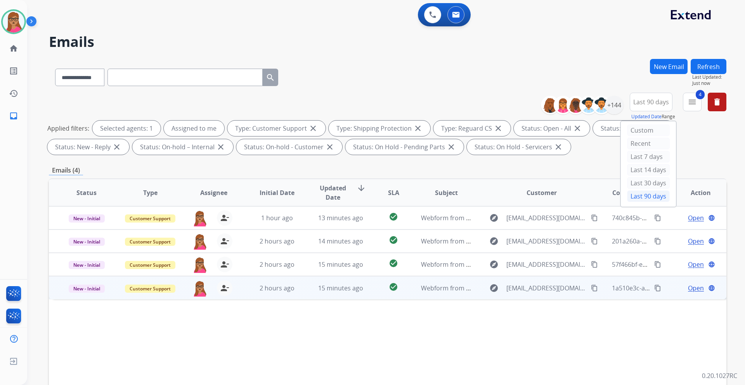
click at [496, 227] on span "Open" at bounding box center [696, 288] width 16 height 9
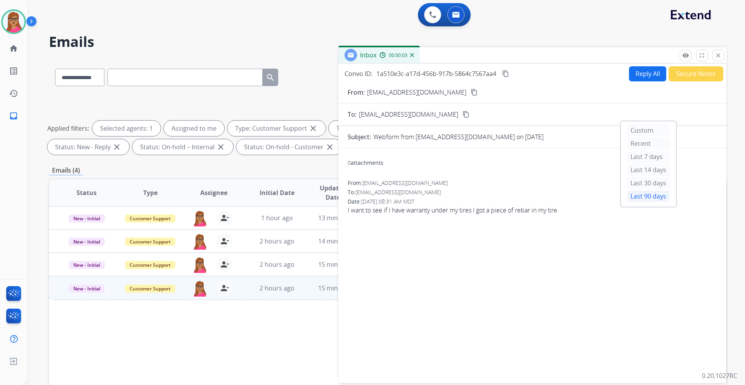
click at [471, 93] on mat-icon "content_copy" at bounding box center [474, 92] width 7 height 7
click at [496, 80] on button "Reply All" at bounding box center [647, 73] width 37 height 15
select select "**********"
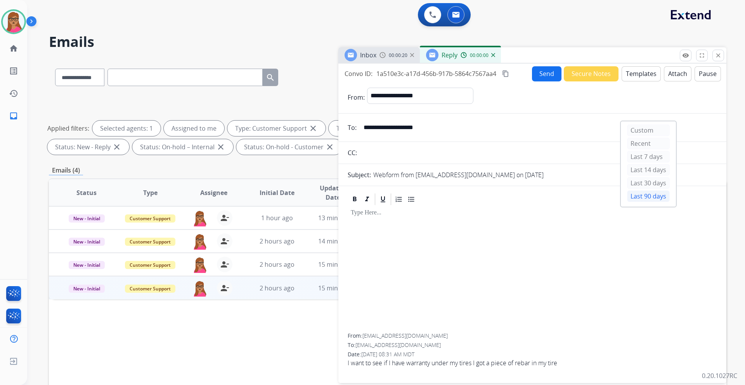
click at [496, 76] on button "Templates" at bounding box center [640, 73] width 39 height 15
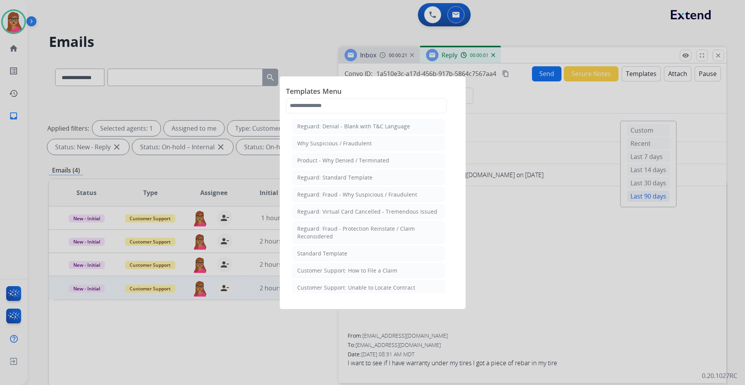
drag, startPoint x: 712, startPoint y: 178, endPoint x: 702, endPoint y: 169, distance: 13.2
click at [496, 178] on div at bounding box center [372, 192] width 745 height 385
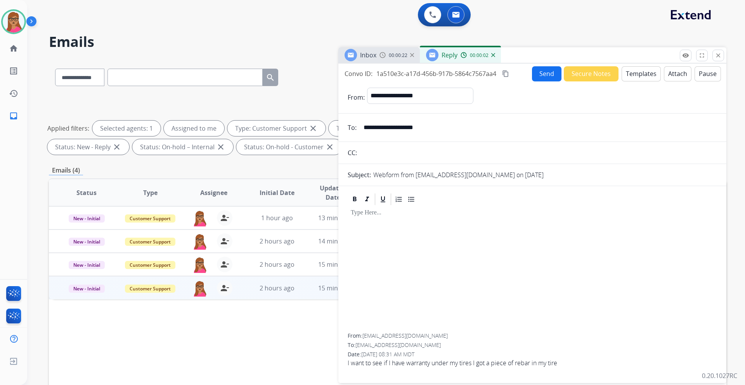
click at [496, 74] on button "Templates" at bounding box center [640, 73] width 39 height 15
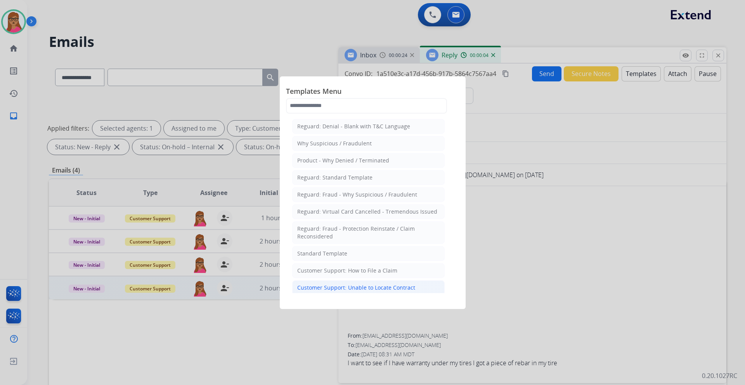
click at [368, 227] on div "Customer Support: Unable to Locate Contract" at bounding box center [356, 288] width 118 height 8
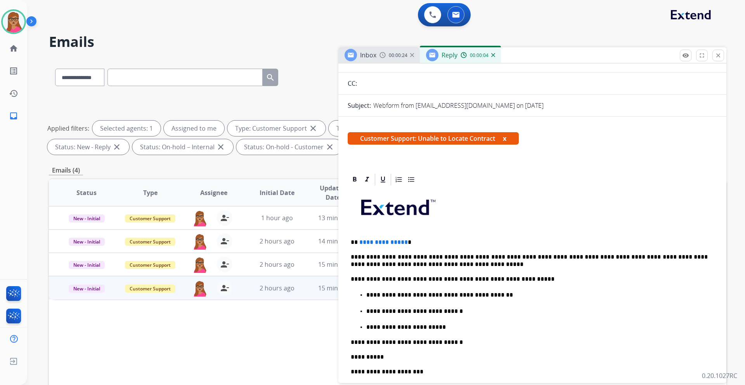
scroll to position [78, 0]
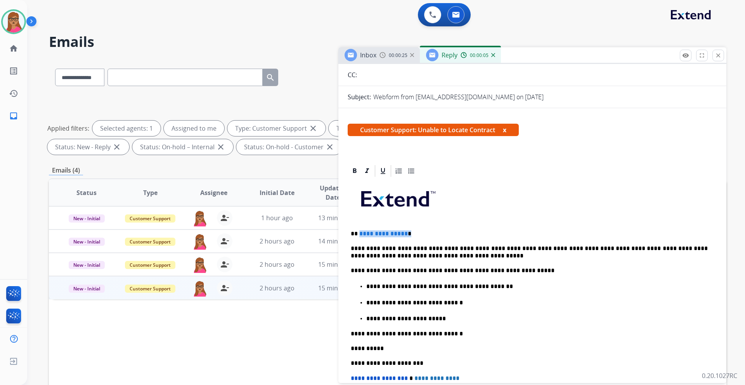
drag, startPoint x: 404, startPoint y: 236, endPoint x: 358, endPoint y: 233, distance: 46.2
click at [358, 227] on p "**********" at bounding box center [529, 233] width 357 height 7
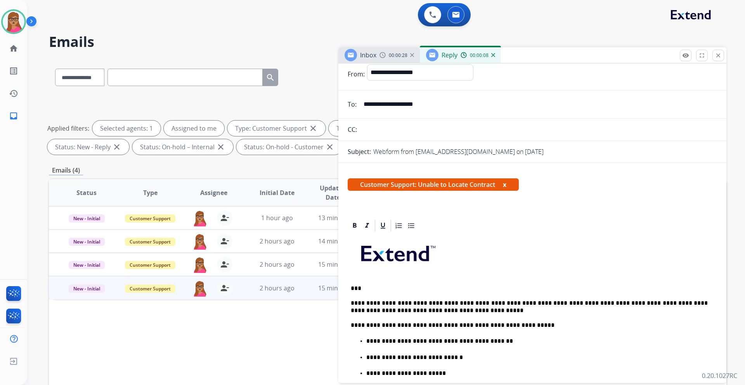
scroll to position [0, 0]
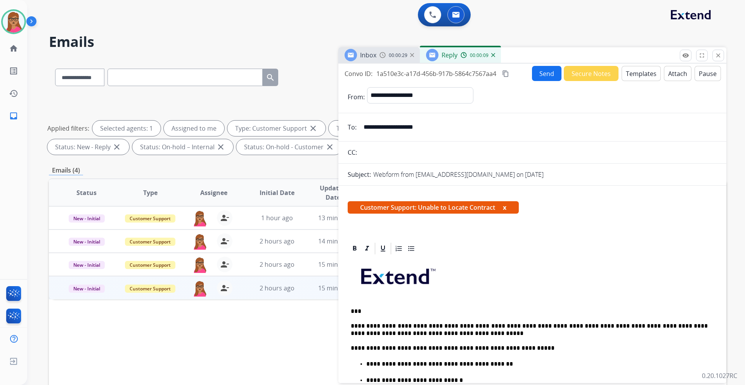
click at [496, 74] on button "Send" at bounding box center [546, 73] width 29 height 15
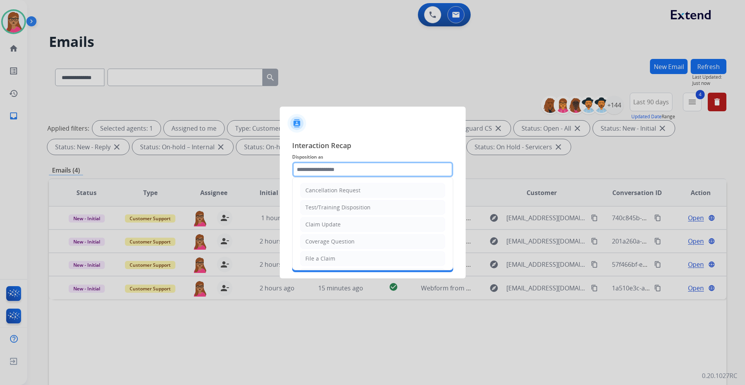
click at [331, 173] on input "text" at bounding box center [372, 170] width 161 height 16
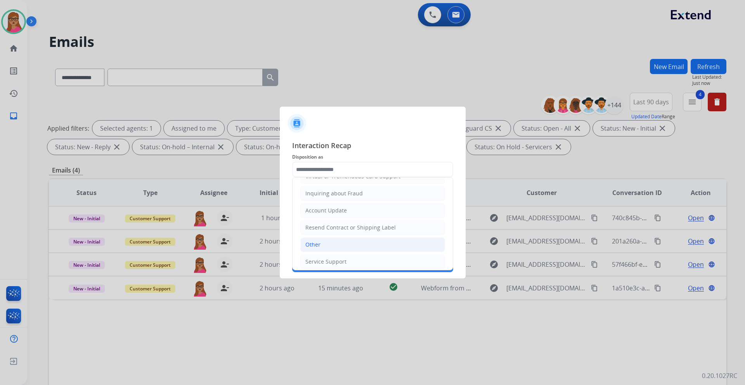
click at [318, 227] on li "Other" at bounding box center [372, 244] width 145 height 15
type input "*****"
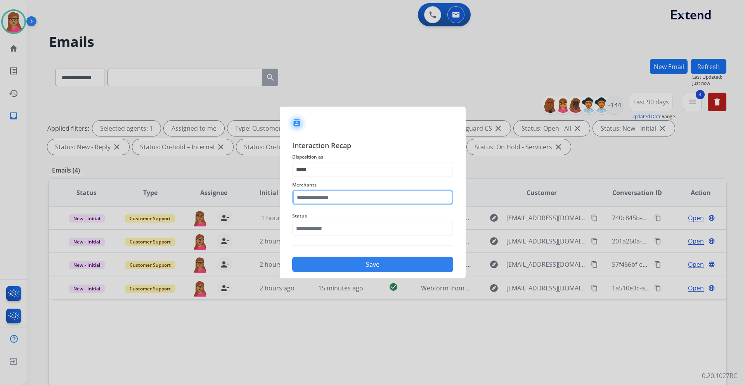
click at [348, 193] on input "text" at bounding box center [372, 198] width 161 height 16
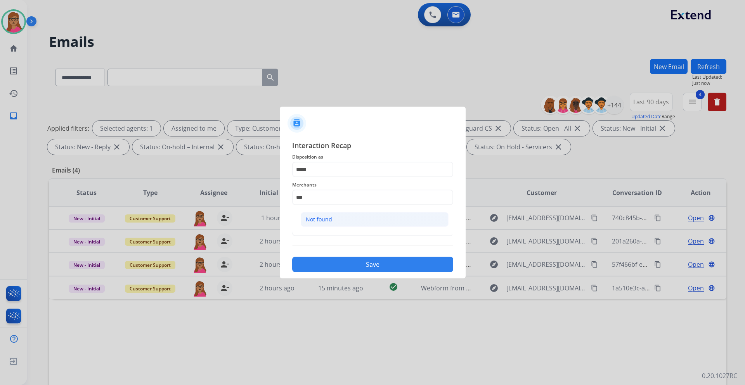
click at [324, 220] on div "Not found" at bounding box center [319, 220] width 26 height 8
type input "*********"
click at [320, 227] on input "text" at bounding box center [372, 229] width 161 height 16
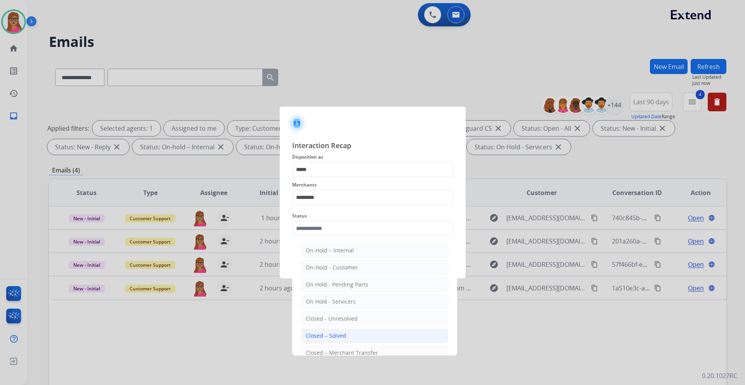
click at [349, 227] on li "Closed – Solved" at bounding box center [375, 336] width 148 height 15
type input "**********"
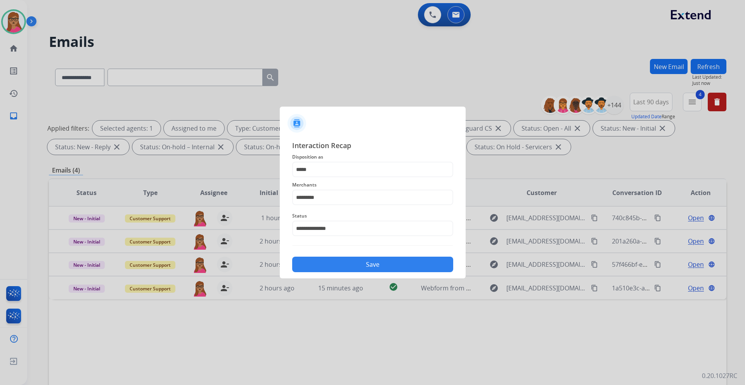
click at [376, 227] on button "Save" at bounding box center [372, 265] width 161 height 16
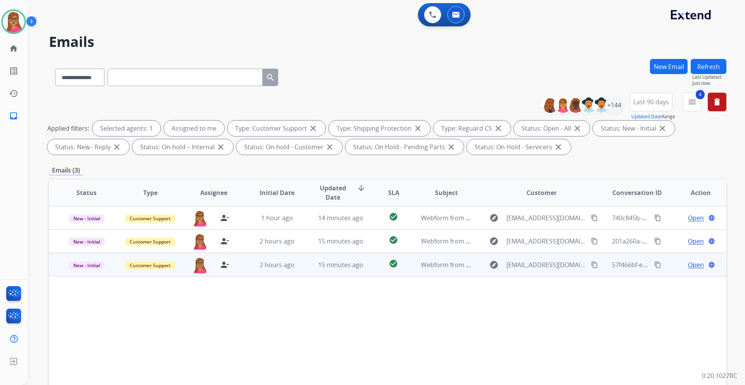
click at [496, 227] on span "Open" at bounding box center [696, 264] width 16 height 9
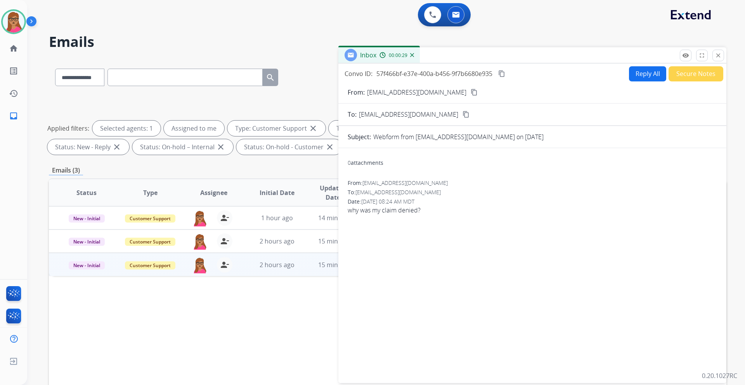
click at [471, 92] on mat-icon "content_copy" at bounding box center [474, 92] width 7 height 7
click at [471, 91] on mat-icon "content_copy" at bounding box center [474, 92] width 7 height 7
click at [496, 68] on button "Reply All" at bounding box center [647, 73] width 37 height 15
select select "**********"
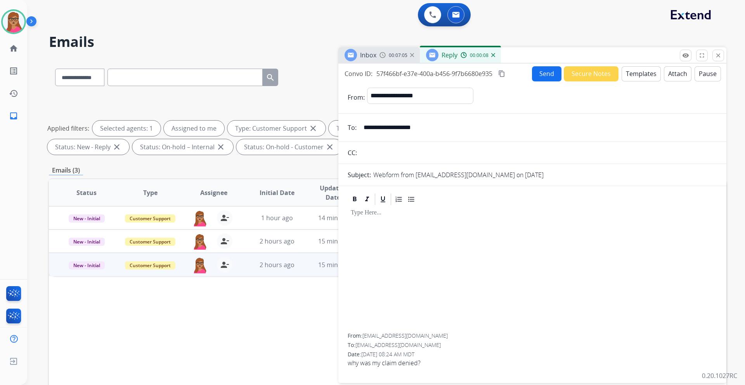
click at [496, 71] on button "Templates" at bounding box center [640, 73] width 39 height 15
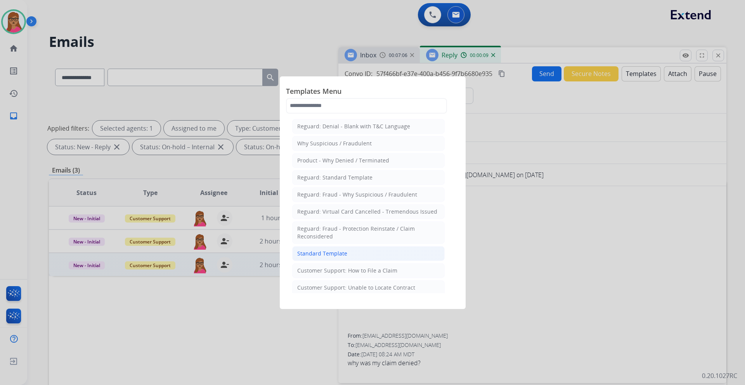
click at [340, 227] on li "Standard Template" at bounding box center [368, 253] width 152 height 15
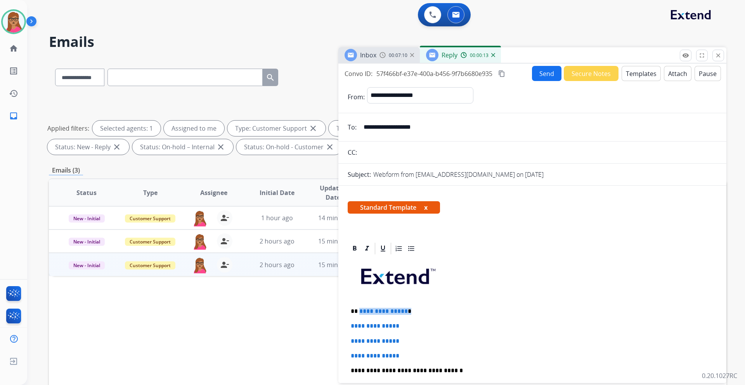
drag, startPoint x: 412, startPoint y: 313, endPoint x: 359, endPoint y: 311, distance: 52.4
click at [359, 227] on p "**********" at bounding box center [529, 311] width 357 height 7
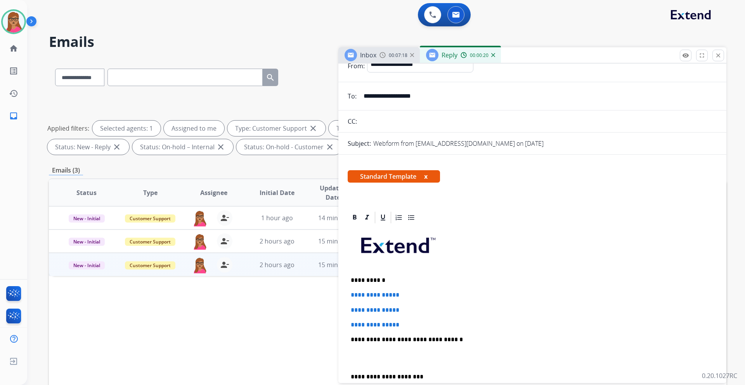
scroll to position [78, 0]
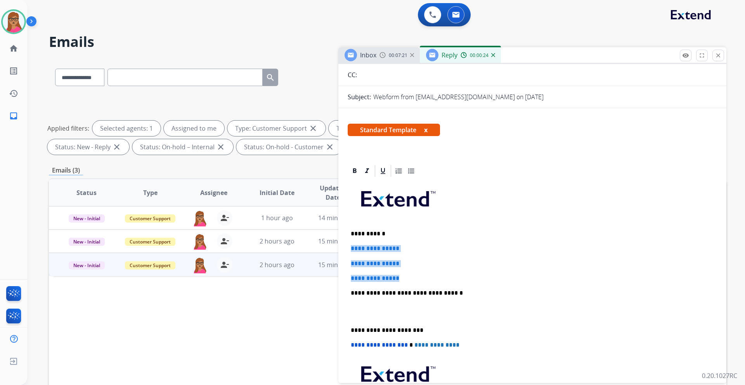
drag, startPoint x: 348, startPoint y: 247, endPoint x: 411, endPoint y: 277, distance: 70.3
click at [411, 227] on div "**********" at bounding box center [532, 311] width 369 height 267
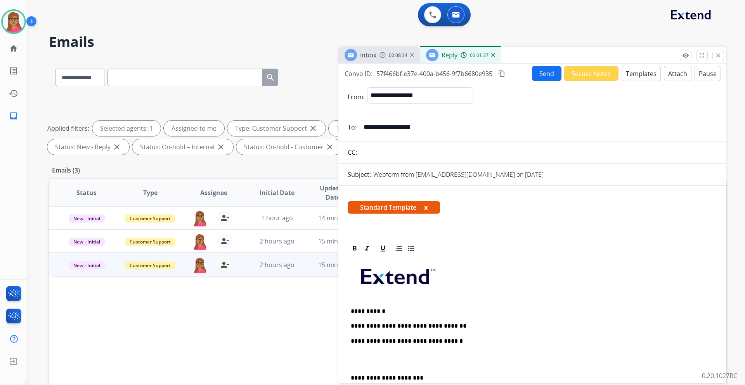
select select "**********"
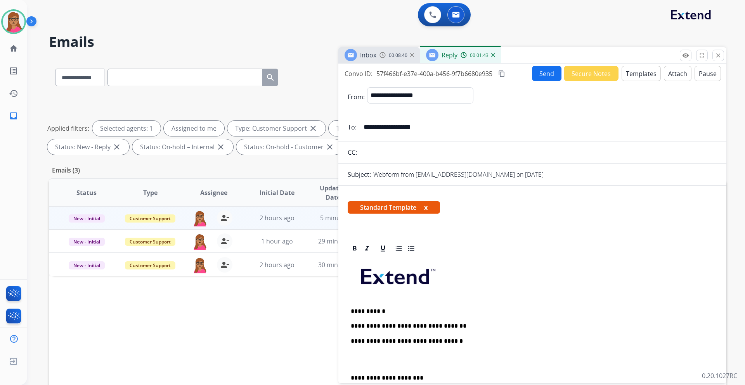
scroll to position [78, 0]
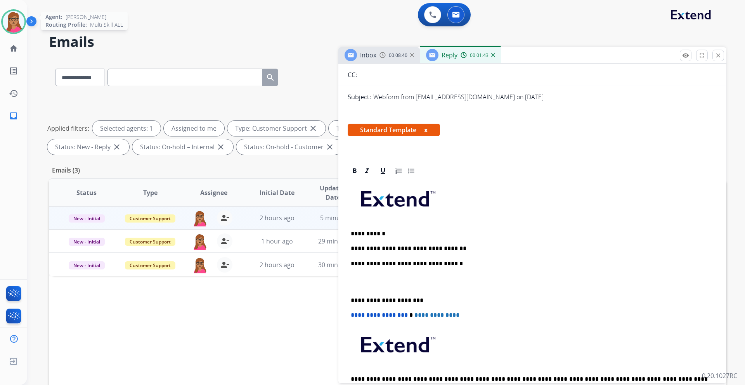
click at [16, 25] on img at bounding box center [14, 22] width 22 height 22
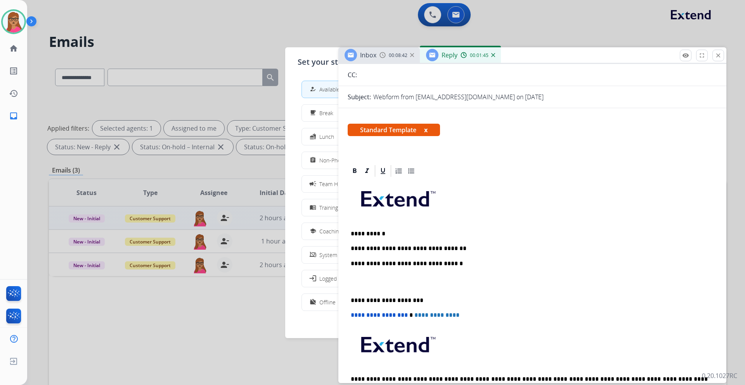
drag, startPoint x: 511, startPoint y: 256, endPoint x: 486, endPoint y: 199, distance: 62.1
click at [511, 256] on div "**********" at bounding box center [532, 296] width 369 height 237
click at [467, 253] on div "**********" at bounding box center [532, 296] width 369 height 237
click at [462, 249] on p "**********" at bounding box center [529, 248] width 357 height 7
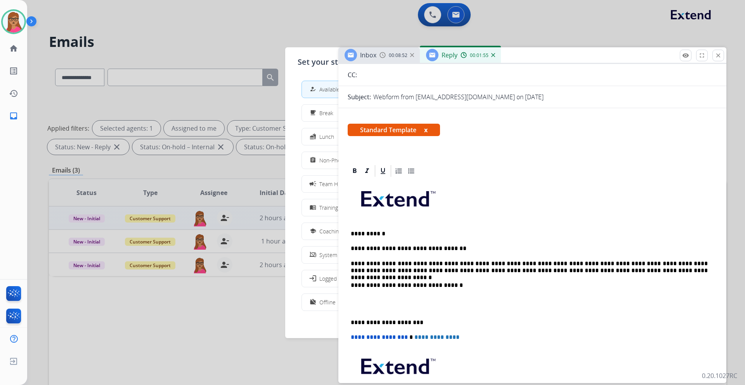
click at [348, 319] on div "**********" at bounding box center [532, 307] width 369 height 259
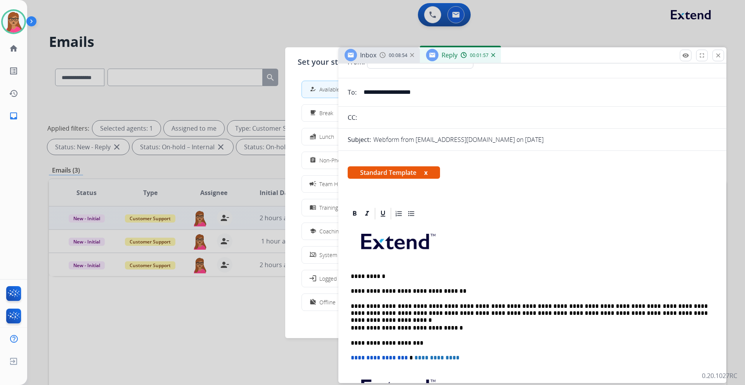
scroll to position [0, 0]
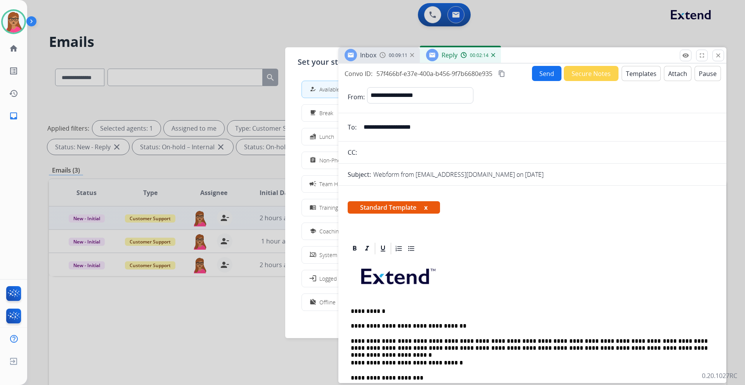
click at [499, 73] on button "content_copy" at bounding box center [501, 73] width 9 height 9
click at [535, 74] on button "Send" at bounding box center [546, 73] width 29 height 15
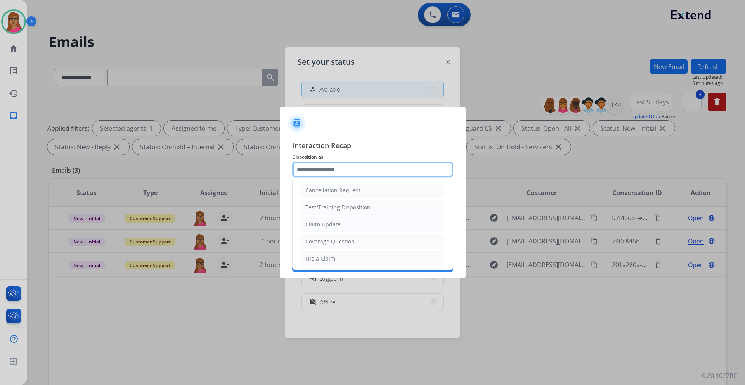
click at [340, 167] on input "text" at bounding box center [372, 170] width 161 height 16
click at [345, 256] on li "File a Claim" at bounding box center [372, 258] width 145 height 15
type input "**********"
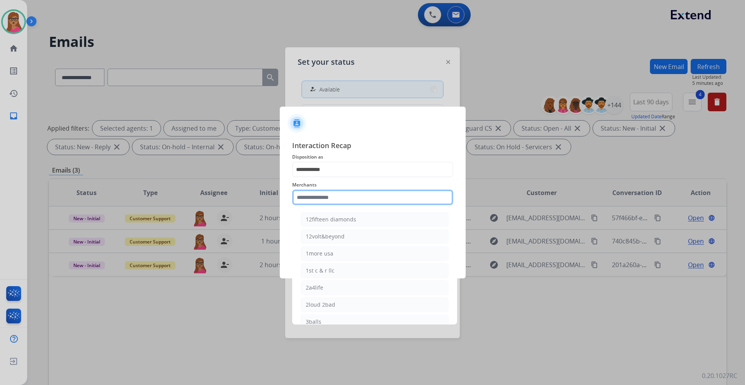
click at [357, 198] on input "text" at bounding box center [372, 198] width 161 height 16
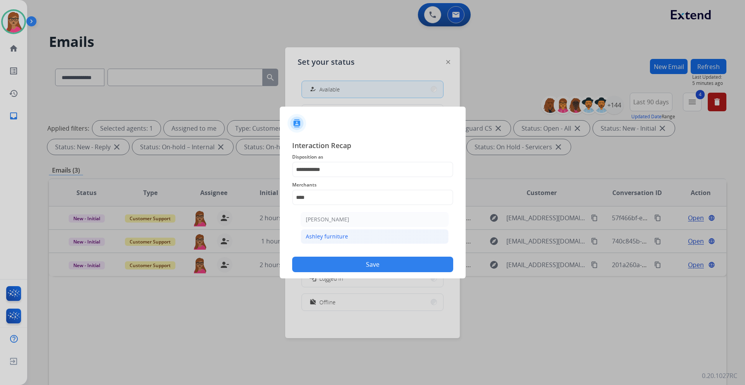
click at [338, 237] on div "Ashley furniture" at bounding box center [327, 237] width 42 height 8
type input "**********"
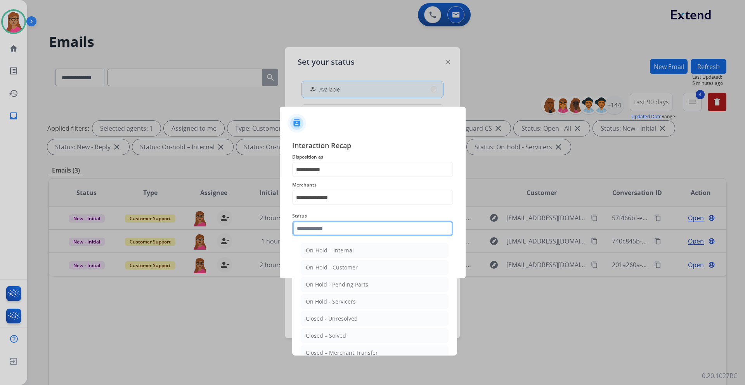
click at [321, 228] on input "text" at bounding box center [372, 229] width 161 height 16
click at [356, 334] on li "Closed – Solved" at bounding box center [375, 336] width 148 height 15
type input "**********"
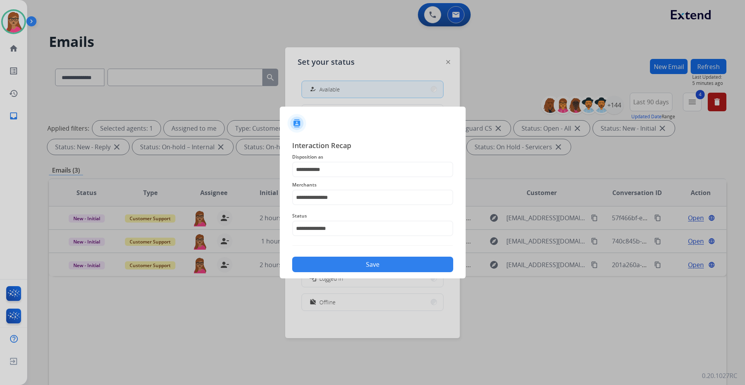
click at [351, 259] on button "Save" at bounding box center [372, 265] width 161 height 16
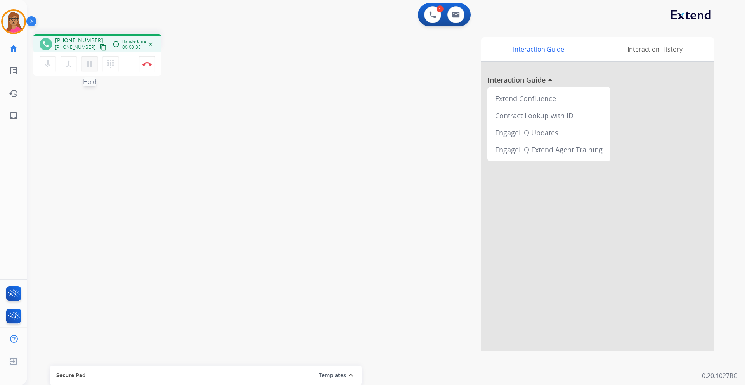
click at [89, 66] on mat-icon "pause" at bounding box center [89, 63] width 9 height 9
click at [92, 67] on mat-icon "play_arrow" at bounding box center [89, 63] width 9 height 9
click at [142, 67] on button "Disconnect" at bounding box center [147, 64] width 16 height 16
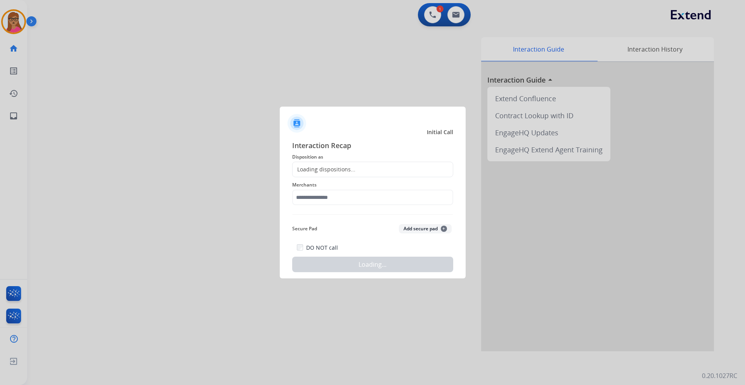
click at [353, 169] on div "Loading dispositions..." at bounding box center [323, 170] width 63 height 8
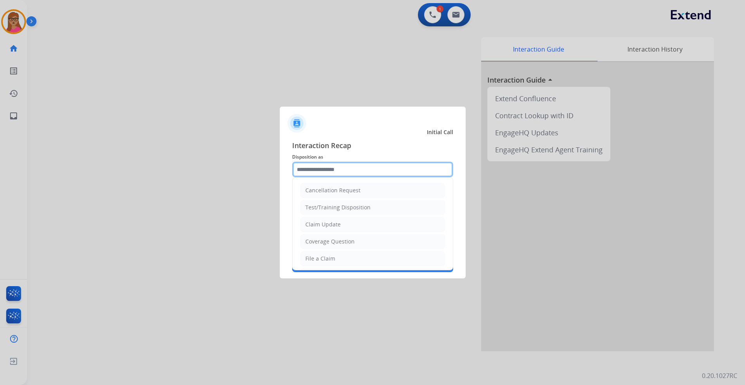
click at [328, 163] on input "text" at bounding box center [372, 170] width 161 height 16
click at [341, 254] on li "File a Claim" at bounding box center [372, 258] width 145 height 15
type input "**********"
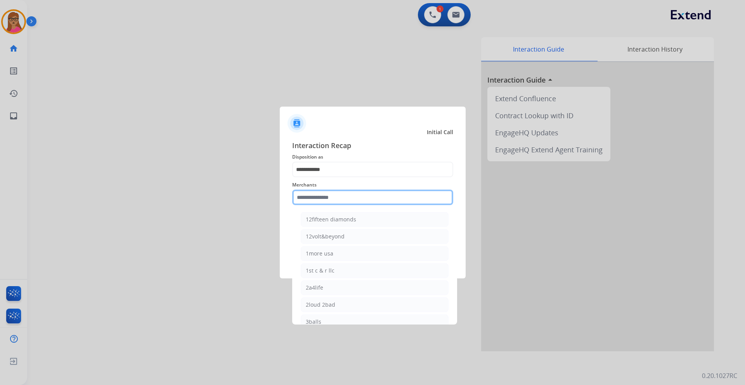
click at [312, 198] on input "text" at bounding box center [372, 198] width 161 height 16
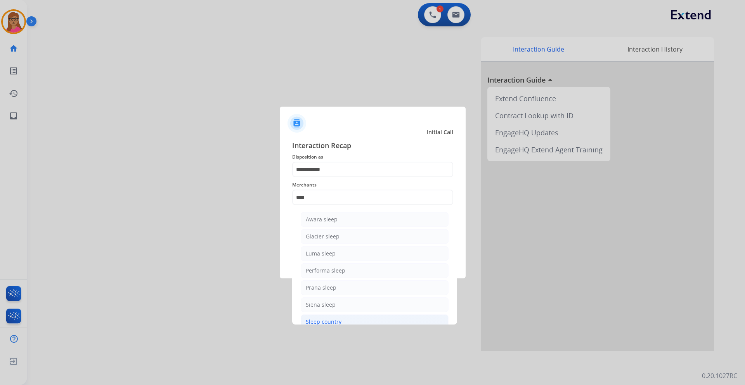
click at [329, 323] on div "Sleep country" at bounding box center [324, 322] width 36 height 8
type input "**********"
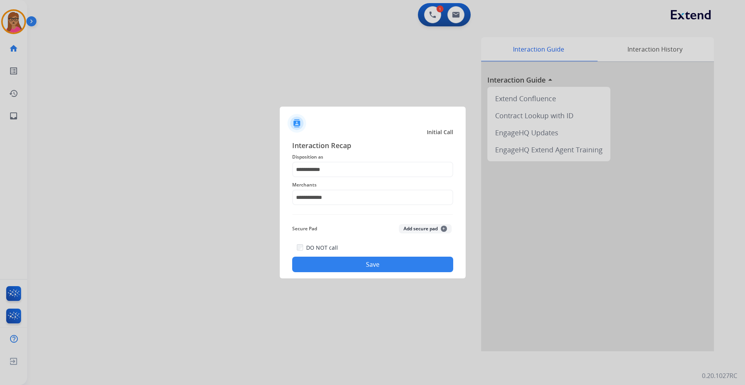
click at [384, 265] on button "Save" at bounding box center [372, 265] width 161 height 16
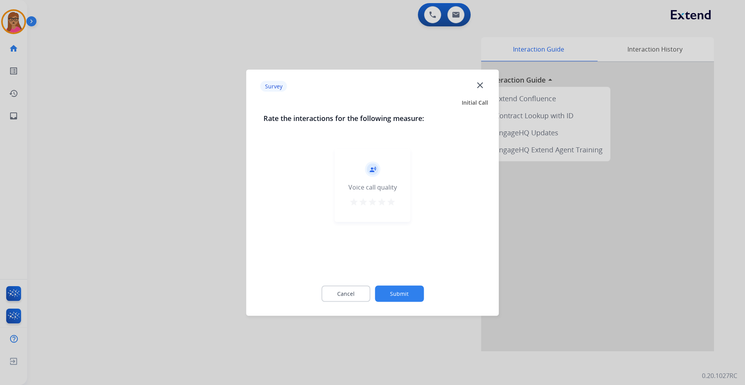
click at [155, 161] on div at bounding box center [372, 192] width 745 height 385
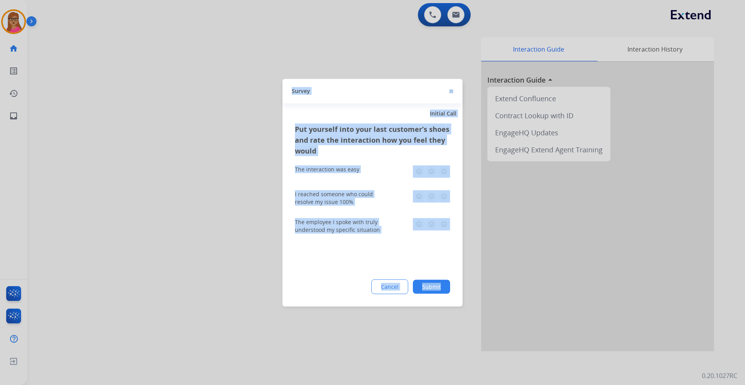
click at [155, 161] on div at bounding box center [372, 192] width 745 height 385
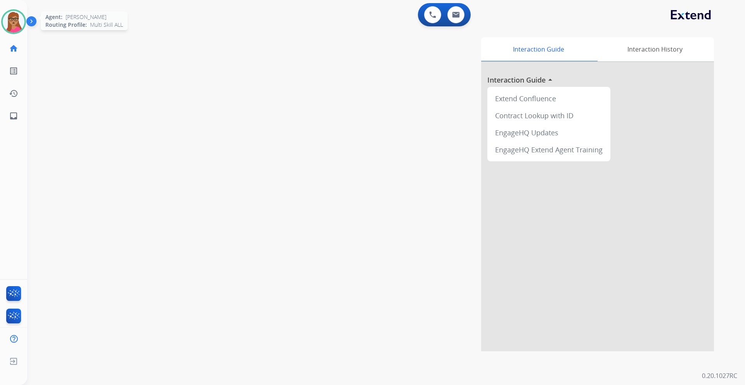
click at [8, 16] on img at bounding box center [14, 22] width 22 height 22
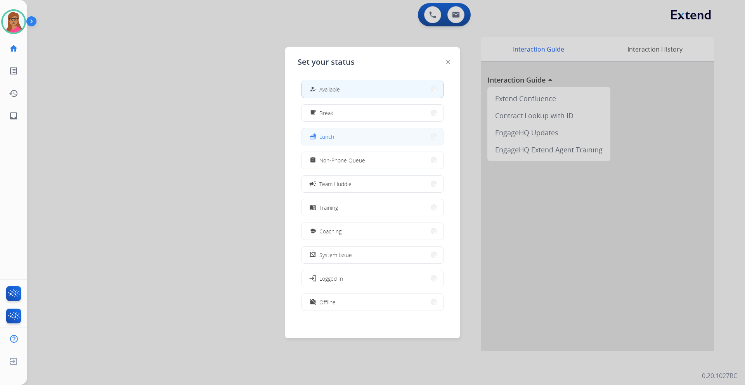
click at [330, 136] on span "Lunch" at bounding box center [326, 137] width 15 height 8
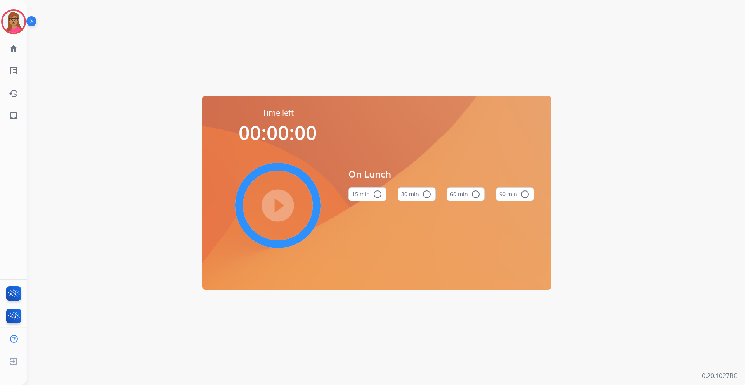
click at [472, 198] on mat-icon "radio_button_unchecked" at bounding box center [475, 194] width 9 height 9
click at [278, 205] on mat-icon "play_circle_filled" at bounding box center [277, 205] width 9 height 9
